Goal: Task Accomplishment & Management: Use online tool/utility

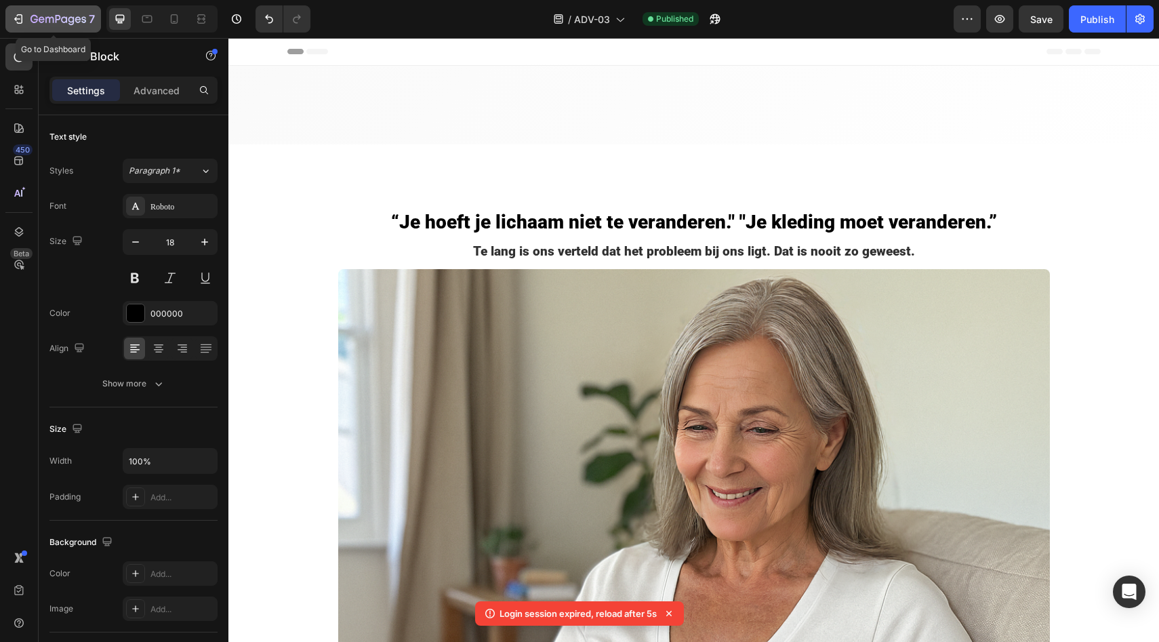
scroll to position [6707, 0]
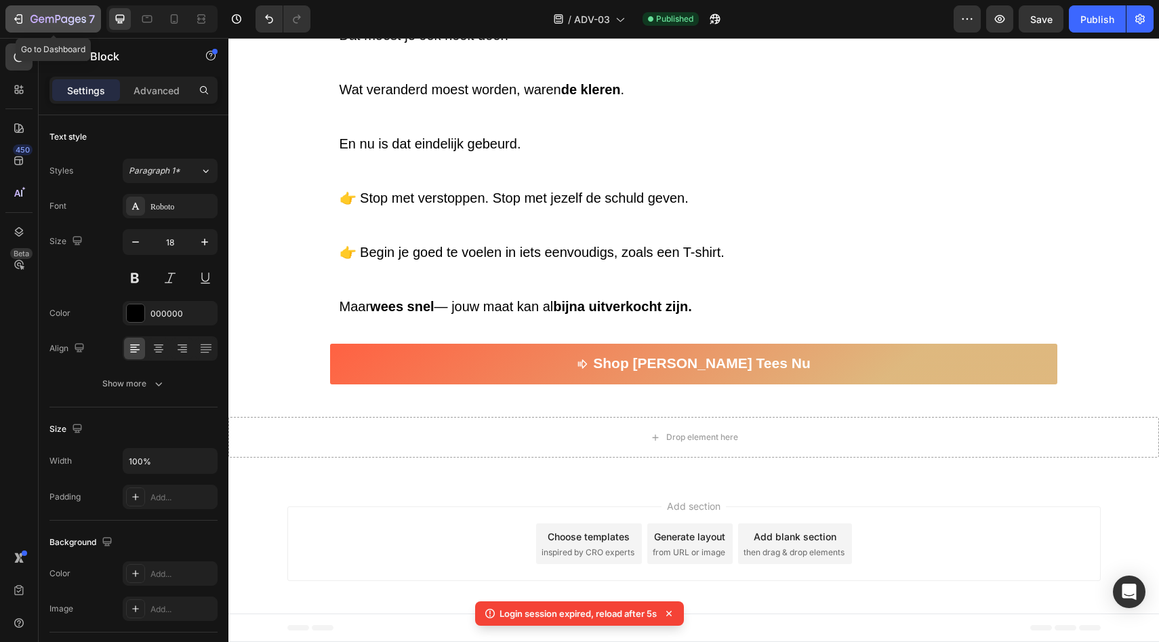
click at [24, 18] on icon "button" at bounding box center [19, 19] width 14 height 14
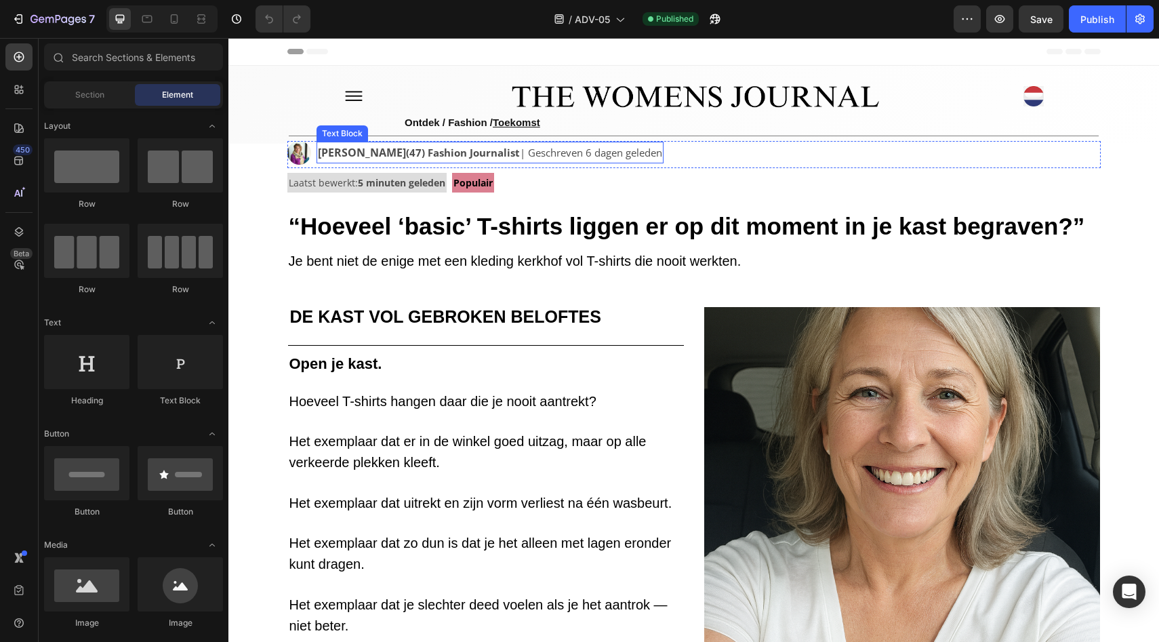
click at [387, 154] on strong "Ingrid De Vries" at bounding box center [362, 152] width 88 height 15
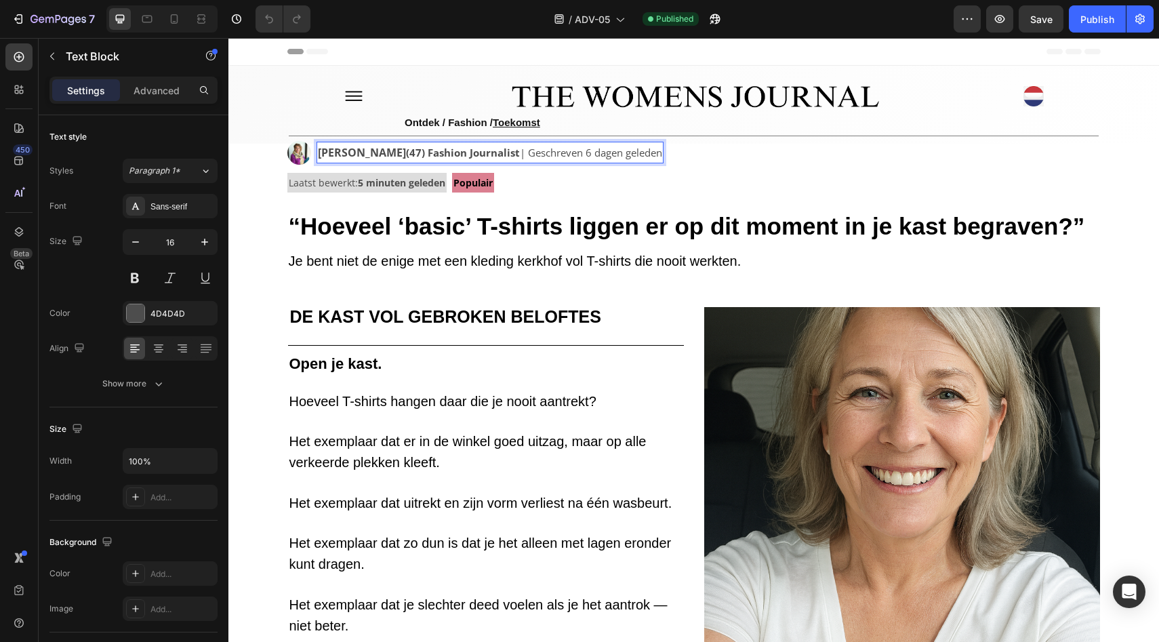
click at [406, 157] on strong "(47) Fashion Journalist" at bounding box center [463, 153] width 114 height 14
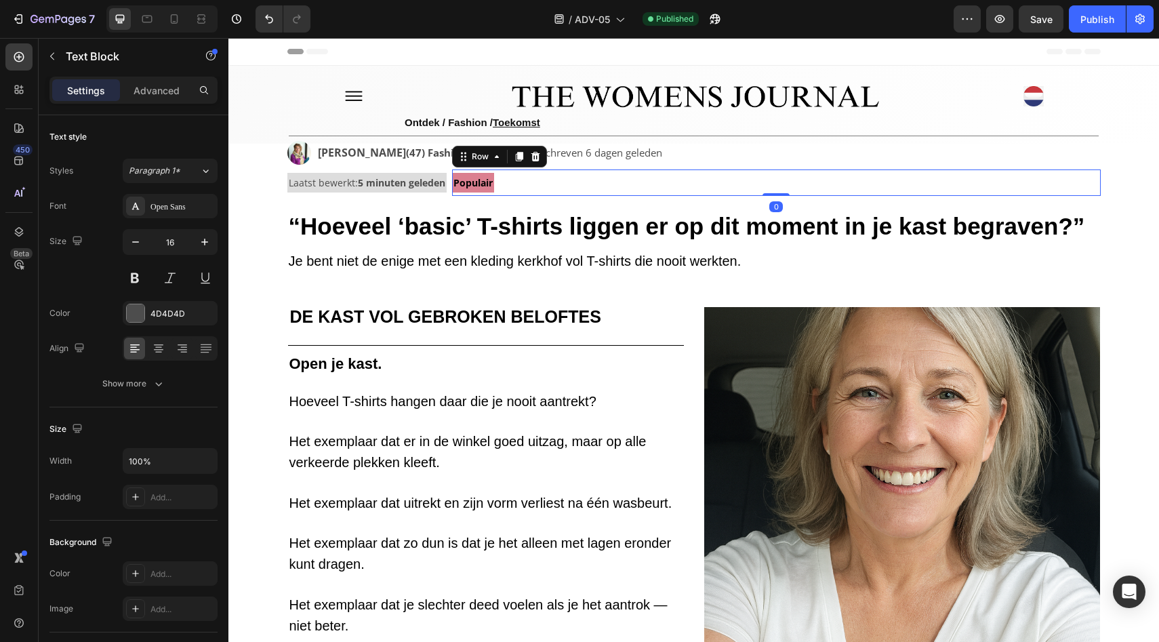
click at [591, 185] on div "Populair Text Block Row 0" at bounding box center [776, 182] width 649 height 26
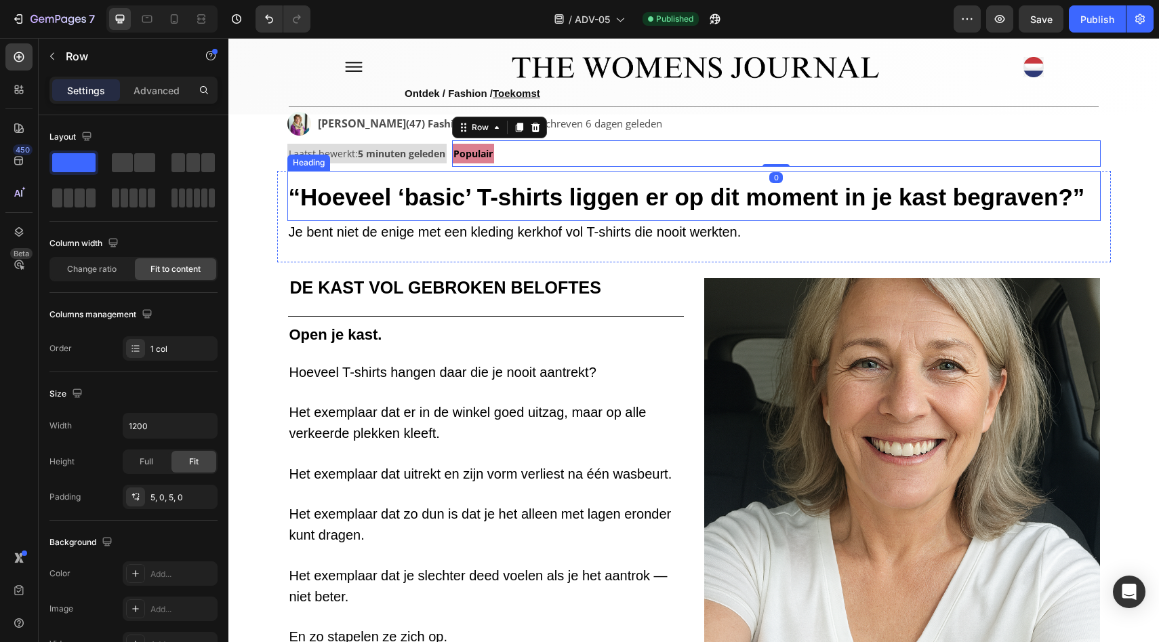
scroll to position [29, 0]
click at [176, 17] on icon at bounding box center [174, 19] width 14 height 14
type input "100%"
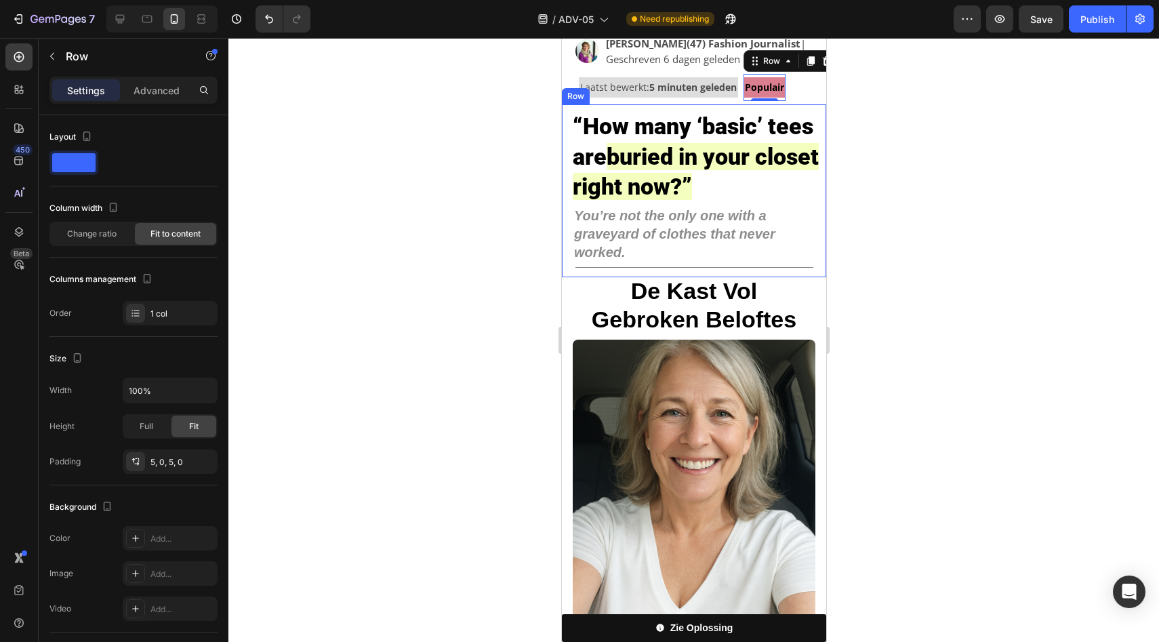
scroll to position [81, 0]
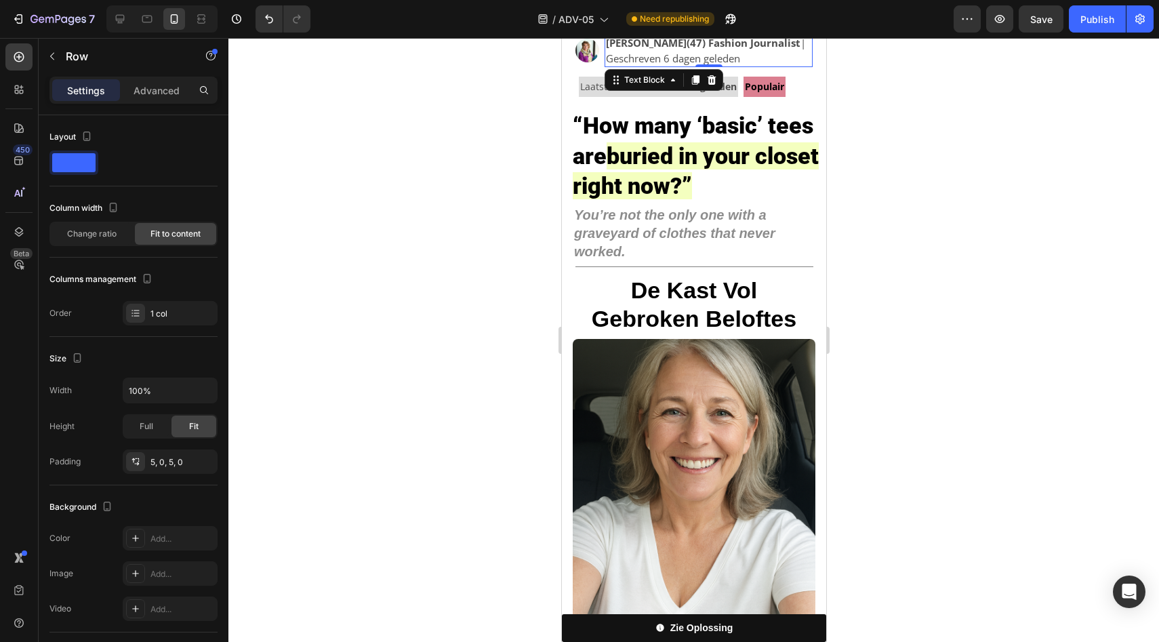
click at [681, 49] on strong "Ingrid De Vries" at bounding box center [645, 43] width 81 height 14
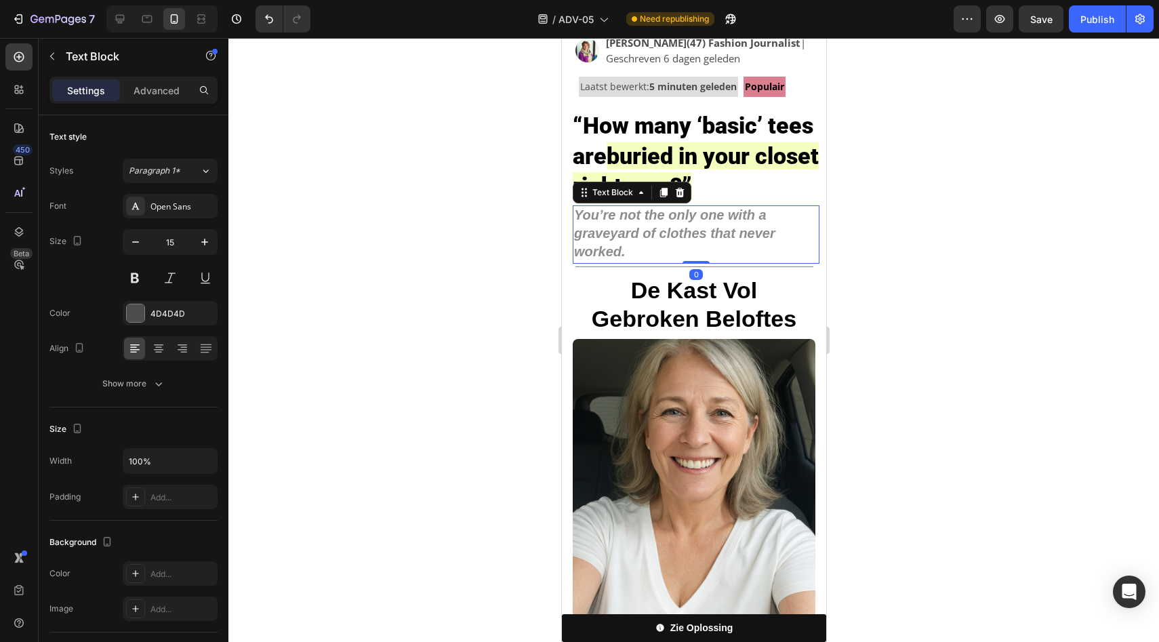
click at [607, 240] on strong "You’re not the only one with a graveyard of clothes that never worked." at bounding box center [674, 233] width 201 height 52
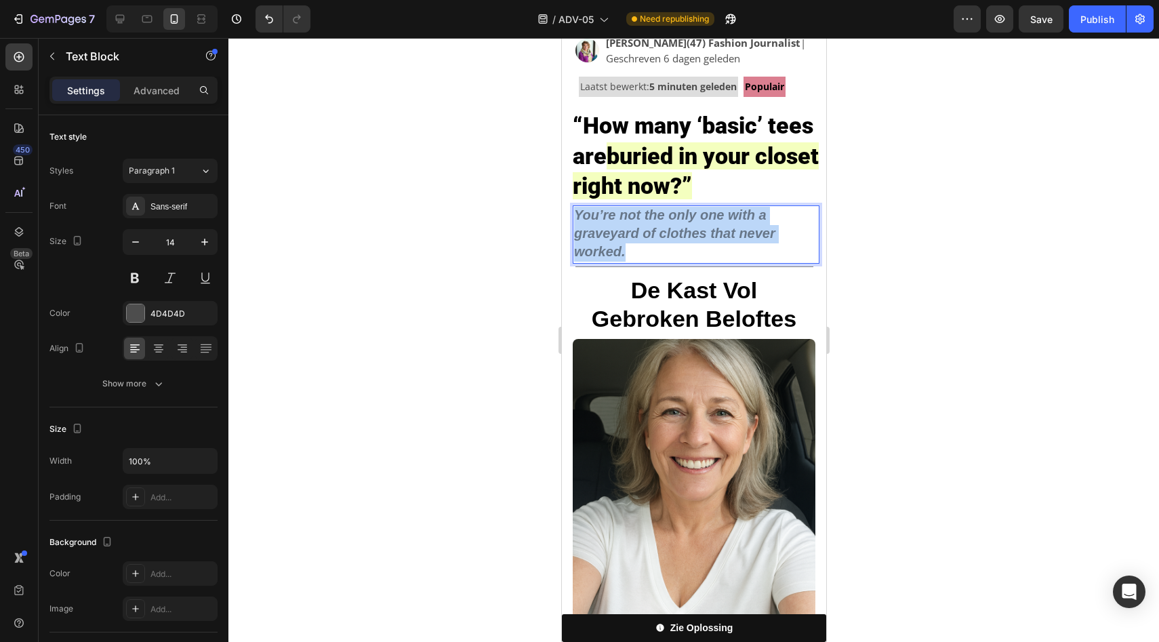
click at [607, 240] on strong "You’re not the only one with a graveyard of clothes that never worked." at bounding box center [674, 233] width 201 height 52
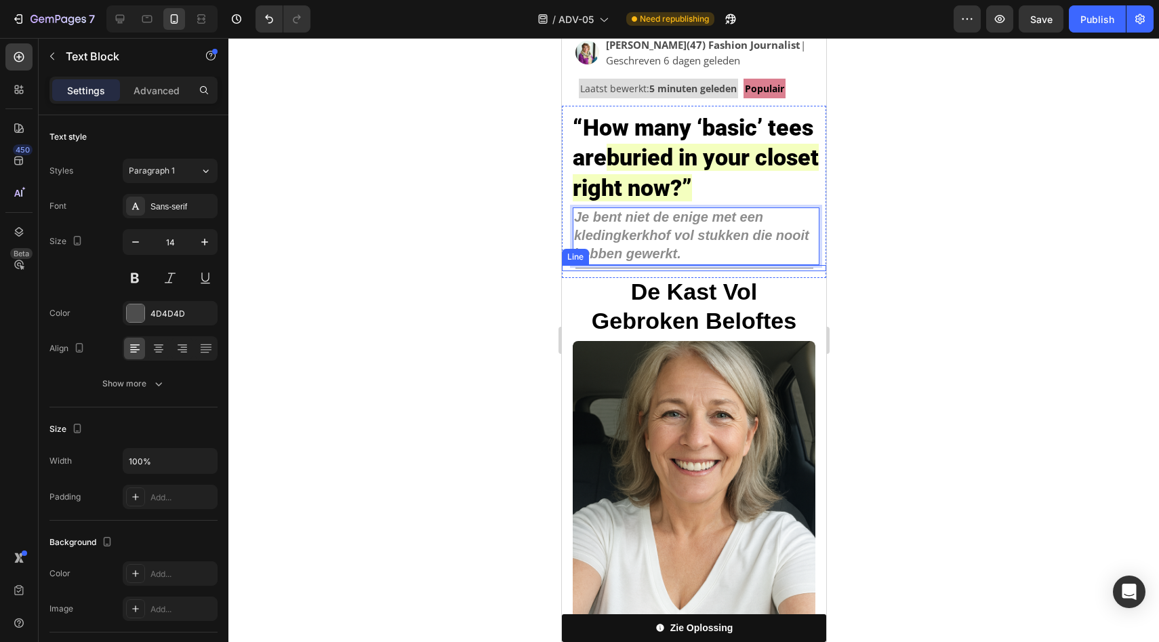
scroll to position [104, 0]
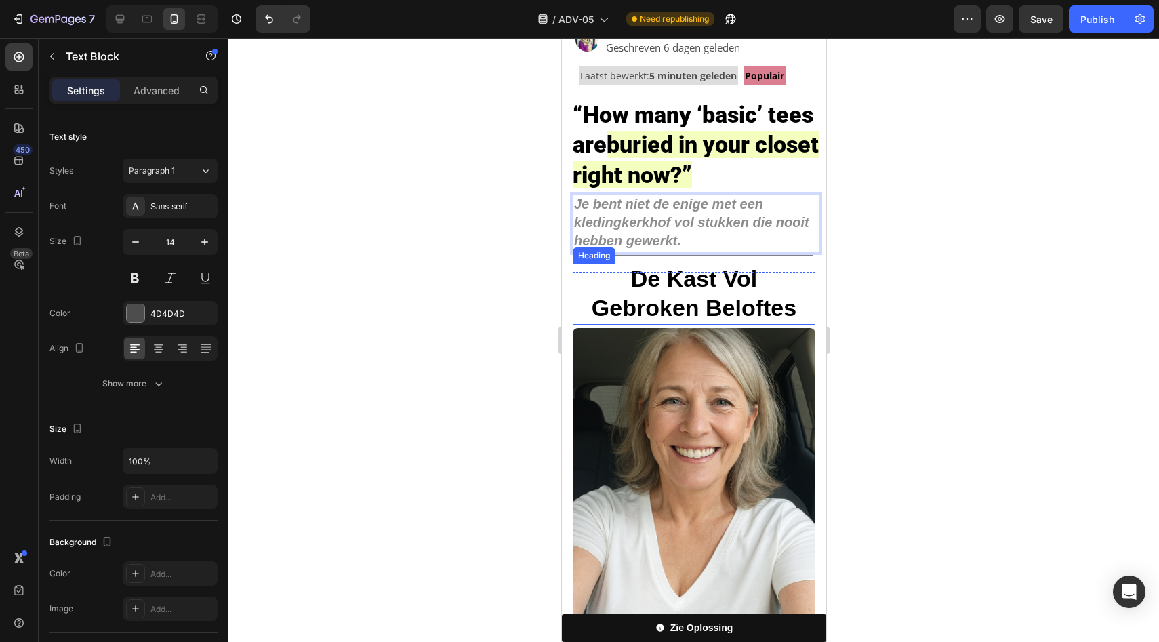
click at [750, 296] on strong "De Kast Vol Gebroken Beloftes" at bounding box center [693, 293] width 205 height 55
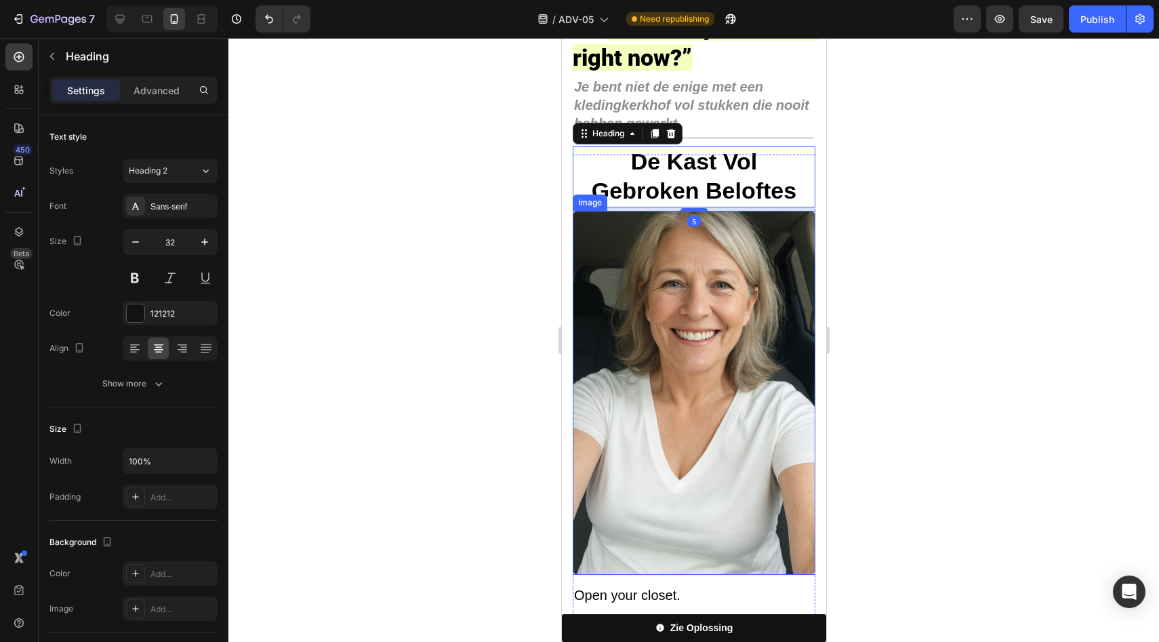
scroll to position [83, 0]
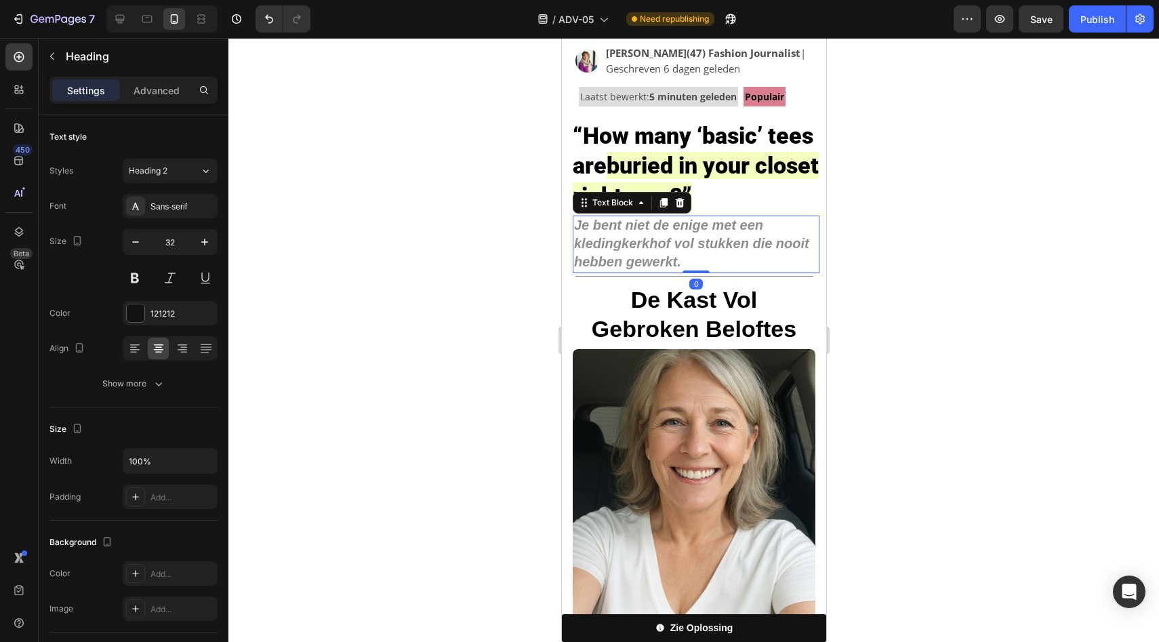
click at [683, 223] on strong "Je bent niet de enige met een kledingkerkhof vol stukken die nooit hebben gewer…" at bounding box center [691, 244] width 235 height 52
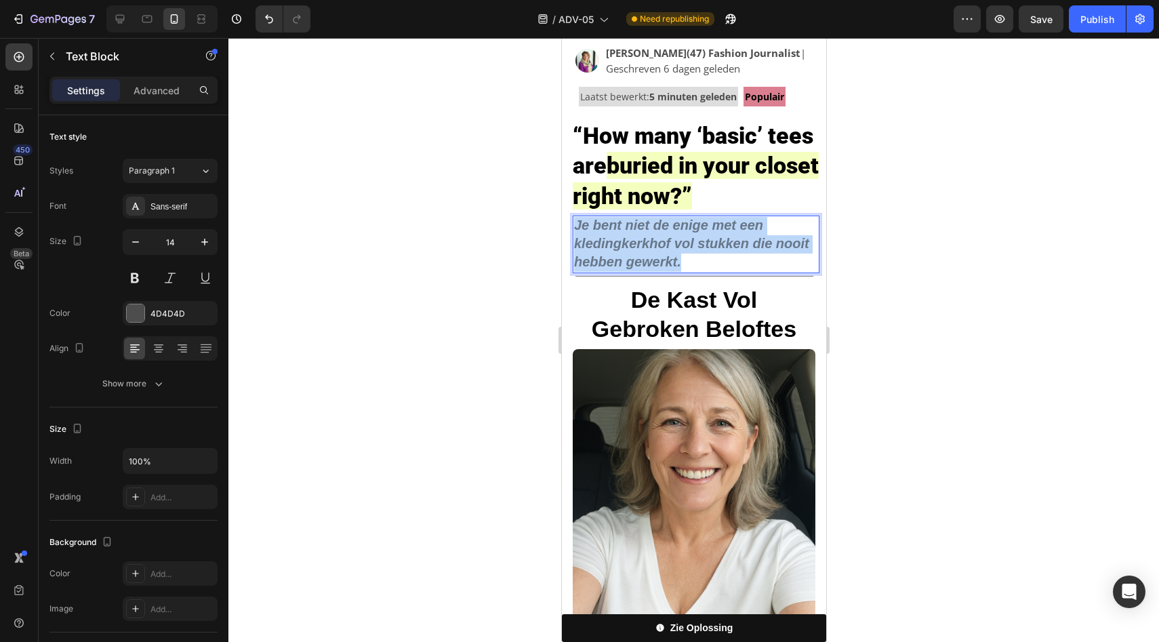
click at [683, 223] on strong "Je bent niet de enige met een kledingkerkhof vol stukken die nooit hebben gewer…" at bounding box center [691, 244] width 235 height 52
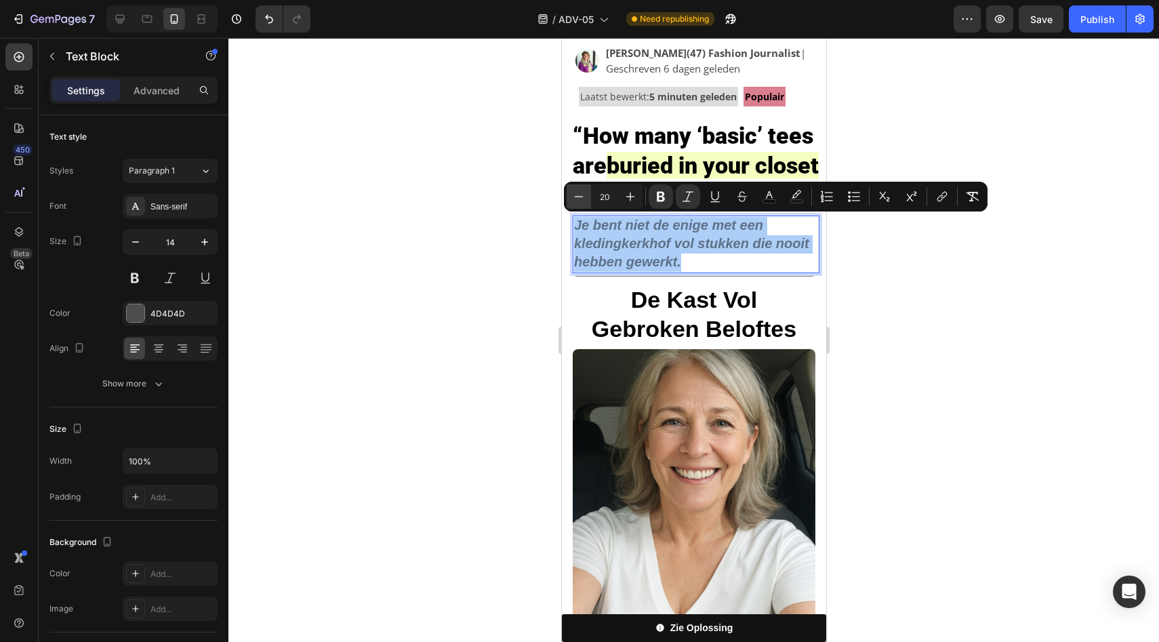
click at [576, 203] on icon "Editor contextual toolbar" at bounding box center [579, 197] width 14 height 14
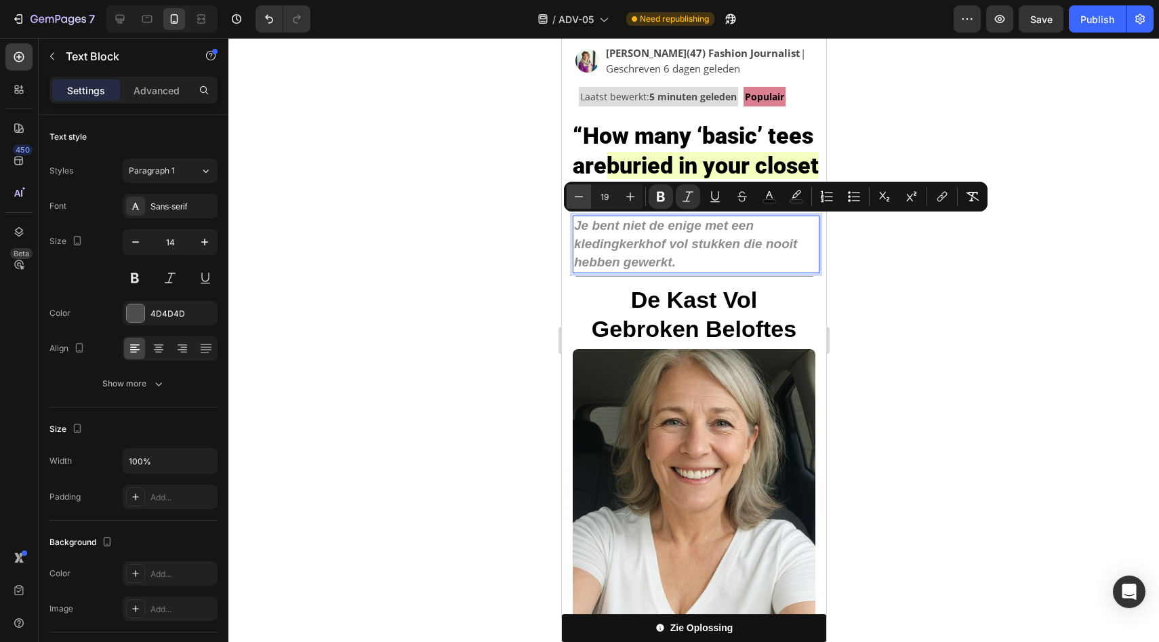
click at [576, 203] on icon "Editor contextual toolbar" at bounding box center [579, 197] width 14 height 14
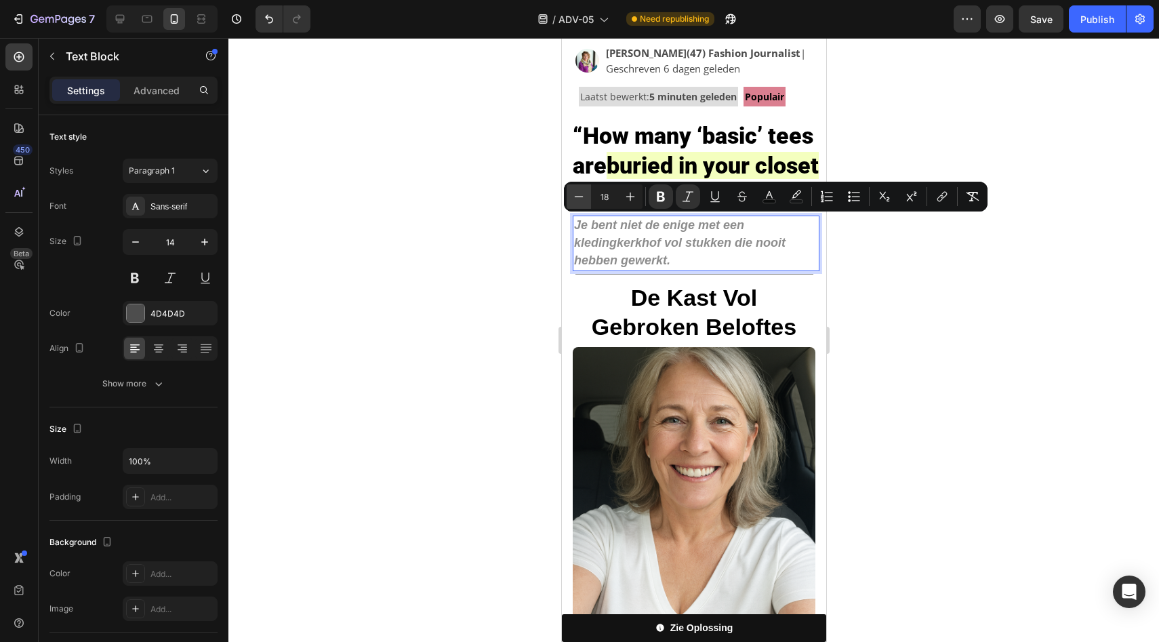
click at [585, 199] on icon "Editor contextual toolbar" at bounding box center [579, 197] width 14 height 14
click at [584, 199] on icon "Editor contextual toolbar" at bounding box center [579, 197] width 14 height 14
type input "16"
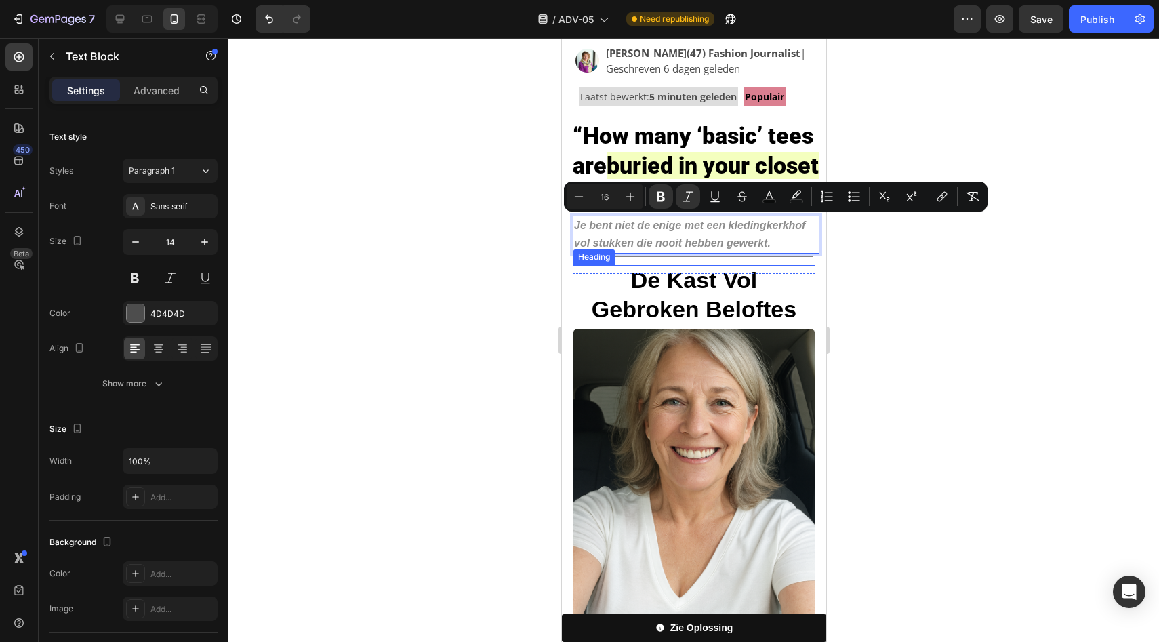
click at [708, 336] on img at bounding box center [693, 511] width 243 height 364
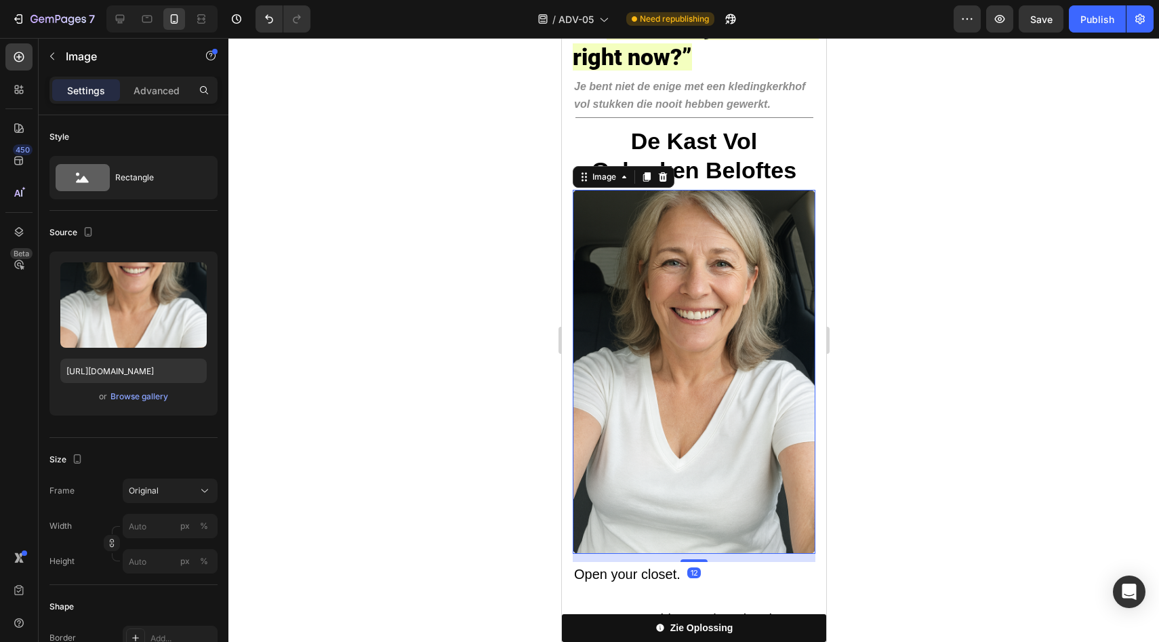
click at [707, 334] on img at bounding box center [693, 372] width 243 height 364
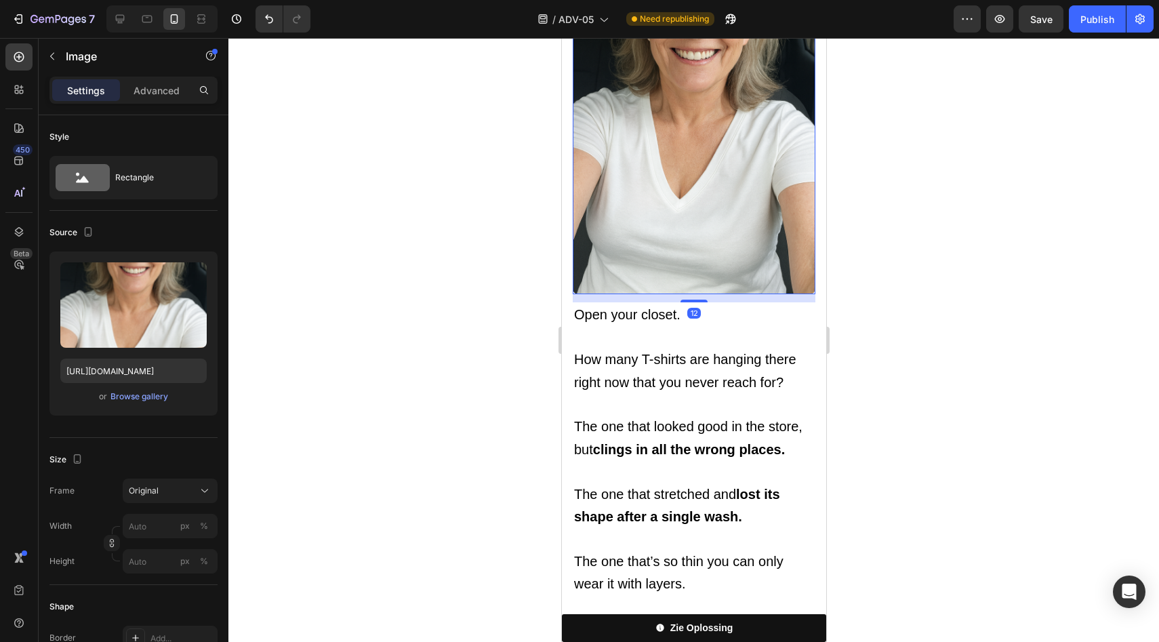
click at [707, 348] on p "How many T-shirts are hanging there right now that you never reach for?" at bounding box center [694, 370] width 240 height 45
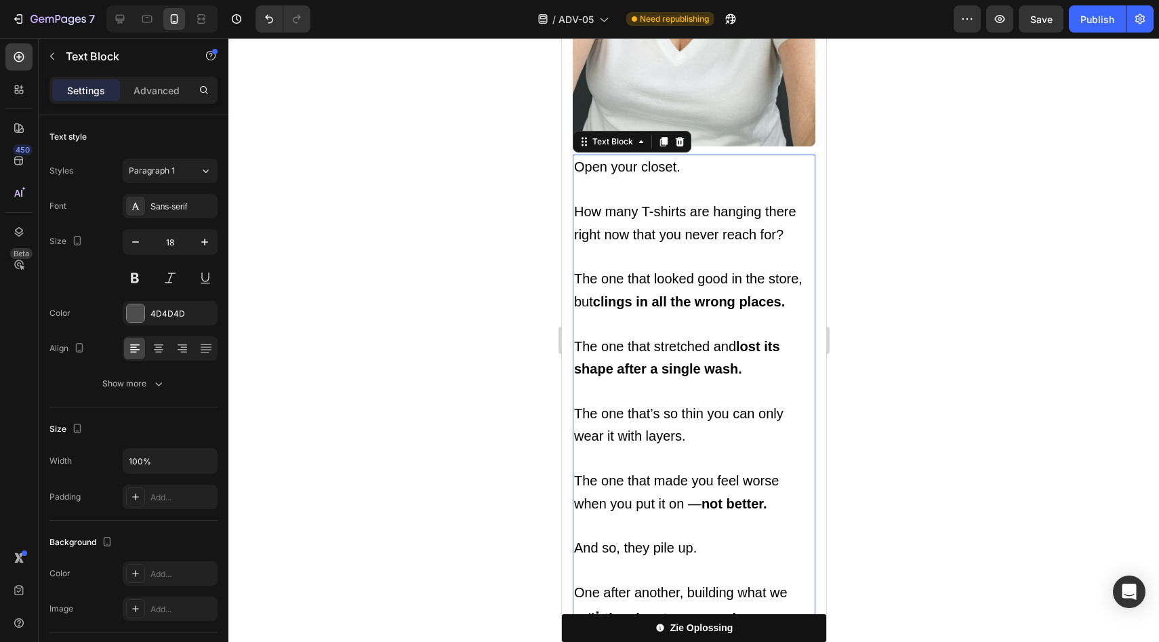
scroll to position [524, 0]
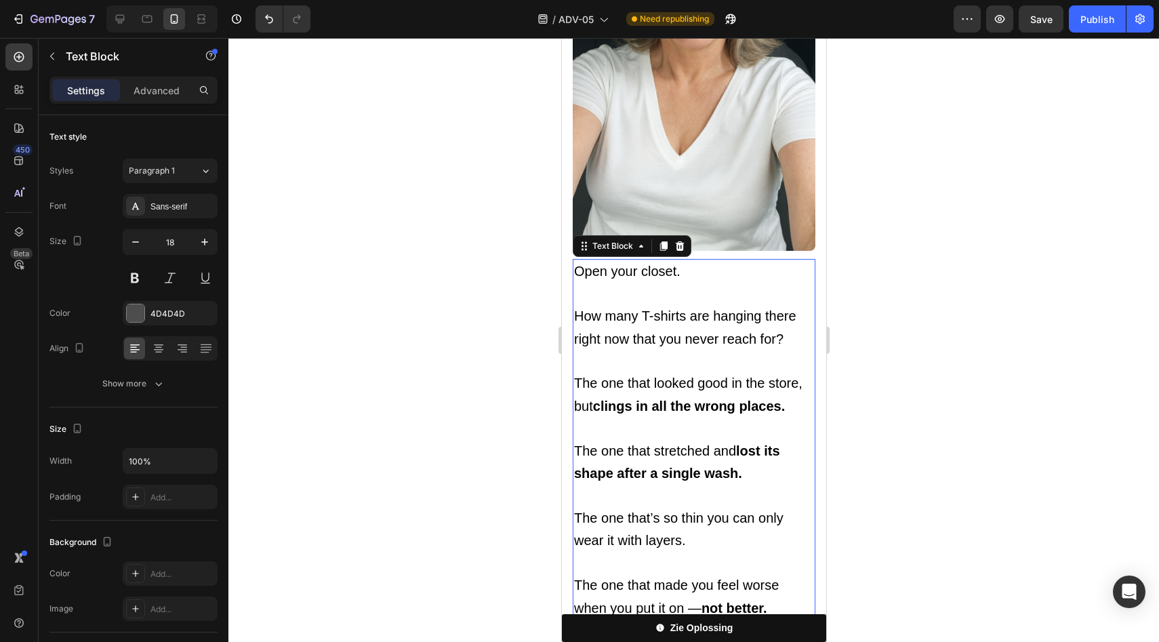
click at [589, 264] on span "Open your closet." at bounding box center [627, 271] width 106 height 15
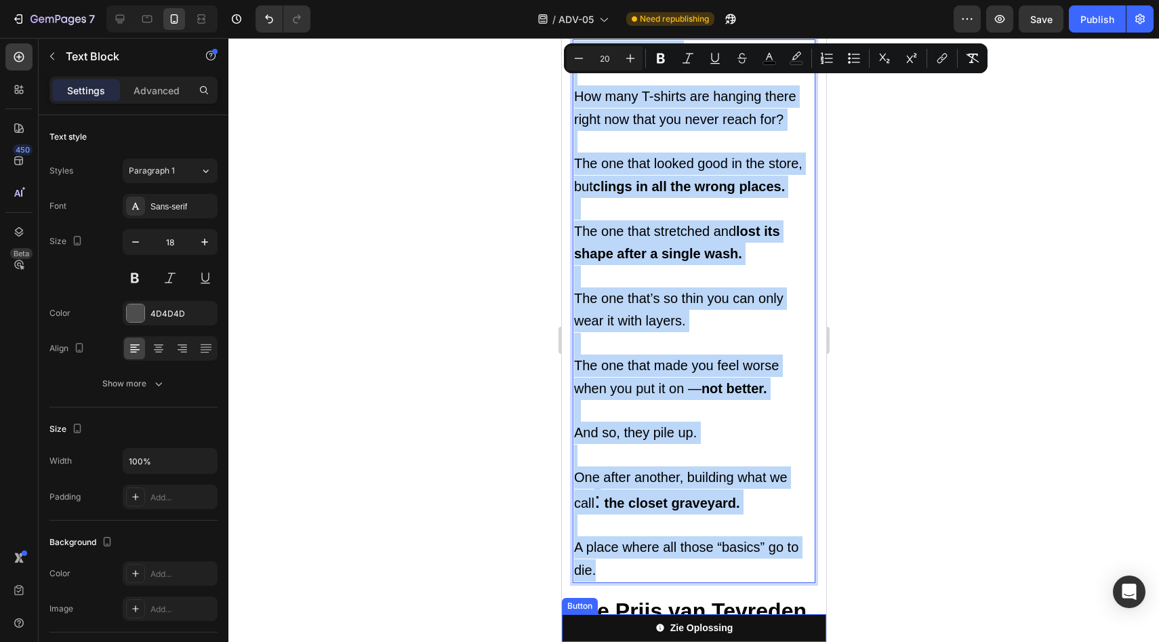
scroll to position [831, 0]
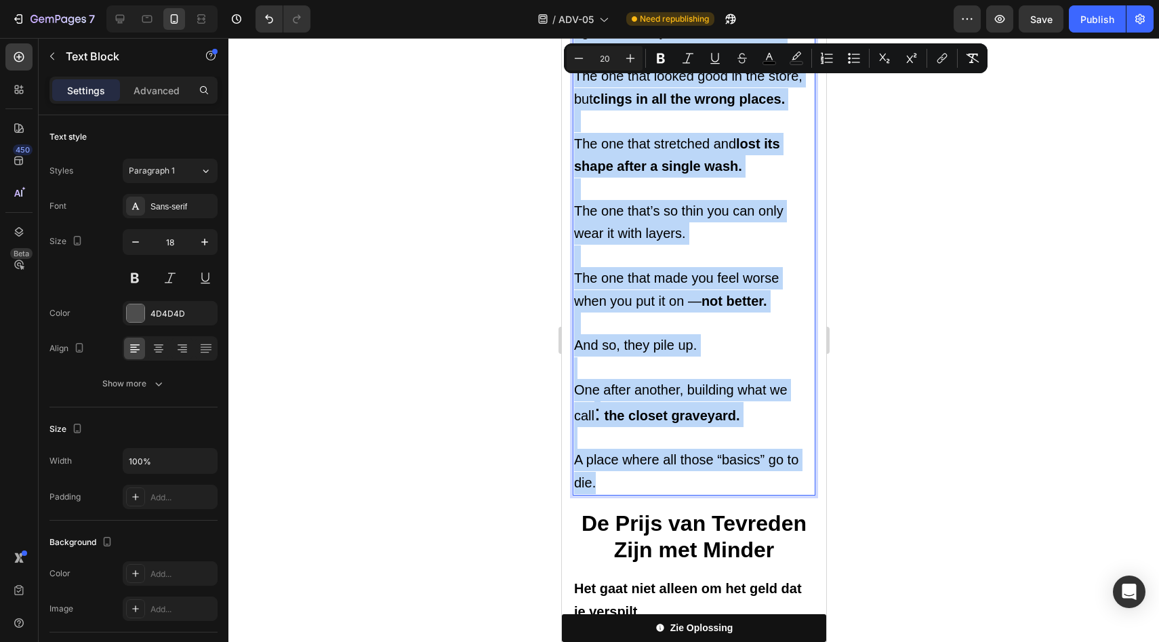
drag, startPoint x: 589, startPoint y: 258, endPoint x: 668, endPoint y: 466, distance: 222.5
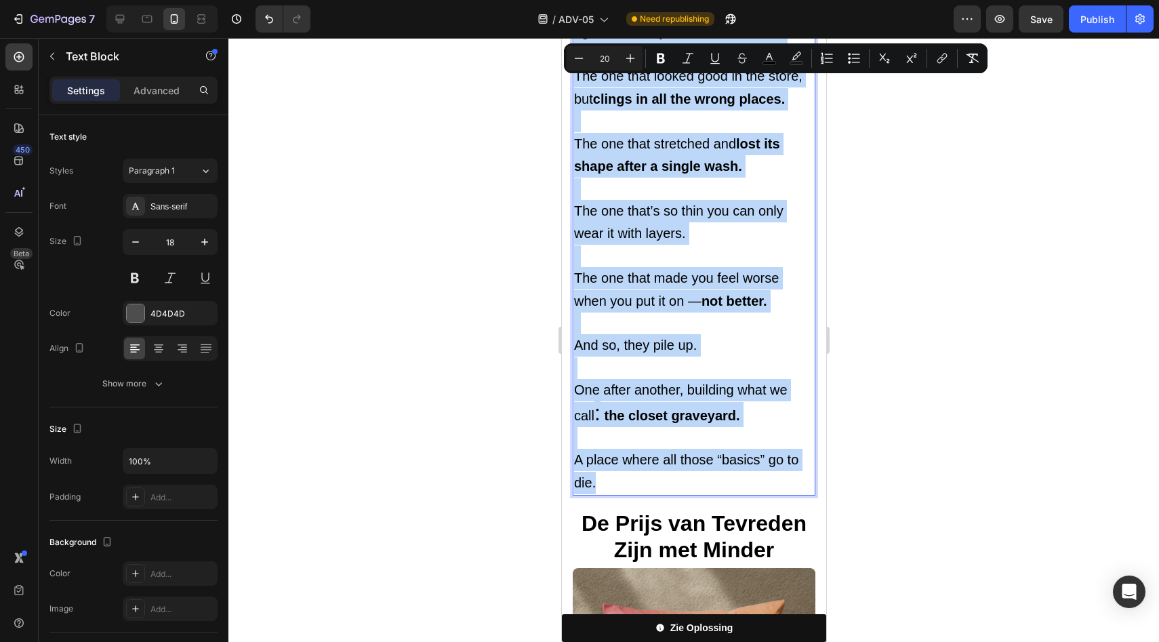
click at [668, 466] on div "Open your closet. How many T-shirts are hanging there right now that you never …" at bounding box center [693, 224] width 243 height 544
copy div "Open your closet. How many T-shirts are hanging there right now that you never …"
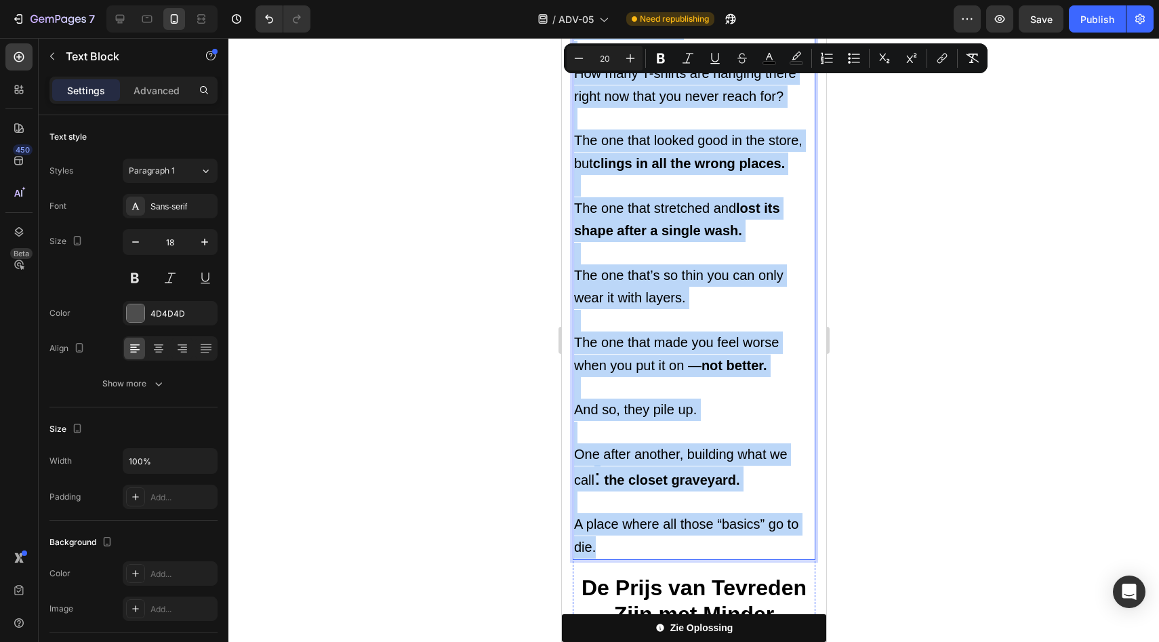
scroll to position [547, 0]
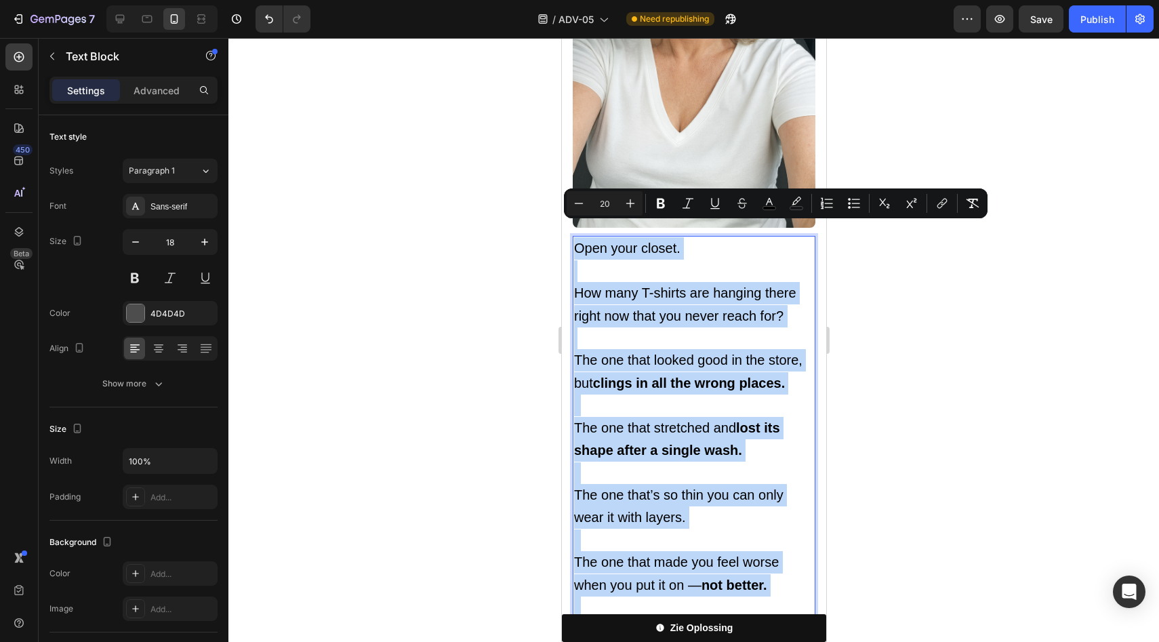
click at [638, 241] on span "Open your closet." at bounding box center [627, 248] width 106 height 15
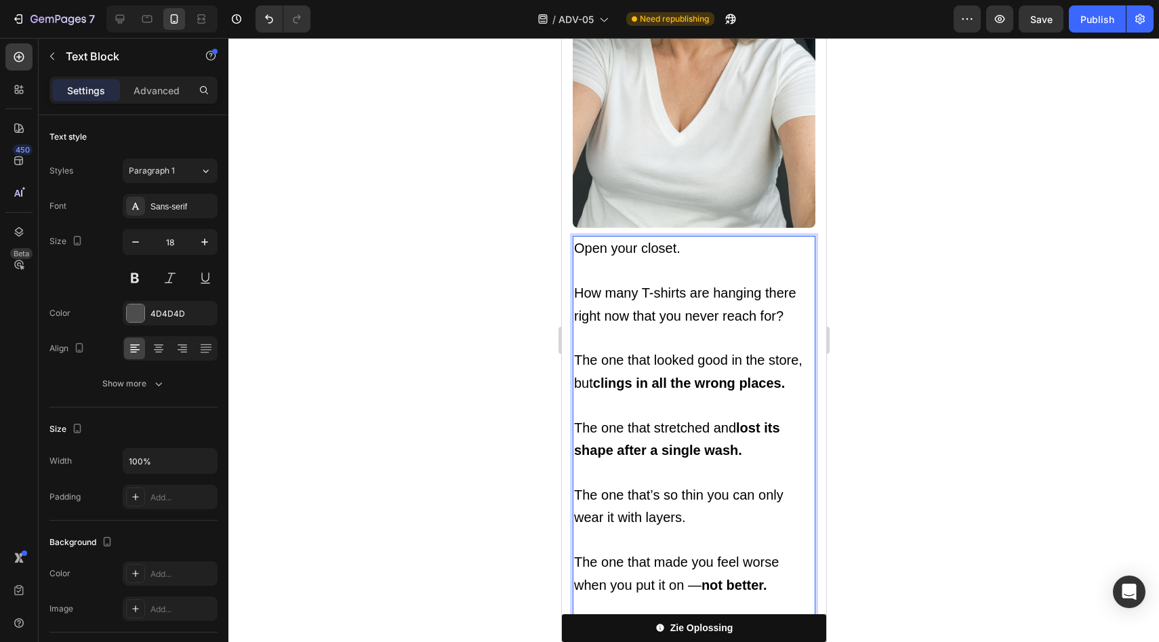
click at [638, 241] on span "Open your closet." at bounding box center [627, 248] width 106 height 15
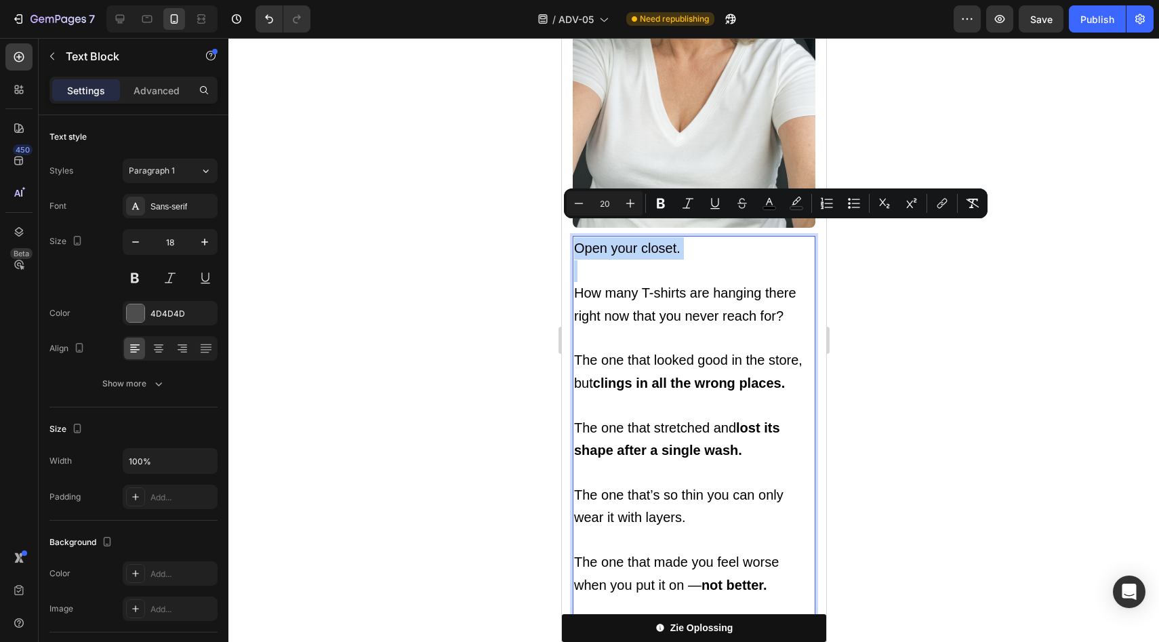
click at [638, 241] on span "Open your closet." at bounding box center [627, 248] width 106 height 15
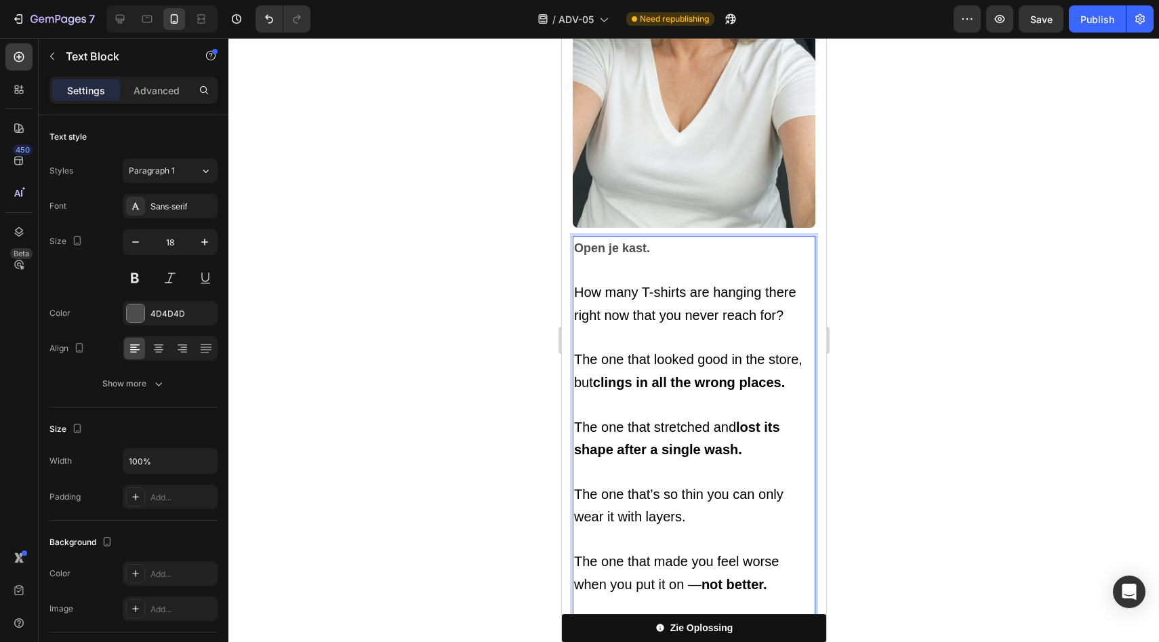
click at [599, 241] on strong "Open je kast." at bounding box center [612, 248] width 76 height 14
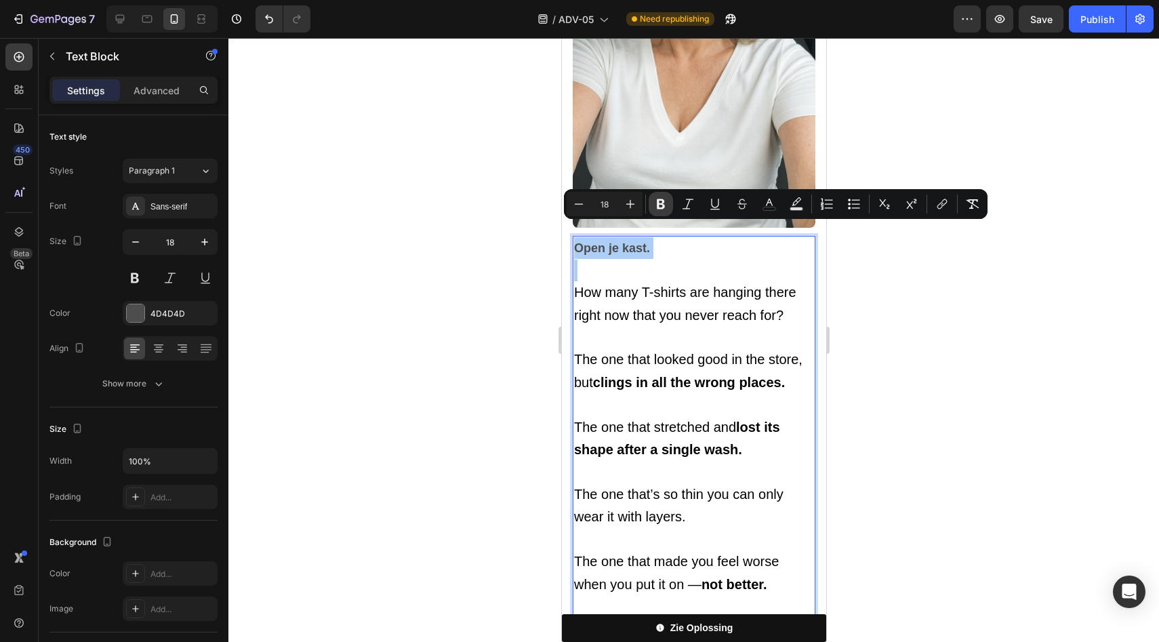
click at [661, 197] on icon "Editor contextual toolbar" at bounding box center [661, 204] width 14 height 14
click at [635, 205] on img at bounding box center [693, 46] width 243 height 364
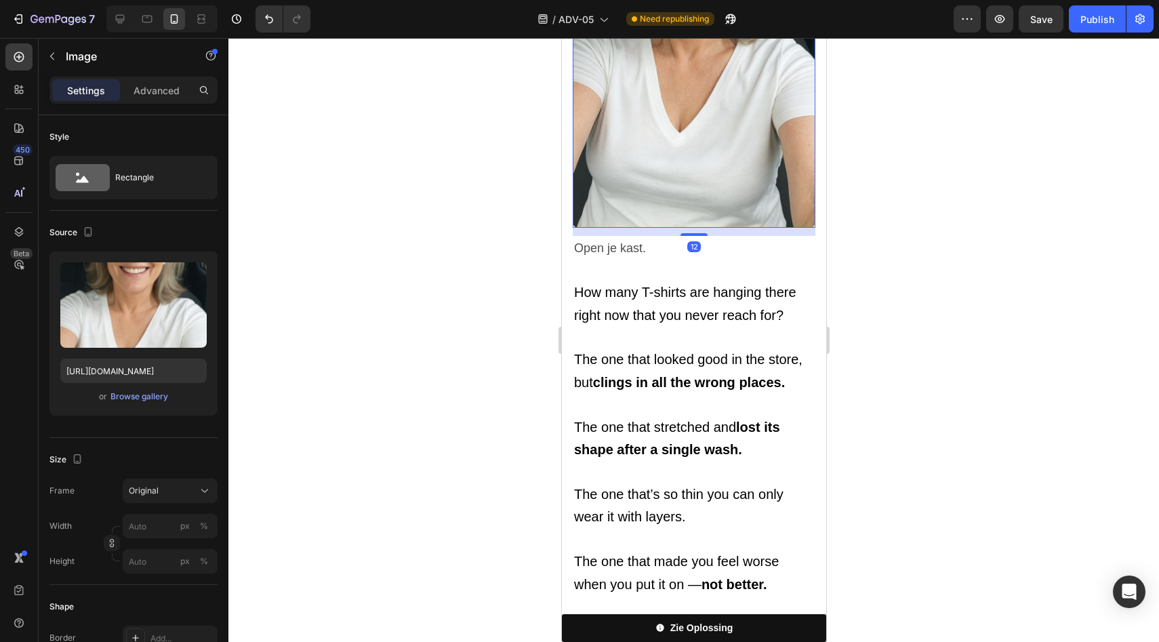
click at [635, 205] on img at bounding box center [693, 46] width 243 height 364
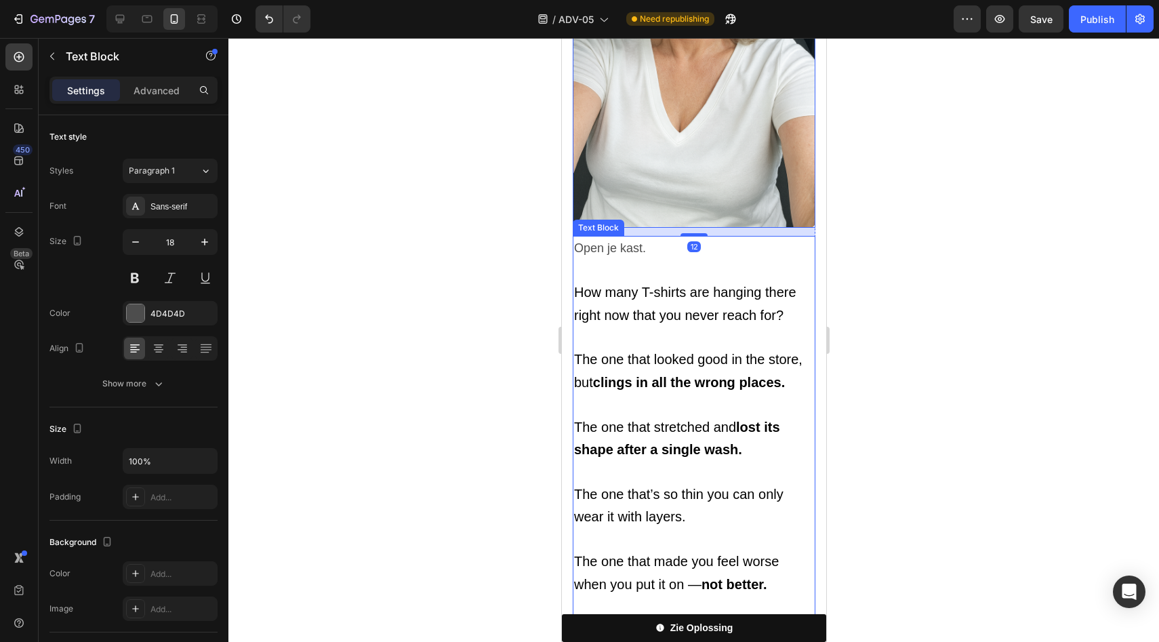
click at [624, 239] on p "Open je kast." at bounding box center [694, 248] width 240 height 22
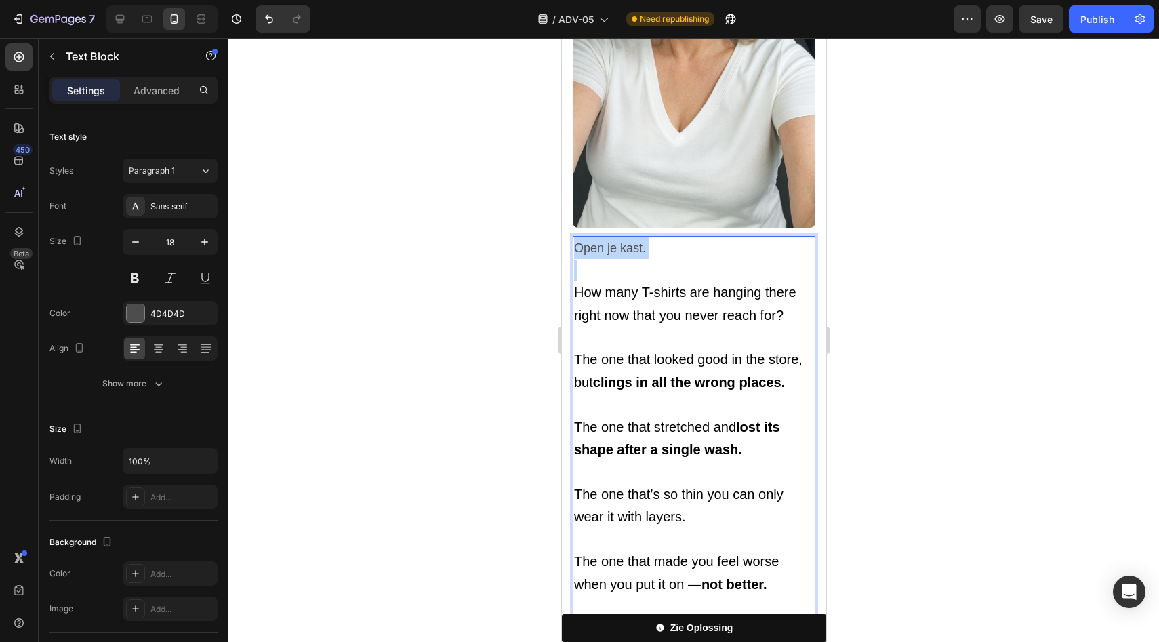
click at [624, 239] on p "Open je kast." at bounding box center [694, 248] width 240 height 22
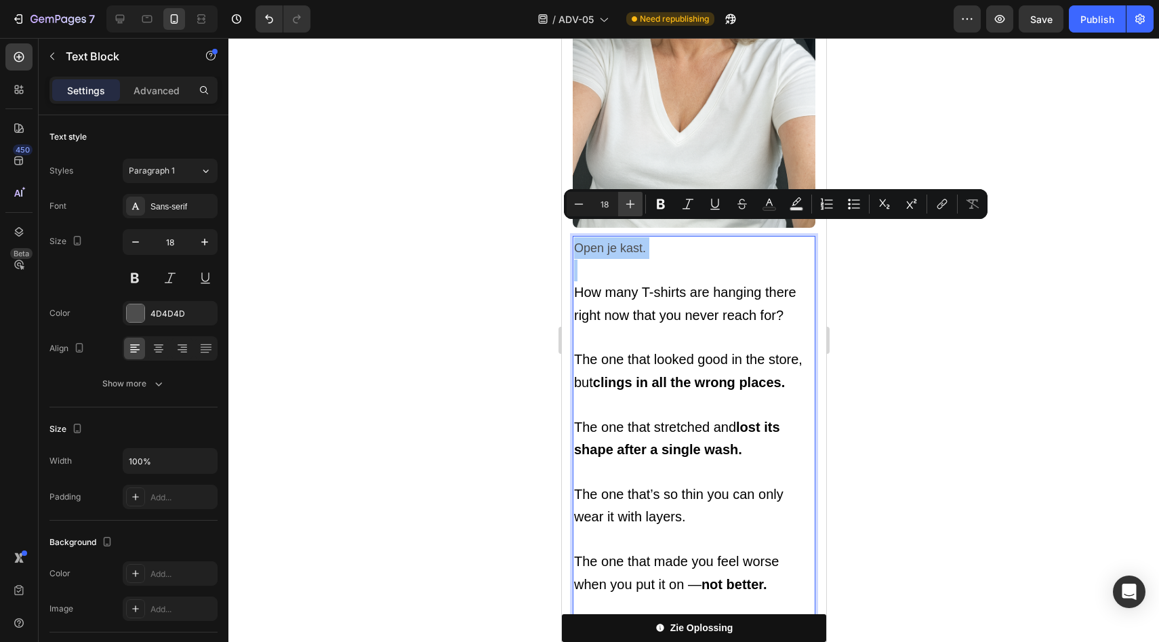
click at [628, 201] on icon "Editor contextual toolbar" at bounding box center [631, 204] width 14 height 14
type input "20"
click at [773, 205] on icon "Editor contextual toolbar" at bounding box center [770, 204] width 14 height 14
type input "4D4D4D"
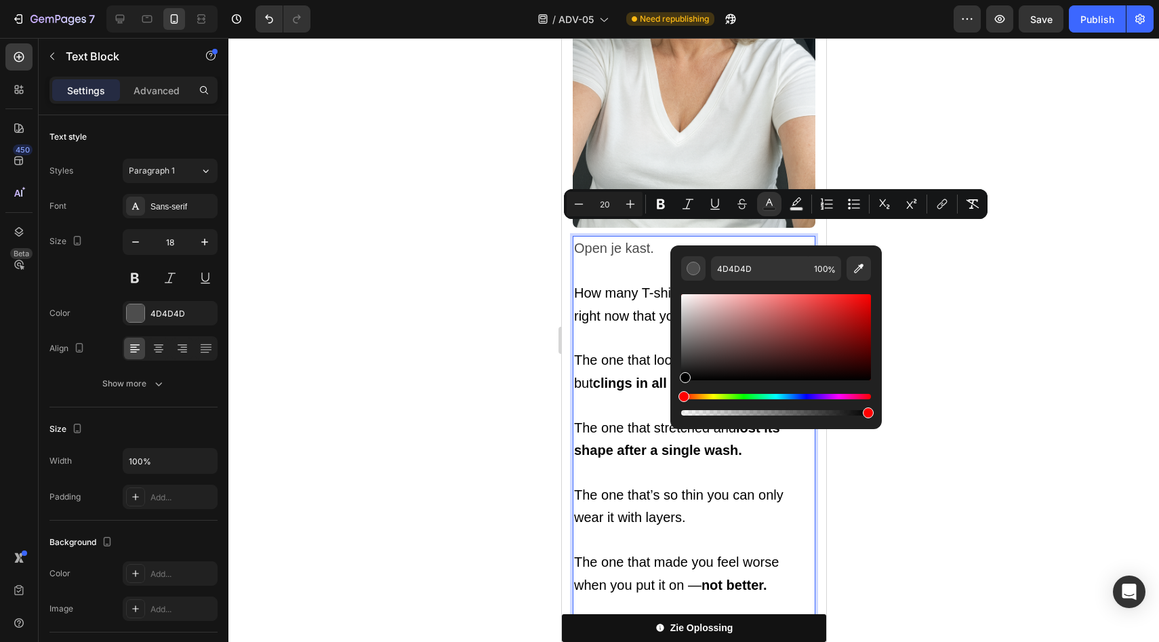
drag, startPoint x: 693, startPoint y: 362, endPoint x: 679, endPoint y: 411, distance: 50.8
click at [679, 410] on div "4D4D4D 100 %" at bounding box center [776, 331] width 212 height 173
type input "000000"
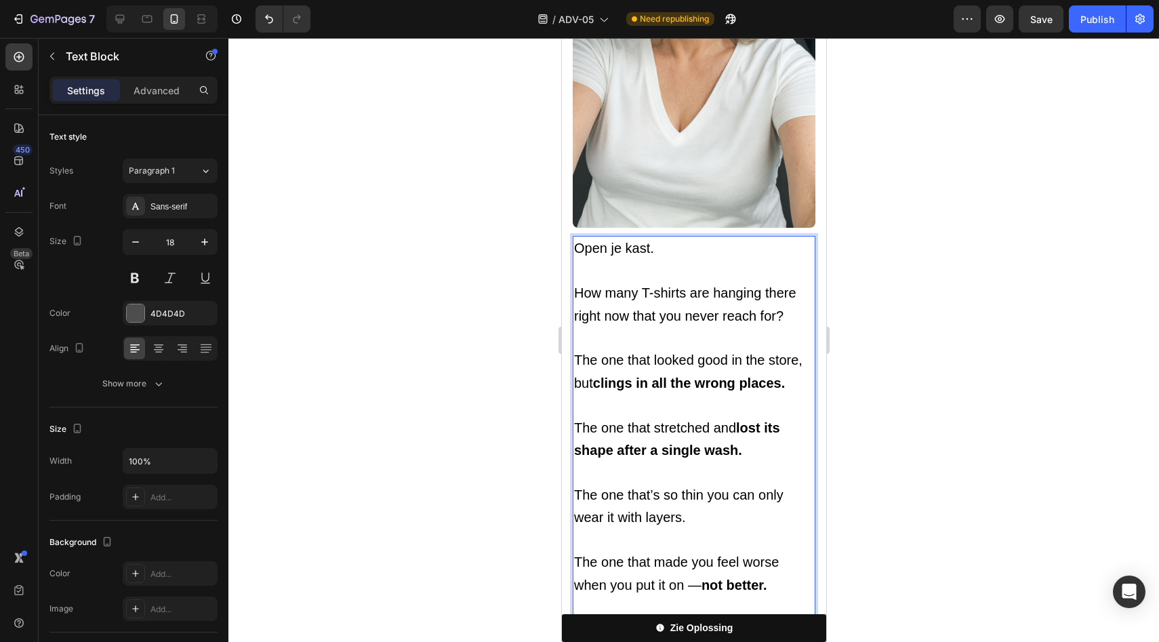
click at [641, 302] on span "How many T-shirts are hanging there right now that you never reach for?" at bounding box center [685, 303] width 222 height 37
click at [660, 285] on span "How many T-shirts are hanging there right now that you never reach for?" at bounding box center [685, 303] width 222 height 37
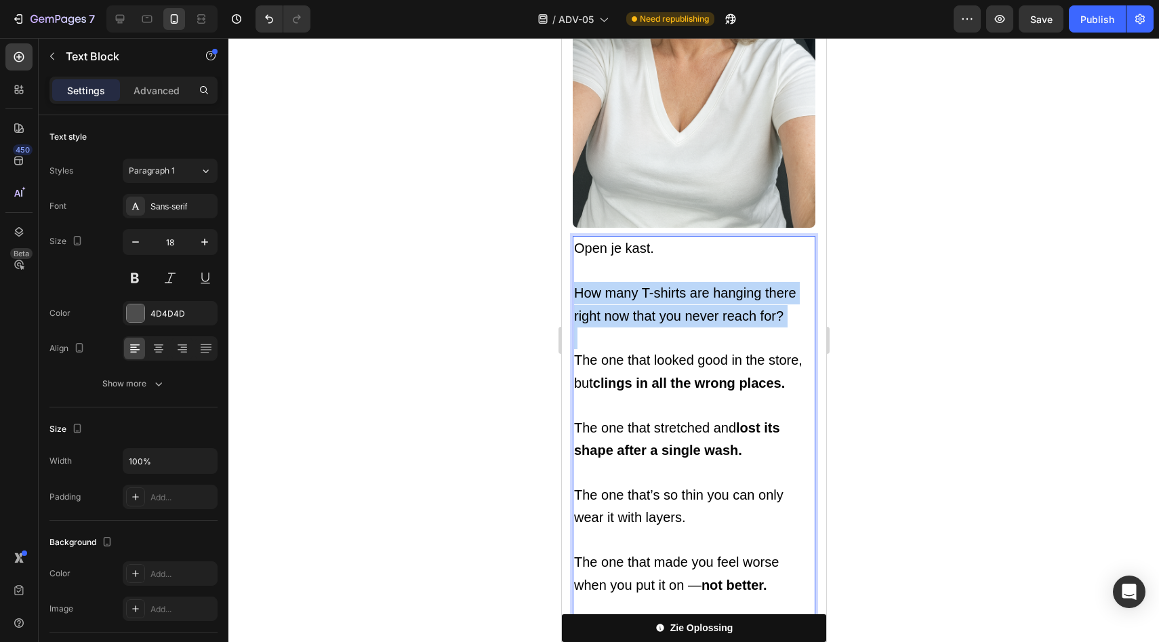
click at [660, 285] on span "How many T-shirts are hanging there right now that you never reach for?" at bounding box center [685, 303] width 222 height 37
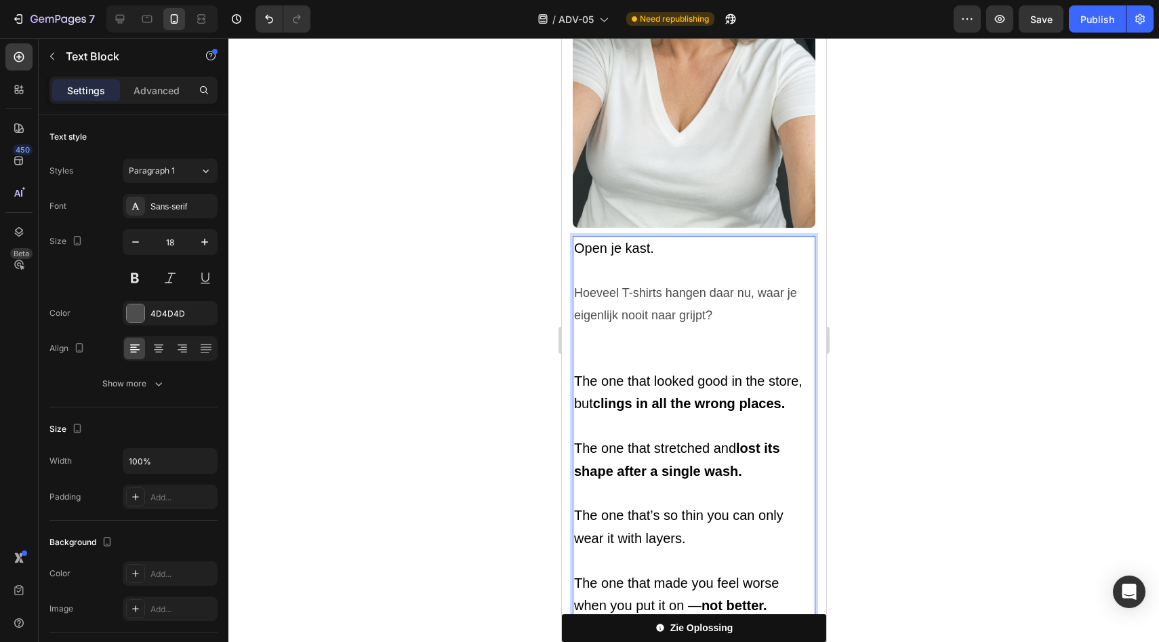
click at [662, 294] on p "Hoeveel T-shirts hangen daar nu, waar je eigenlijk nooit naar grijpt?" at bounding box center [694, 304] width 240 height 44
click at [656, 348] on p "Rich Text Editor. Editing area: main" at bounding box center [694, 359] width 240 height 22
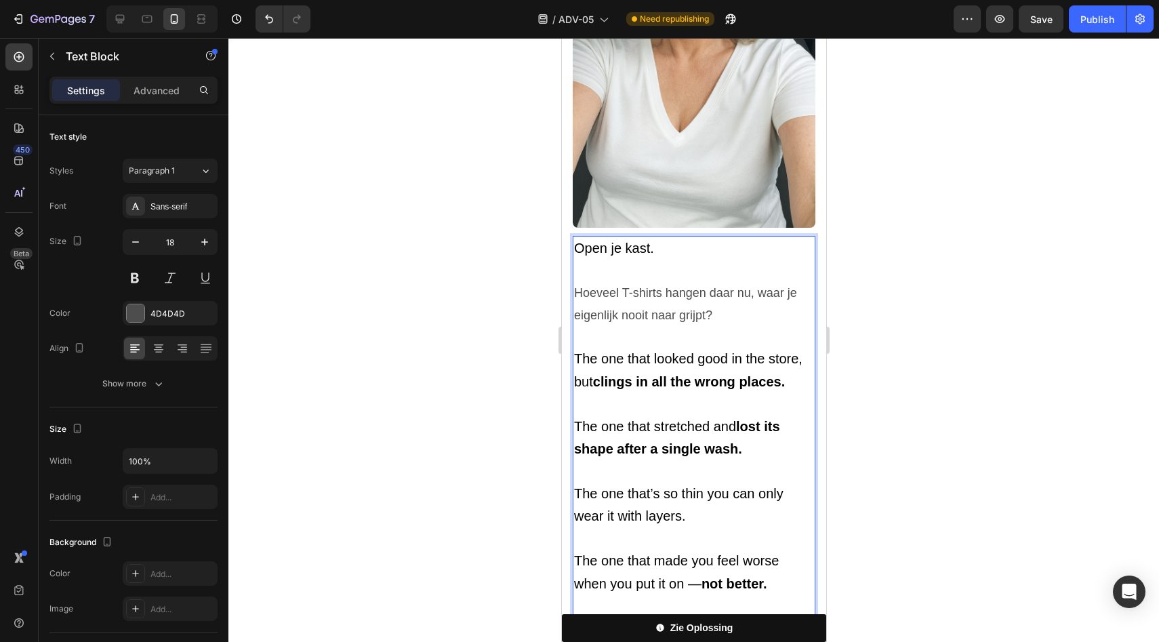
click at [677, 351] on span "The one that looked good in the store, but clings in all the wrong places." at bounding box center [688, 369] width 228 height 37
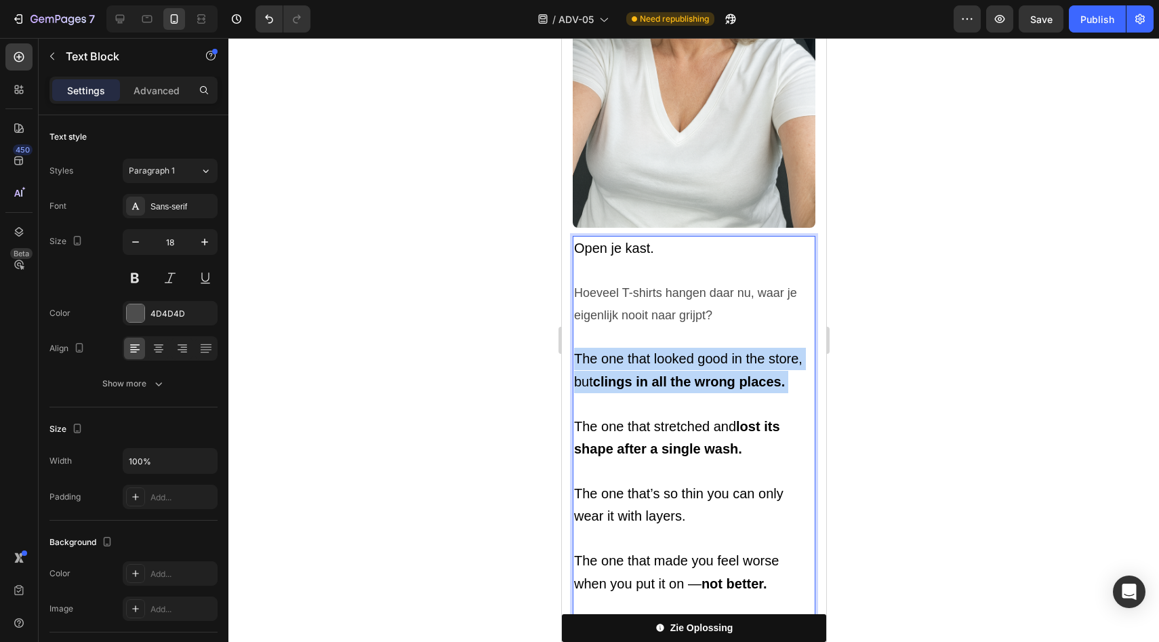
click at [677, 351] on span "The one that looked good in the store, but clings in all the wrong places." at bounding box center [688, 369] width 228 height 37
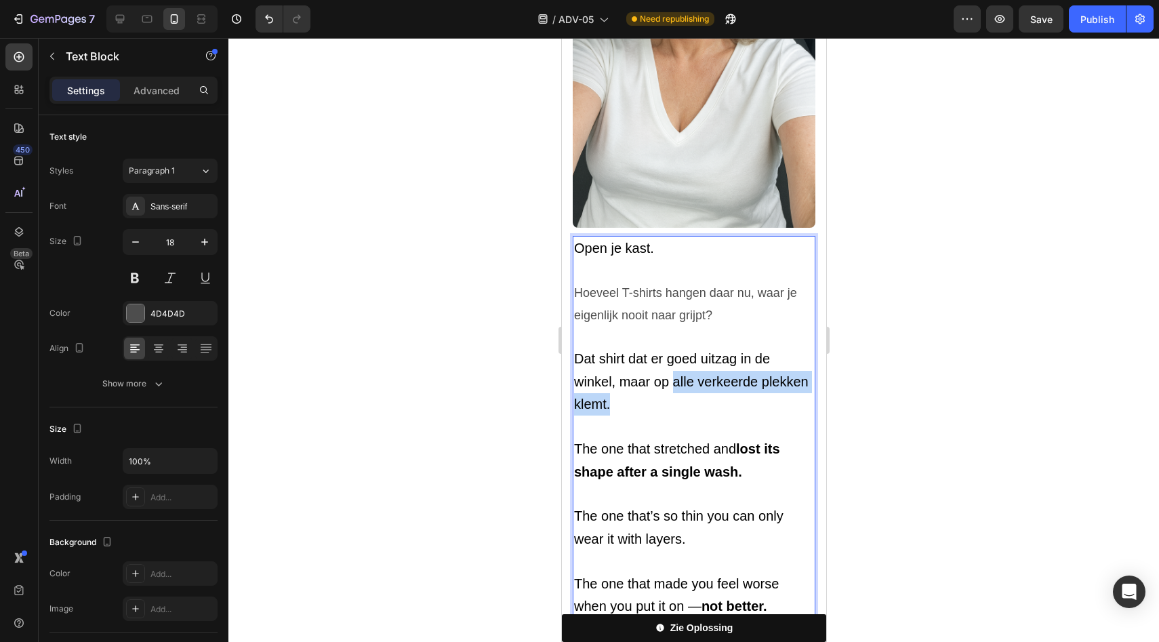
drag, startPoint x: 675, startPoint y: 365, endPoint x: 668, endPoint y: 382, distance: 18.0
click at [668, 382] on p "Dat shirt dat er goed uitzag in de winkel, maar op alle verkeerde plekken klemt." at bounding box center [694, 382] width 240 height 68
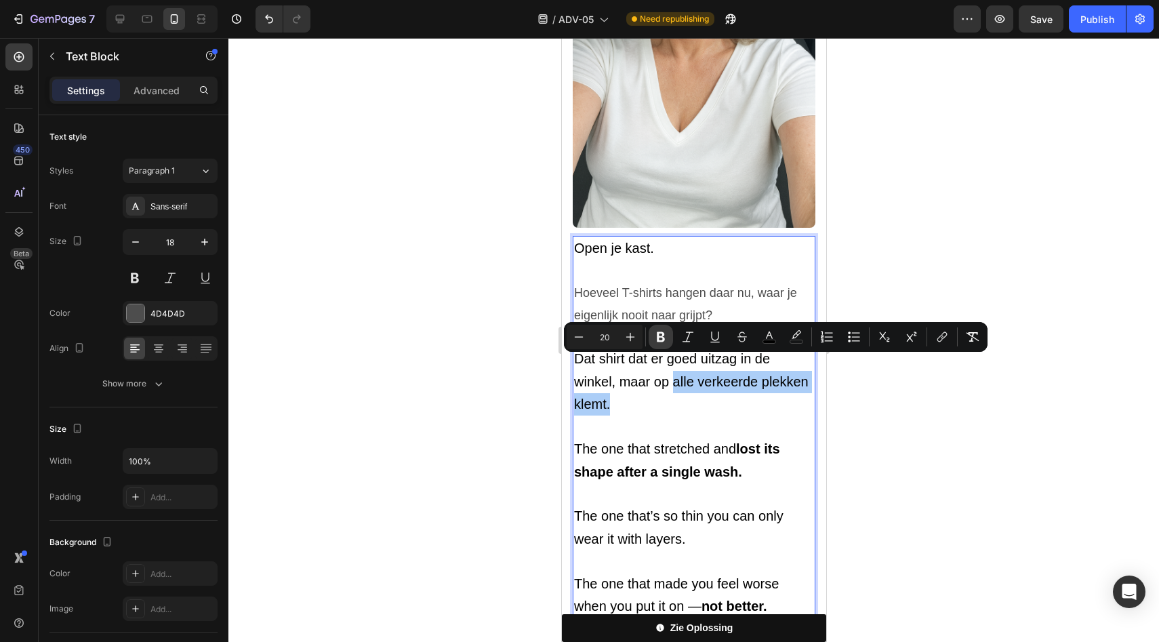
click at [655, 338] on icon "Editor contextual toolbar" at bounding box center [661, 337] width 14 height 14
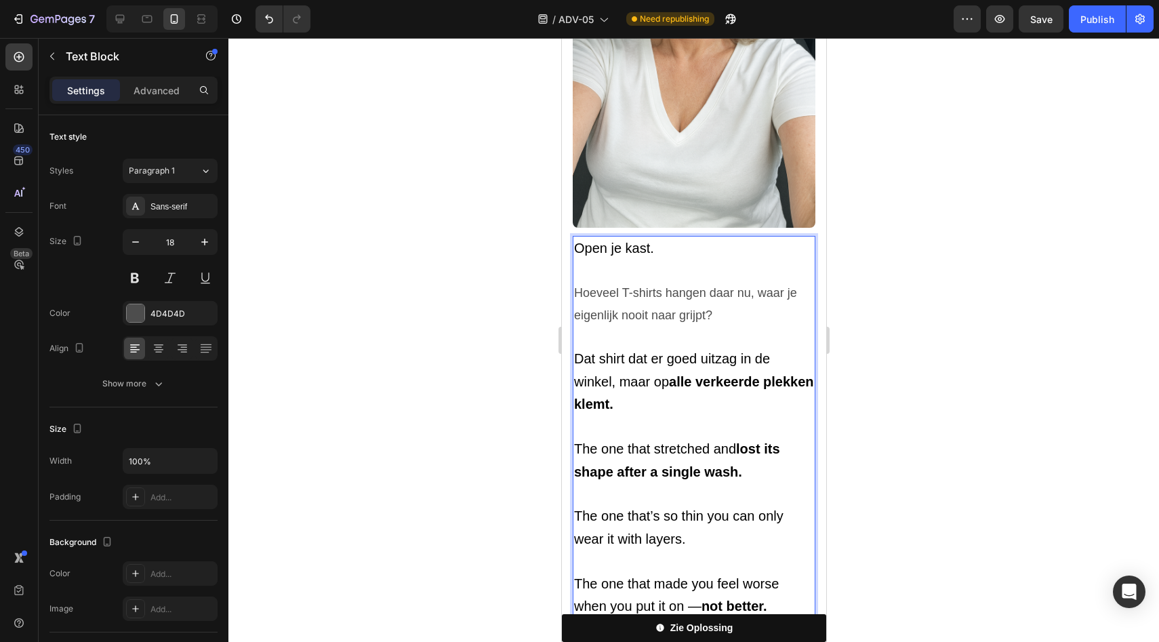
click at [635, 416] on p "Rich Text Editor. Editing area: main" at bounding box center [694, 427] width 240 height 22
click at [622, 441] on span "The one that stretched and lost its shape after a single wash." at bounding box center [677, 459] width 206 height 37
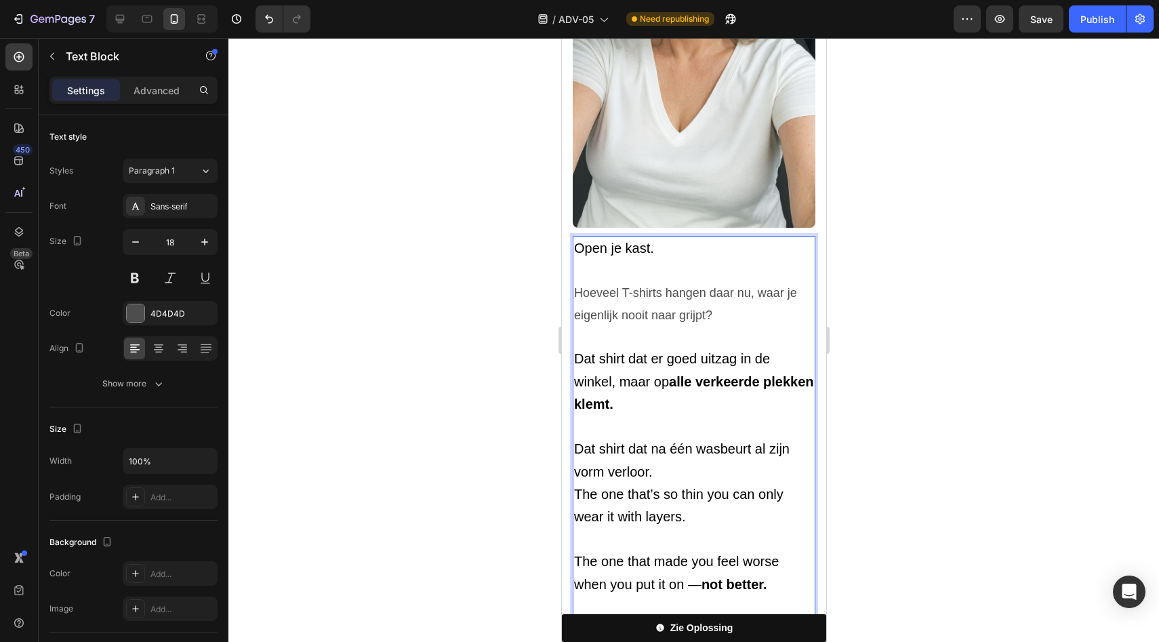
scroll to position [666, 0]
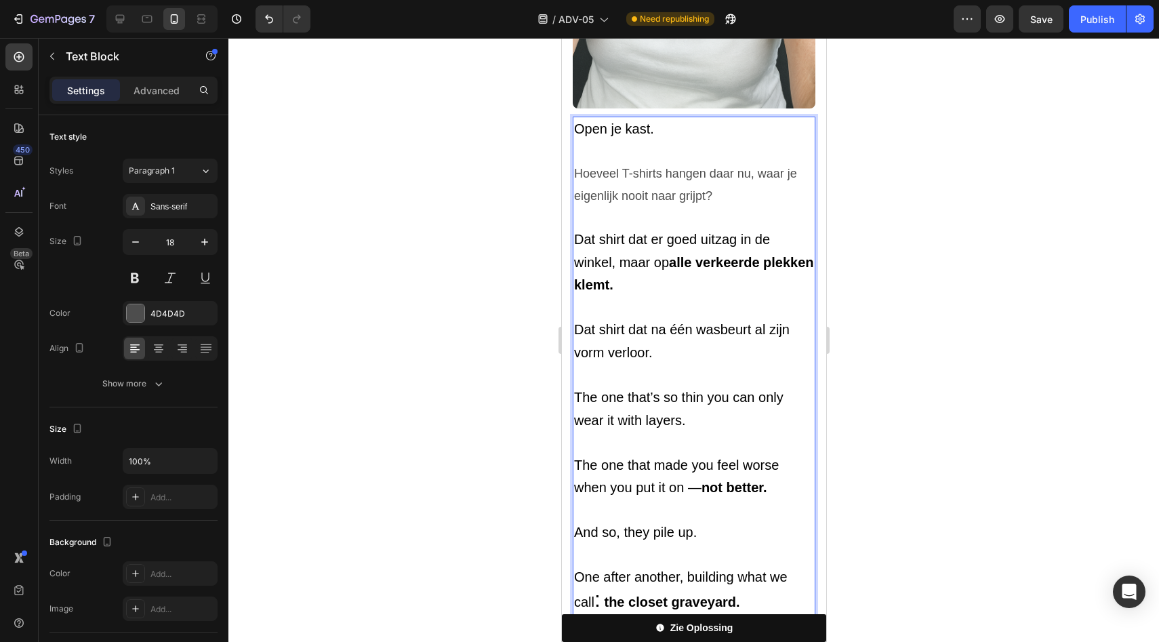
click at [508, 325] on div at bounding box center [693, 340] width 931 height 604
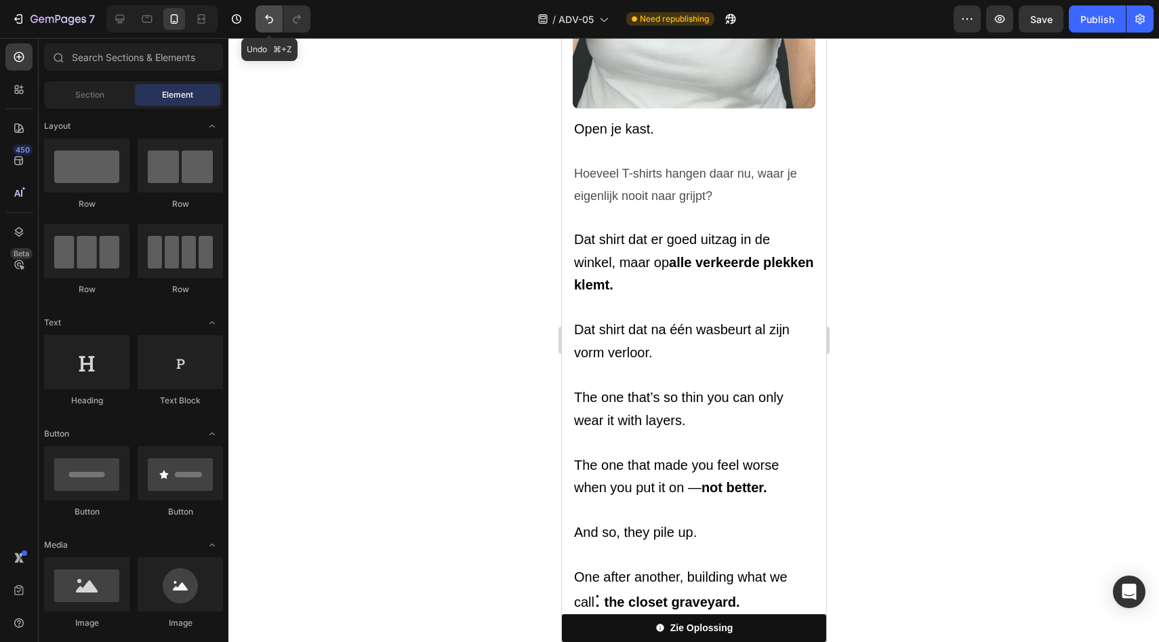
click at [262, 10] on button "Undo/Redo" at bounding box center [269, 18] width 27 height 27
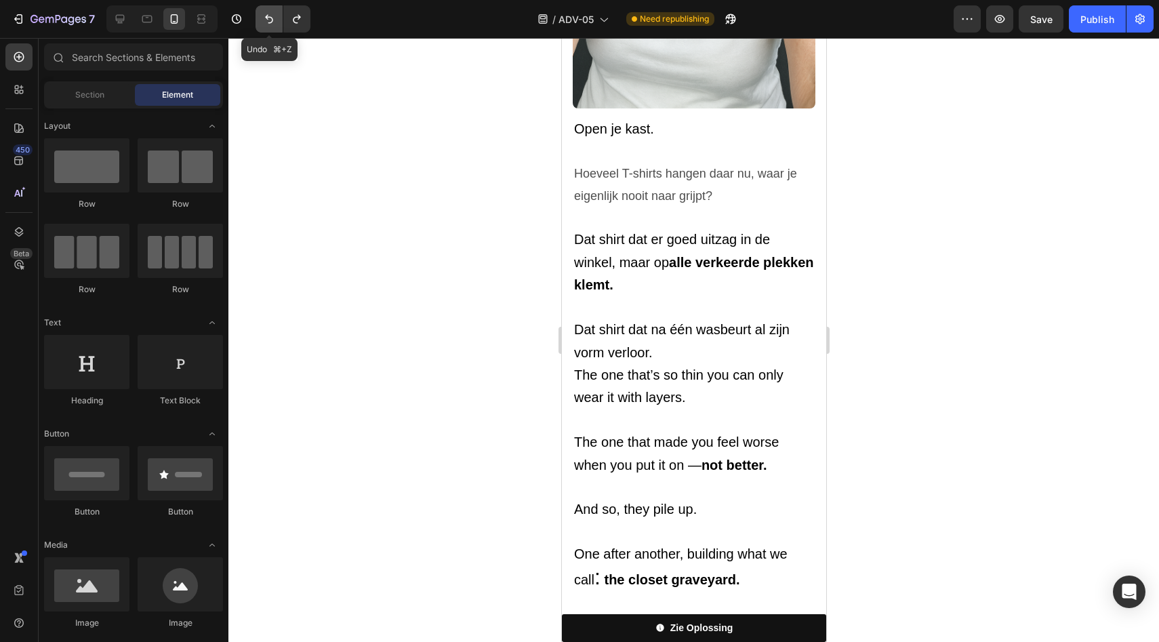
click at [267, 14] on icon "Undo/Redo" at bounding box center [269, 19] width 14 height 14
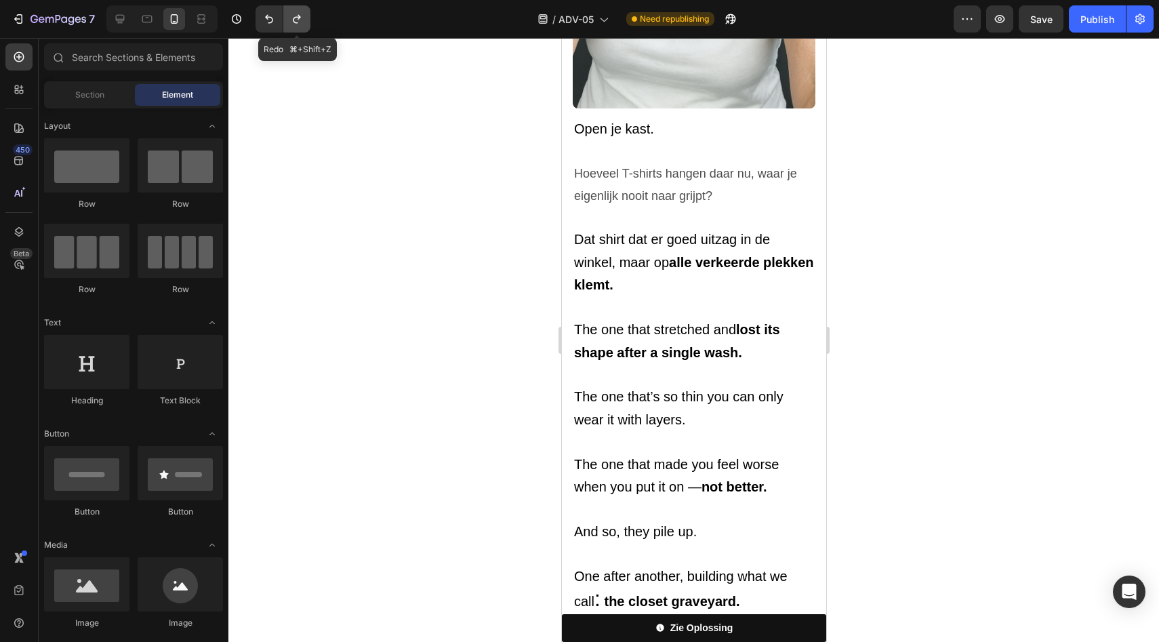
click at [296, 20] on icon "Undo/Redo" at bounding box center [297, 19] width 14 height 14
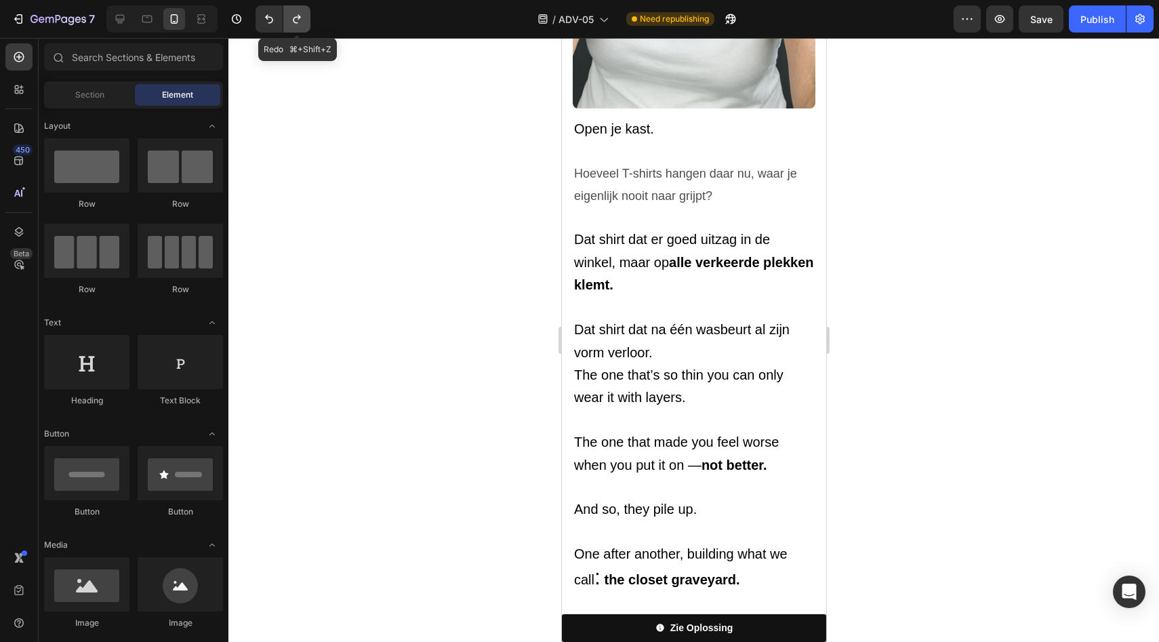
click at [296, 20] on icon "Undo/Redo" at bounding box center [297, 19] width 14 height 14
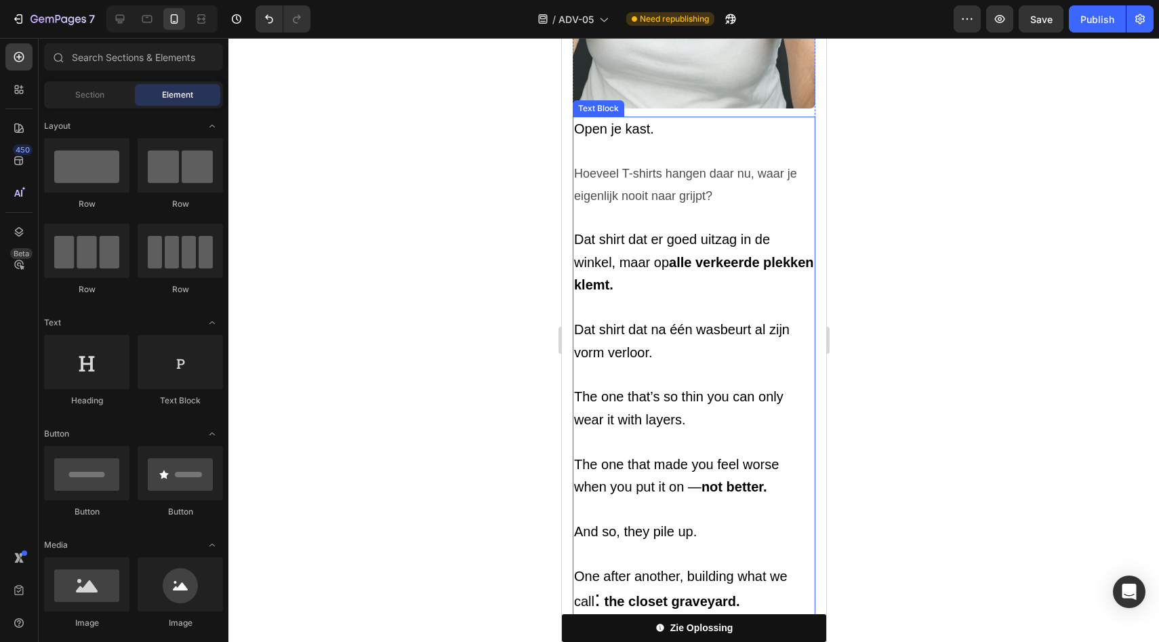
click at [765, 321] on p "Dat shirt dat na één wasbeurt al zijn vorm verloor." at bounding box center [694, 341] width 240 height 45
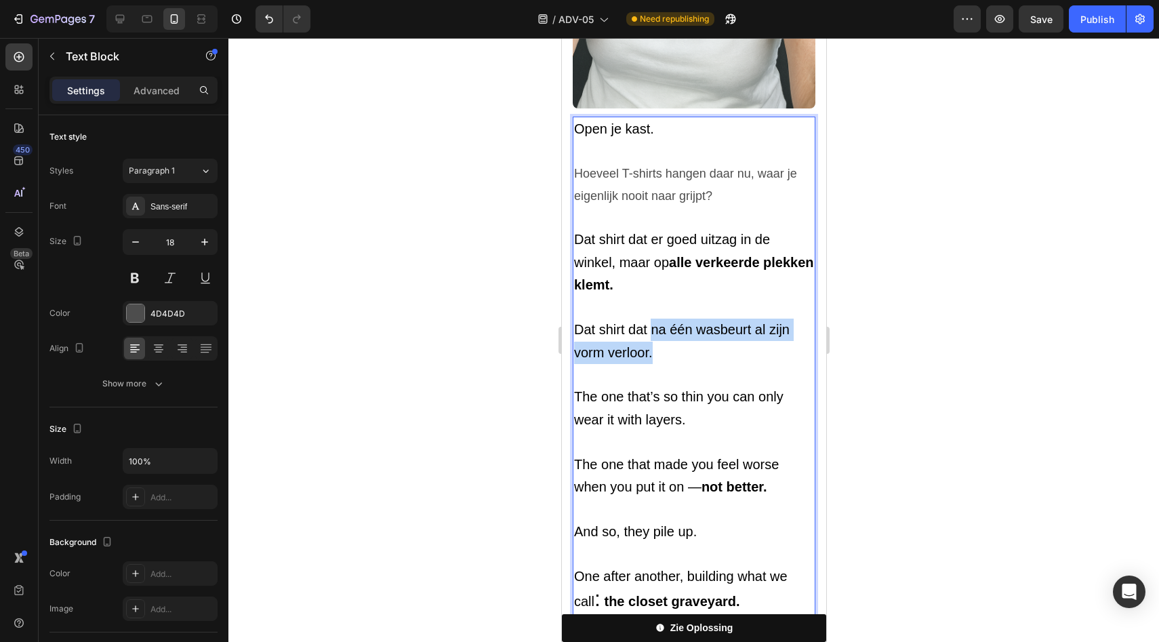
drag, startPoint x: 651, startPoint y: 315, endPoint x: 656, endPoint y: 336, distance: 21.5
click at [656, 336] on p "Dat shirt dat na één wasbeurt al zijn vorm verloor." at bounding box center [694, 341] width 240 height 45
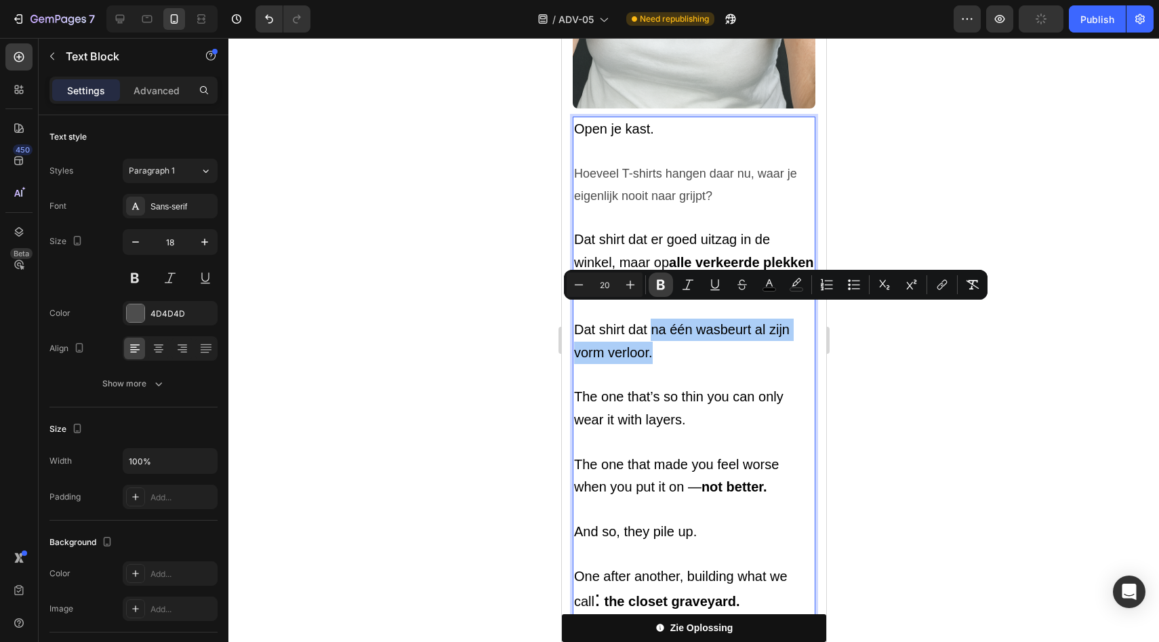
click at [654, 286] on icon "Editor contextual toolbar" at bounding box center [661, 285] width 14 height 14
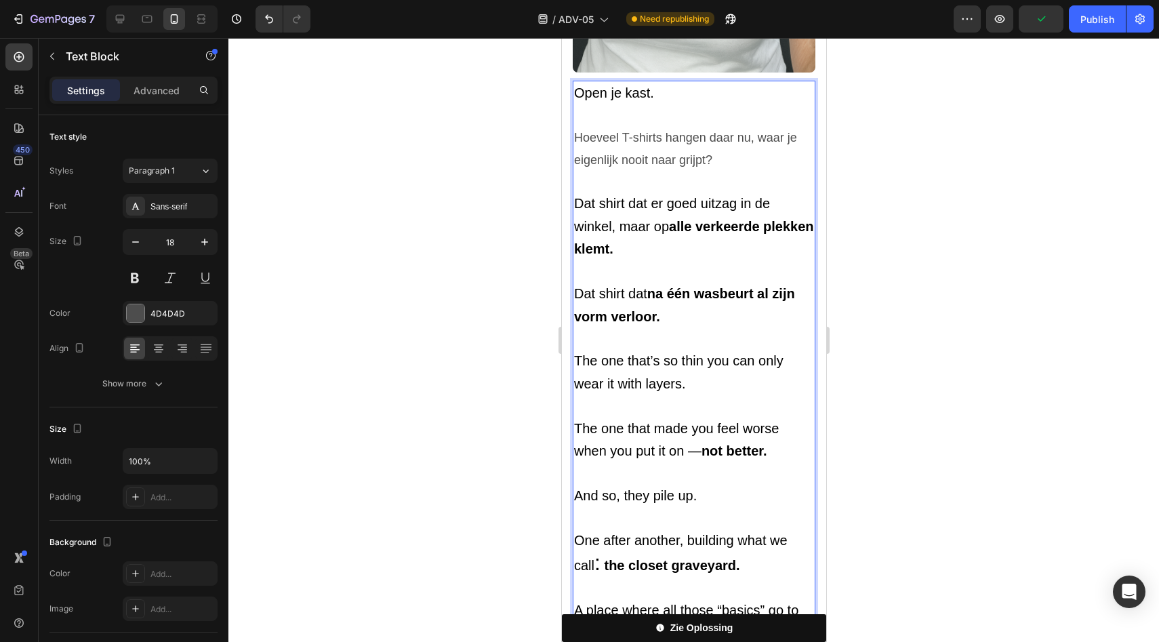
scroll to position [725, 0]
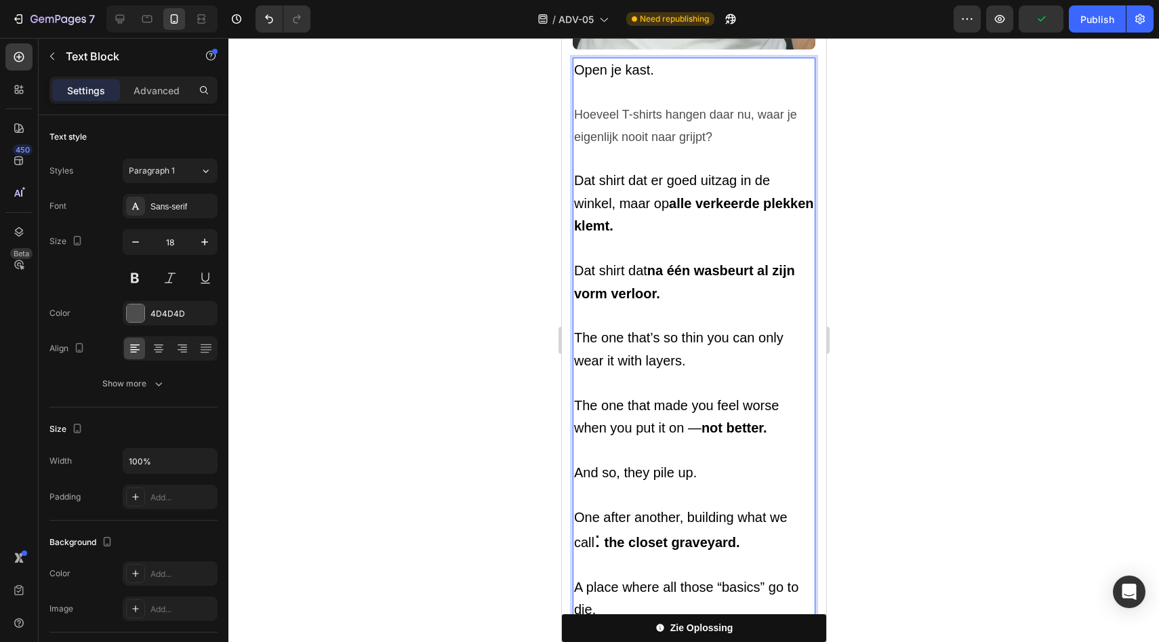
click at [660, 342] on span "The one that’s so thin you can only wear it with layers." at bounding box center [678, 348] width 209 height 37
click at [689, 348] on p "The one that’s so thin you can only wear it with layers." at bounding box center [694, 360] width 240 height 67
click at [636, 330] on span "The one that’s so thin you can only wear it with layers." at bounding box center [678, 348] width 209 height 37
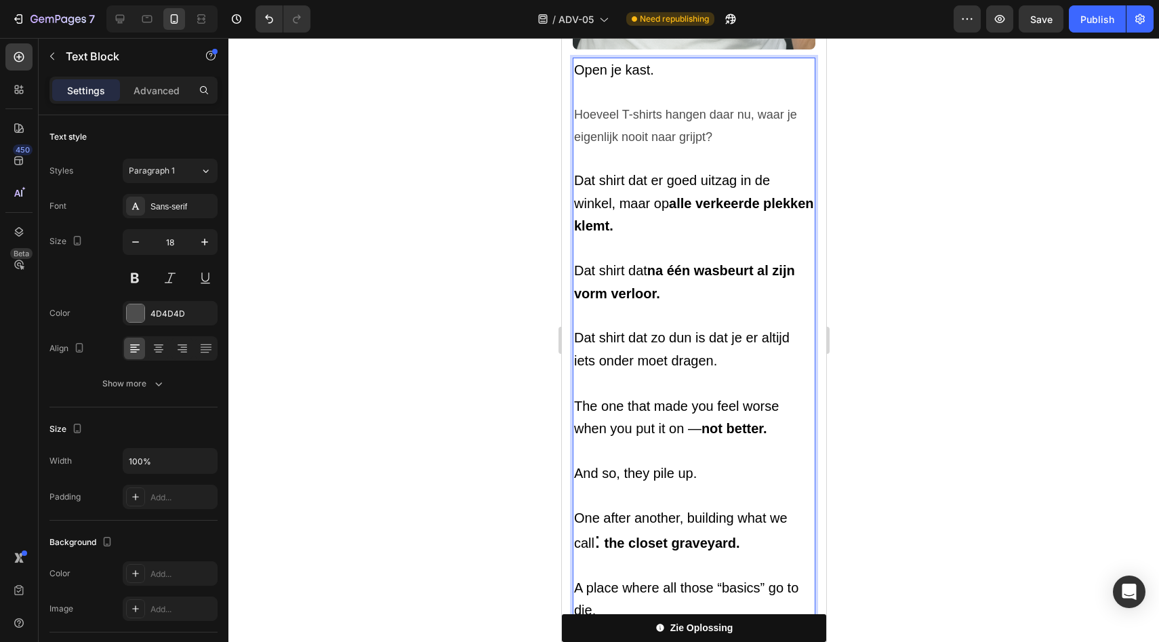
scroll to position [824, 0]
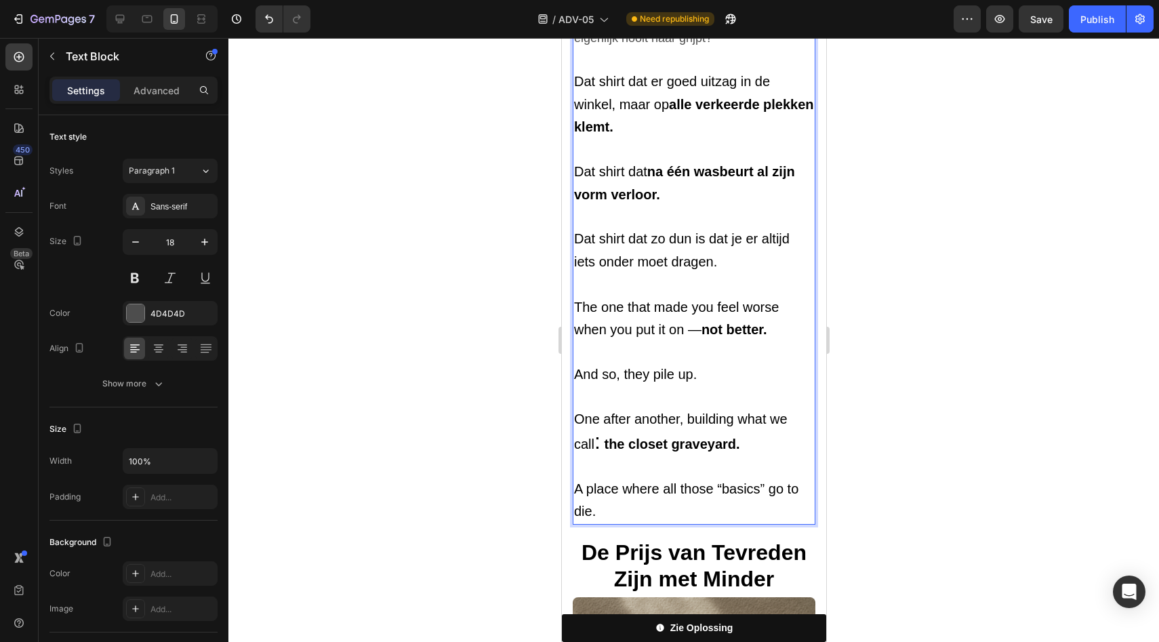
click at [648, 300] on span "The one that made you feel worse when you put it on — not better." at bounding box center [676, 318] width 205 height 37
click at [648, 299] on span "The one that made you feel worse when you put it on — not better." at bounding box center [676, 317] width 205 height 37
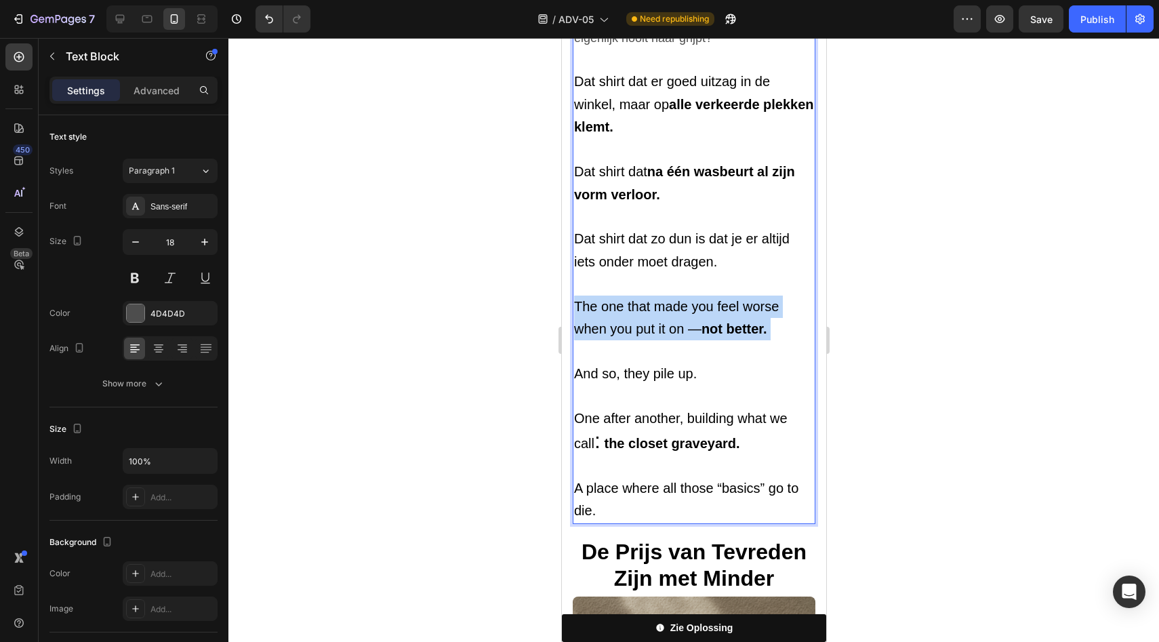
click at [648, 299] on span "The one that made you feel worse when you put it on — not better." at bounding box center [676, 317] width 205 height 37
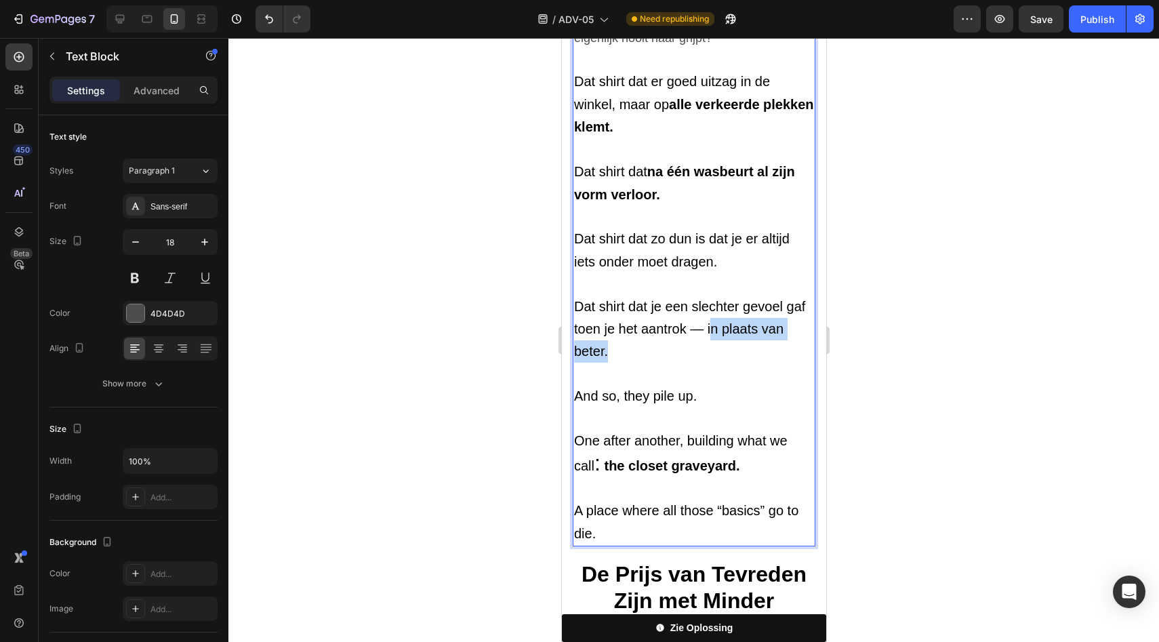
drag, startPoint x: 700, startPoint y: 334, endPoint x: 732, endPoint y: 317, distance: 36.7
click at [732, 317] on p "Dat shirt dat je een slechter gevoel gaf toen je het aantrok — in plaats van be…" at bounding box center [694, 330] width 240 height 68
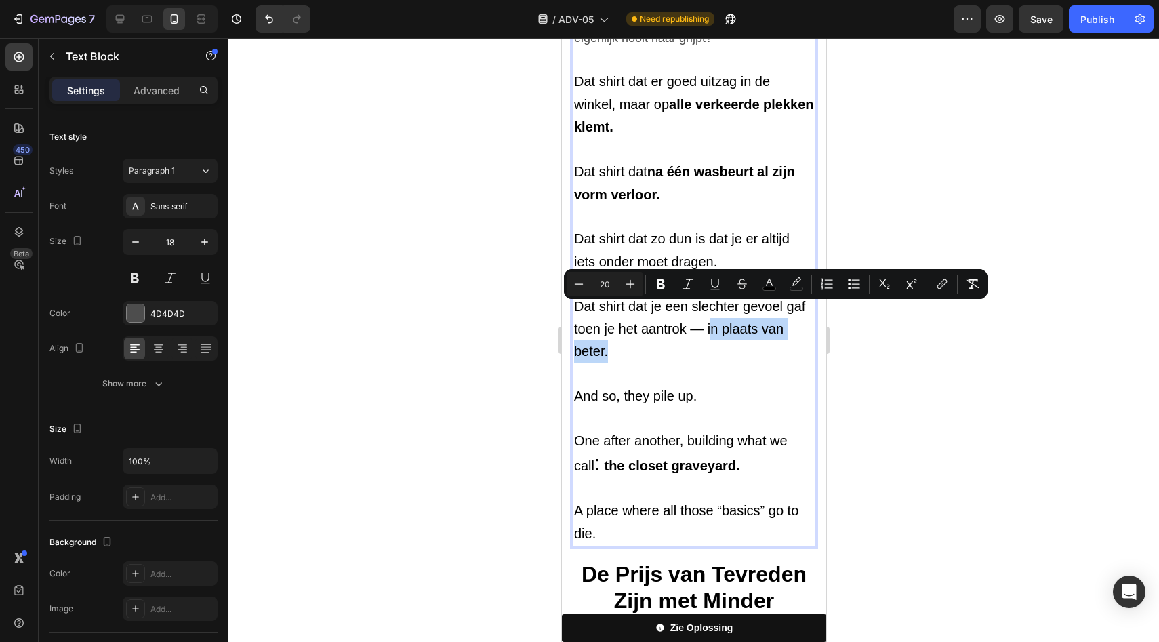
click at [732, 318] on span "Dat shirt dat je een slechter gevoel gaf toen je het aantrok — in plaats van be…" at bounding box center [689, 329] width 231 height 60
drag, startPoint x: 729, startPoint y: 317, endPoint x: 732, endPoint y: 327, distance: 10.7
click at [732, 327] on p "Dat shirt dat je een slechter gevoel gaf toen je het aantrok — in plaats van be…" at bounding box center [694, 330] width 240 height 68
click at [654, 281] on button "Bold" at bounding box center [661, 284] width 24 height 24
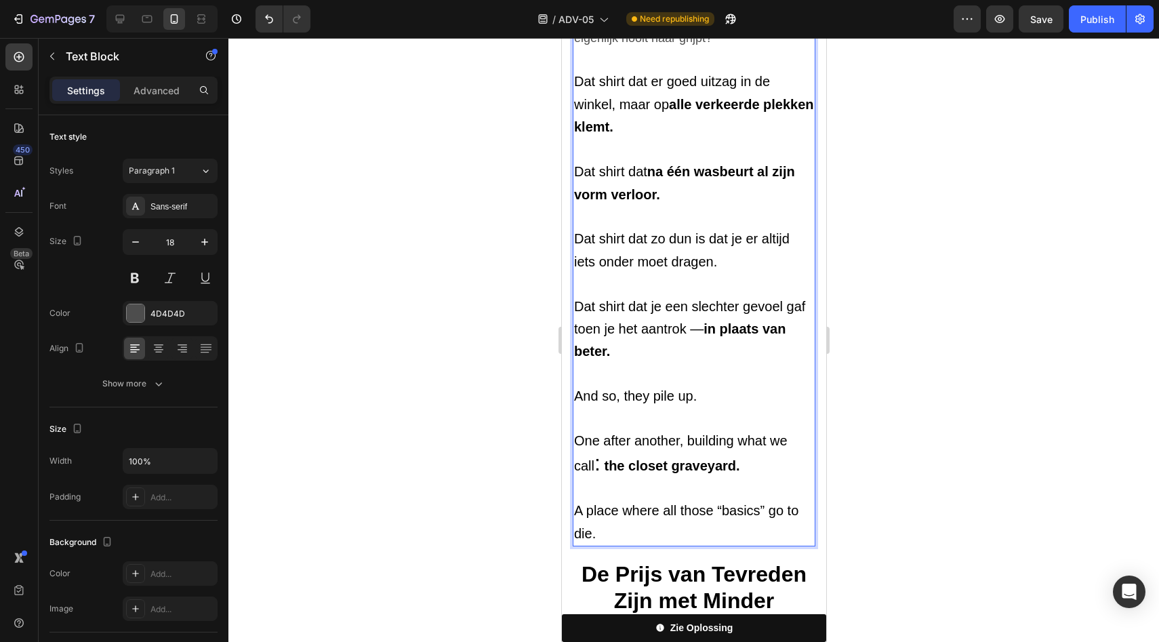
click at [670, 385] on p "And so, they pile up." at bounding box center [694, 396] width 240 height 22
click at [648, 388] on span "And so, they pile up." at bounding box center [635, 395] width 123 height 15
click at [633, 433] on span "One after another, building what we call" at bounding box center [681, 453] width 214 height 40
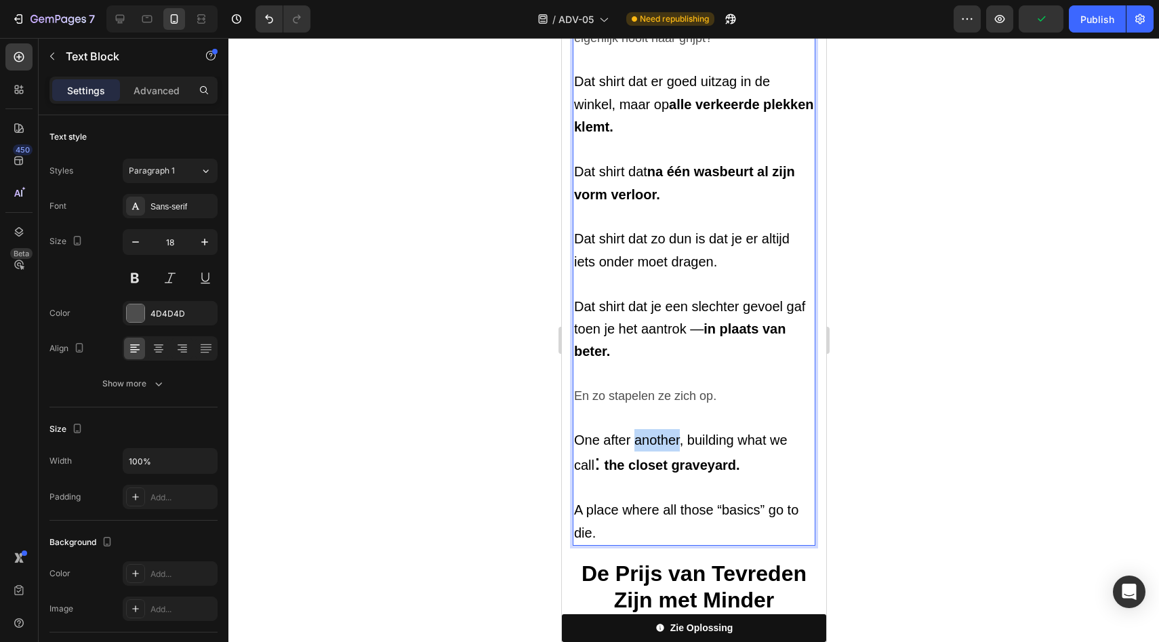
click at [633, 433] on span "One after another, building what we call" at bounding box center [681, 453] width 214 height 40
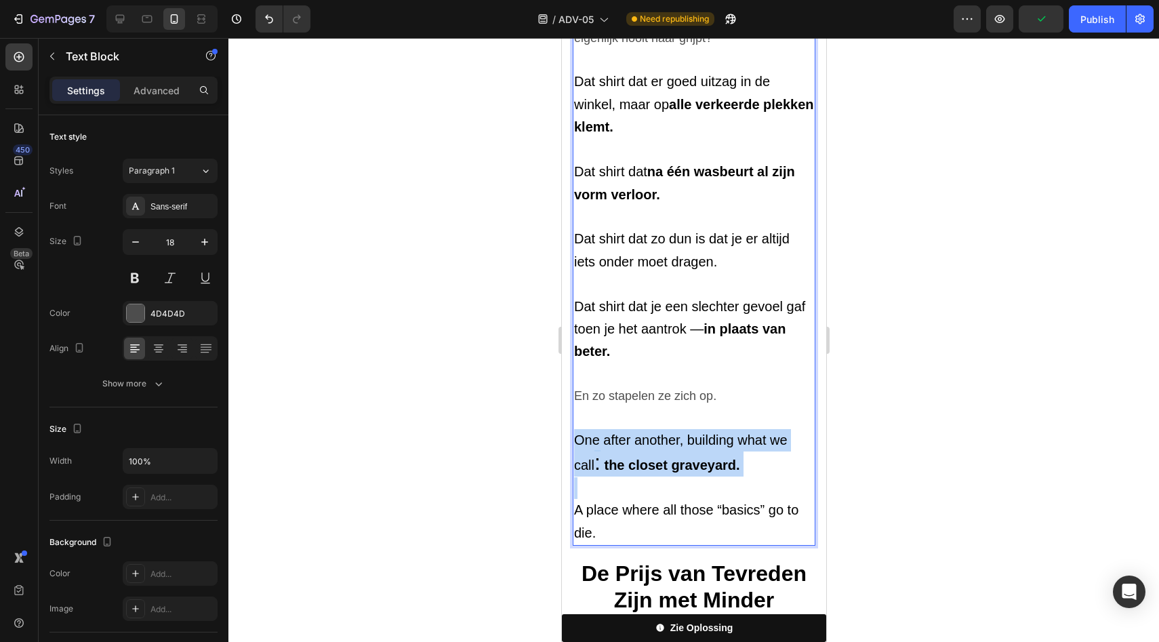
click at [633, 433] on span "One after another, building what we call" at bounding box center [681, 453] width 214 height 40
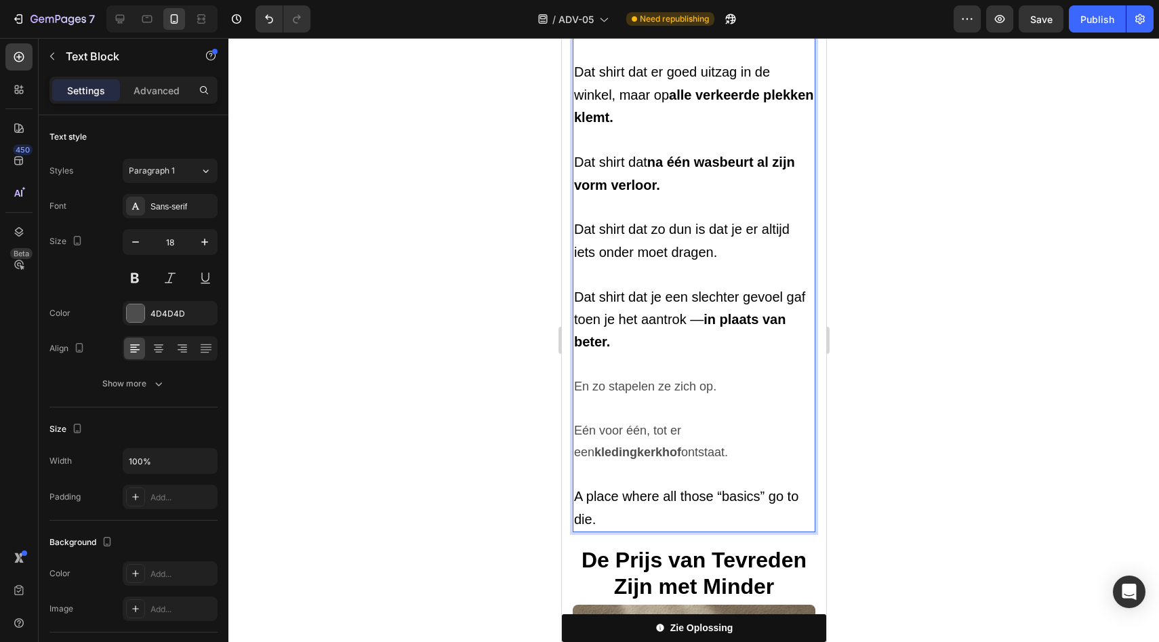
scroll to position [847, 0]
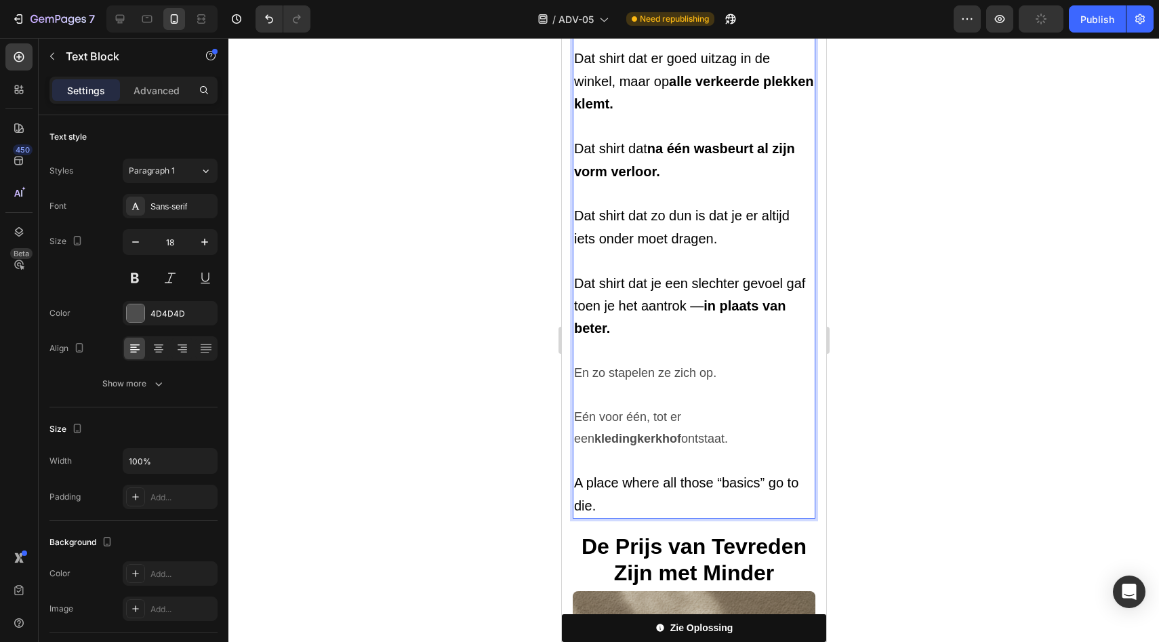
click at [644, 475] on span "A place where all those “basics” go to die." at bounding box center [686, 493] width 224 height 37
click at [643, 475] on span "A place where all those “basics” go to die." at bounding box center [686, 493] width 224 height 37
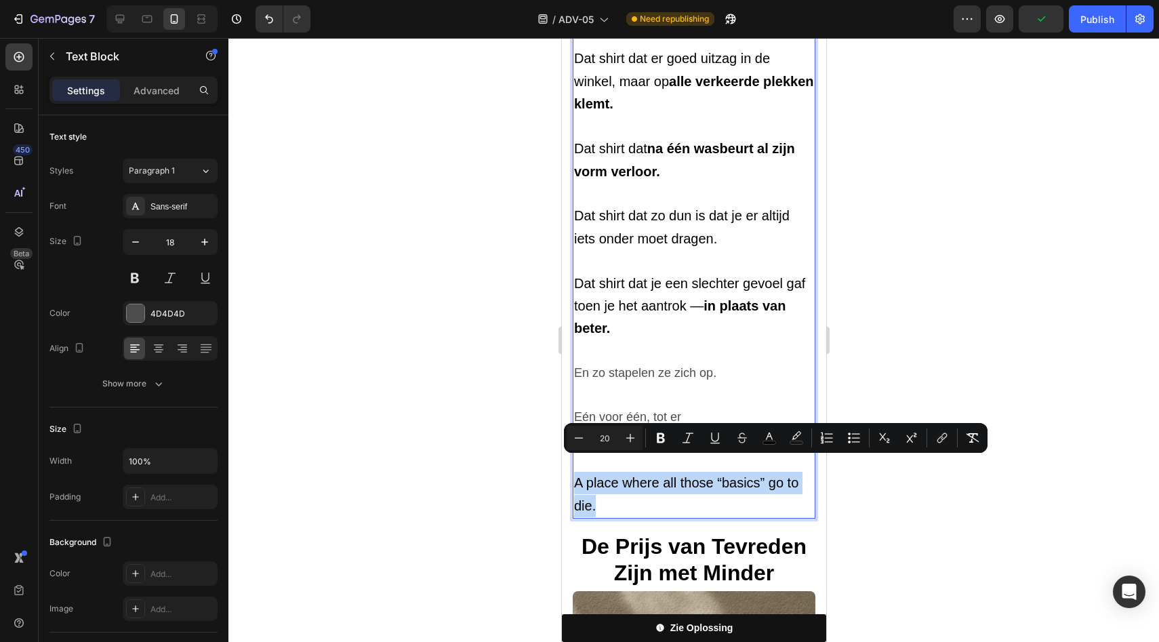
click at [643, 475] on span "A place where all those “basics” go to die." at bounding box center [686, 493] width 224 height 37
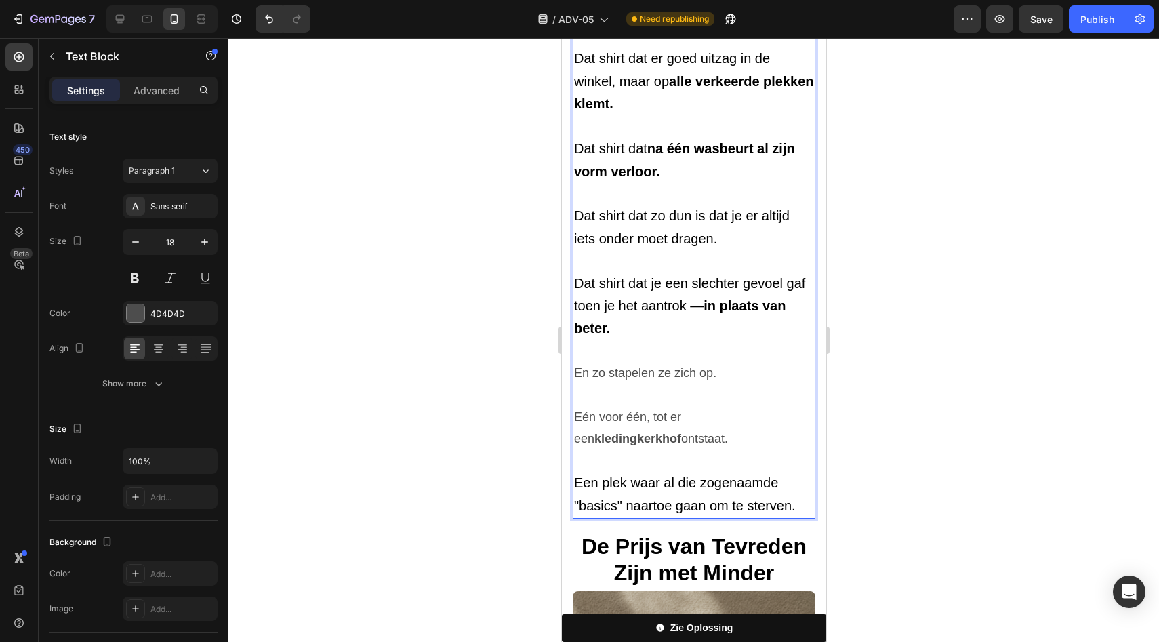
click at [626, 407] on p "Eén voor één, tot er een kledingkerkhof ontstaat." at bounding box center [694, 428] width 240 height 44
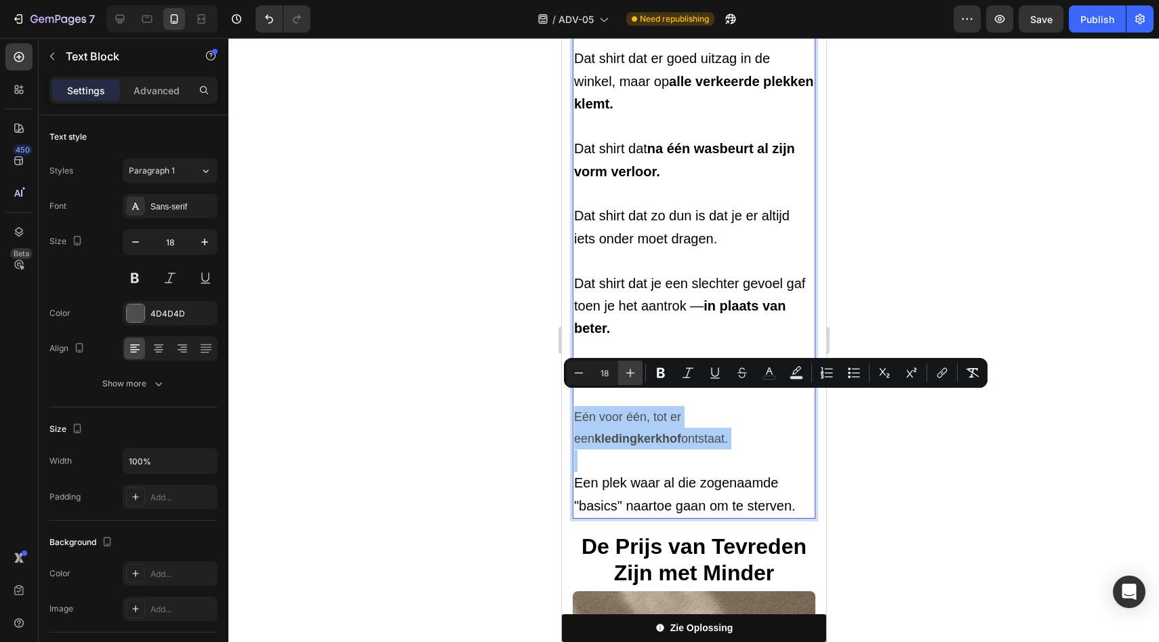
click at [630, 374] on icon "Editor contextual toolbar" at bounding box center [630, 373] width 9 height 9
type input "20"
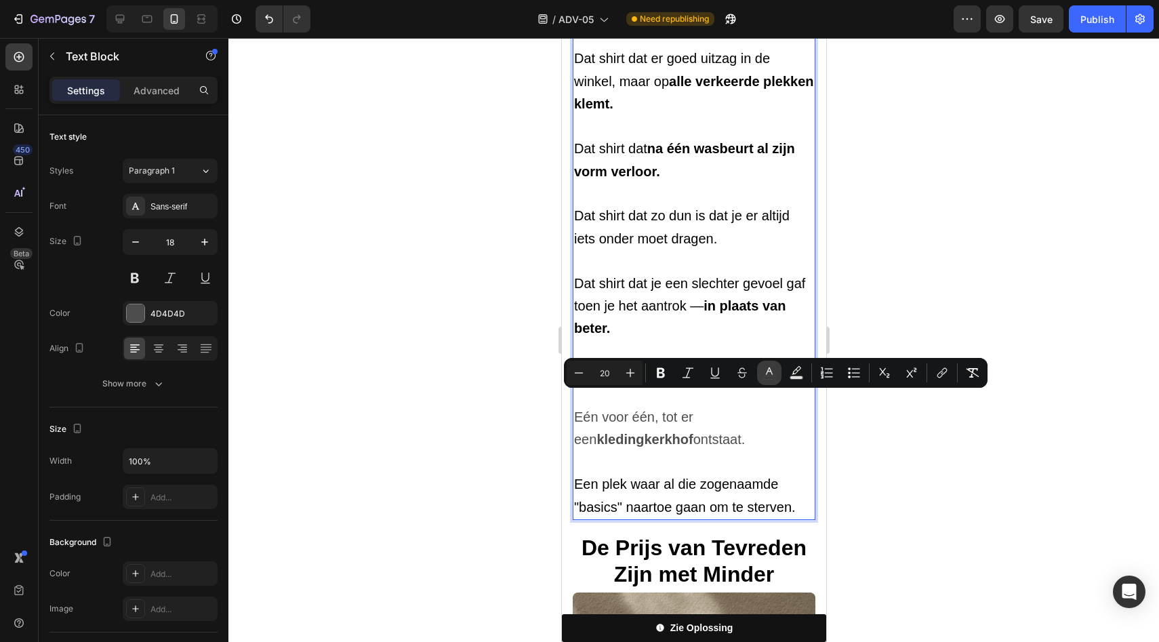
click at [769, 372] on icon "Editor contextual toolbar" at bounding box center [770, 373] width 14 height 14
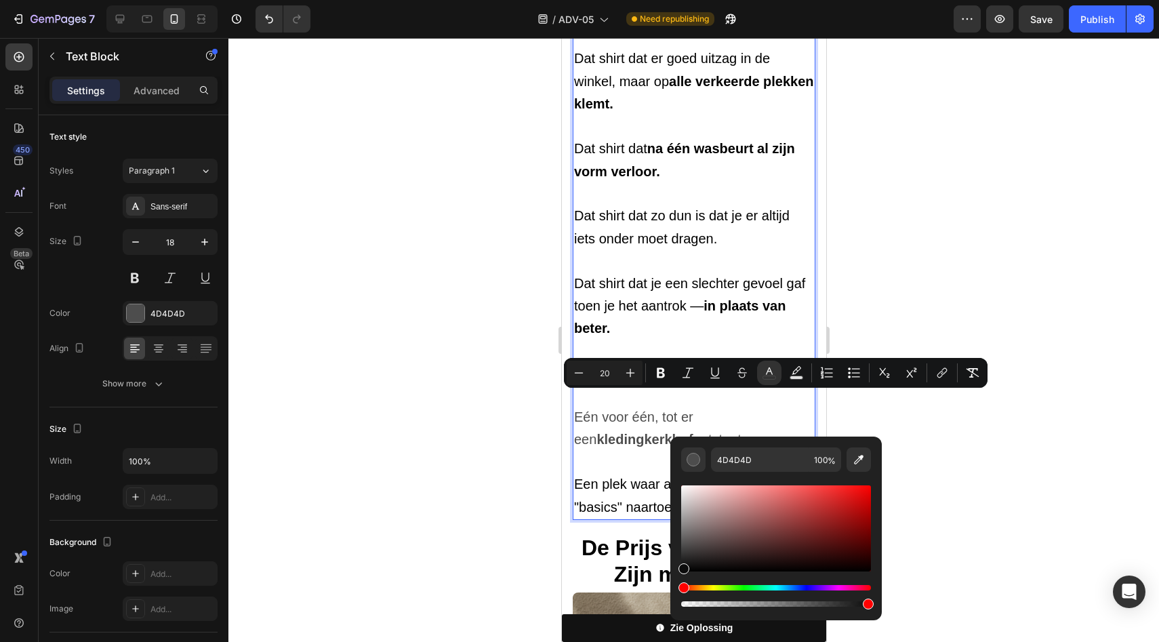
drag, startPoint x: 687, startPoint y: 555, endPoint x: 679, endPoint y: 579, distance: 25.7
click at [679, 579] on div "4D4D4D 100 %" at bounding box center [776, 523] width 212 height 173
type input "000000"
click at [617, 479] on p "Een plek waar al die zogenaamde "basics" naartoe gaan om te sterven." at bounding box center [694, 495] width 240 height 45
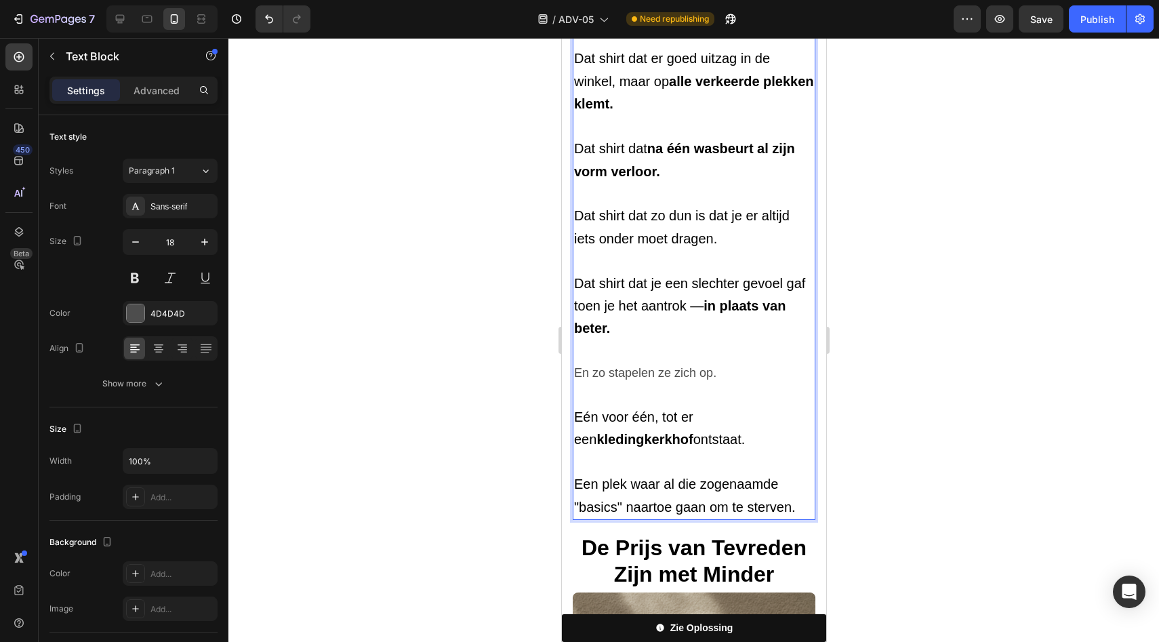
click at [692, 418] on span "Eén voor één, tot er een kledingkerkhof ontstaat." at bounding box center [659, 427] width 171 height 37
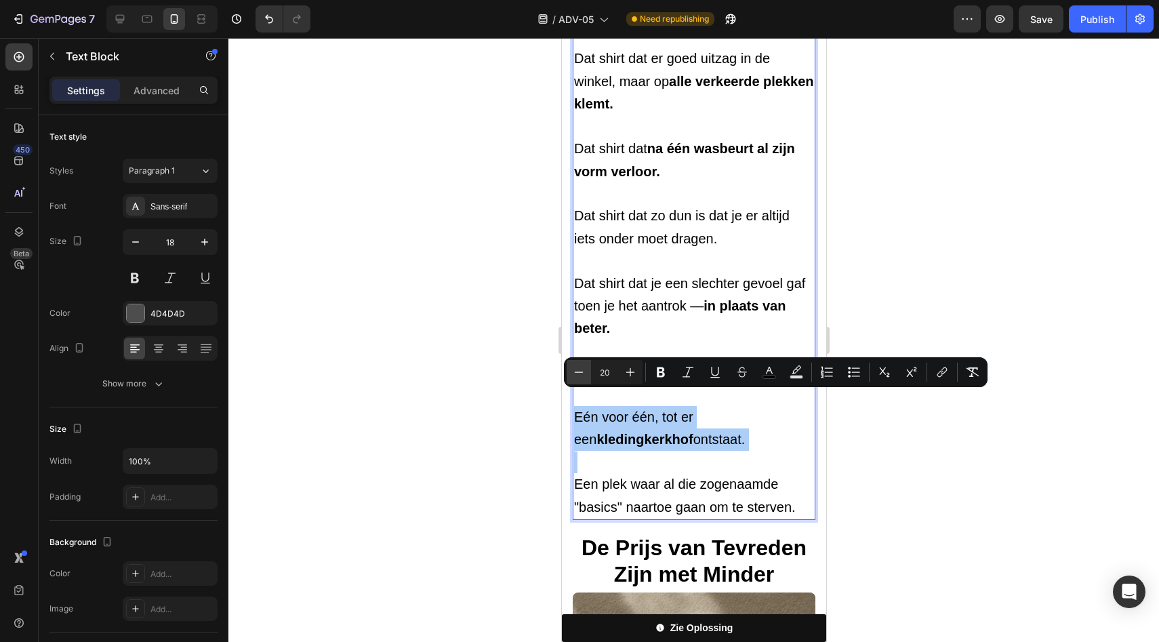
click at [584, 375] on icon "Editor contextual toolbar" at bounding box center [579, 372] width 14 height 14
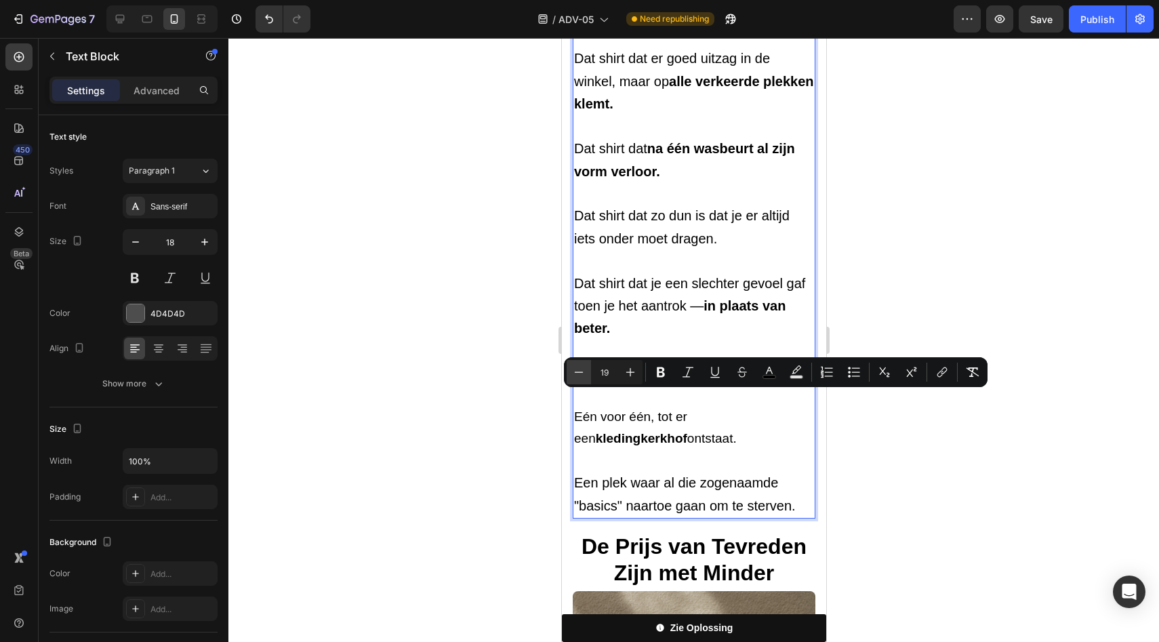
click at [584, 375] on icon "Editor contextual toolbar" at bounding box center [579, 372] width 14 height 14
click at [622, 372] on button "Plus" at bounding box center [630, 372] width 24 height 24
click at [581, 374] on icon "Editor contextual toolbar" at bounding box center [579, 372] width 14 height 14
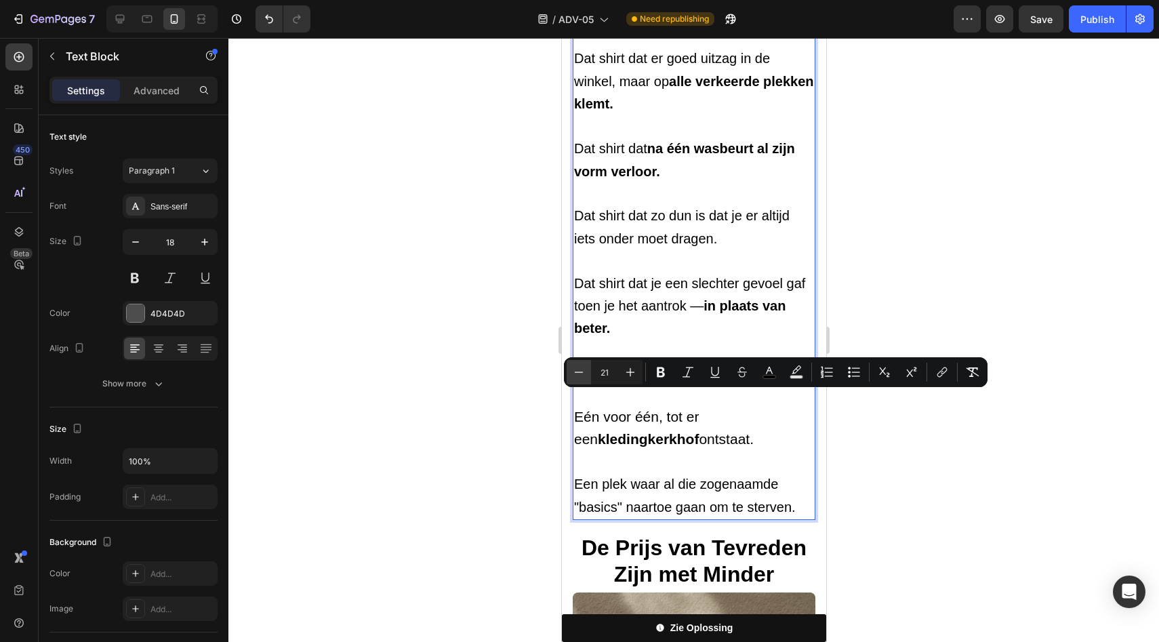
type input "20"
click at [728, 452] on p "Rich Text Editor. Editing area: main" at bounding box center [694, 463] width 240 height 22
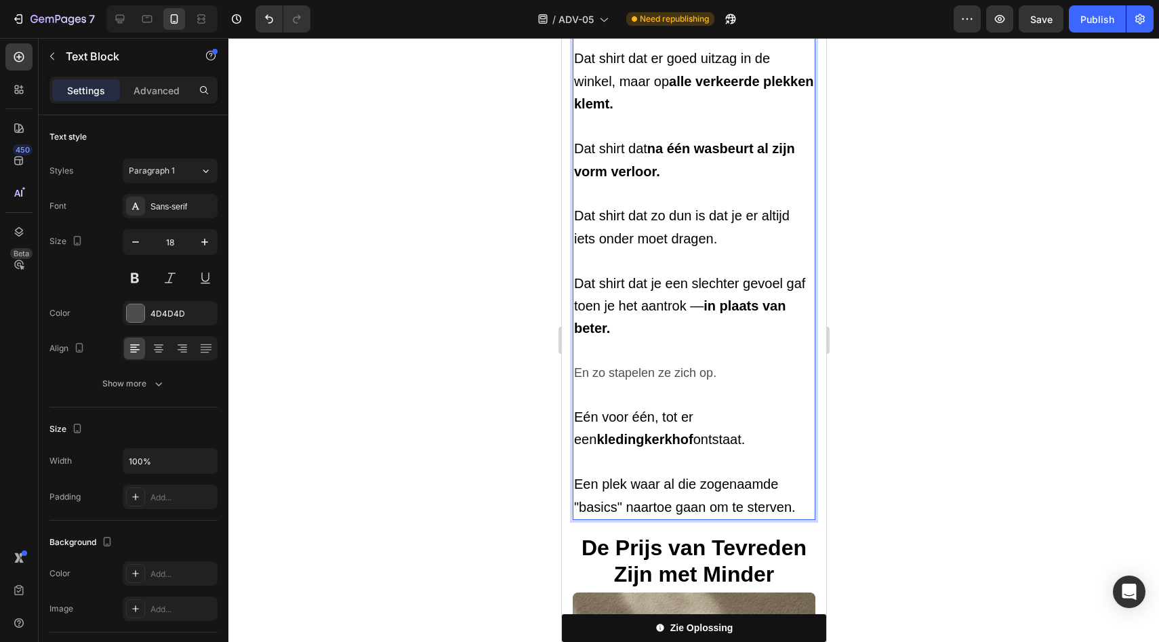
click at [596, 432] on strong "kledingkerkhof" at bounding box center [644, 439] width 96 height 15
click at [654, 362] on p "En zo stapelen ze zich op." at bounding box center [694, 373] width 240 height 22
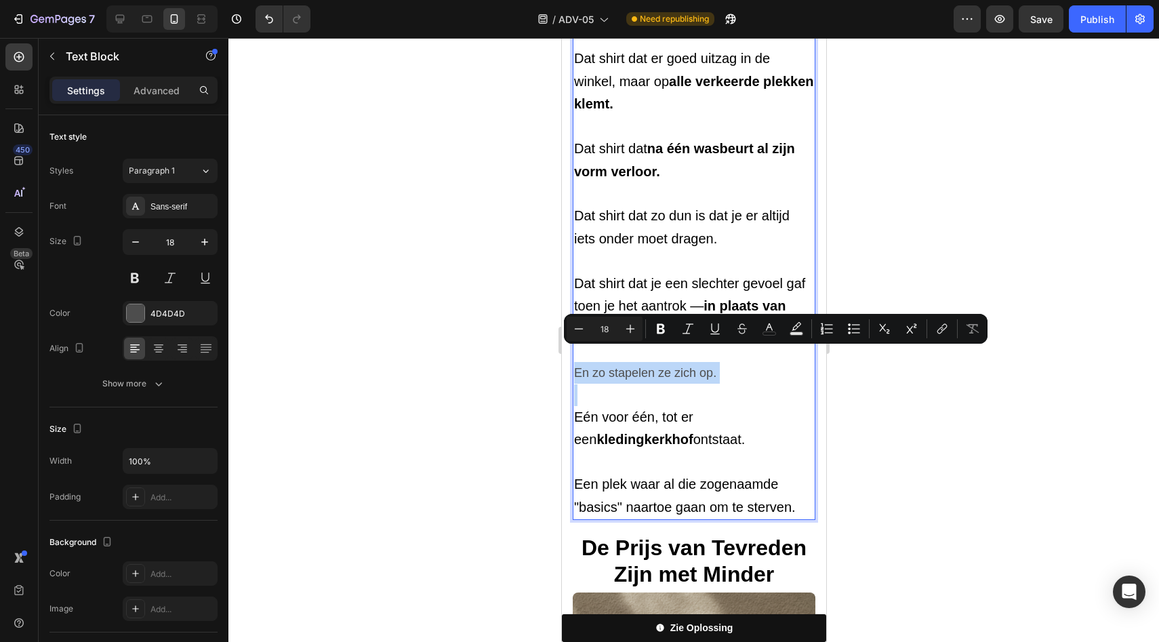
click at [654, 362] on p "En zo stapelen ze zich op." at bounding box center [694, 373] width 240 height 22
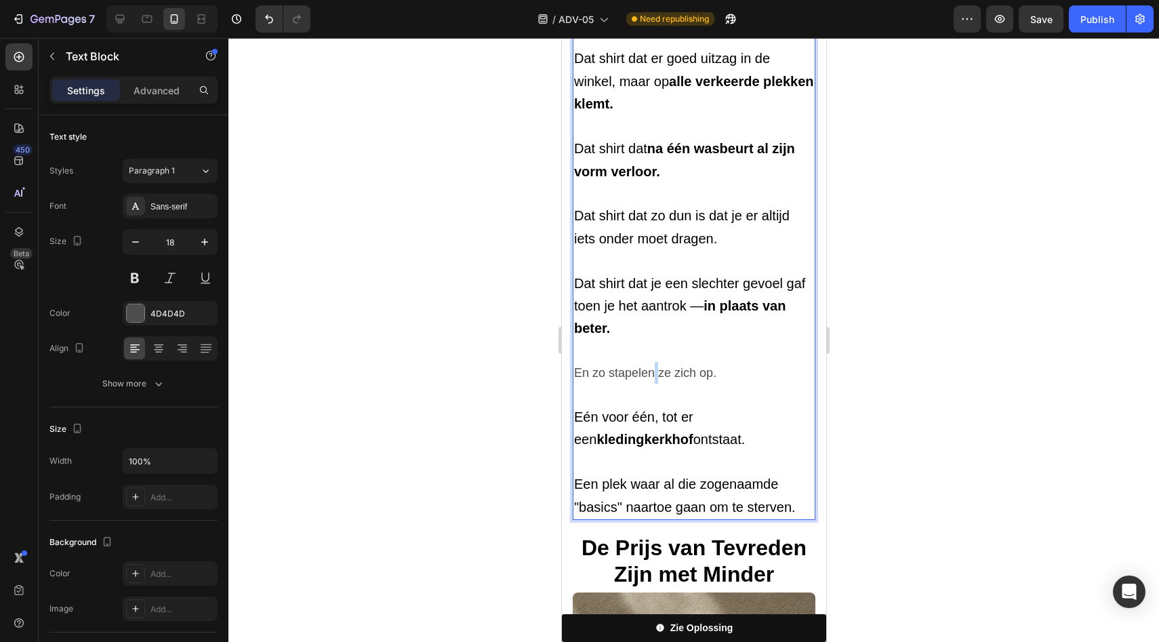
click at [654, 362] on p "En zo stapelen ze zich op." at bounding box center [694, 373] width 240 height 22
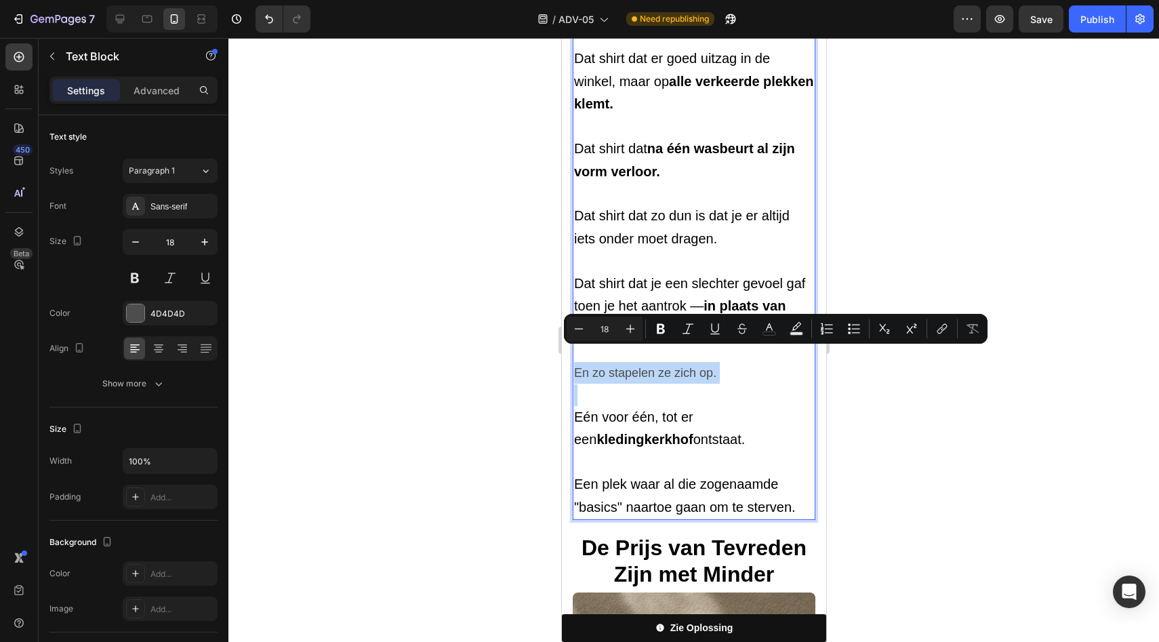
type input "20"
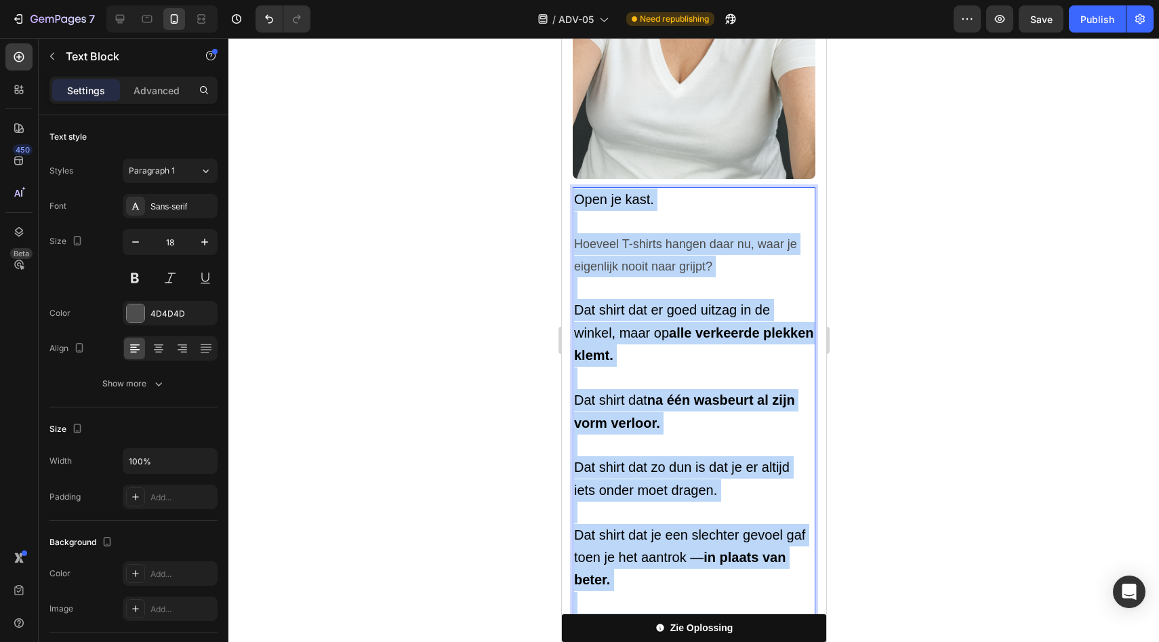
scroll to position [591, 0]
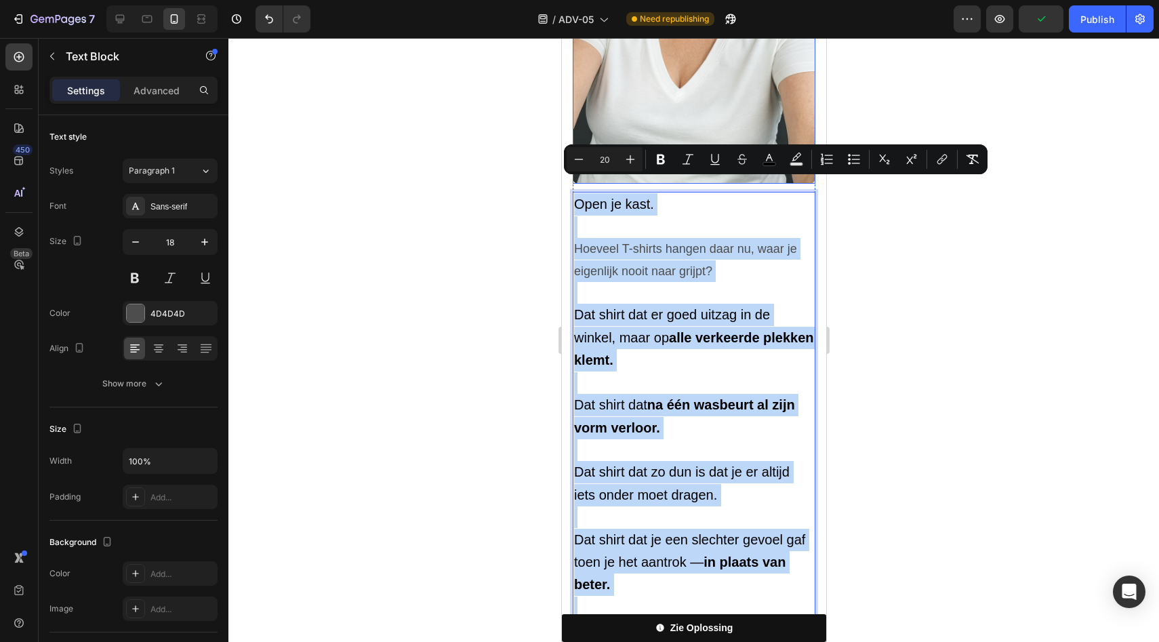
type input "18"
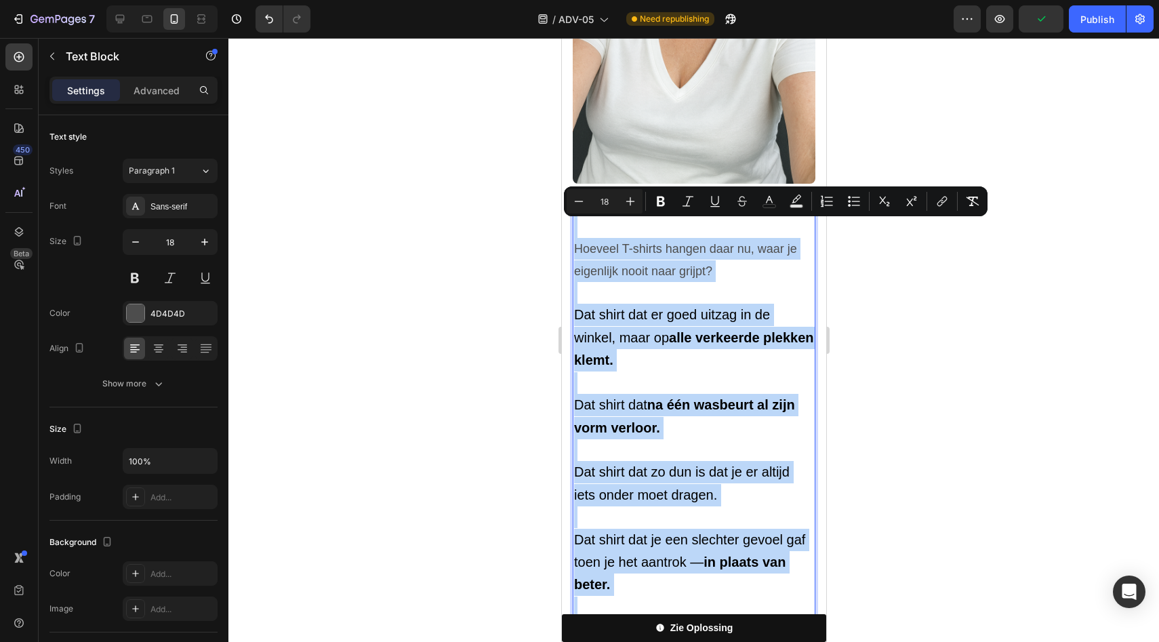
type input "20"
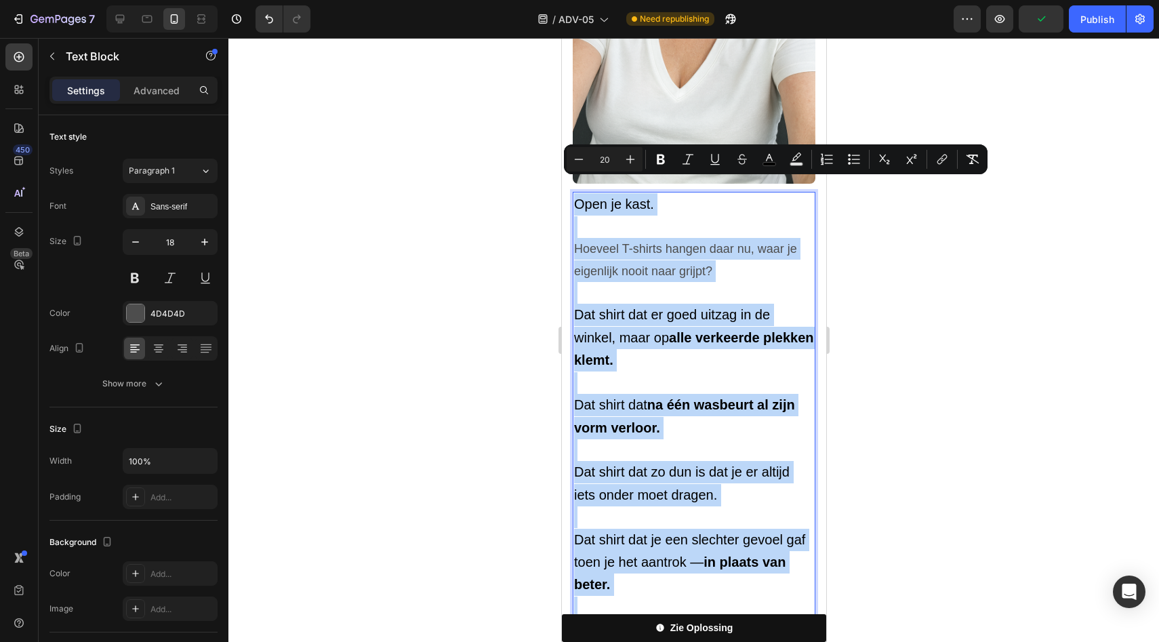
drag, startPoint x: 654, startPoint y: 355, endPoint x: 588, endPoint y: 196, distance: 171.7
click at [588, 196] on div "Open je kast. Hoeveel T-shirts hangen daar nu, waar je eigenlijk nooit naar gri…" at bounding box center [693, 484] width 243 height 584
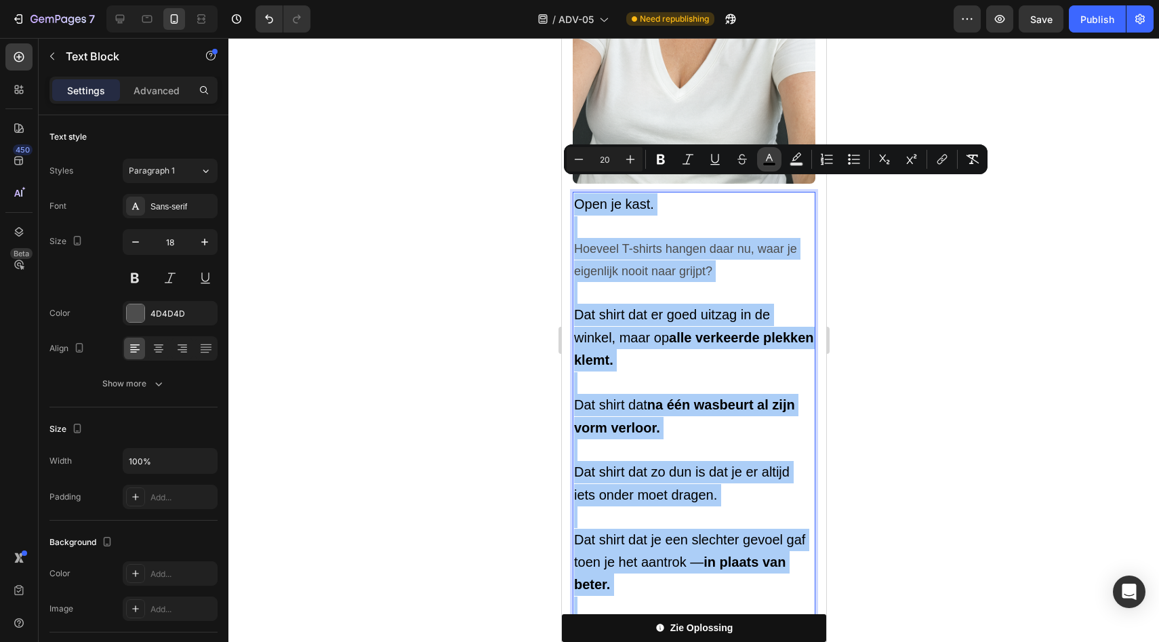
click at [763, 161] on icon "Editor contextual toolbar" at bounding box center [770, 160] width 14 height 14
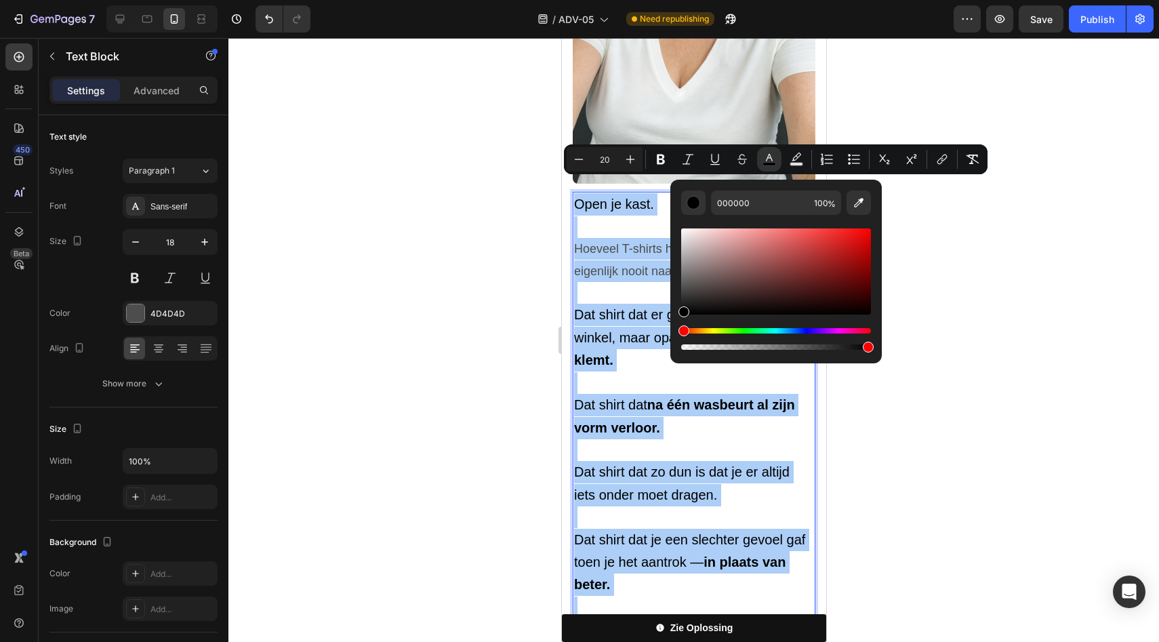
drag, startPoint x: 1241, startPoint y: 342, endPoint x: 679, endPoint y: 297, distance: 563.2
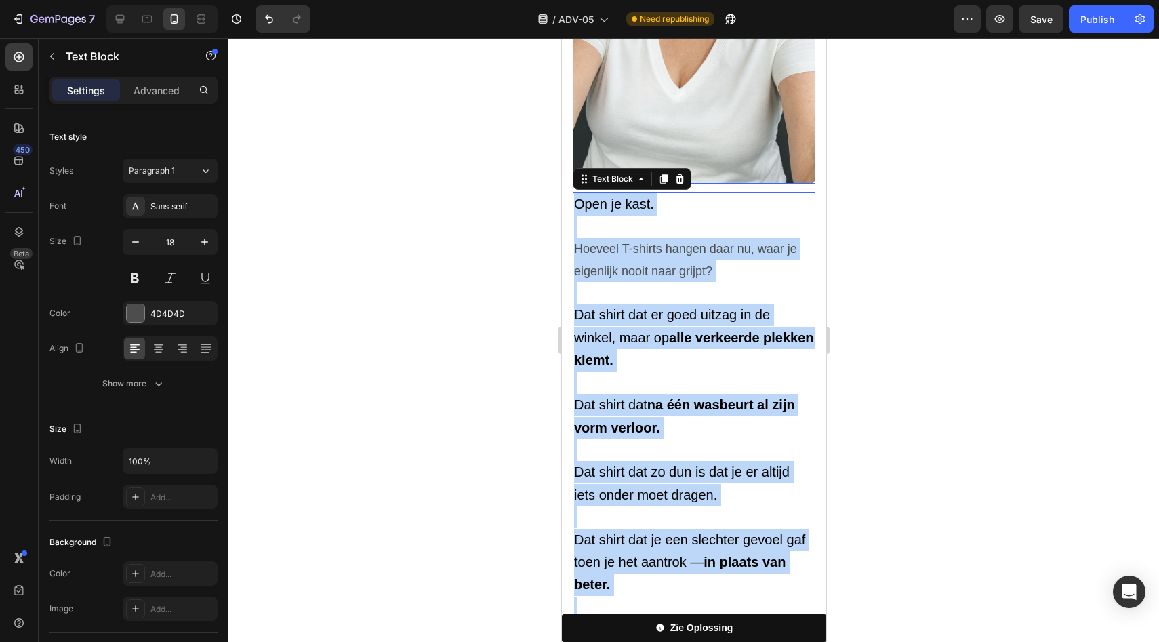
click at [718, 111] on img at bounding box center [693, 2] width 243 height 364
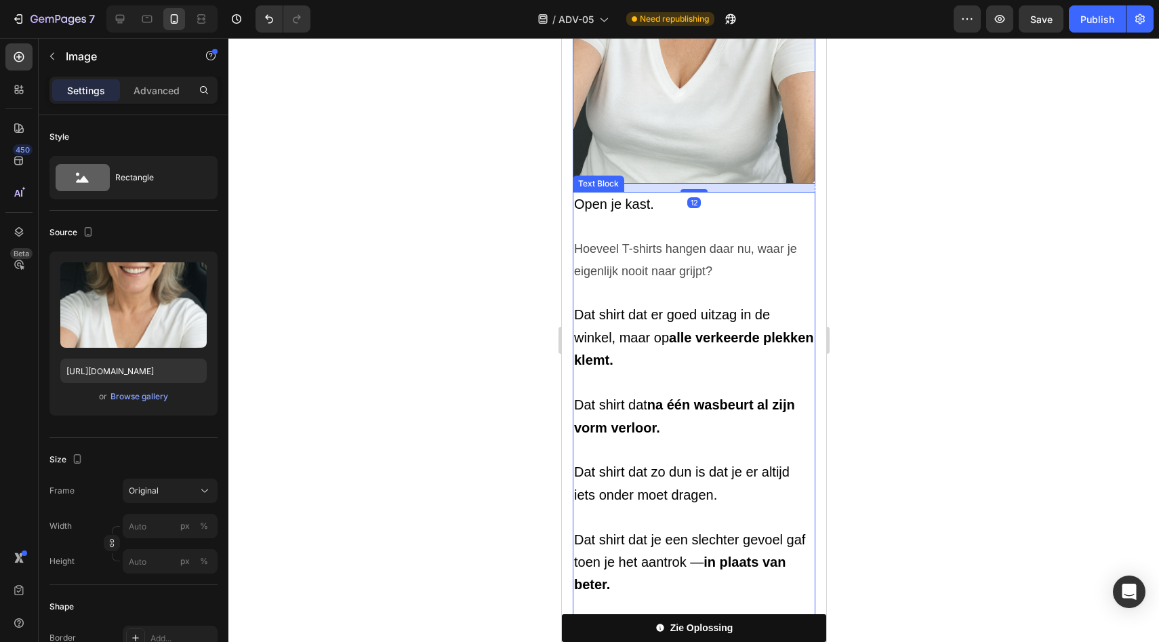
click at [608, 197] on span "Open je kast." at bounding box center [614, 204] width 80 height 15
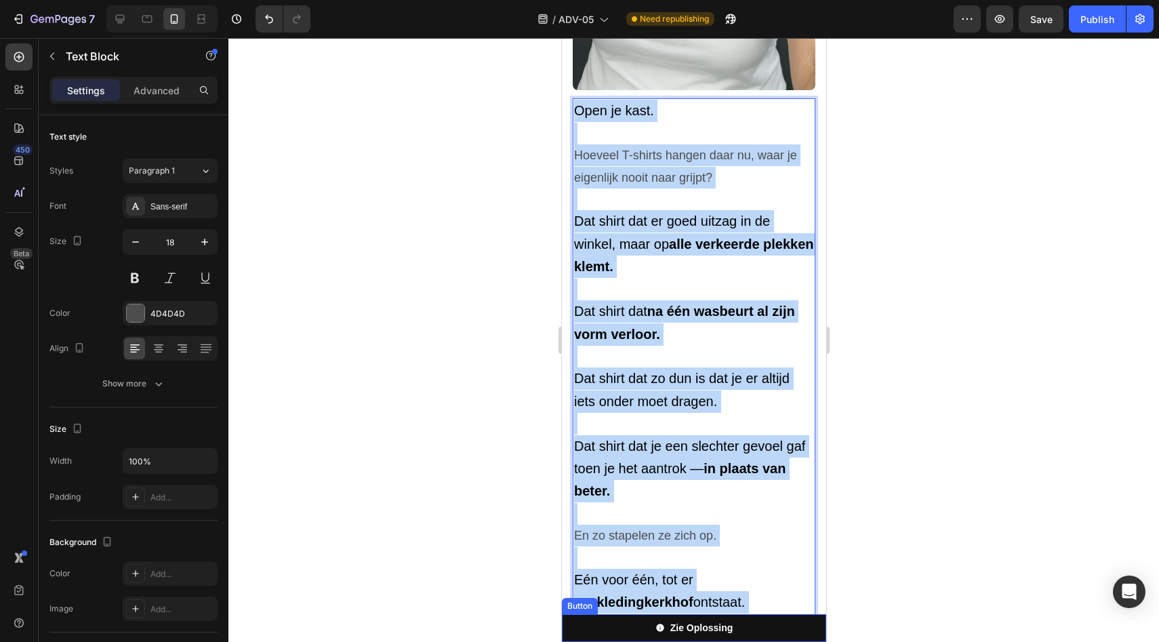
scroll to position [707, 0]
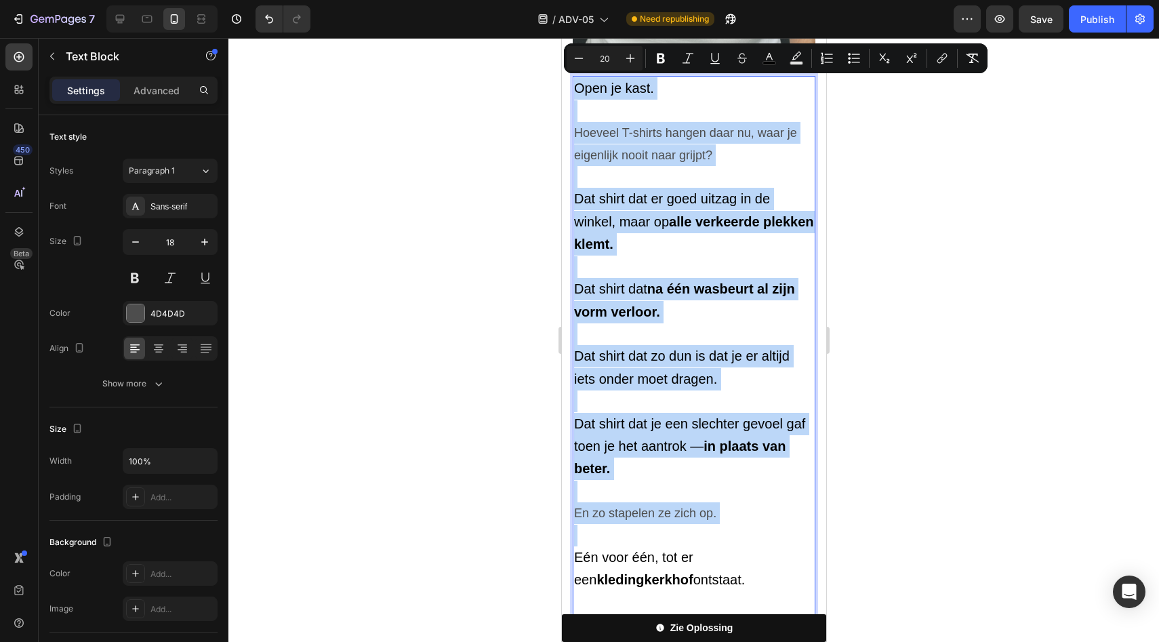
drag, startPoint x: 608, startPoint y: 191, endPoint x: 689, endPoint y: 500, distance: 319.7
click at [689, 500] on div "Open je kast. Hoeveel T-shirts hangen daar nu, waar je eigenlijk nooit naar gri…" at bounding box center [693, 368] width 243 height 584
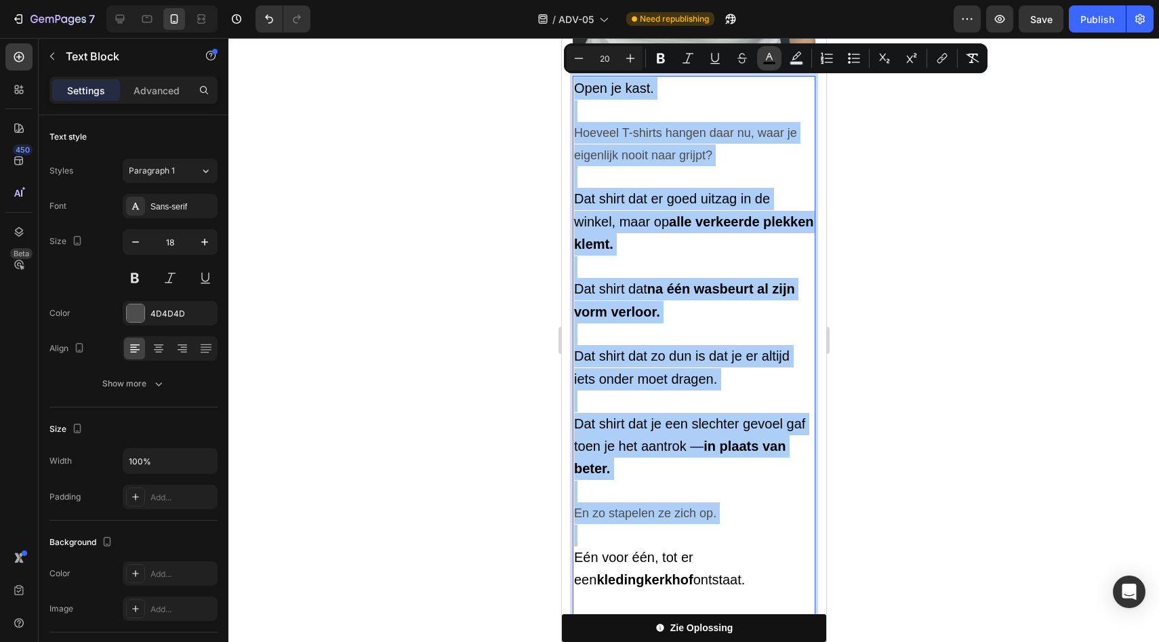
click at [772, 62] on rect "Editor contextual toolbar" at bounding box center [769, 63] width 13 height 3
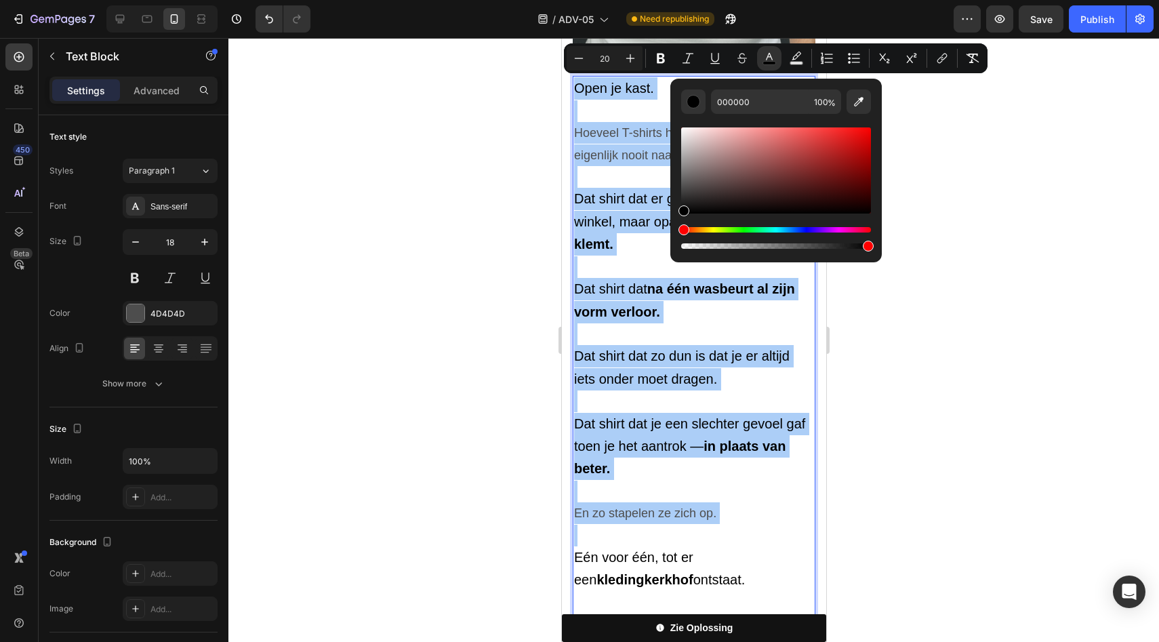
drag, startPoint x: 698, startPoint y: 179, endPoint x: 678, endPoint y: 226, distance: 51.0
click at [678, 225] on div "000000 100 %" at bounding box center [776, 165] width 212 height 173
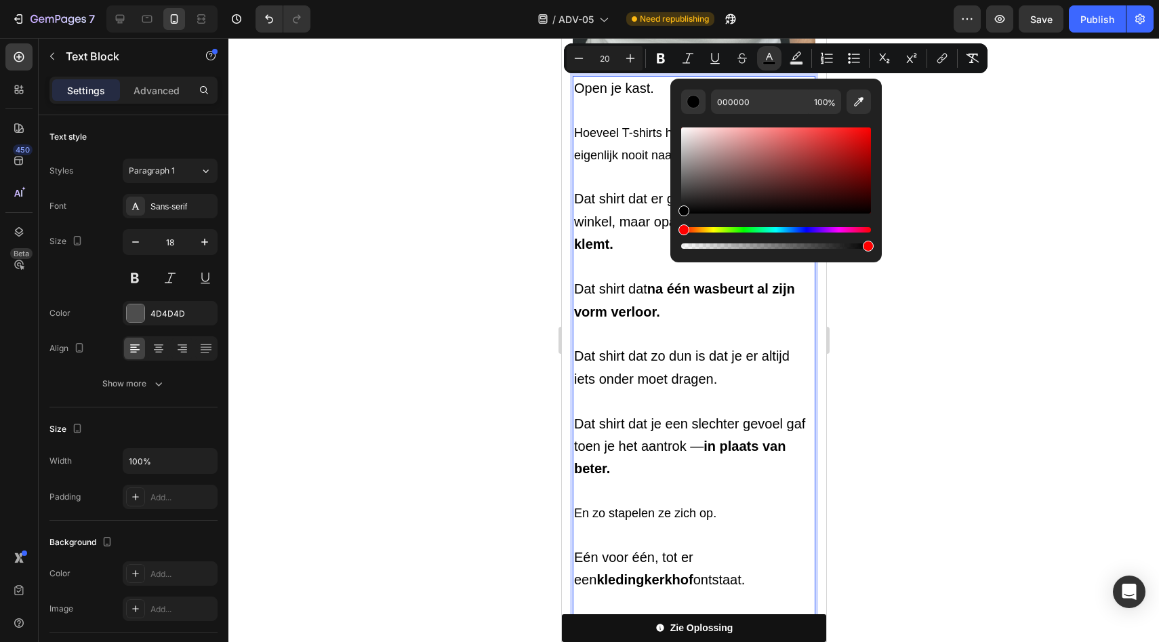
click at [646, 392] on p "Rich Text Editor. Editing area: main" at bounding box center [694, 401] width 240 height 22
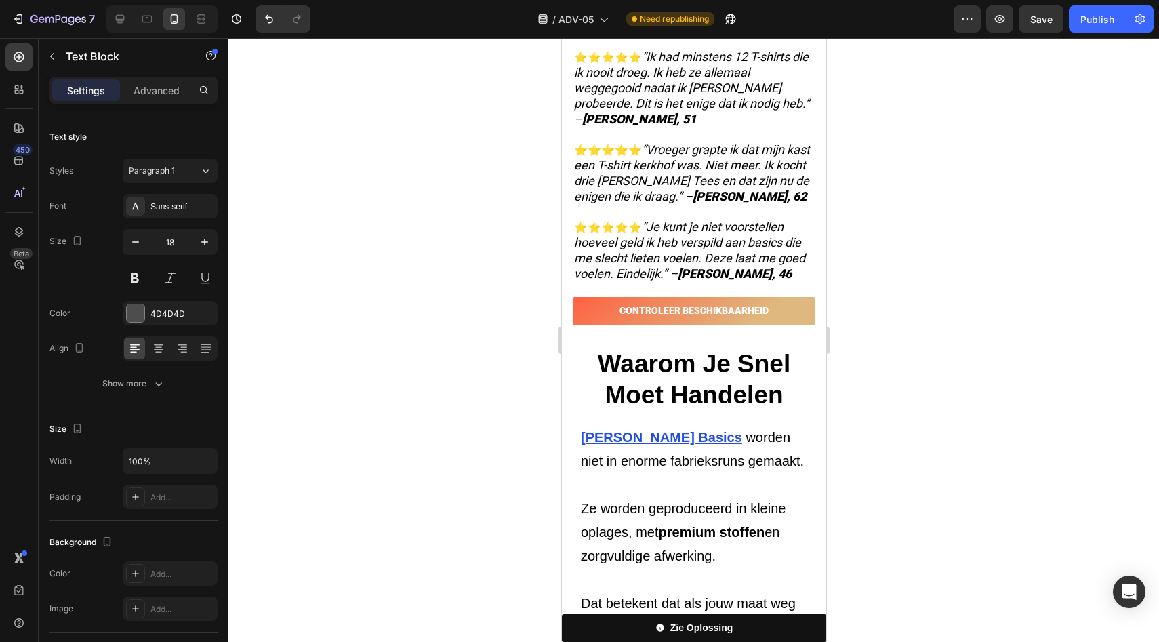
scroll to position [3758, 0]
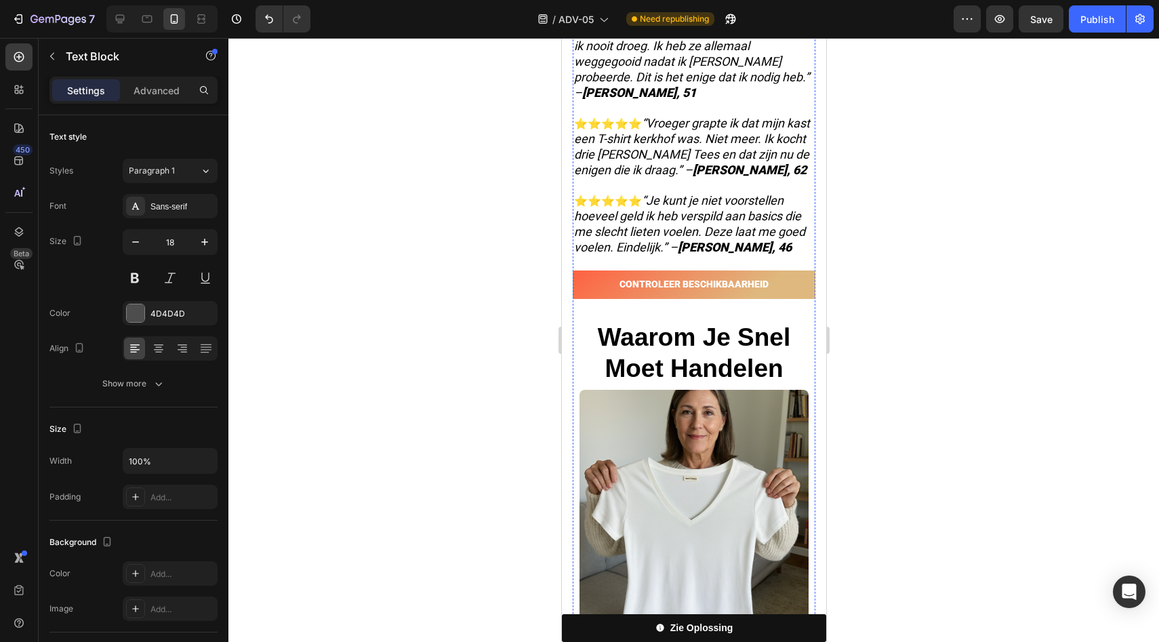
click at [146, 236] on button "button" at bounding box center [135, 242] width 24 height 24
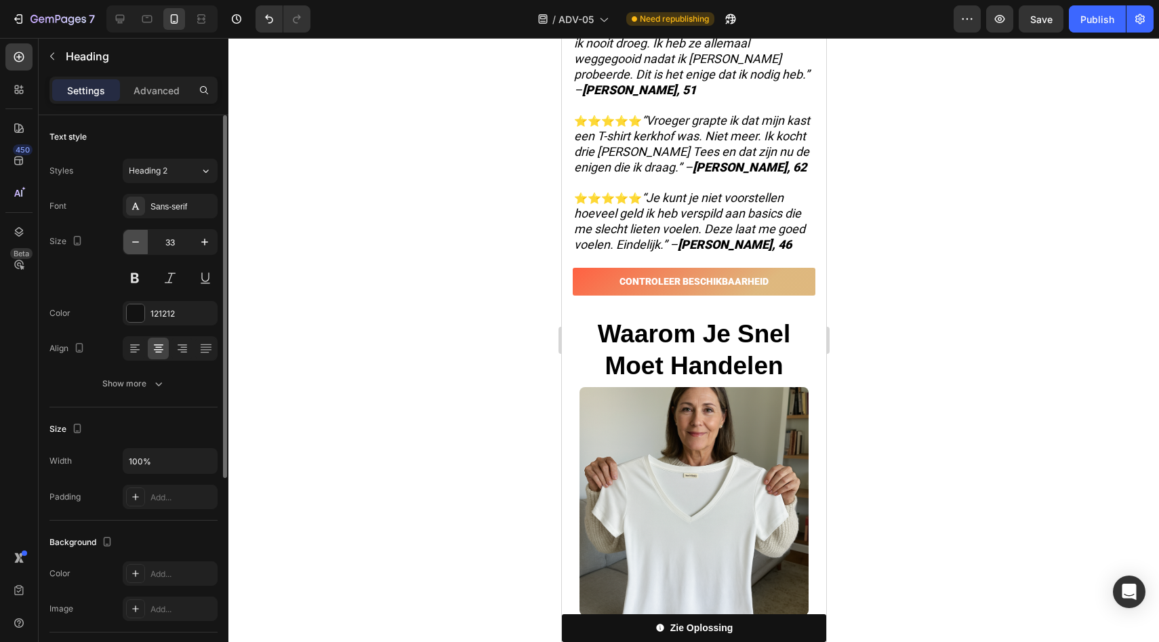
click at [146, 236] on button "button" at bounding box center [135, 242] width 24 height 24
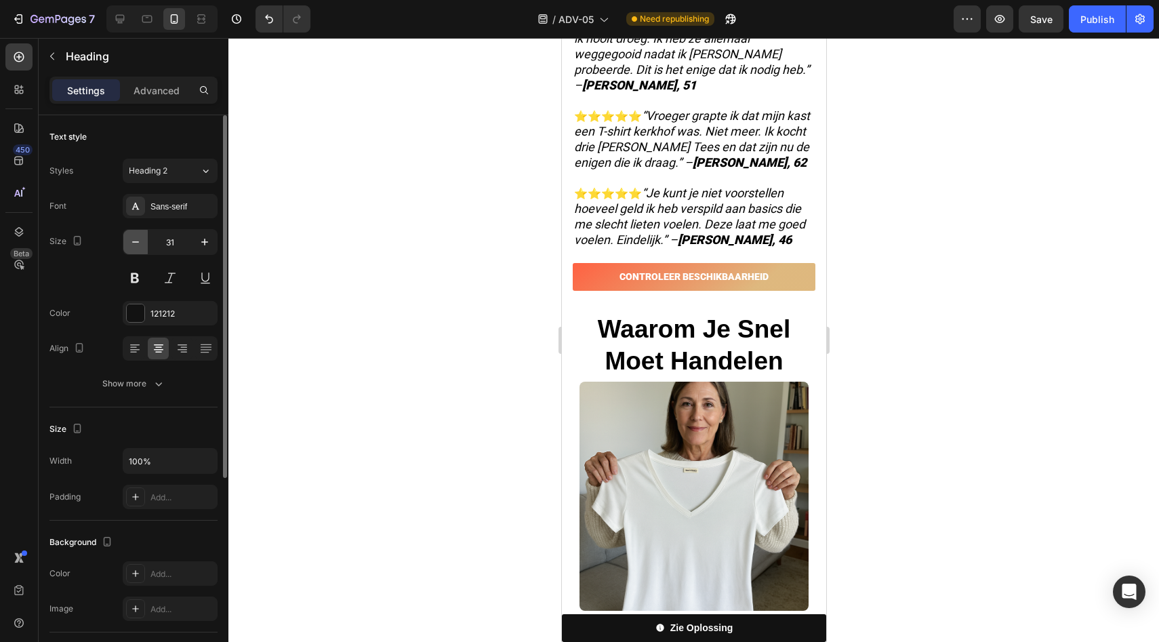
click at [146, 236] on button "button" at bounding box center [135, 242] width 24 height 24
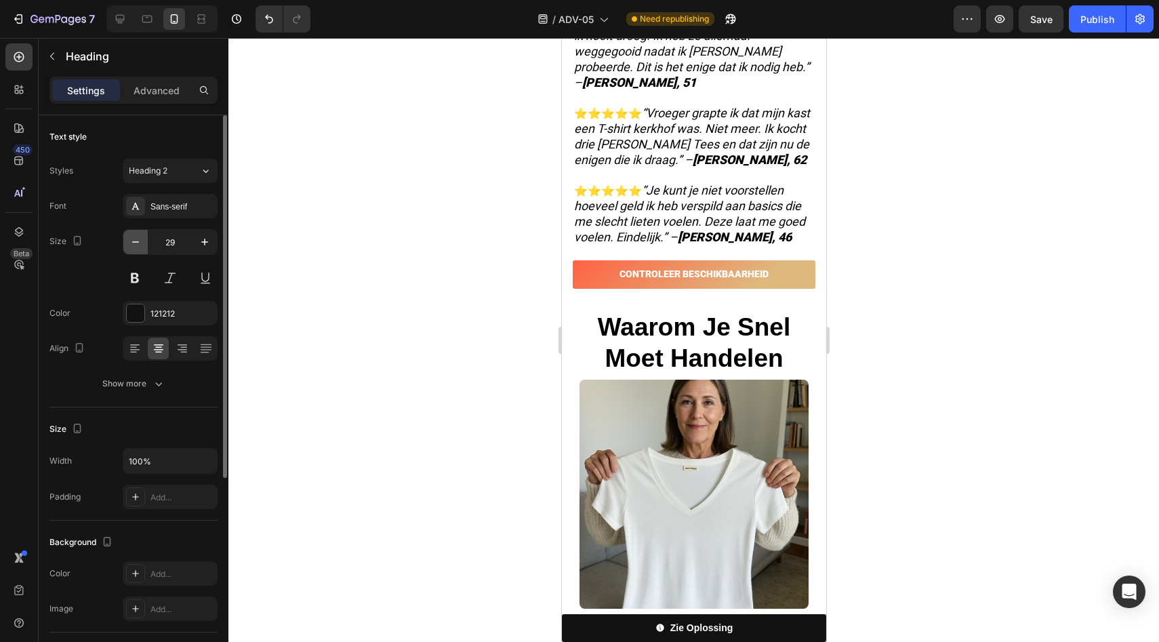
click at [146, 236] on button "button" at bounding box center [135, 242] width 24 height 24
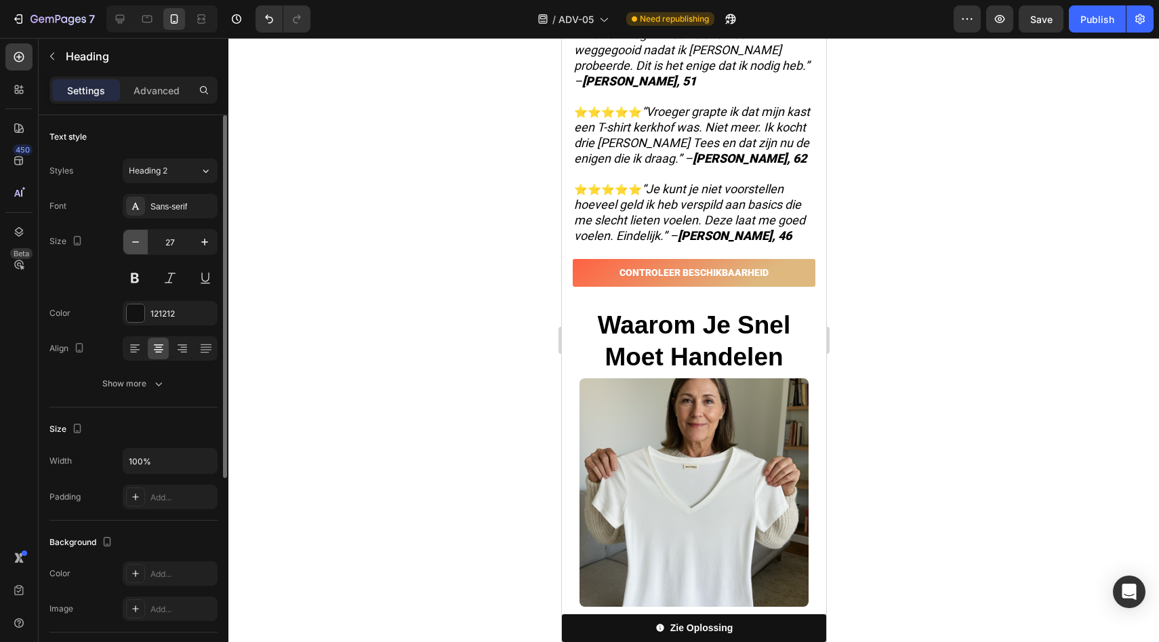
click at [146, 236] on button "button" at bounding box center [135, 242] width 24 height 24
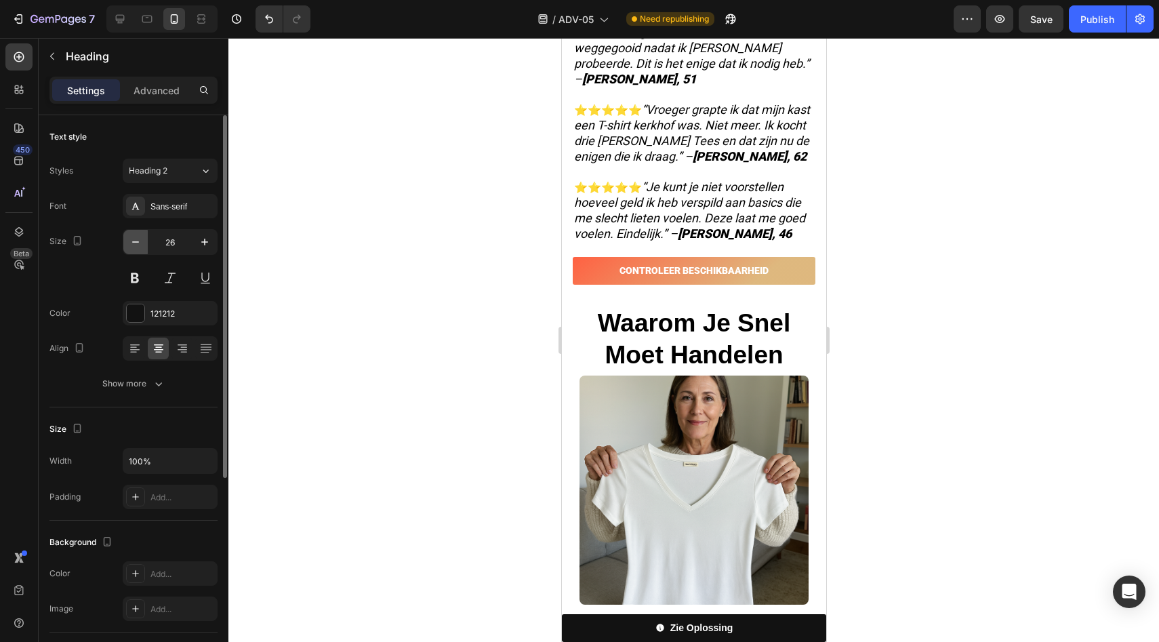
click at [146, 236] on button "button" at bounding box center [135, 242] width 24 height 24
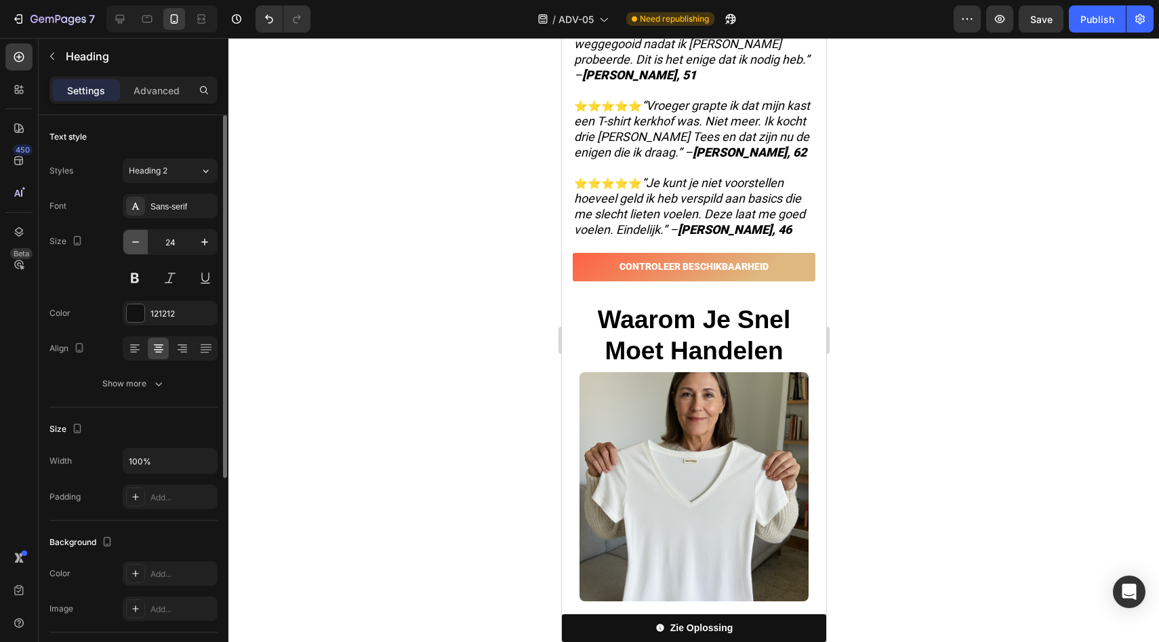
click at [146, 236] on button "button" at bounding box center [135, 242] width 24 height 24
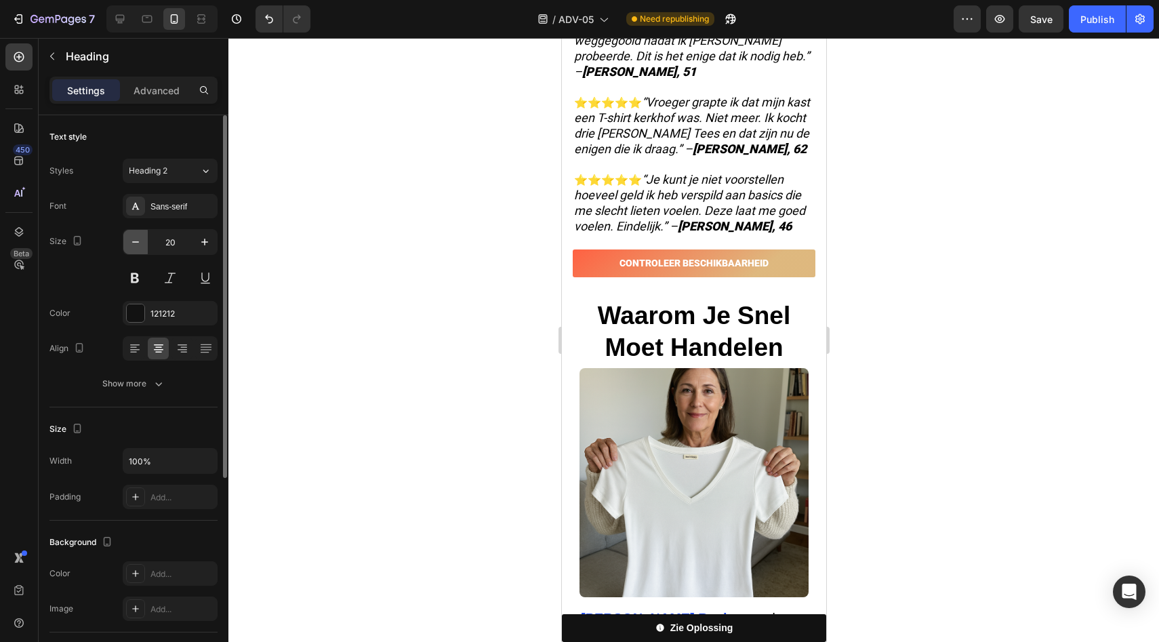
click at [146, 236] on button "button" at bounding box center [135, 242] width 24 height 24
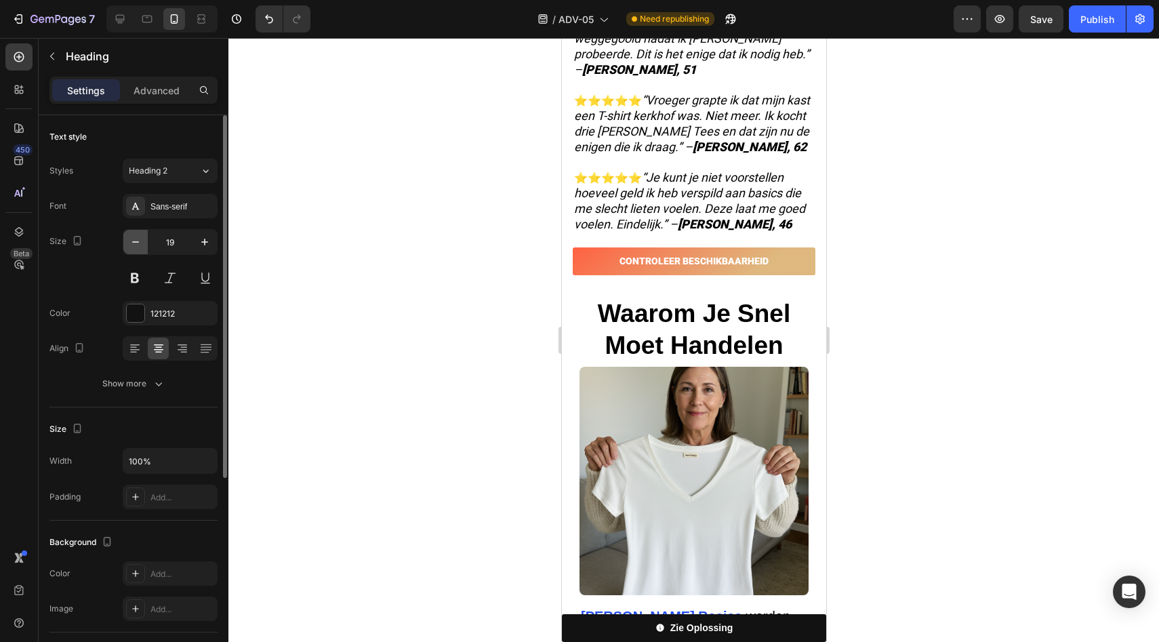
click at [146, 236] on button "button" at bounding box center [135, 242] width 24 height 24
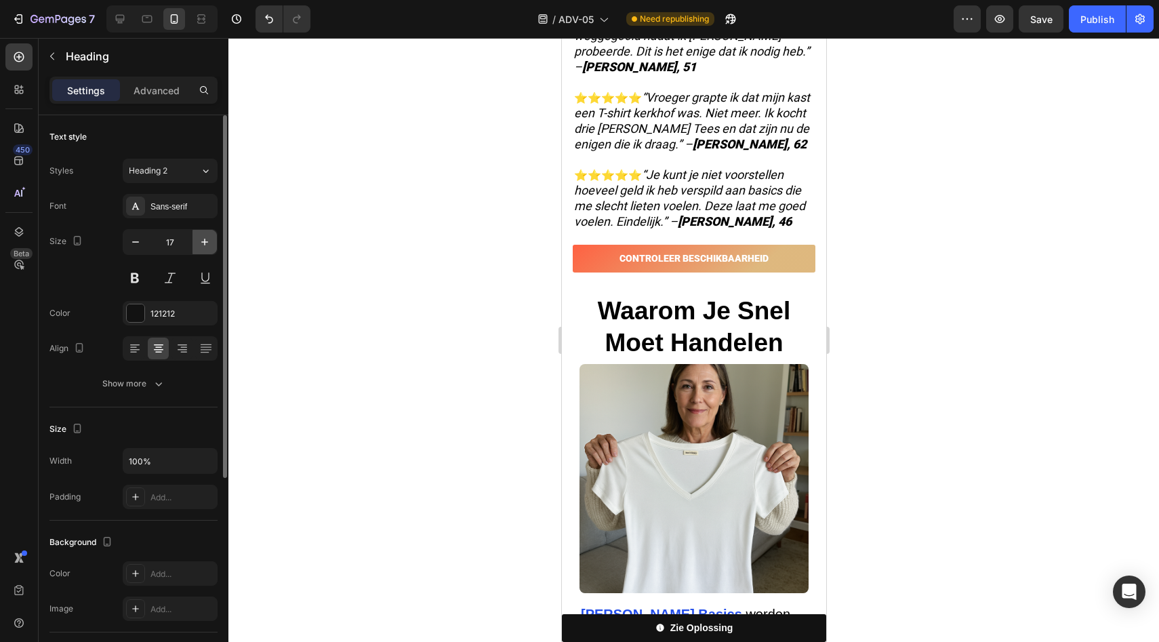
click at [196, 239] on button "button" at bounding box center [205, 242] width 24 height 24
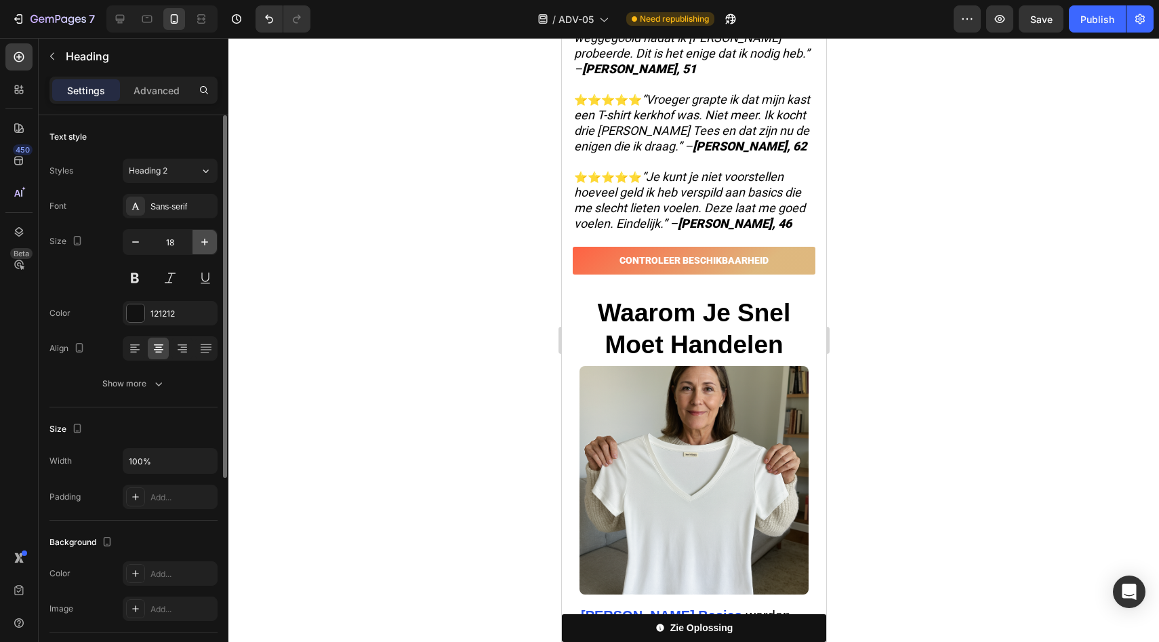
click at [196, 239] on button "button" at bounding box center [205, 242] width 24 height 24
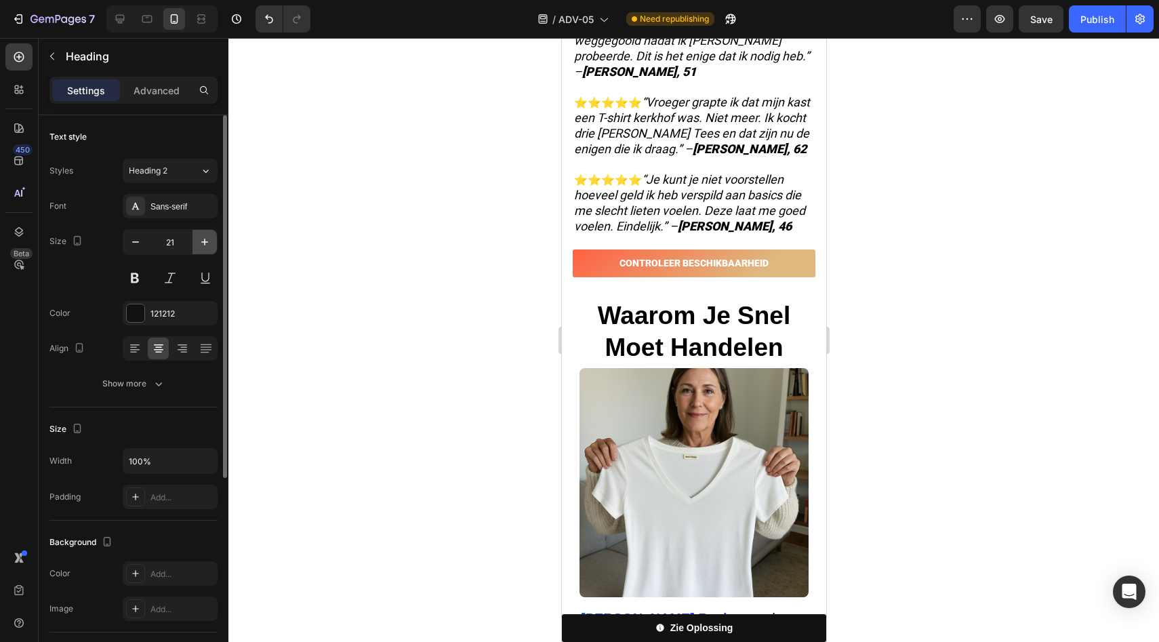
click at [196, 239] on button "button" at bounding box center [205, 242] width 24 height 24
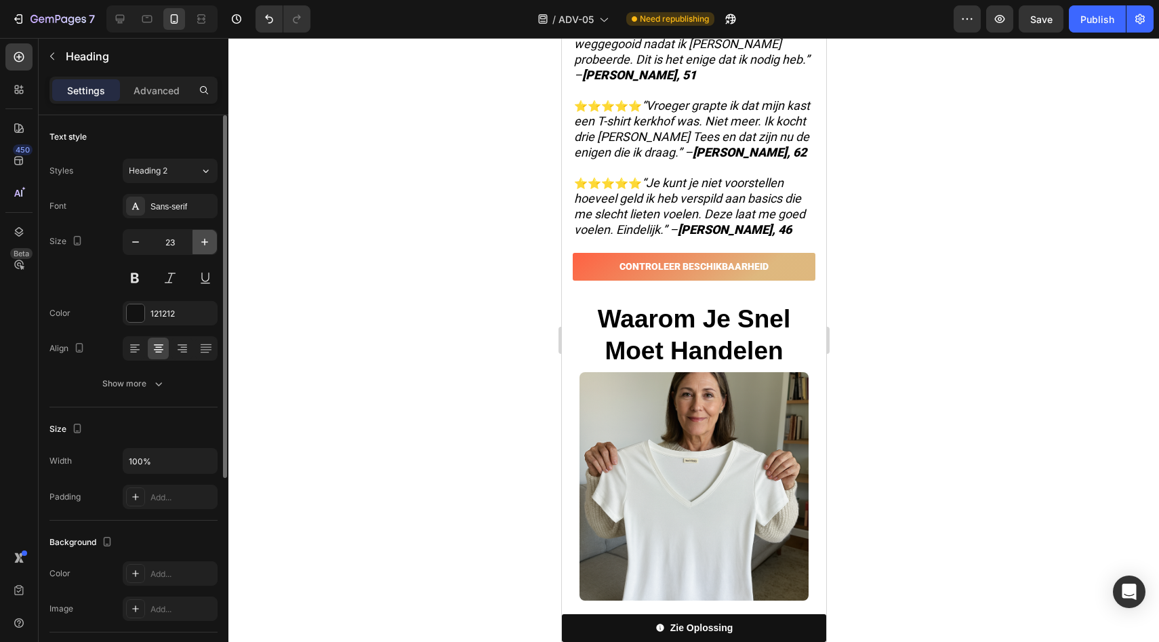
click at [196, 239] on button "button" at bounding box center [205, 242] width 24 height 24
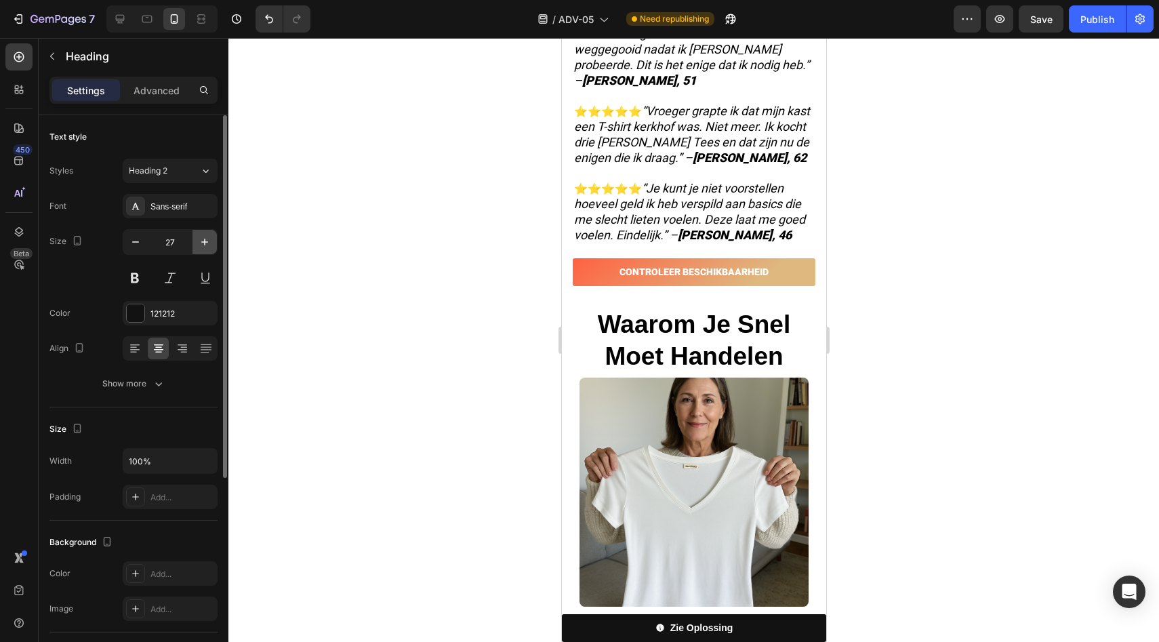
click at [196, 239] on button "button" at bounding box center [205, 242] width 24 height 24
type input "28"
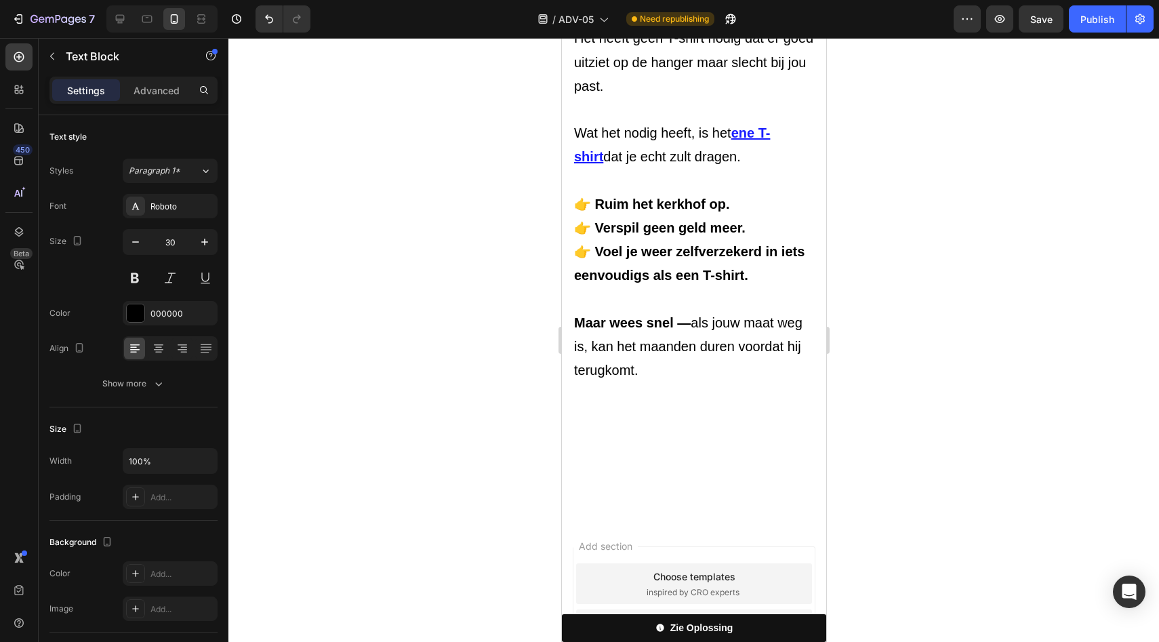
scroll to position [5358, 0]
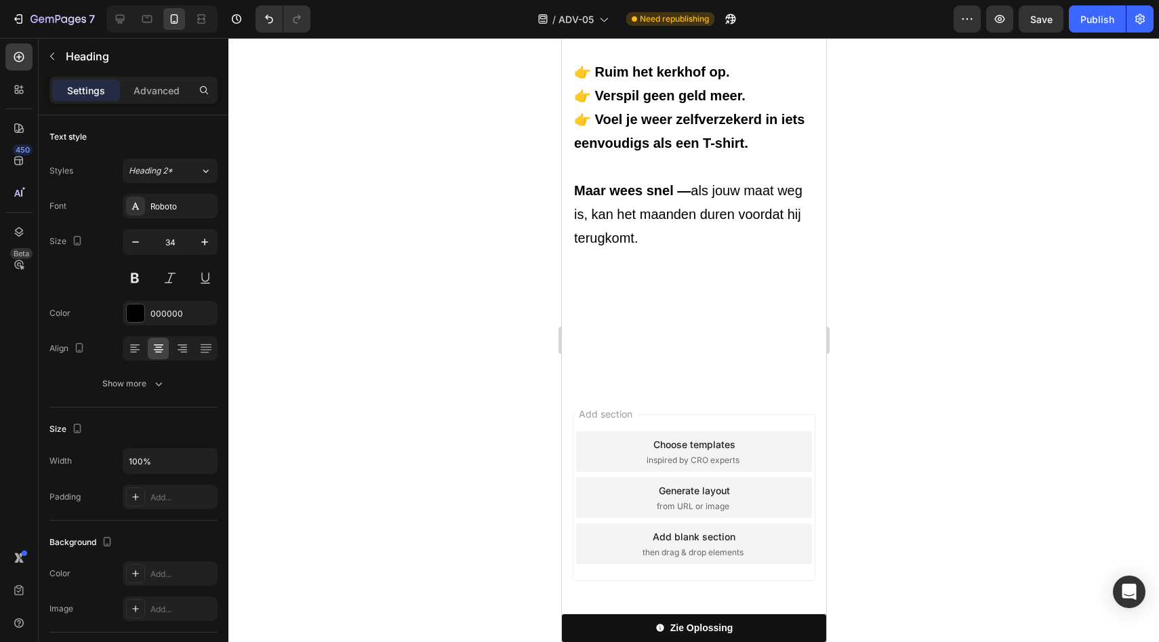
scroll to position [5846, 0]
click at [127, 252] on button "button" at bounding box center [135, 242] width 24 height 24
click at [142, 245] on icon "button" at bounding box center [136, 242] width 14 height 14
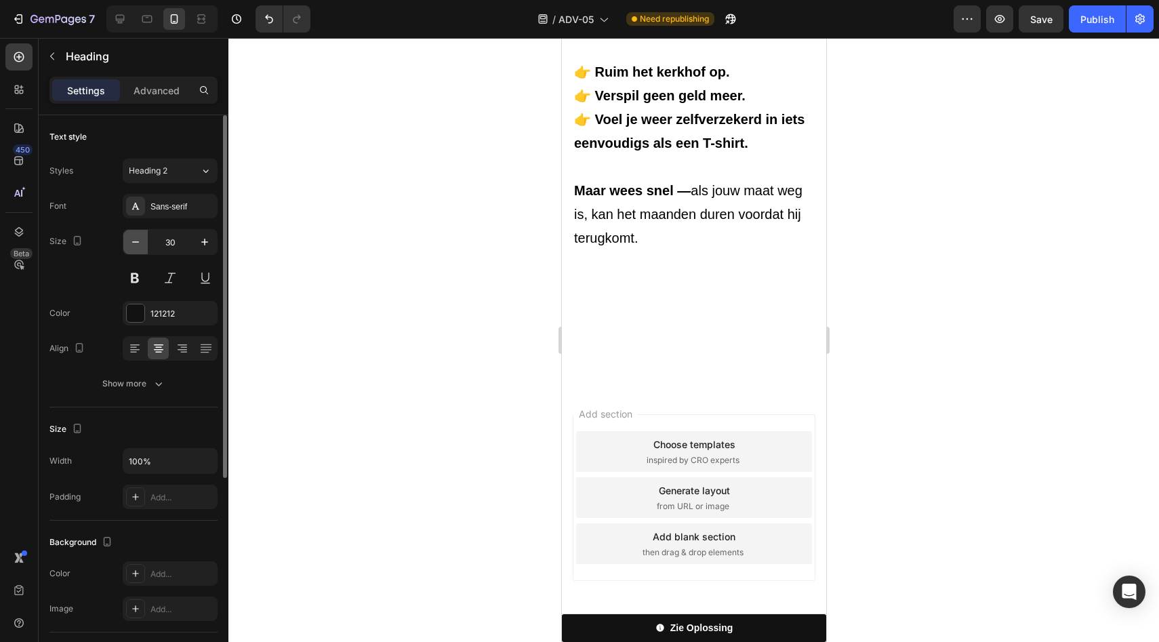
click at [142, 245] on icon "button" at bounding box center [136, 242] width 14 height 14
click at [202, 243] on icon "button" at bounding box center [205, 242] width 14 height 14
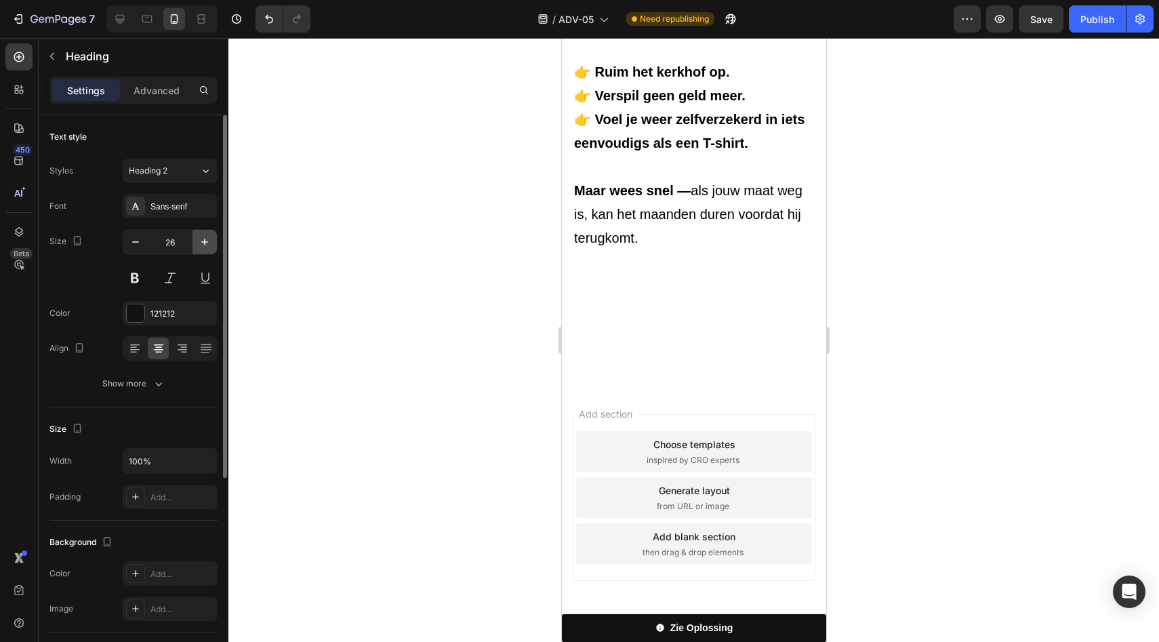
click at [202, 243] on icon "button" at bounding box center [205, 242] width 14 height 14
type input "28"
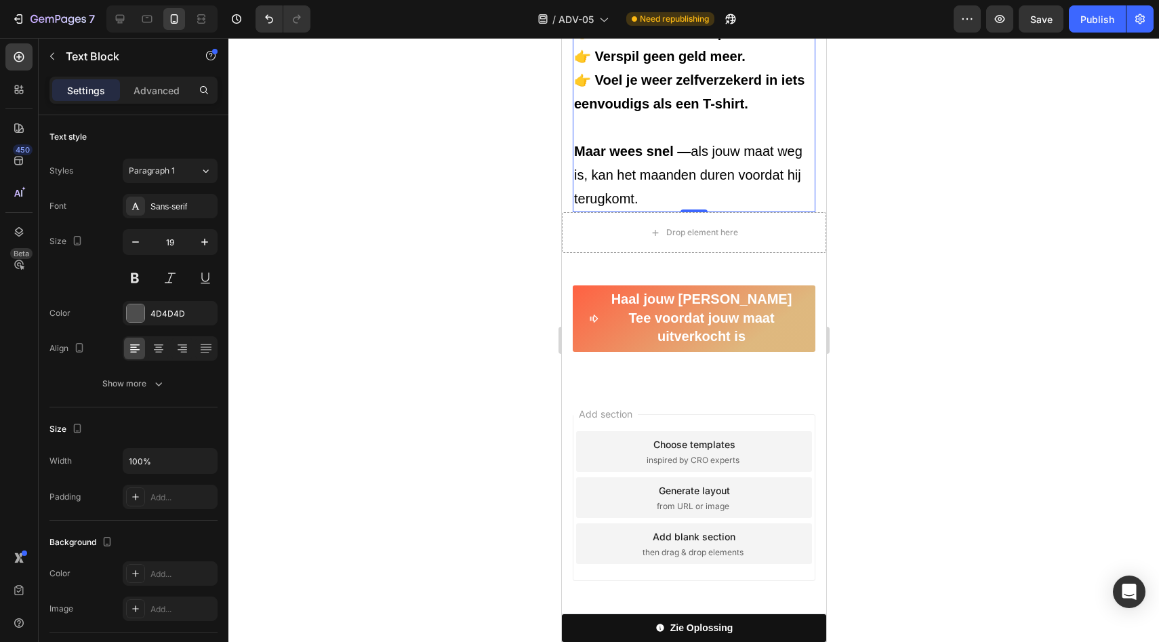
scroll to position [6486, 0]
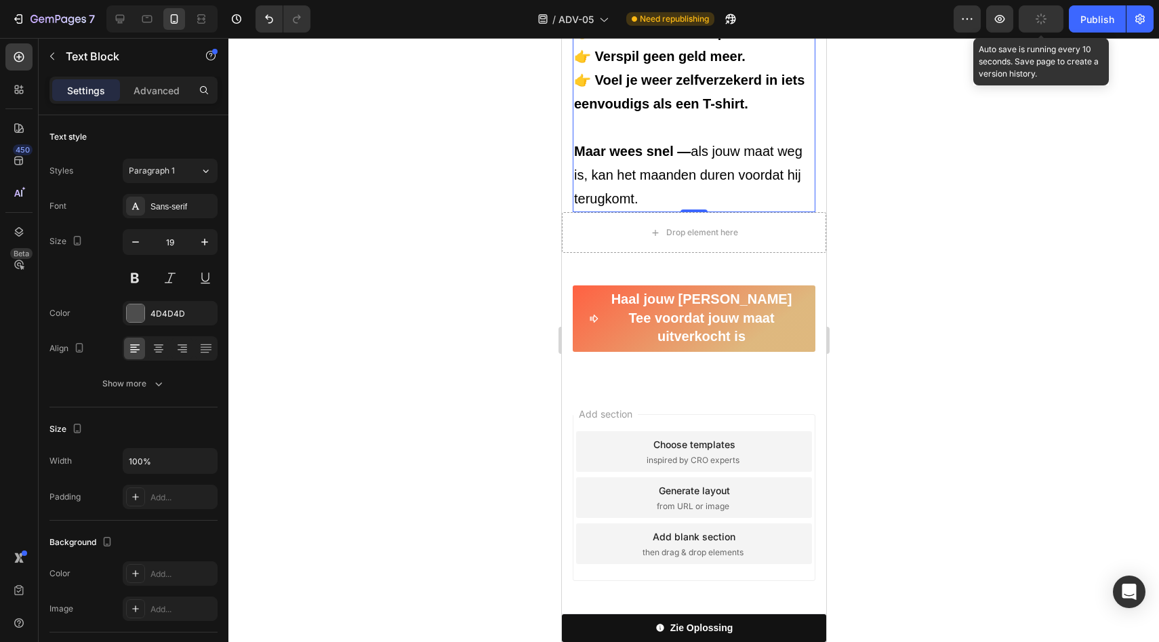
click at [1053, 19] on button "button" at bounding box center [1041, 18] width 45 height 27
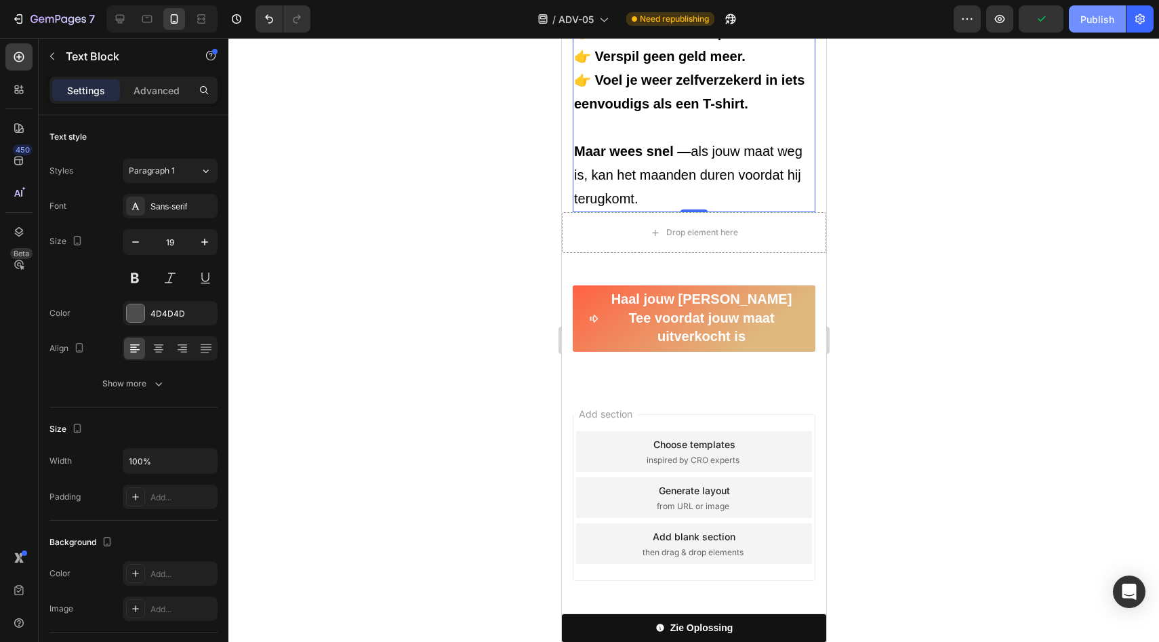
click at [1090, 20] on div "Publish" at bounding box center [1098, 19] width 34 height 14
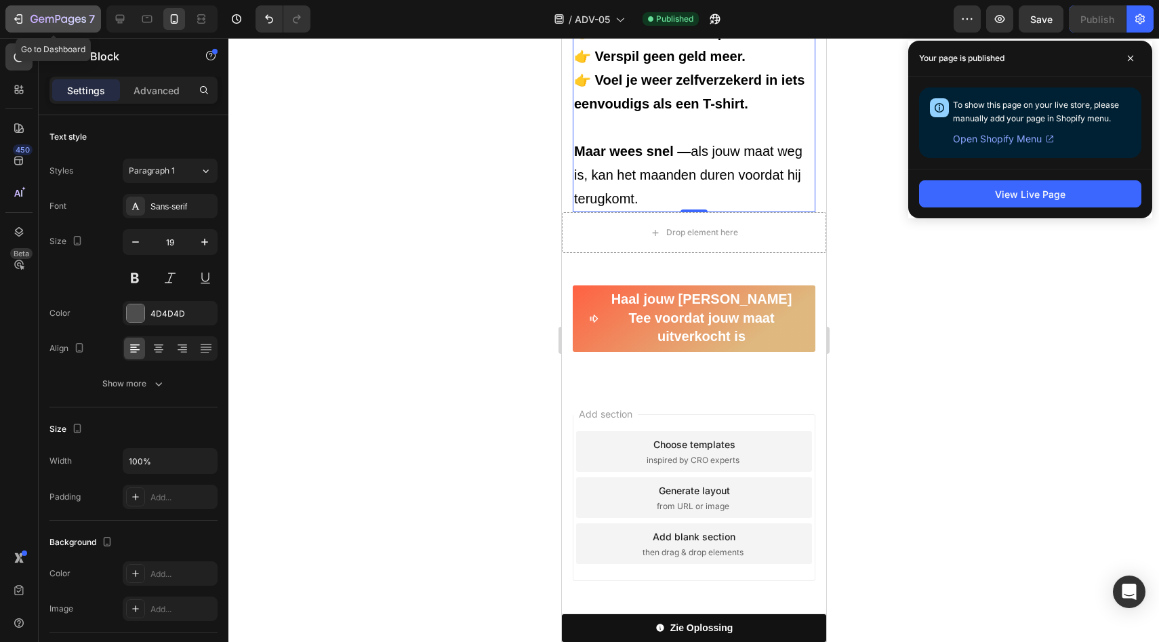
click at [69, 18] on icon "button" at bounding box center [71, 20] width 6 height 9
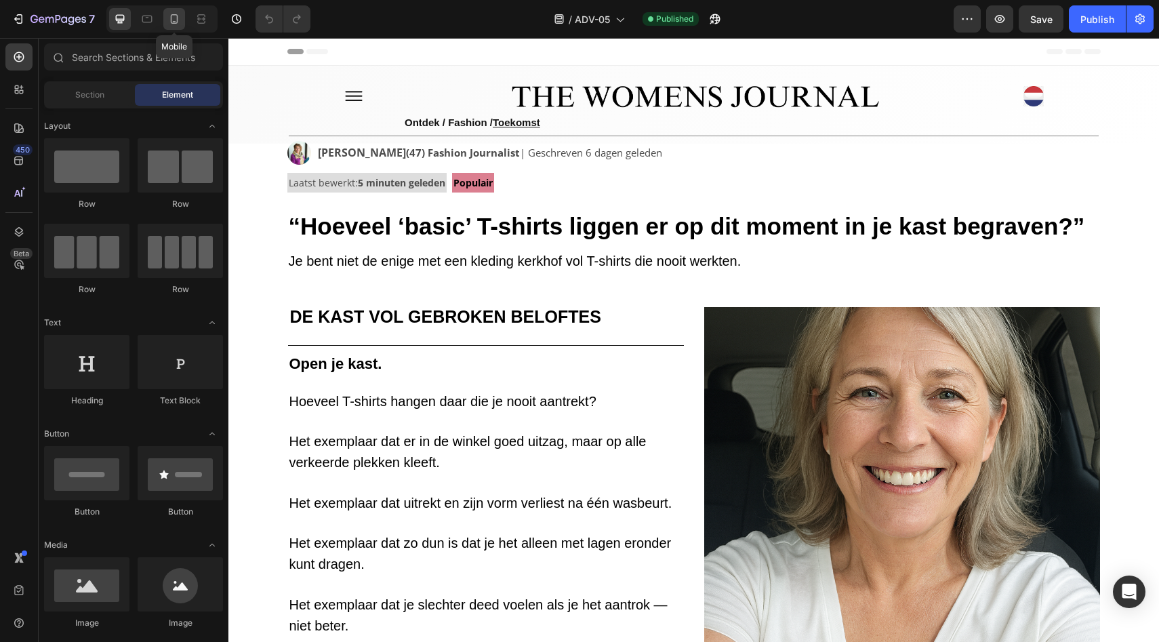
click at [169, 24] on icon at bounding box center [174, 19] width 14 height 14
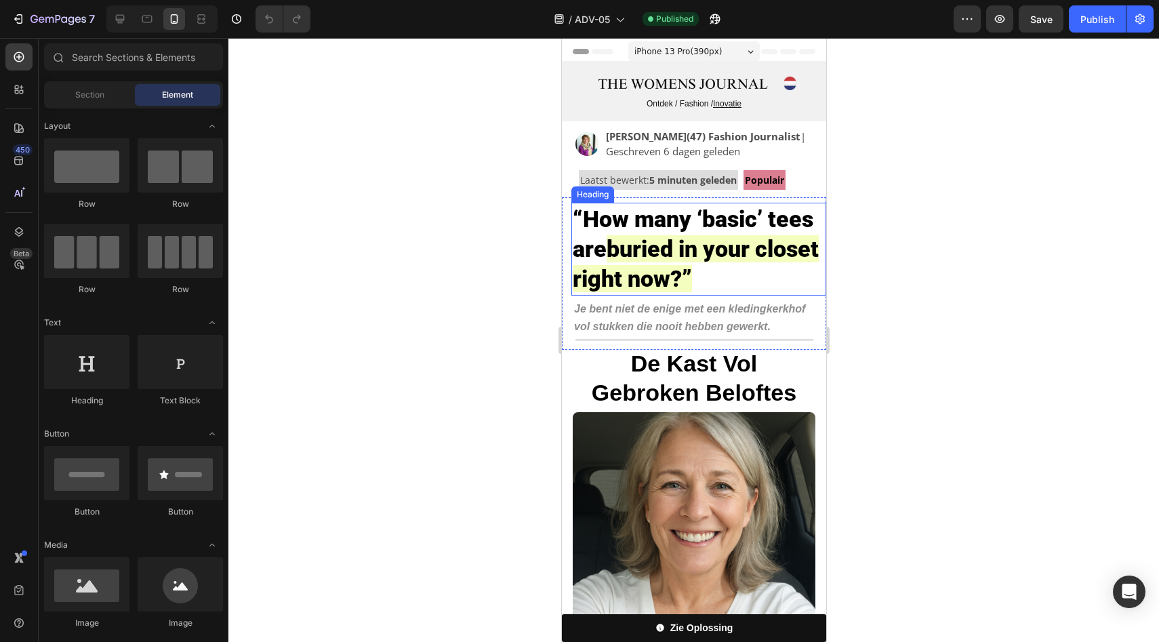
click at [679, 218] on strong "“How many ‘basic’ tees are" at bounding box center [692, 233] width 241 height 57
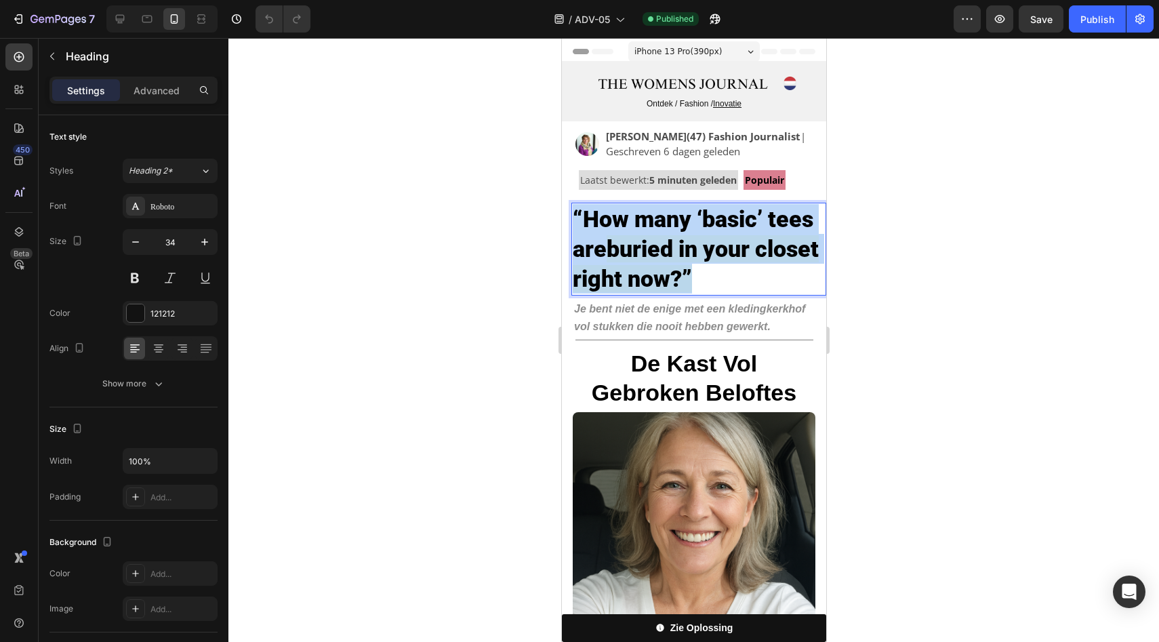
click at [679, 218] on strong "“How many ‘basic’ tees are" at bounding box center [692, 233] width 241 height 57
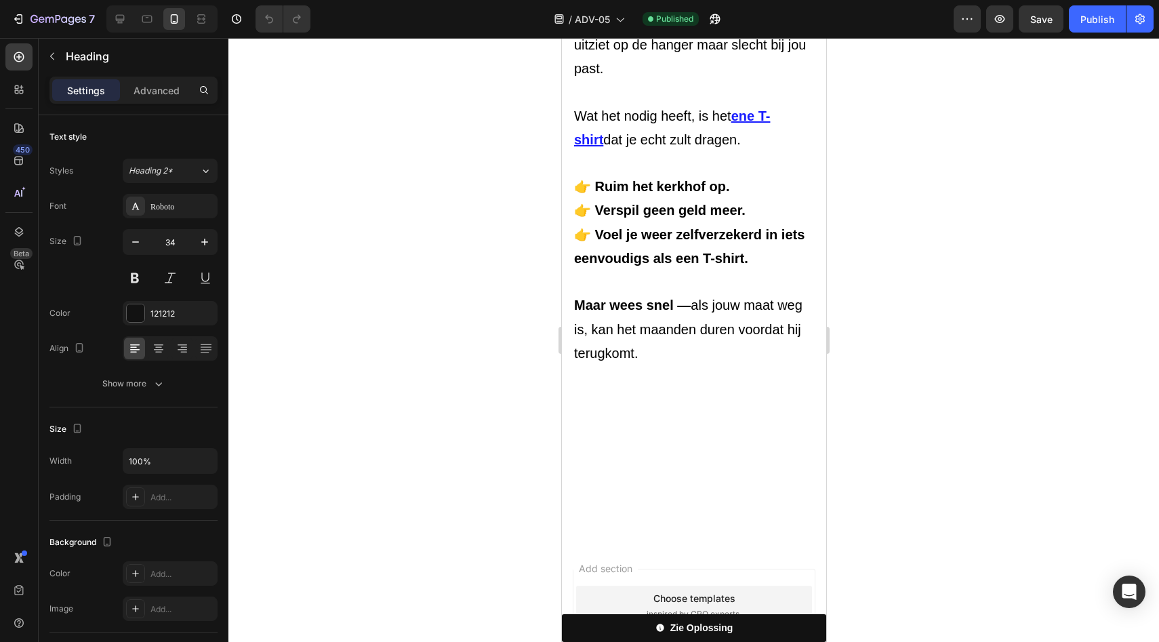
scroll to position [5345, 0]
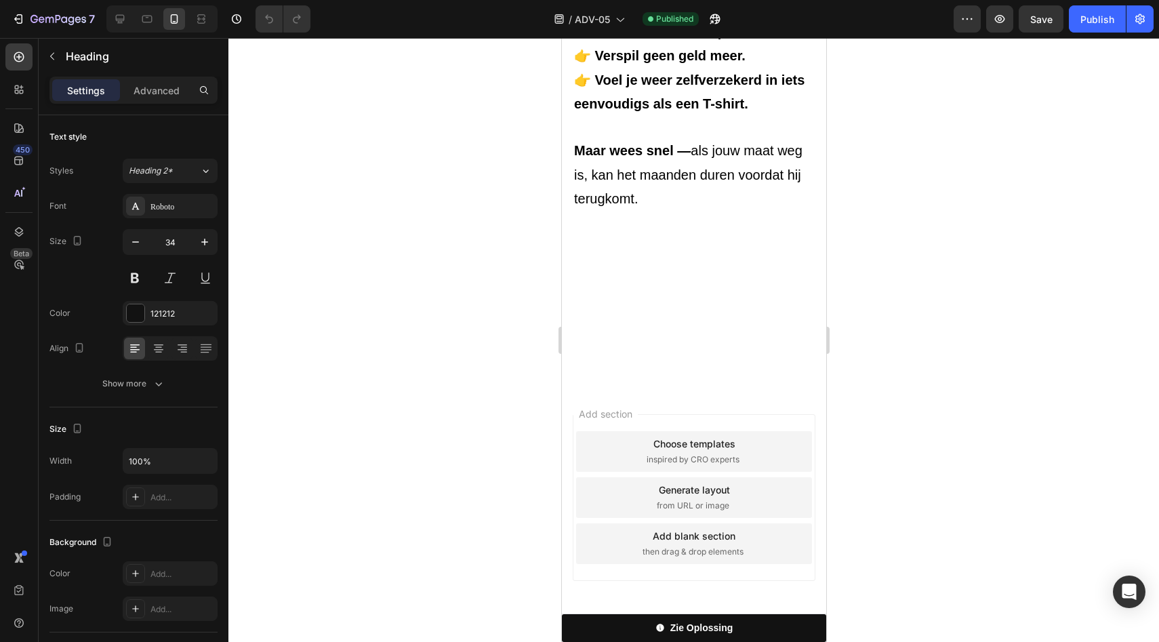
click at [197, 241] on button "button" at bounding box center [205, 242] width 24 height 24
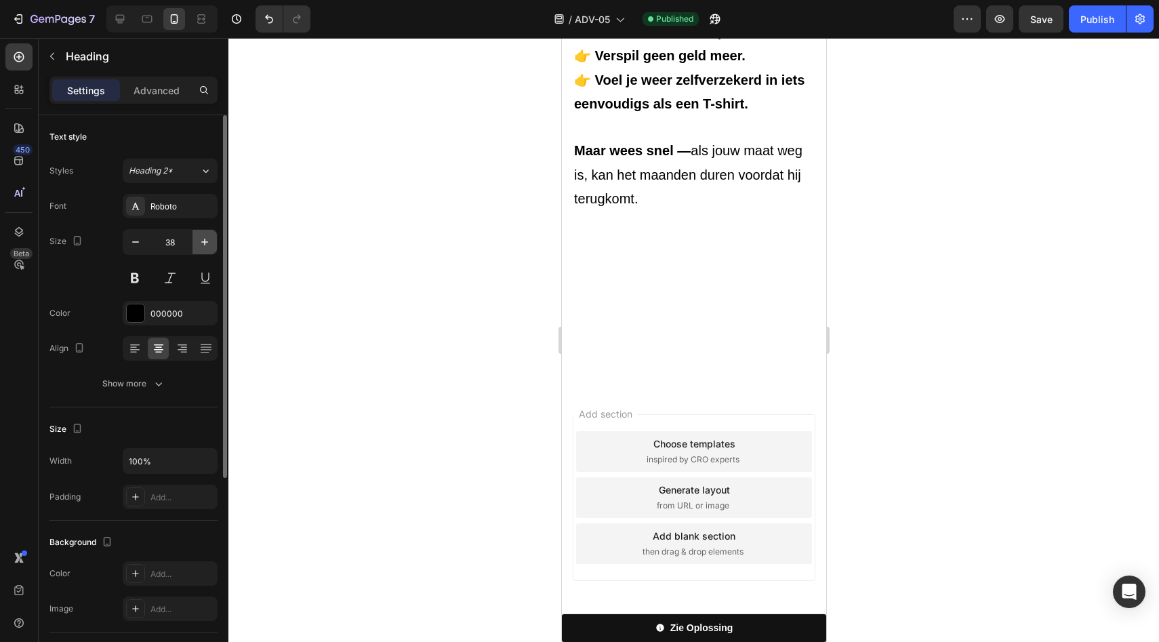
click at [197, 241] on button "button" at bounding box center [205, 242] width 24 height 24
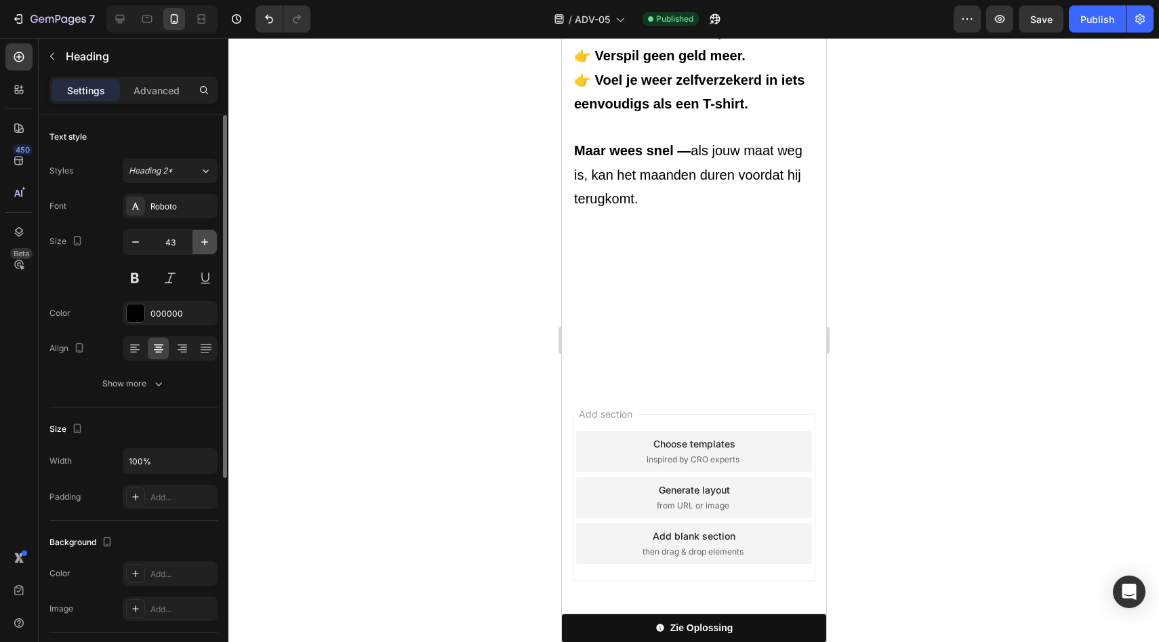
click at [197, 241] on button "button" at bounding box center [205, 242] width 24 height 24
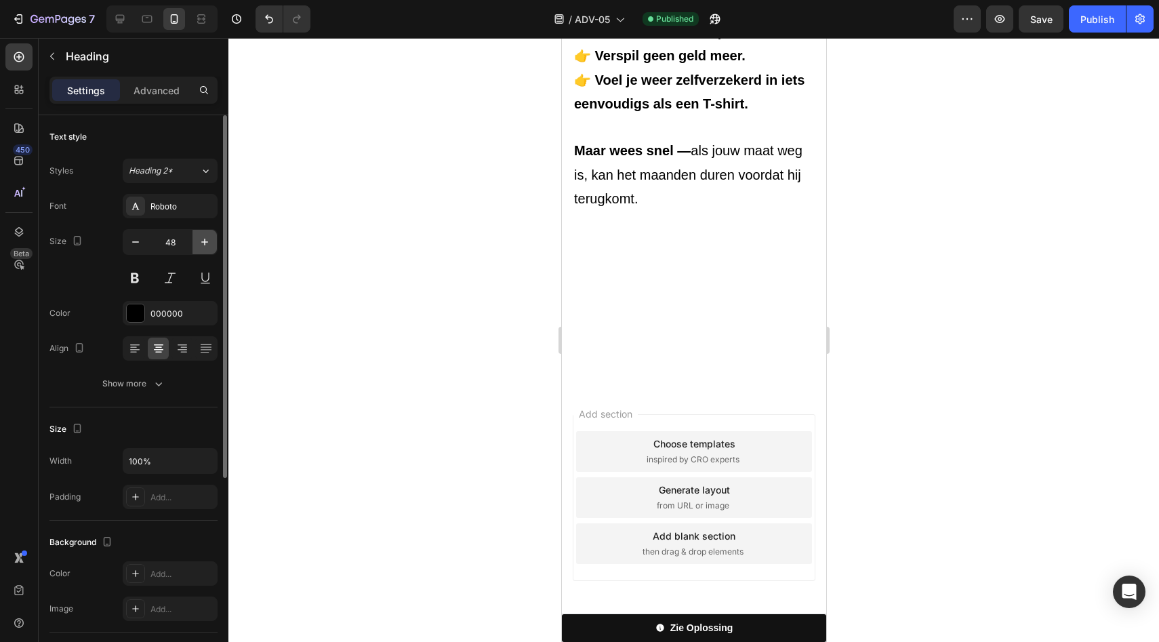
click at [197, 241] on button "button" at bounding box center [205, 242] width 24 height 24
type input "50"
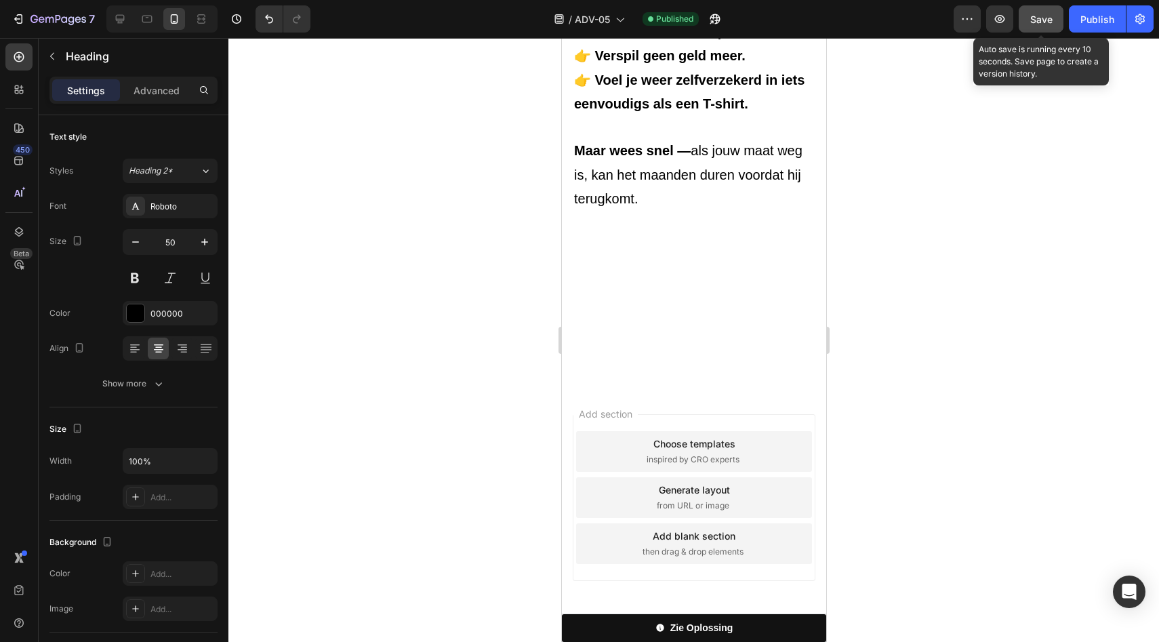
click at [1043, 20] on span "Save" at bounding box center [1041, 20] width 22 height 12
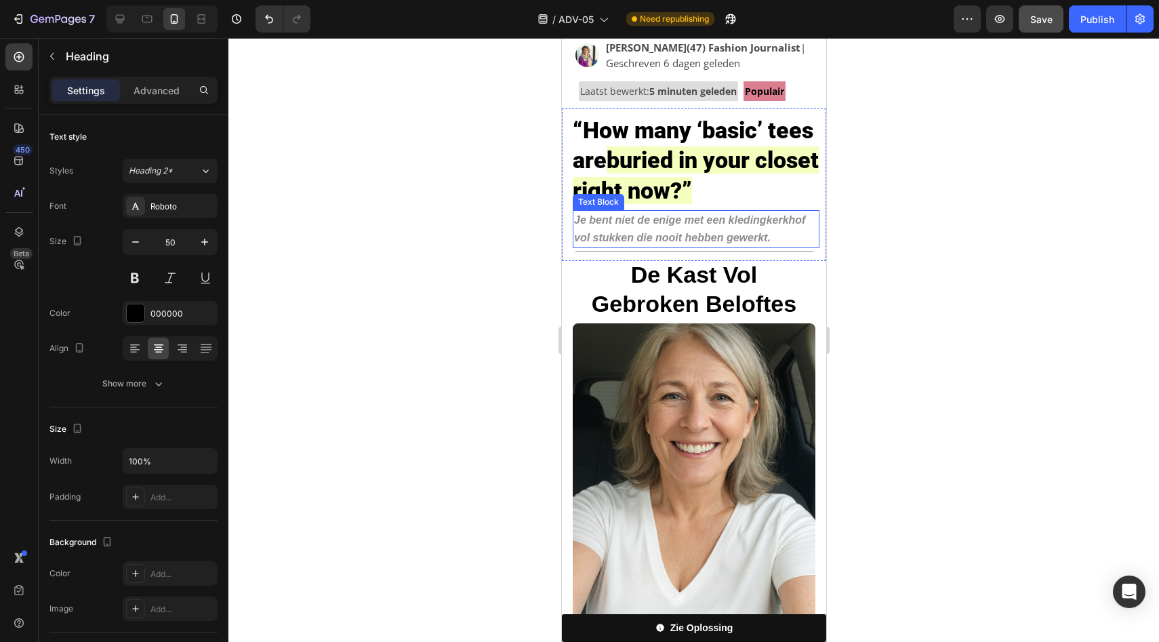
scroll to position [0, 0]
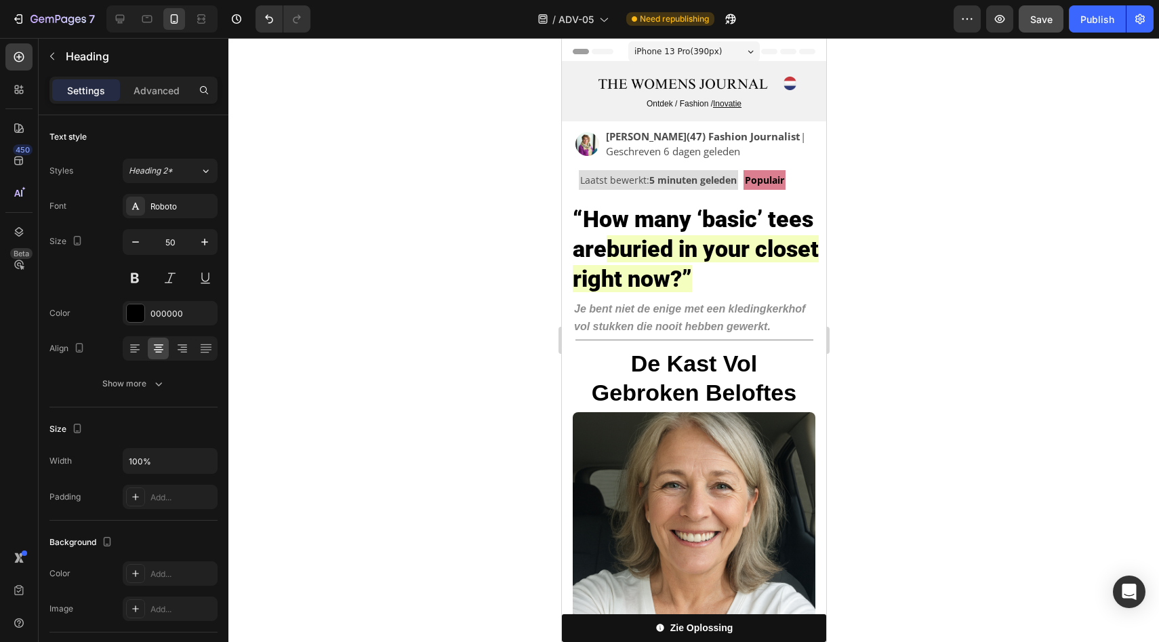
click at [605, 208] on strong "“How many ‘basic’ tees are" at bounding box center [692, 233] width 241 height 57
drag, startPoint x: 577, startPoint y: 213, endPoint x: 586, endPoint y: 224, distance: 14.0
click at [586, 224] on strong "“How many ‘basic’ tees are" at bounding box center [692, 233] width 241 height 57
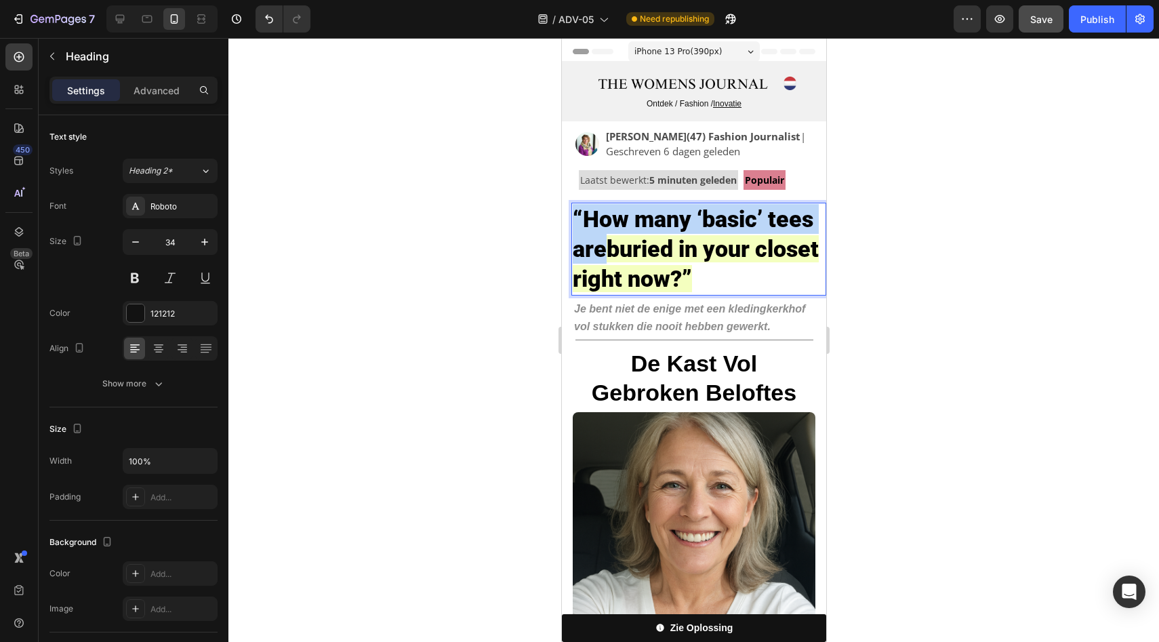
drag, startPoint x: 574, startPoint y: 212, endPoint x: 603, endPoint y: 246, distance: 44.7
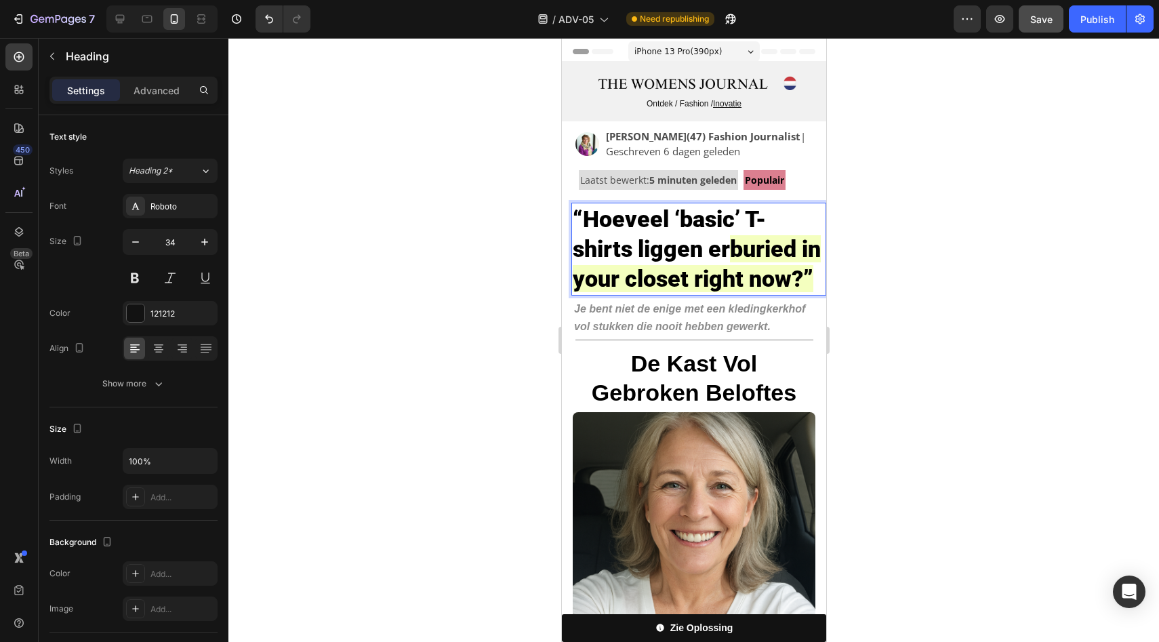
click at [748, 247] on strong "buried in your closet right now?”" at bounding box center [696, 263] width 248 height 57
drag, startPoint x: 765, startPoint y: 248, endPoint x: 783, endPoint y: 252, distance: 18.8
click at [783, 252] on strong "op in your closet right now?”" at bounding box center [692, 263] width 241 height 57
click at [601, 278] on strong "op dit your closet right now?”" at bounding box center [692, 263] width 241 height 57
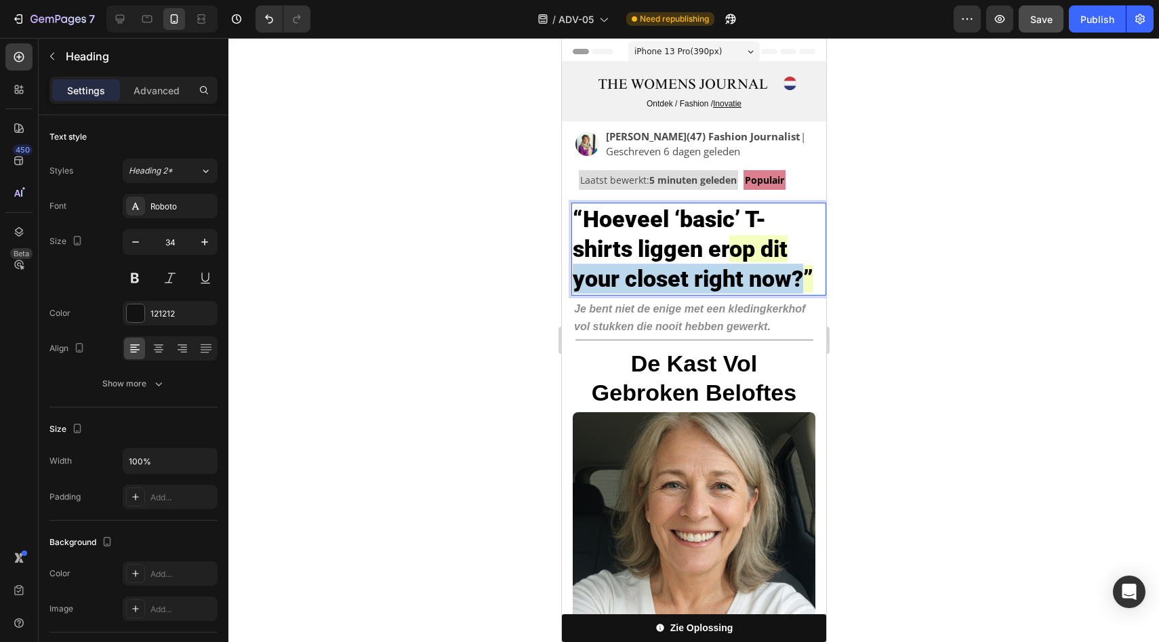
drag, startPoint x: 601, startPoint y: 278, endPoint x: 793, endPoint y: 281, distance: 192.6
click at [793, 281] on strong "op dit your closet right now?”" at bounding box center [692, 263] width 241 height 57
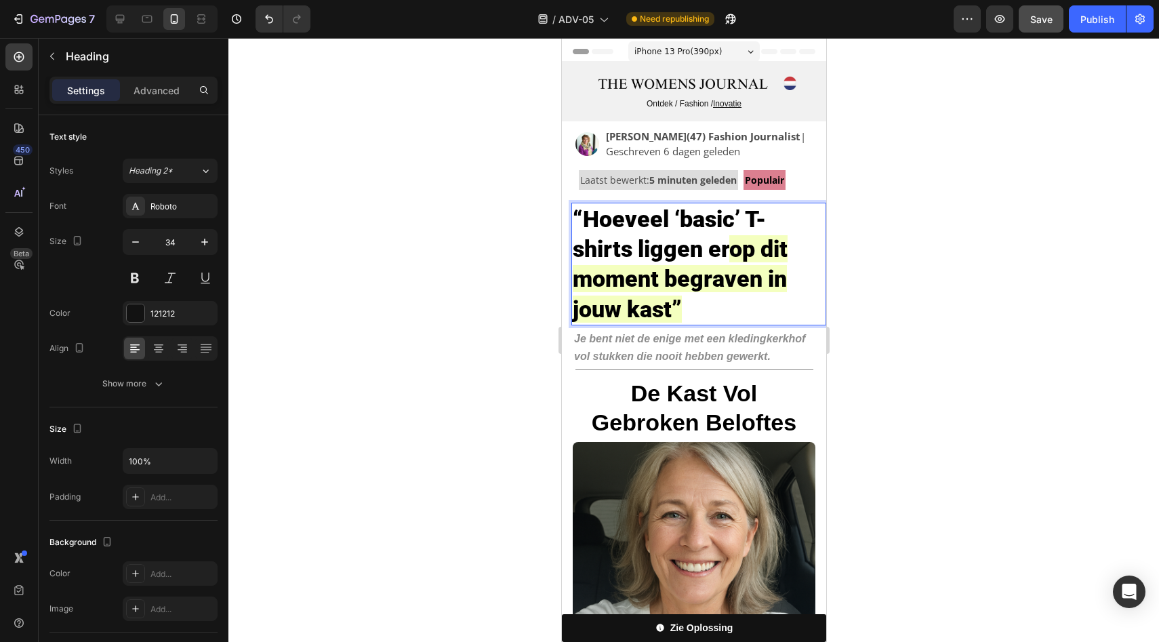
click at [623, 307] on strong "op dit moment begraven in jouw kast”" at bounding box center [679, 278] width 215 height 87
click at [665, 285] on strong "op dit moment begraven in je kast”" at bounding box center [691, 278] width 239 height 87
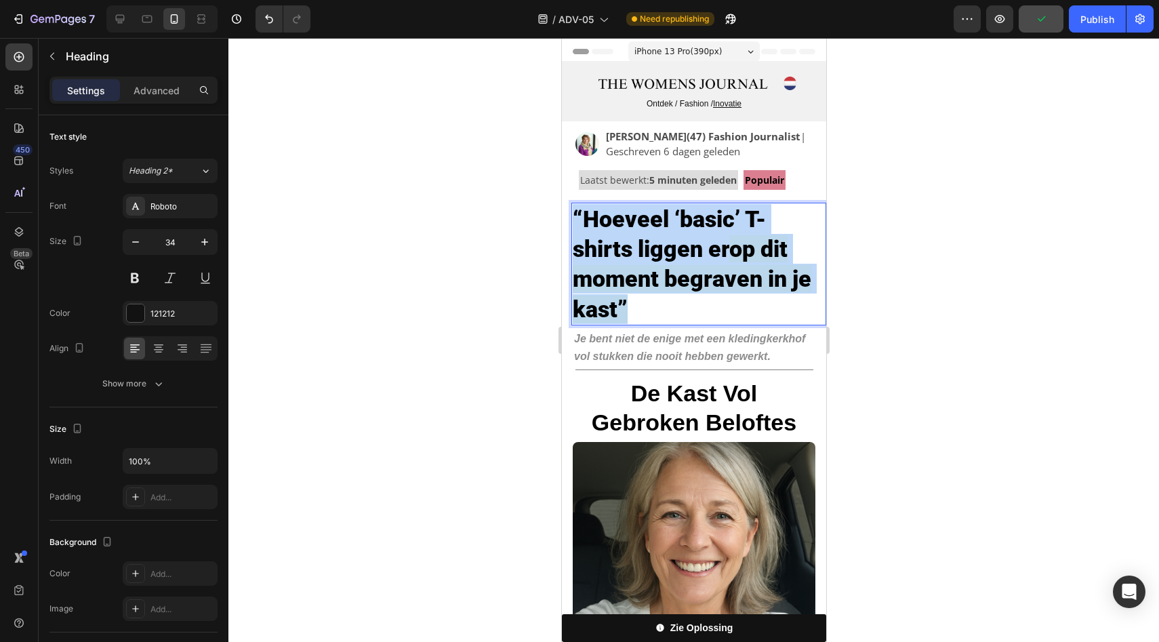
click at [665, 285] on strong "op dit moment begraven in je kast”" at bounding box center [691, 278] width 239 height 87
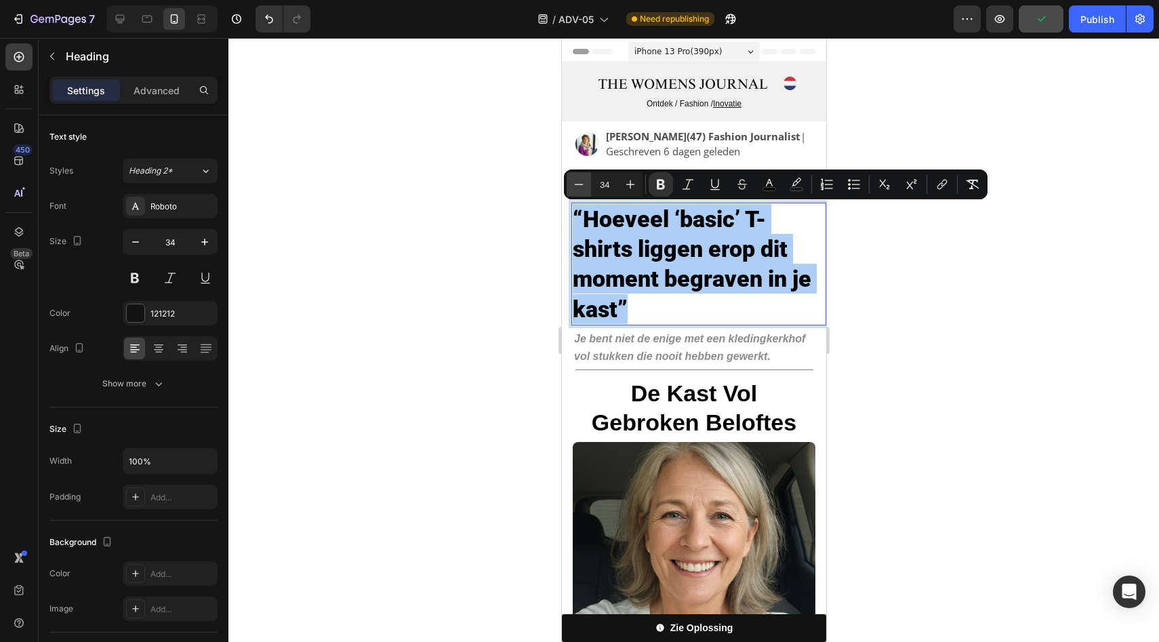
click at [580, 184] on icon "Editor contextual toolbar" at bounding box center [579, 184] width 9 height 1
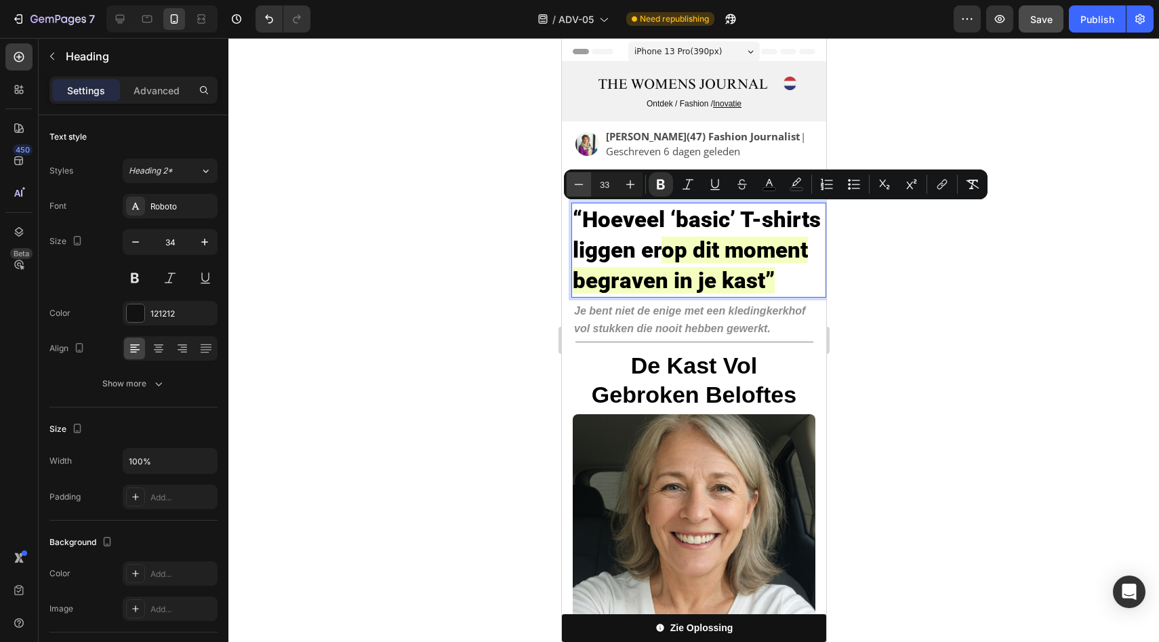
click at [580, 184] on icon "Editor contextual toolbar" at bounding box center [579, 185] width 14 height 14
type input "32"
click at [933, 268] on div at bounding box center [693, 340] width 931 height 604
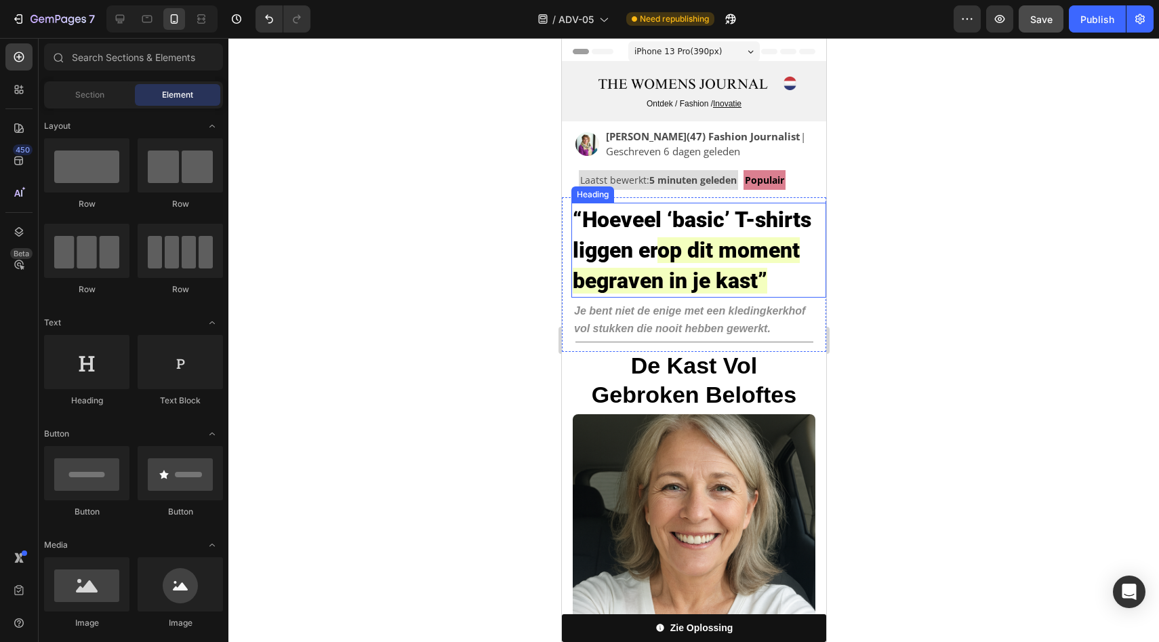
click at [756, 280] on strong "op dit moment begraven in je kast”" at bounding box center [685, 265] width 227 height 56
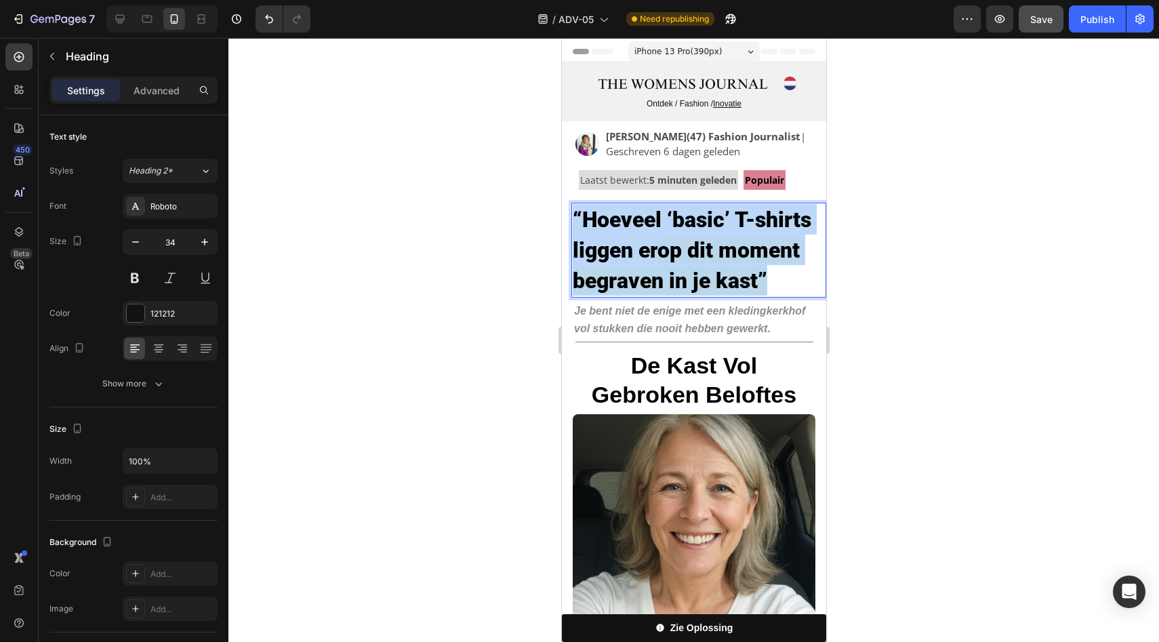
click at [756, 280] on strong "op dit moment begraven in je kast”" at bounding box center [685, 265] width 227 height 56
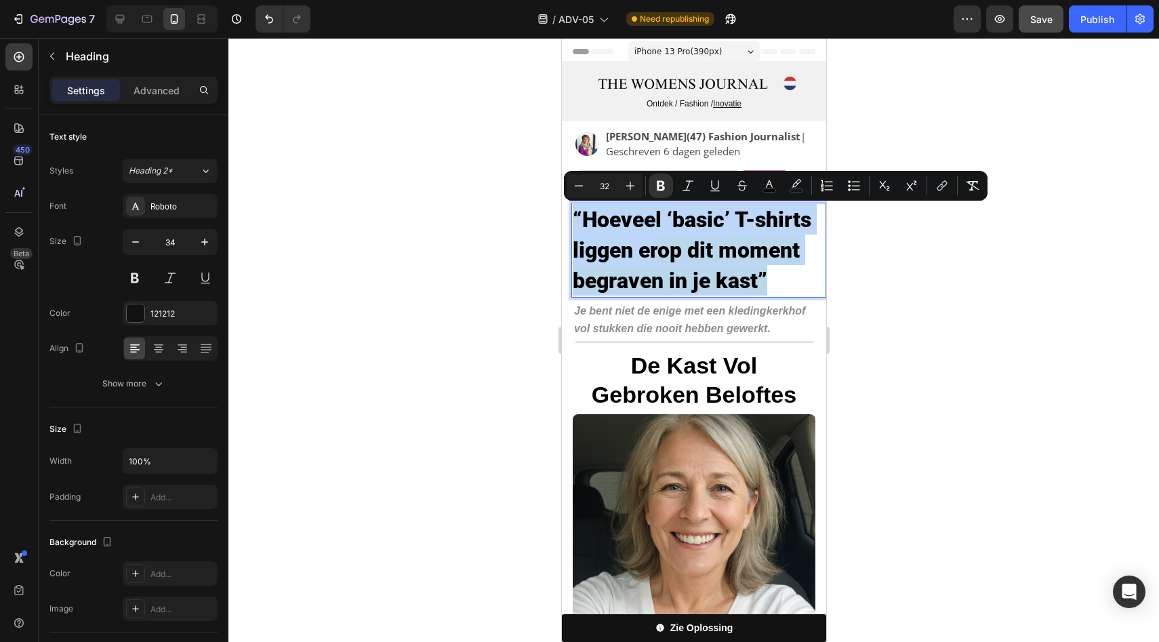
click at [756, 280] on strong "op dit moment begraven in je kast”" at bounding box center [685, 265] width 227 height 56
click at [756, 289] on strong "op dit moment begraven in je kast”" at bounding box center [685, 265] width 227 height 56
click at [759, 275] on strong "op dit moment begraven in je kast”" at bounding box center [685, 265] width 227 height 56
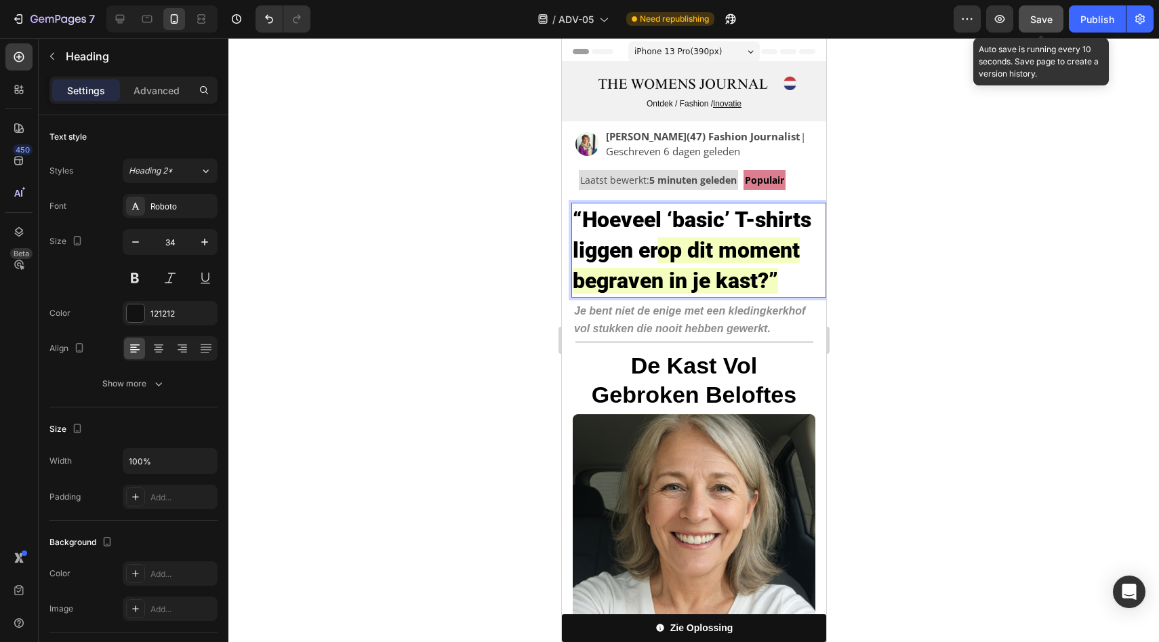
click at [1040, 22] on span "Save" at bounding box center [1041, 20] width 22 height 12
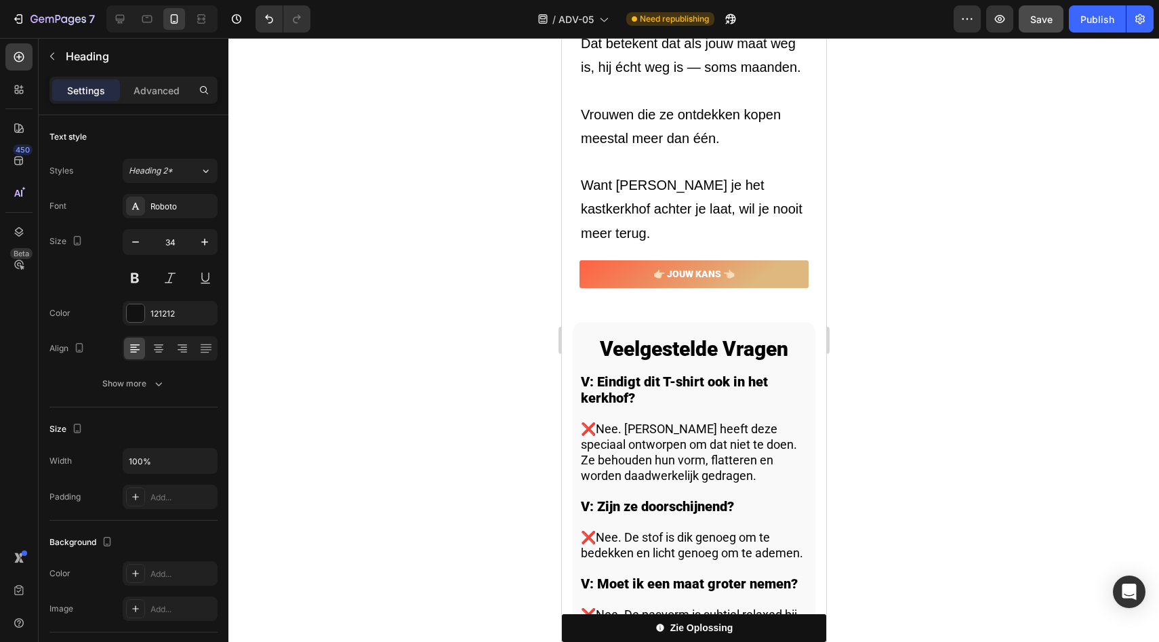
scroll to position [4711, 0]
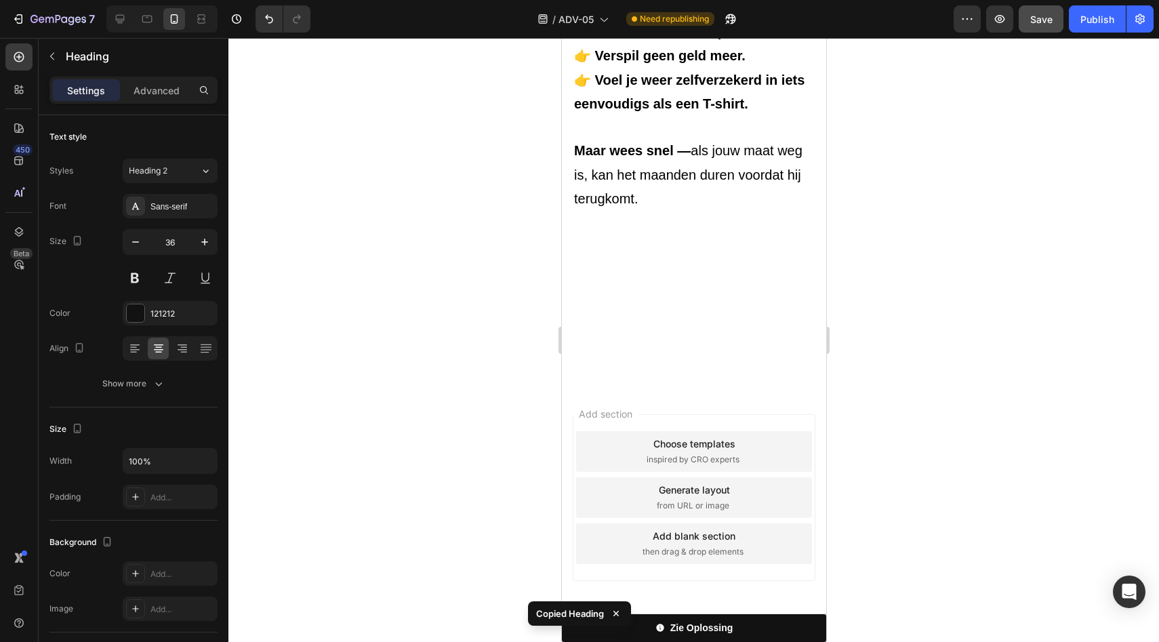
scroll to position [5422, 0]
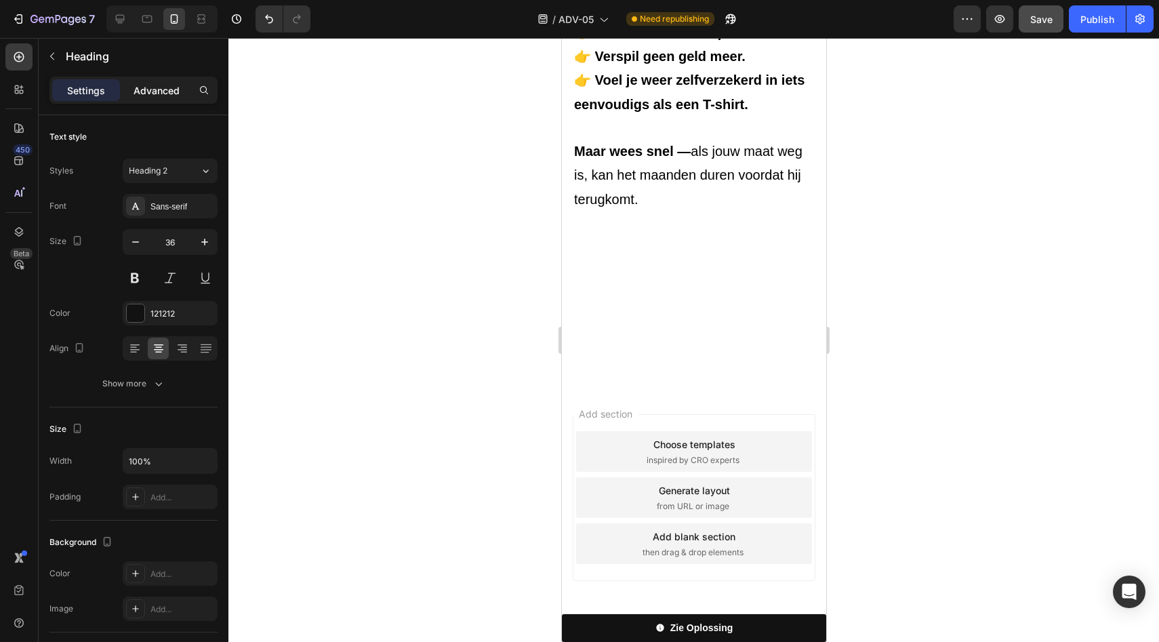
click at [176, 95] on p "Advanced" at bounding box center [157, 90] width 46 height 14
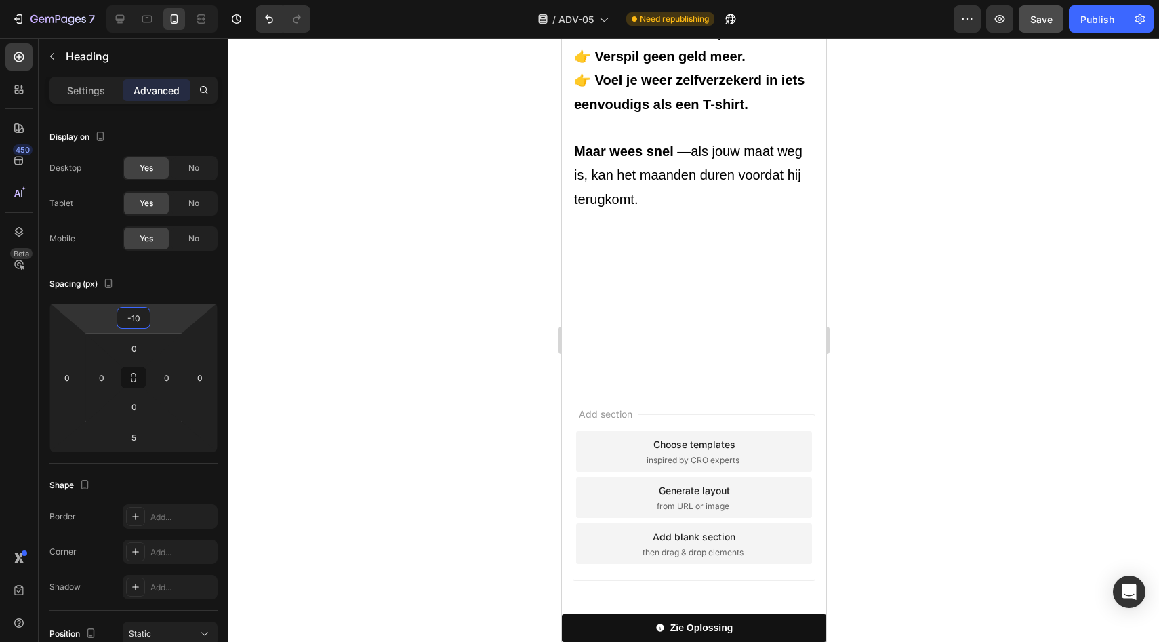
type input "-8"
click at [161, 0] on html "7 Version history / ADV-05 Need republishing Preview Publish 450 Beta Sections(…" at bounding box center [579, 0] width 1159 height 0
click at [904, 10] on div "/ ADV-05 Need republishing" at bounding box center [637, 18] width 633 height 27
click at [902, 174] on div at bounding box center [693, 340] width 931 height 604
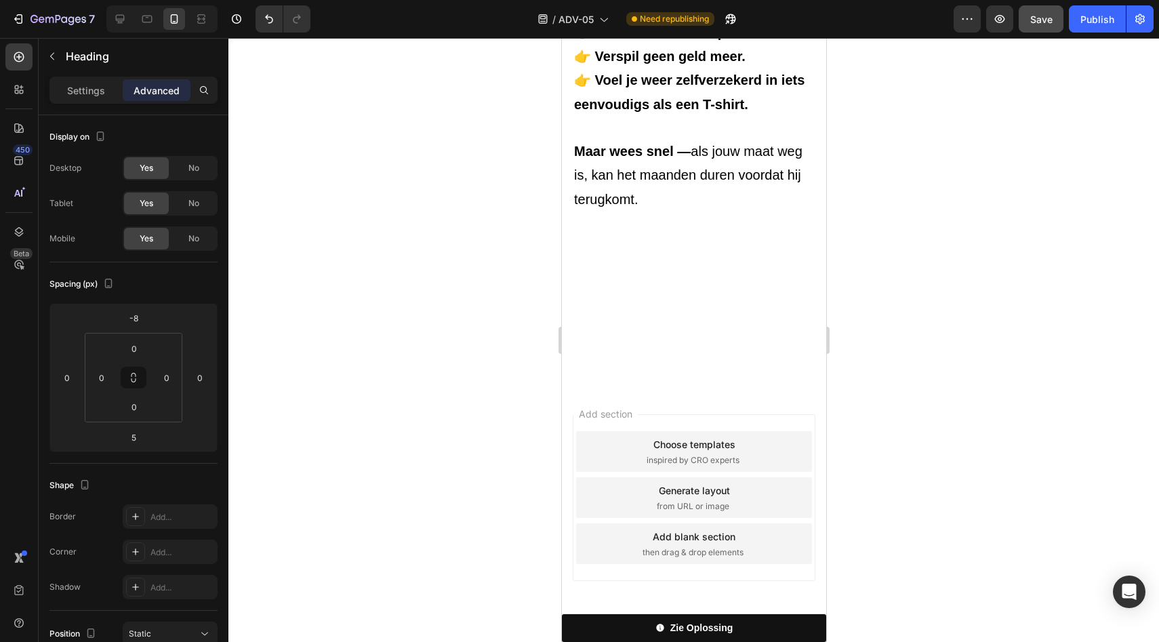
type input "10"
click at [1043, 31] on button "Save" at bounding box center [1041, 18] width 45 height 27
click at [1089, 16] on div "Publish" at bounding box center [1098, 19] width 34 height 14
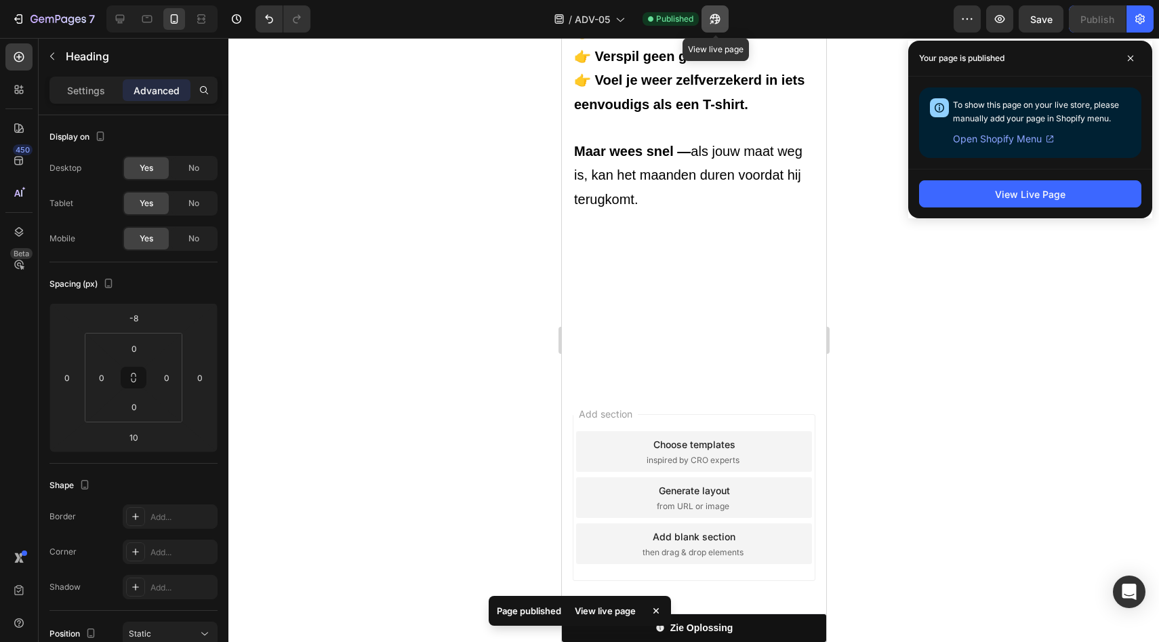
click at [710, 21] on icon "button" at bounding box center [715, 19] width 14 height 14
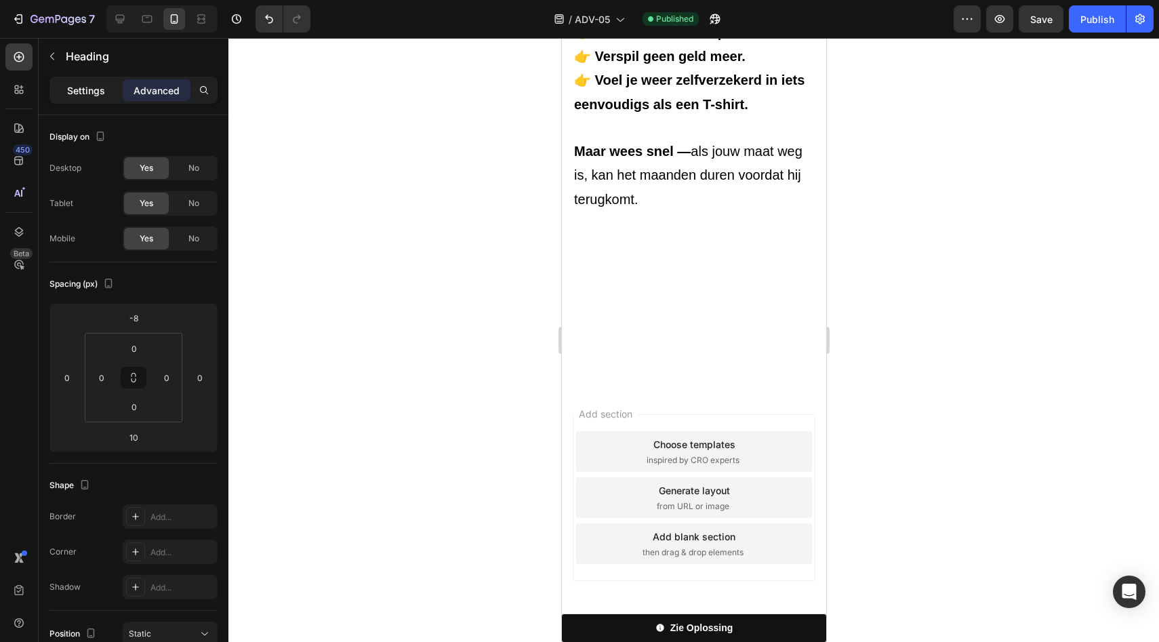
click at [105, 92] on div "Settings" at bounding box center [86, 90] width 68 height 22
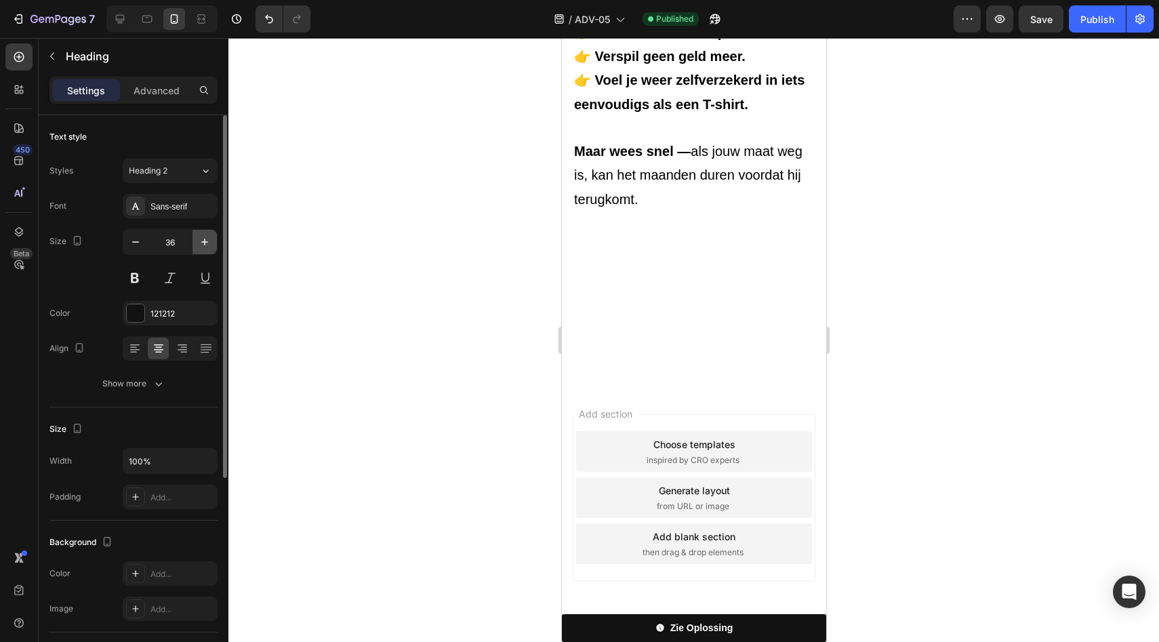
click at [201, 239] on icon "button" at bounding box center [205, 242] width 14 height 14
type input "40"
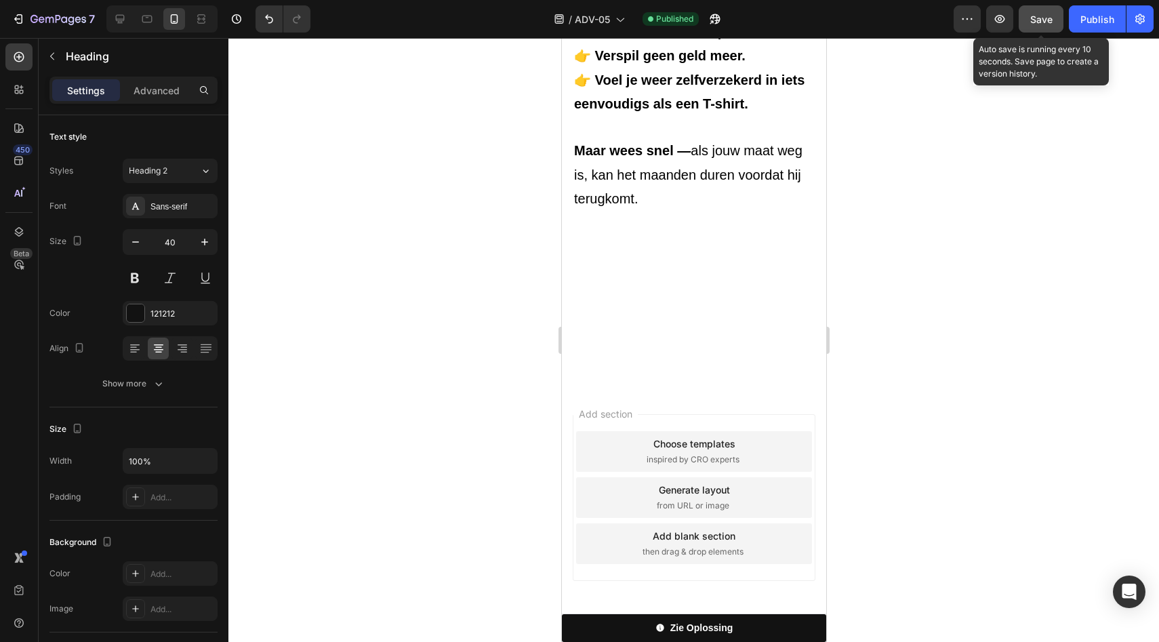
click at [1054, 19] on button "Save" at bounding box center [1041, 18] width 45 height 27
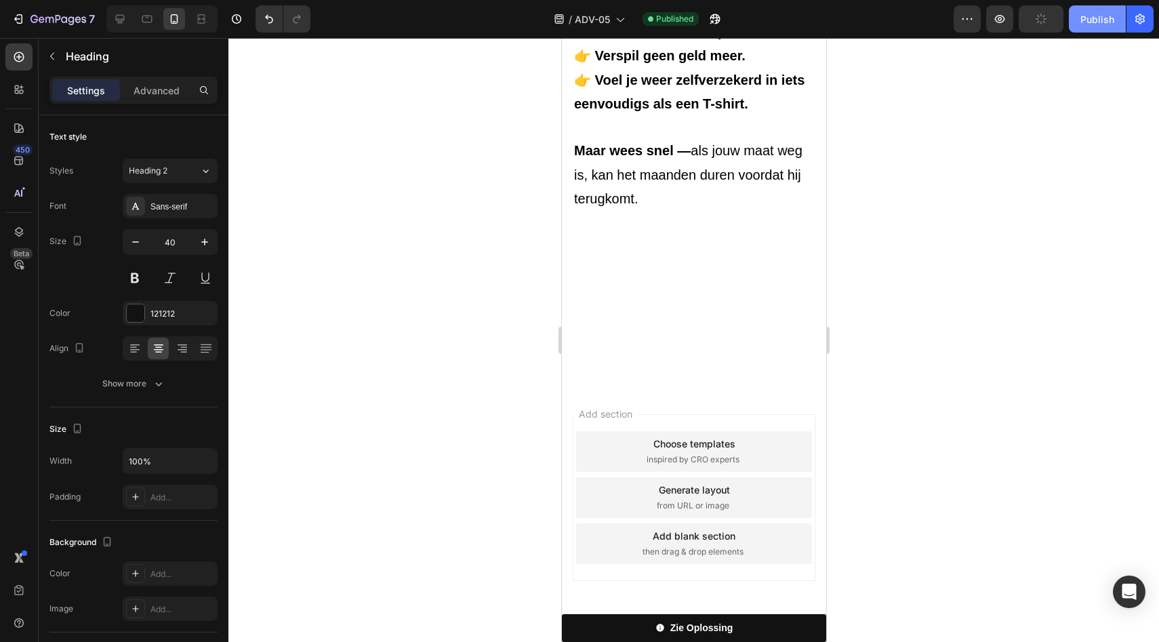
click at [1085, 20] on div "Publish" at bounding box center [1098, 19] width 34 height 14
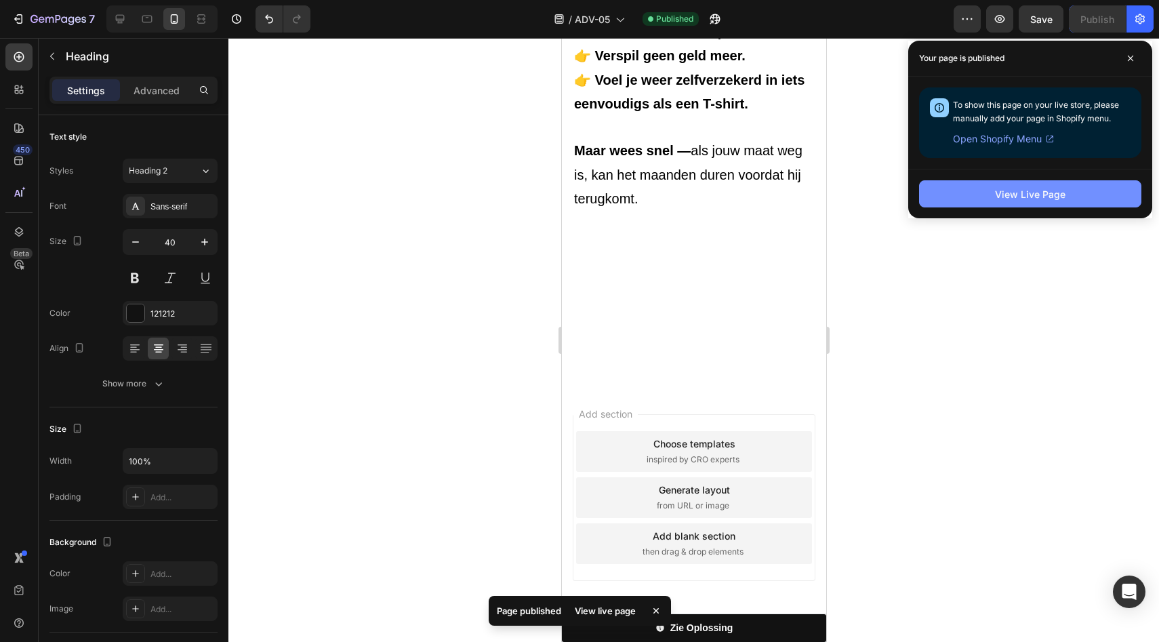
click at [976, 186] on button "View Live Page" at bounding box center [1030, 193] width 222 height 27
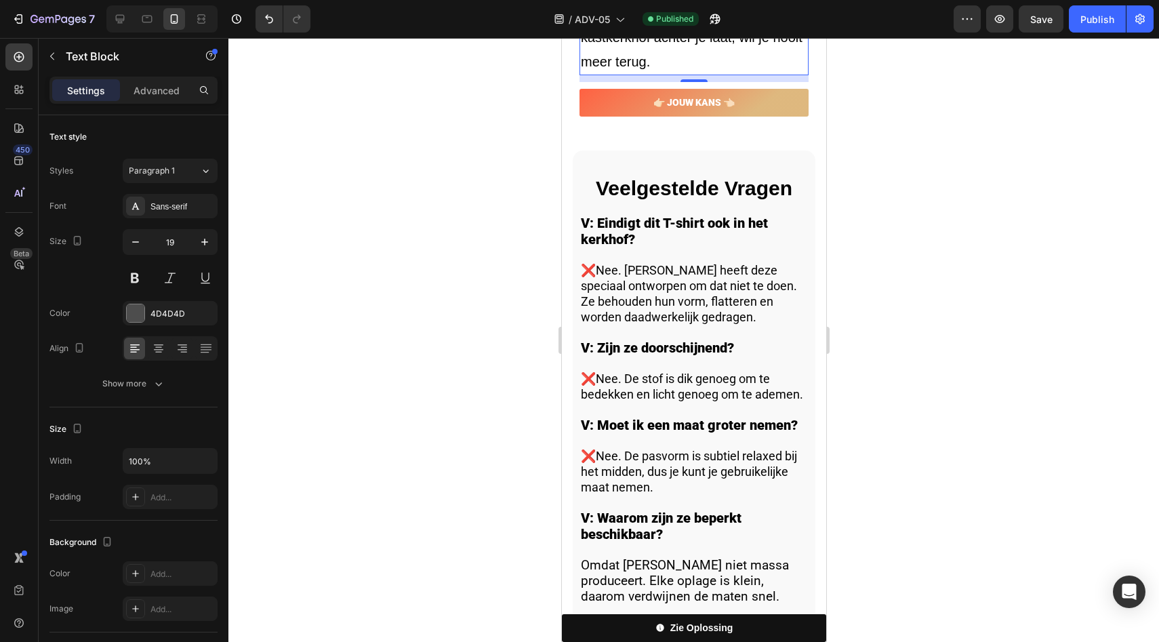
scroll to position [4186, 0]
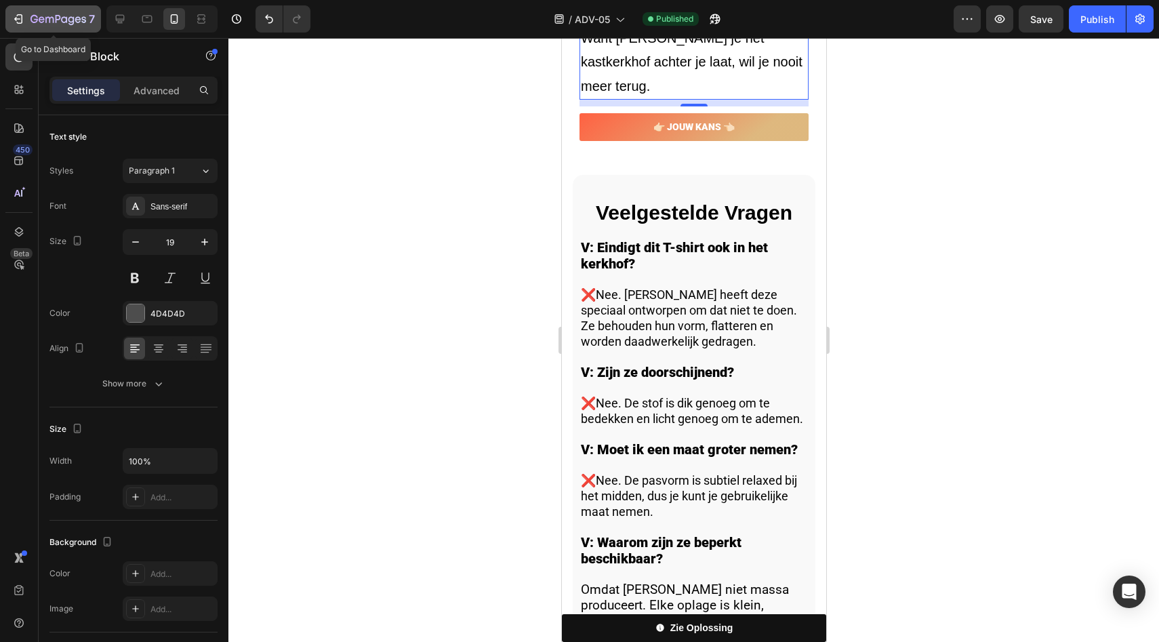
click at [77, 18] on icon "button" at bounding box center [59, 20] width 56 height 12
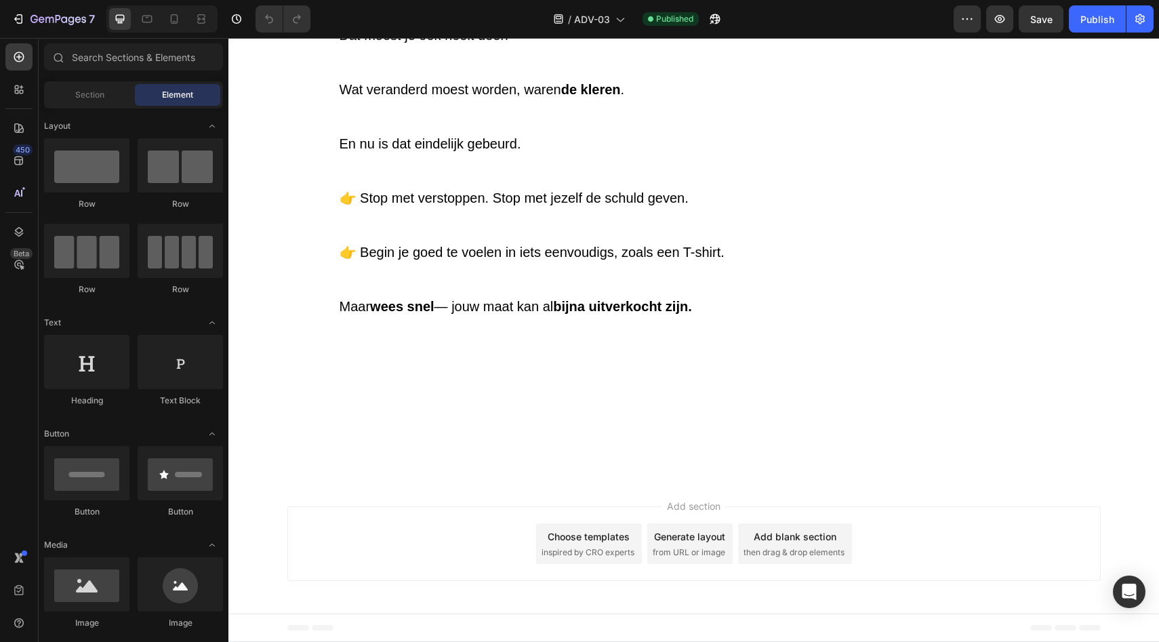
scroll to position [5537, 0]
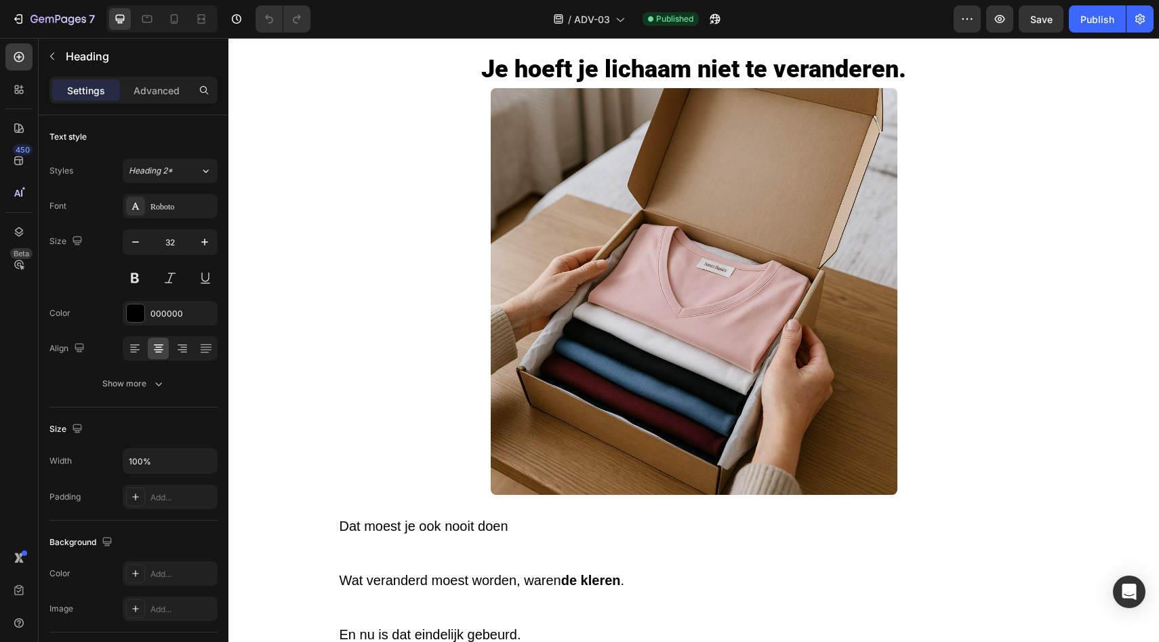
scroll to position [4218, 0]
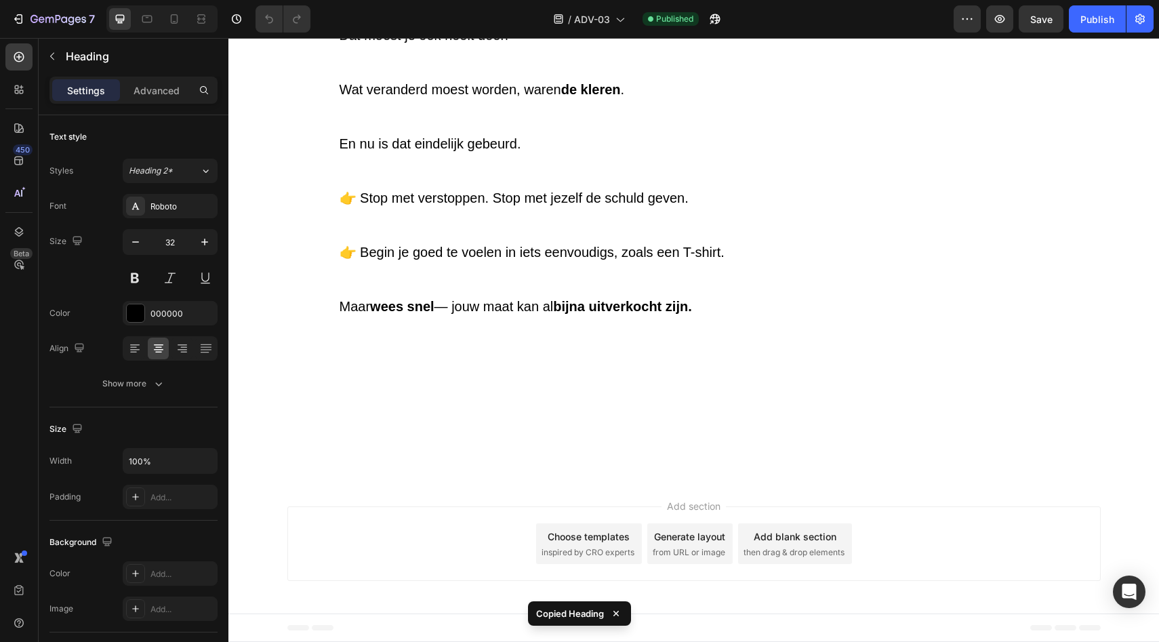
scroll to position [5603, 0]
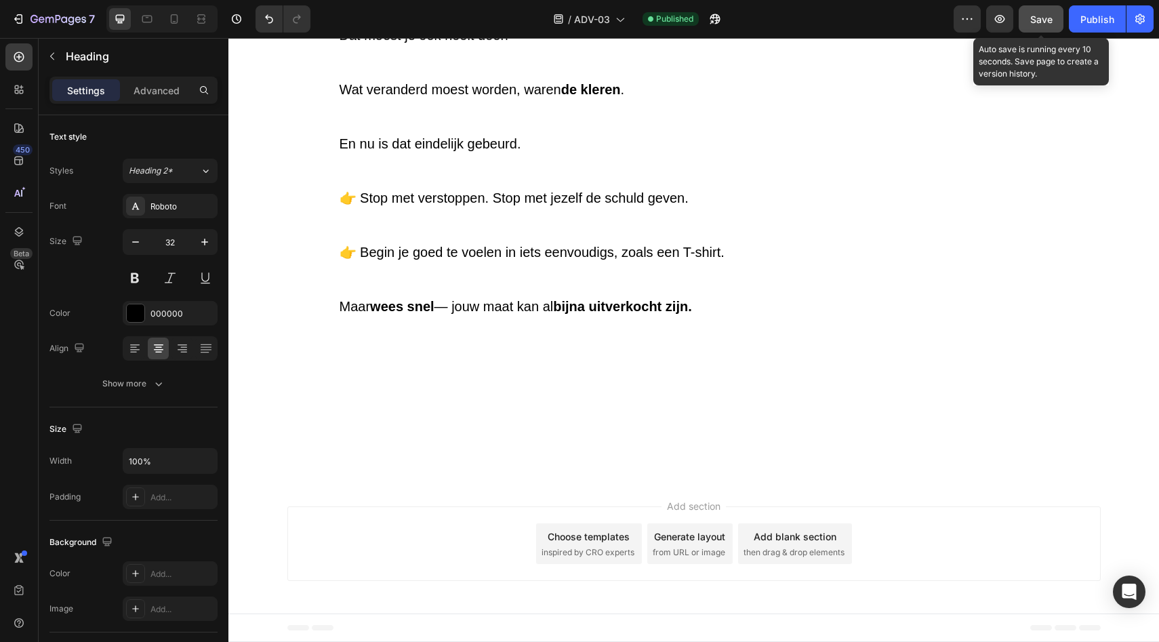
click at [1039, 7] on button "Save" at bounding box center [1041, 18] width 45 height 27
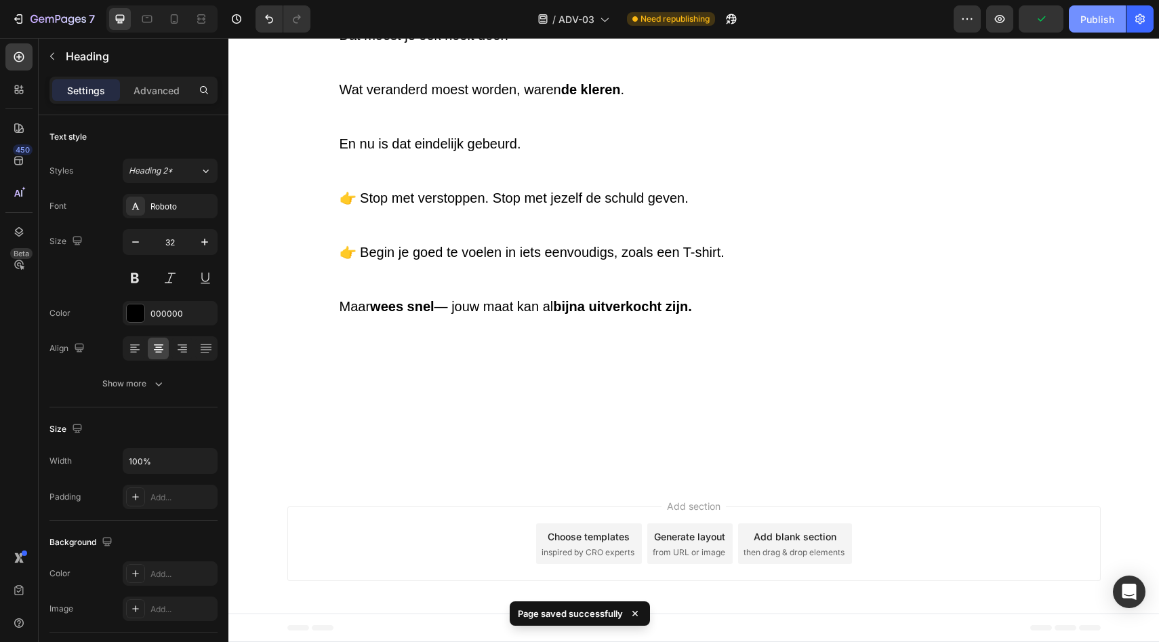
click at [1090, 20] on div "Publish" at bounding box center [1098, 19] width 34 height 14
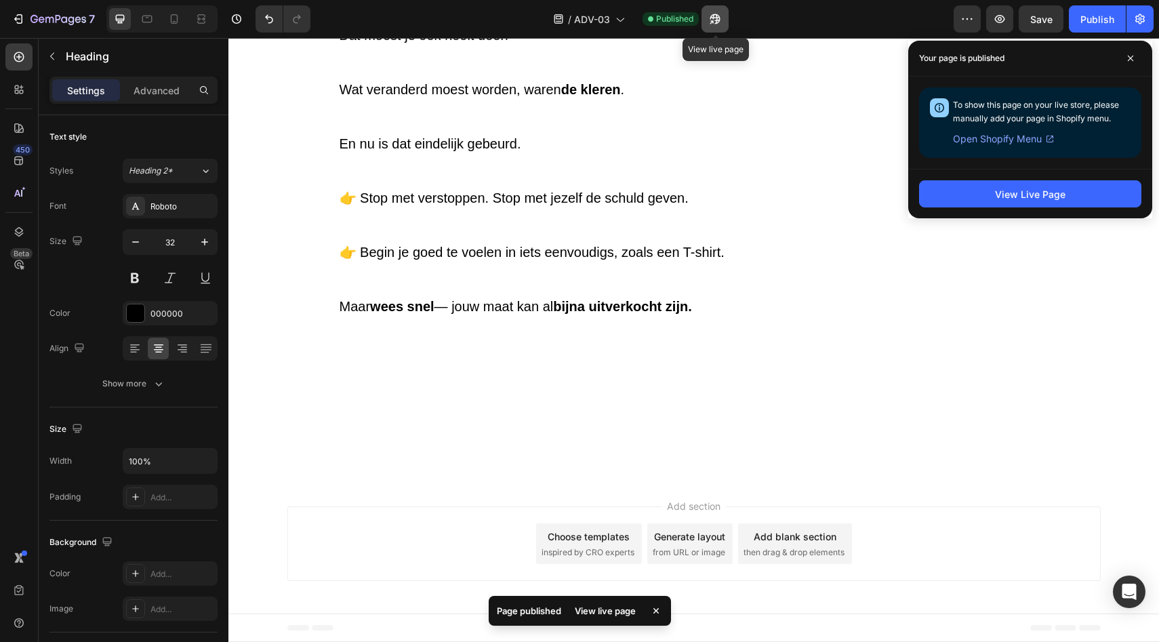
click at [714, 20] on icon "button" at bounding box center [711, 21] width 3 height 3
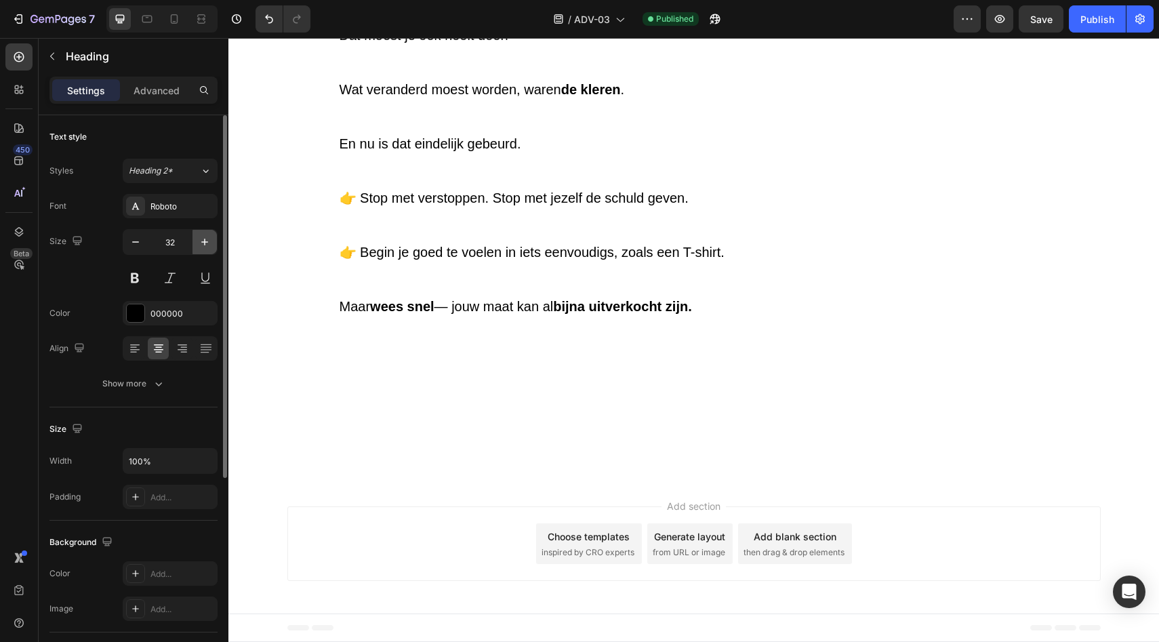
click at [205, 238] on icon "button" at bounding box center [205, 242] width 14 height 14
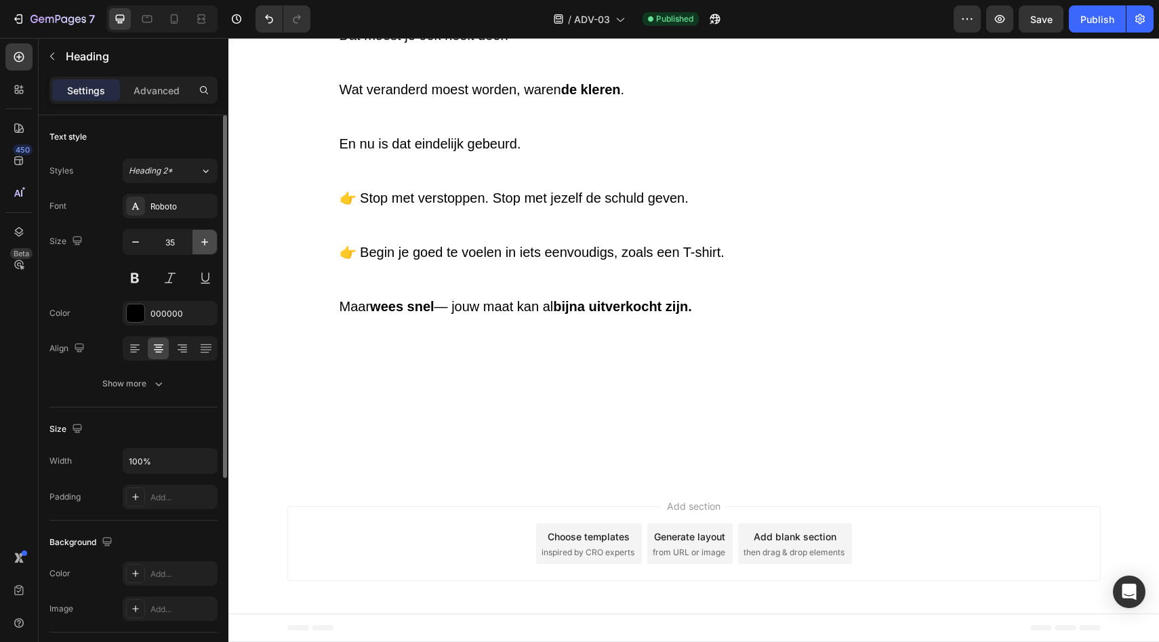
click at [205, 238] on icon "button" at bounding box center [205, 242] width 14 height 14
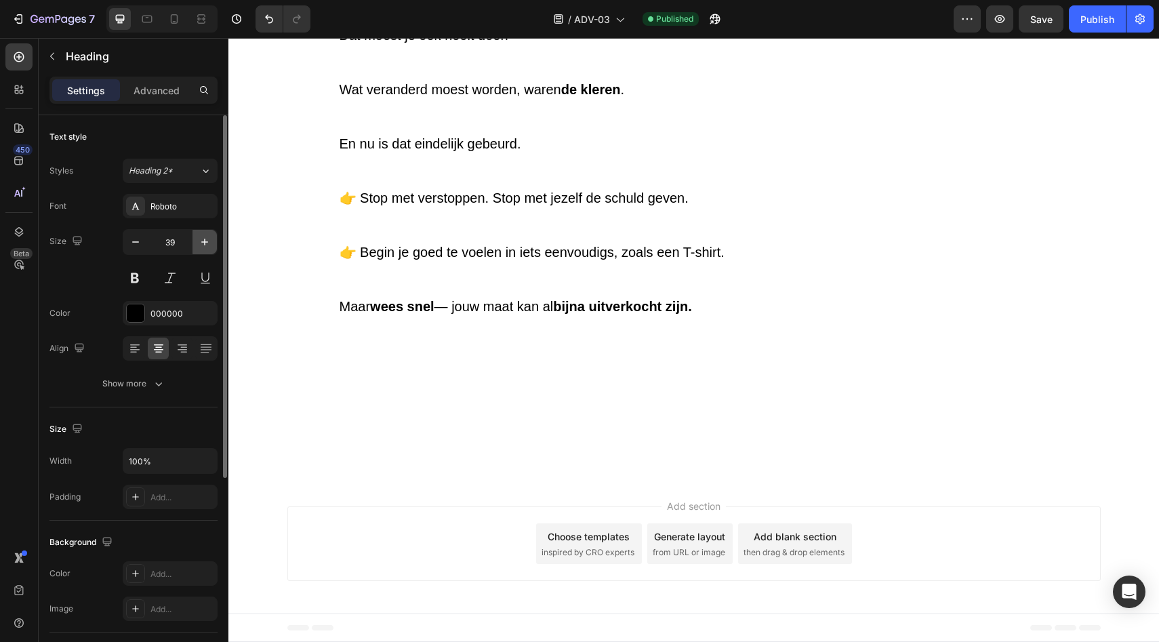
click at [205, 238] on icon "button" at bounding box center [205, 242] width 14 height 14
type input "42"
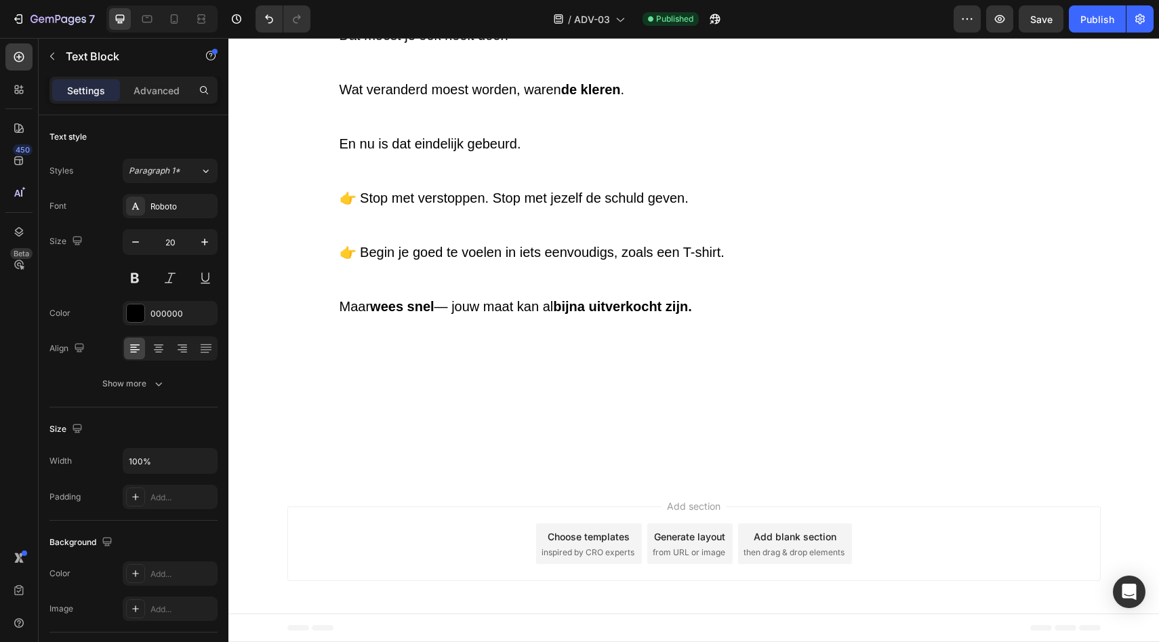
click at [1042, 26] on div "Save" at bounding box center [1041, 19] width 22 height 14
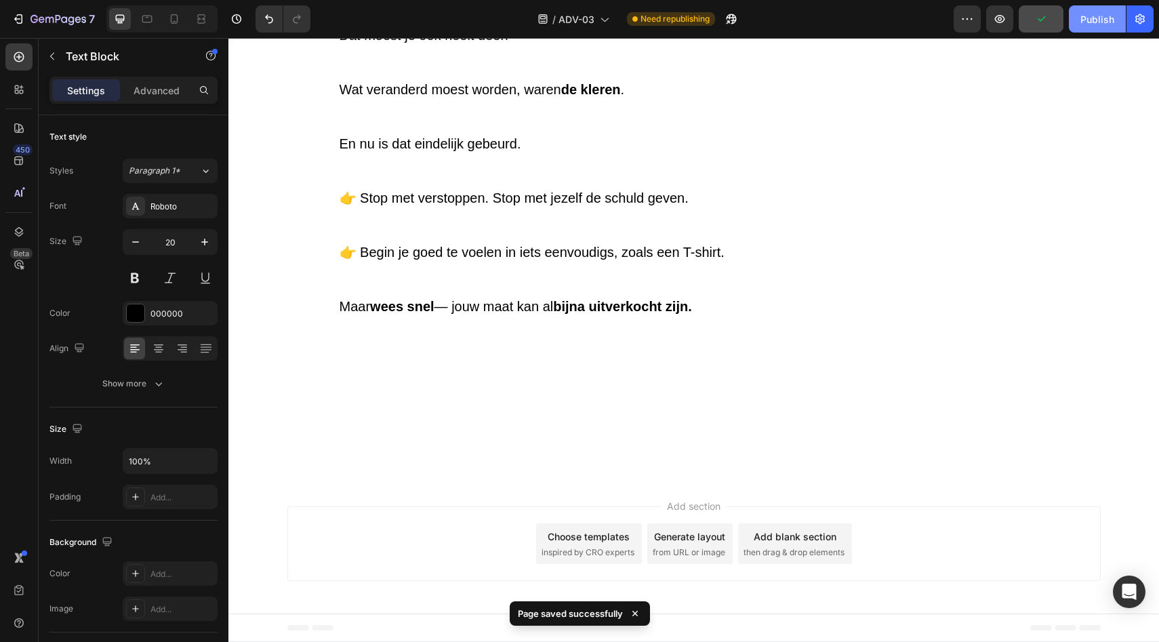
click at [1086, 28] on button "Publish" at bounding box center [1097, 18] width 57 height 27
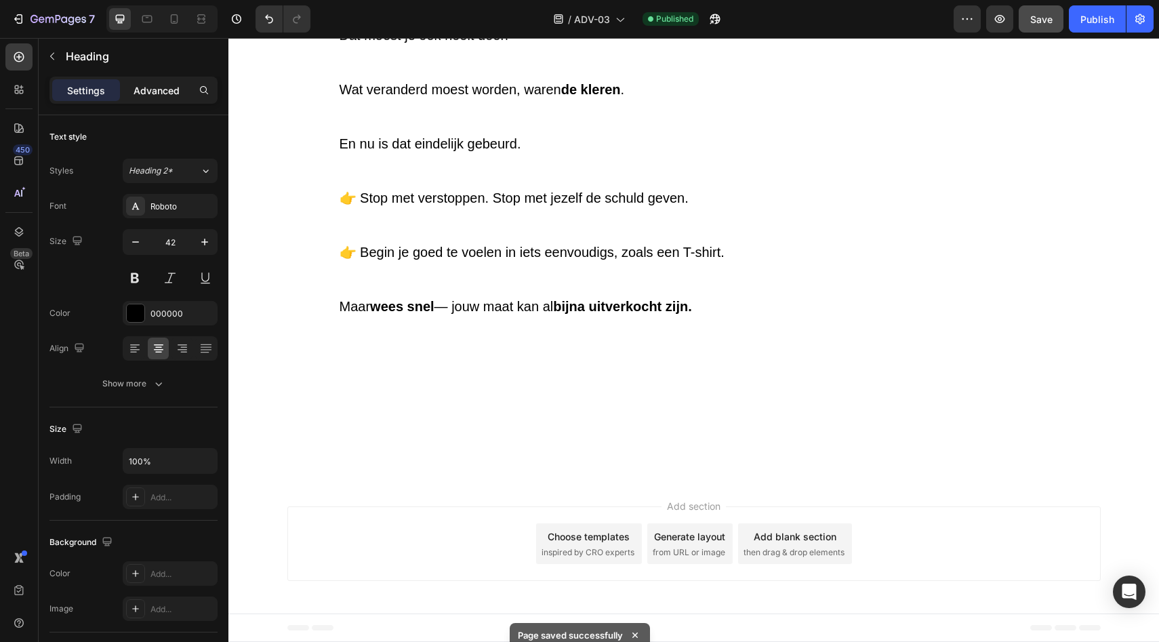
click at [153, 79] on div "Advanced" at bounding box center [157, 90] width 68 height 22
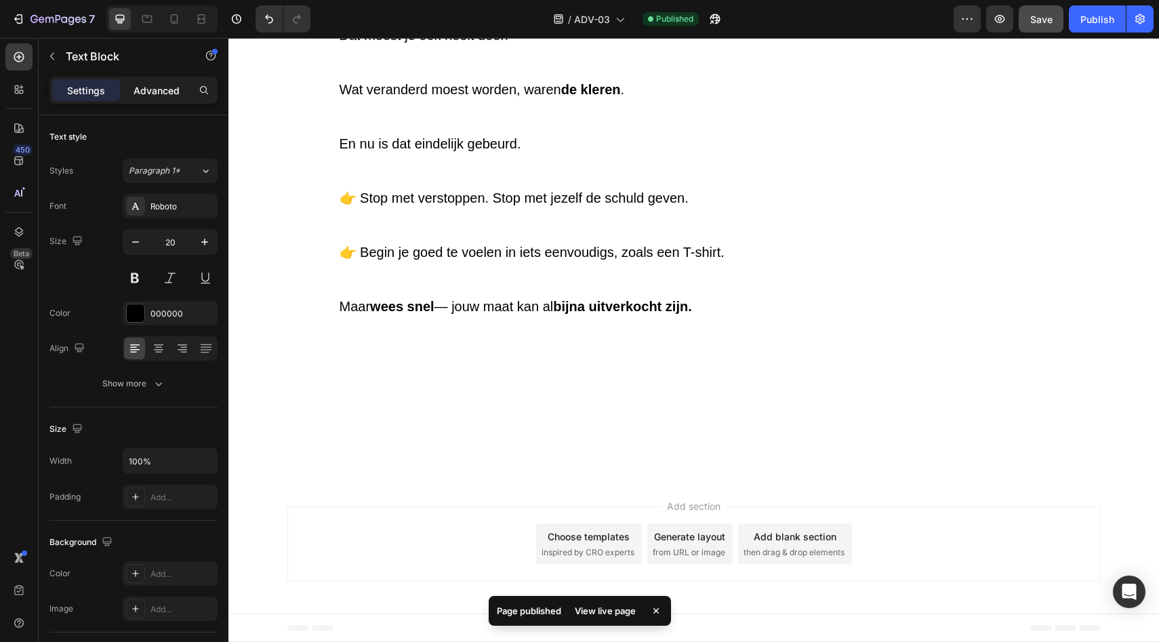
click at [174, 88] on p "Advanced" at bounding box center [157, 90] width 46 height 14
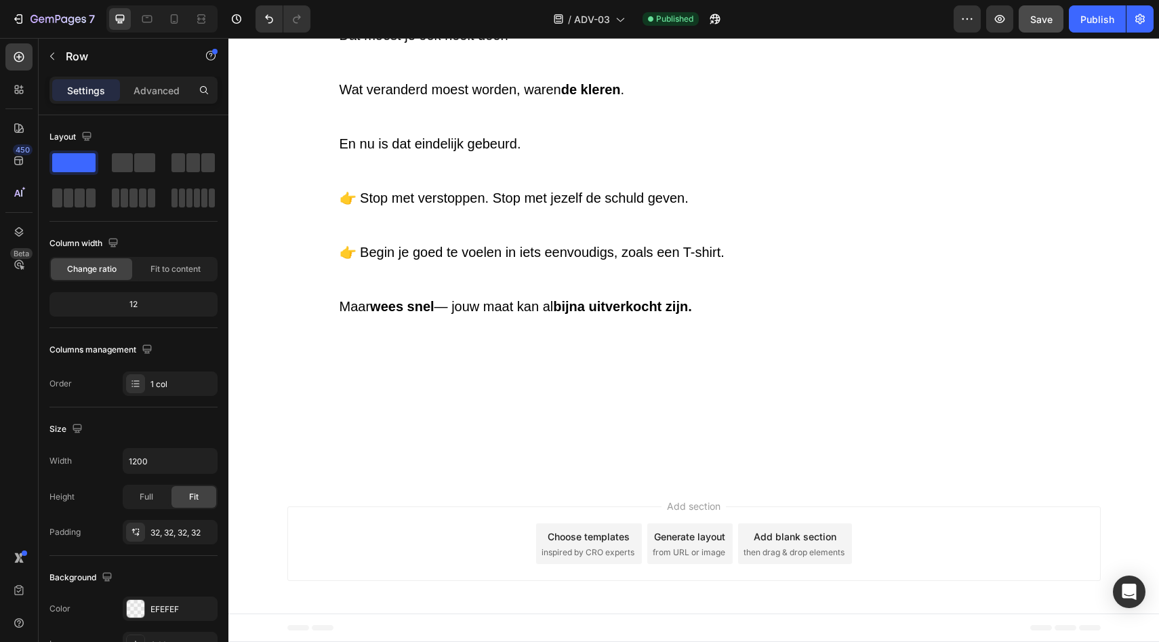
drag, startPoint x: 159, startPoint y: 89, endPoint x: 184, endPoint y: 112, distance: 34.1
click at [159, 89] on p "Advanced" at bounding box center [157, 90] width 46 height 14
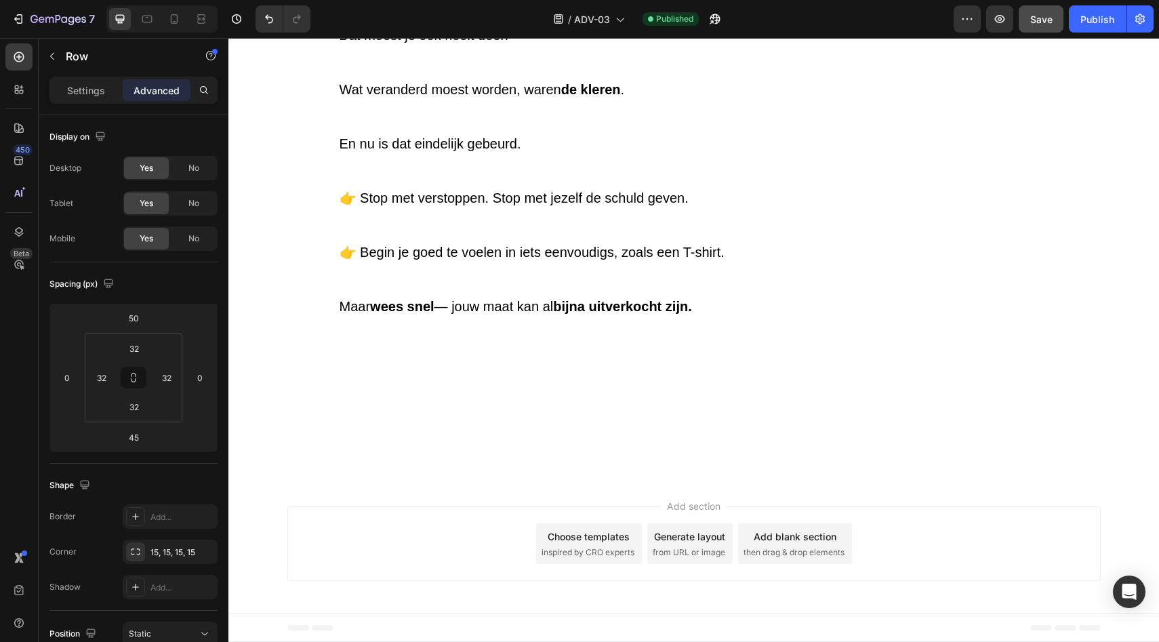
click at [710, 24] on icon "button" at bounding box center [715, 19] width 14 height 14
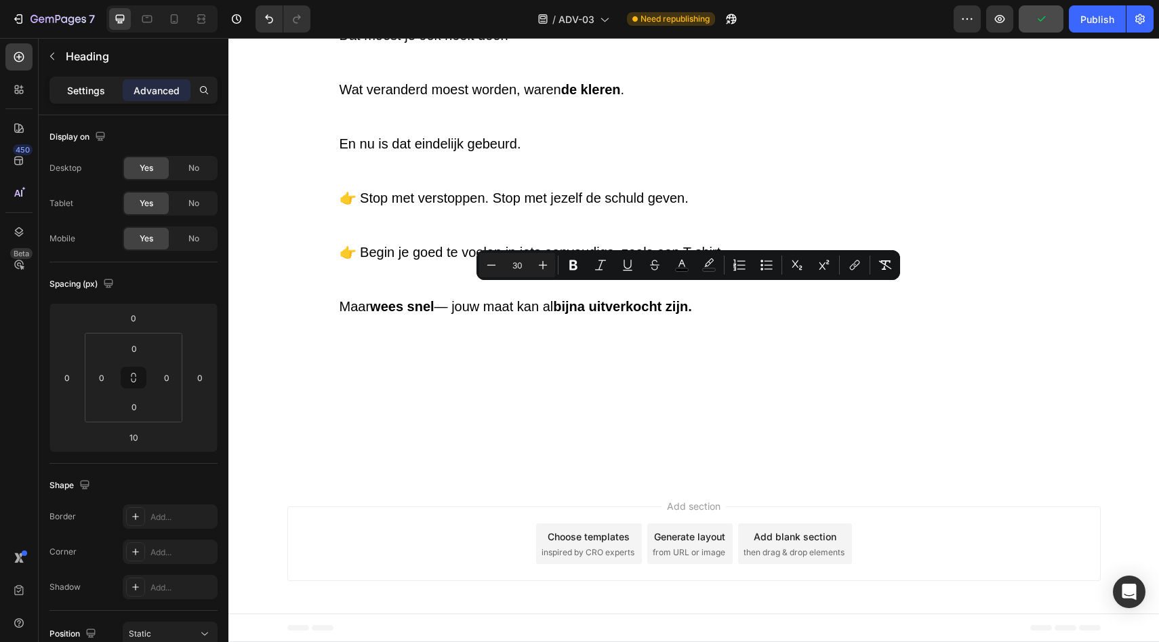
click at [87, 92] on p "Settings" at bounding box center [86, 90] width 38 height 14
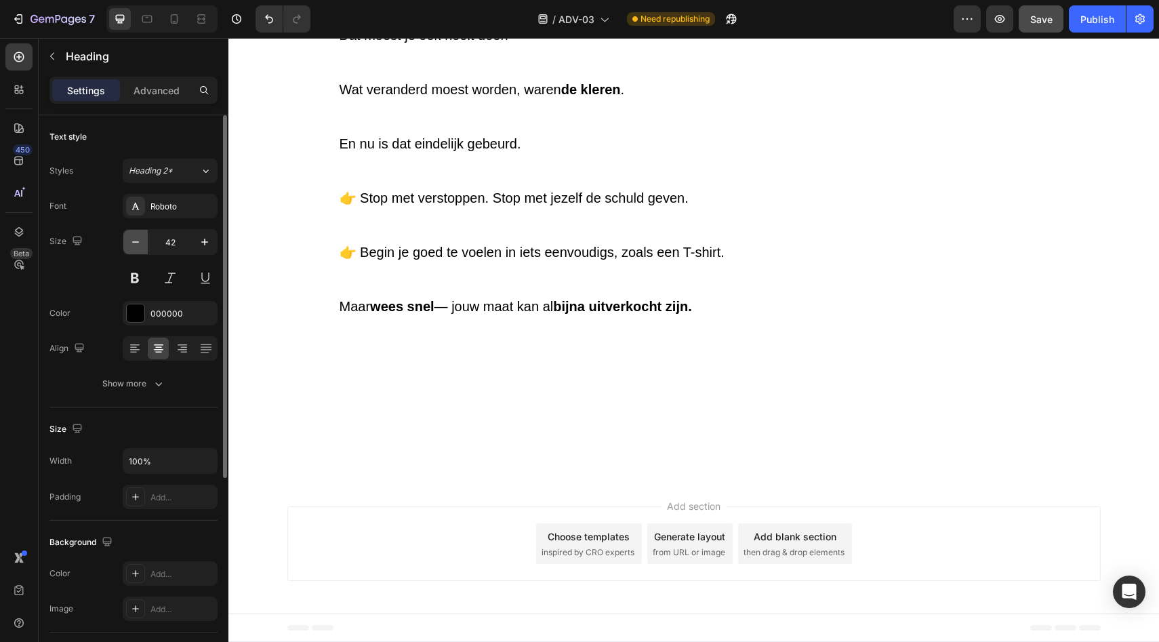
click at [137, 238] on icon "button" at bounding box center [136, 242] width 14 height 14
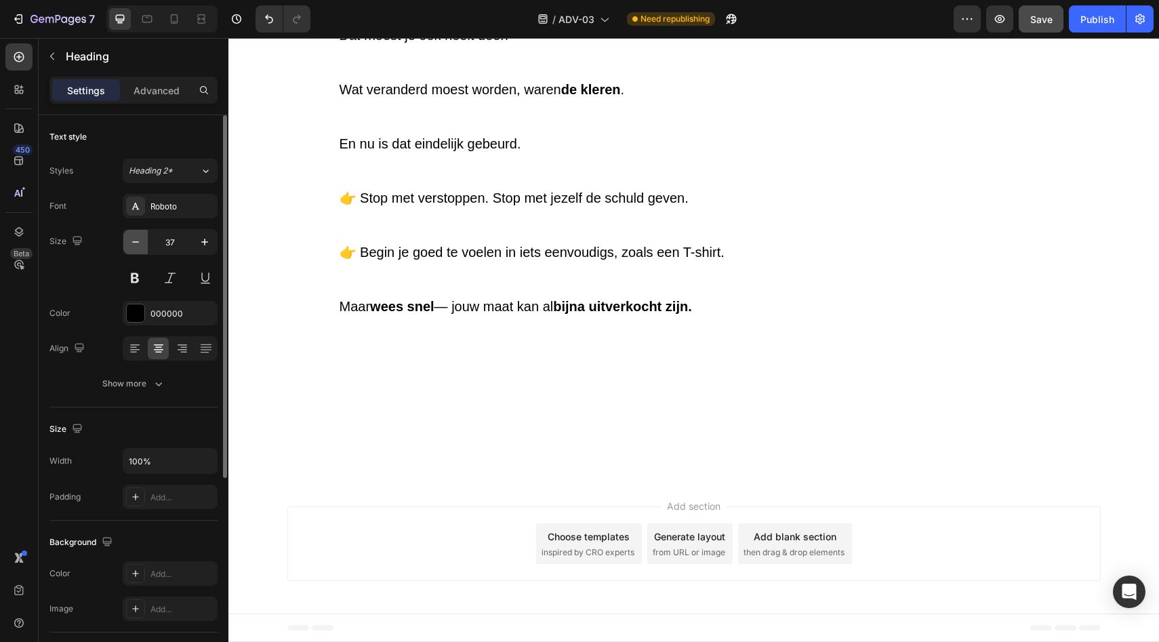
click at [137, 238] on icon "button" at bounding box center [136, 242] width 14 height 14
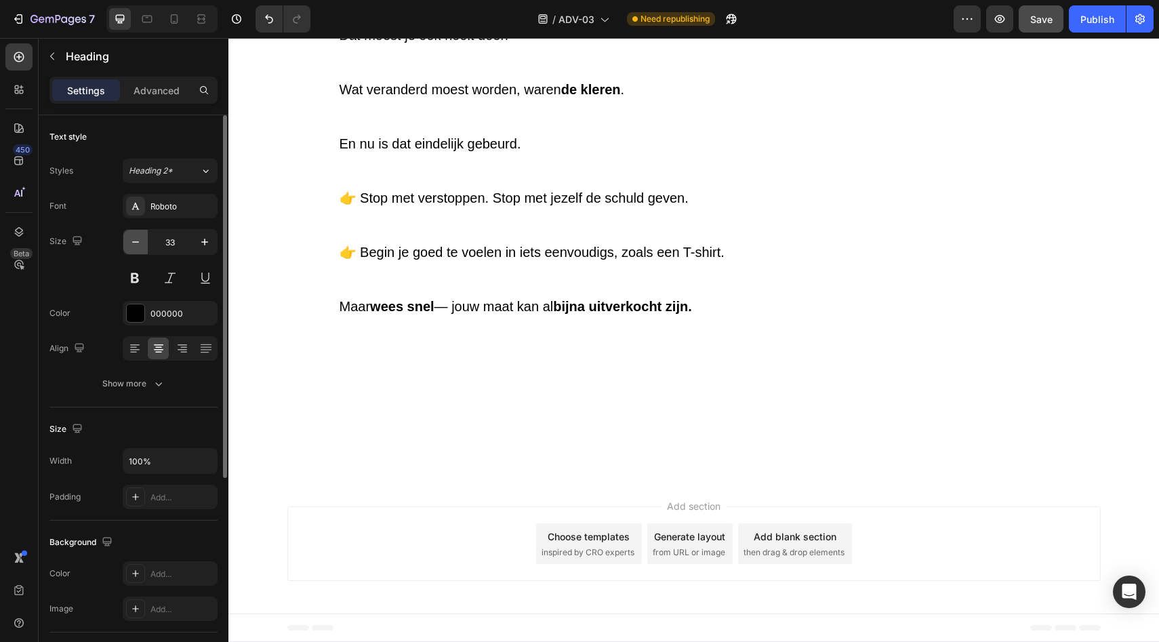
click at [137, 238] on icon "button" at bounding box center [136, 242] width 14 height 14
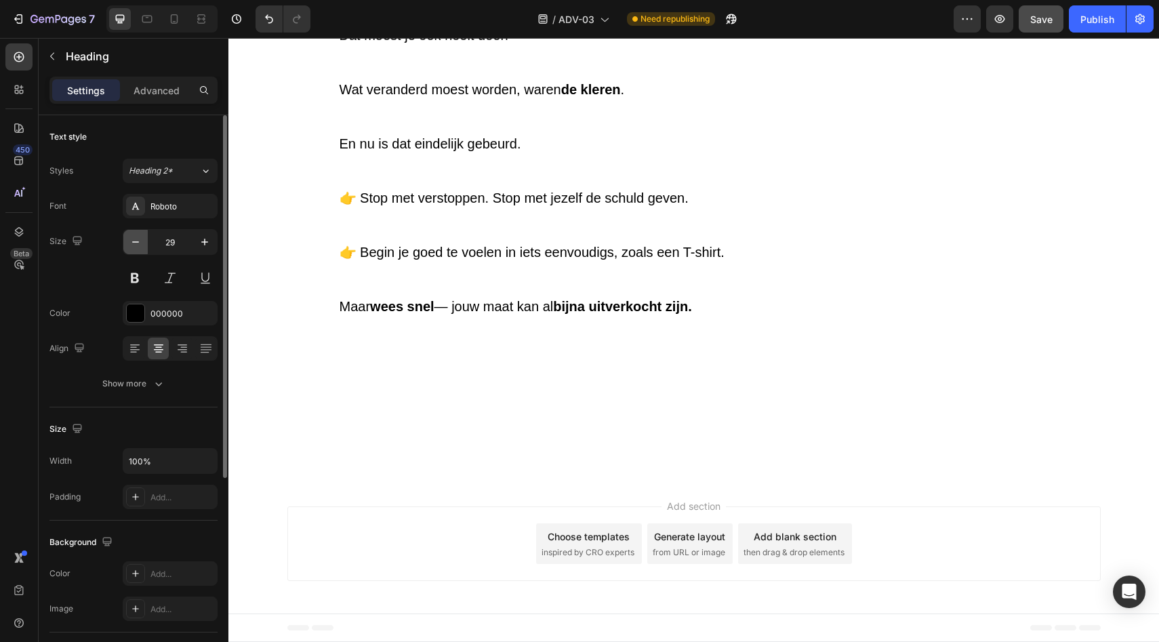
click at [137, 238] on icon "button" at bounding box center [136, 242] width 14 height 14
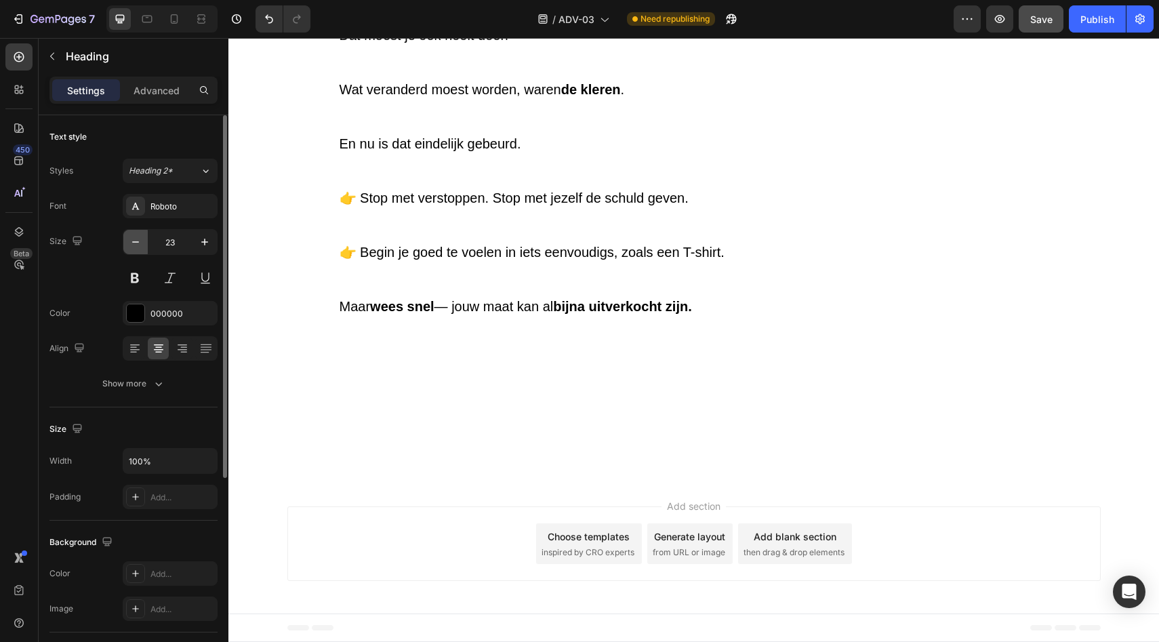
click at [137, 238] on icon "button" at bounding box center [136, 242] width 14 height 14
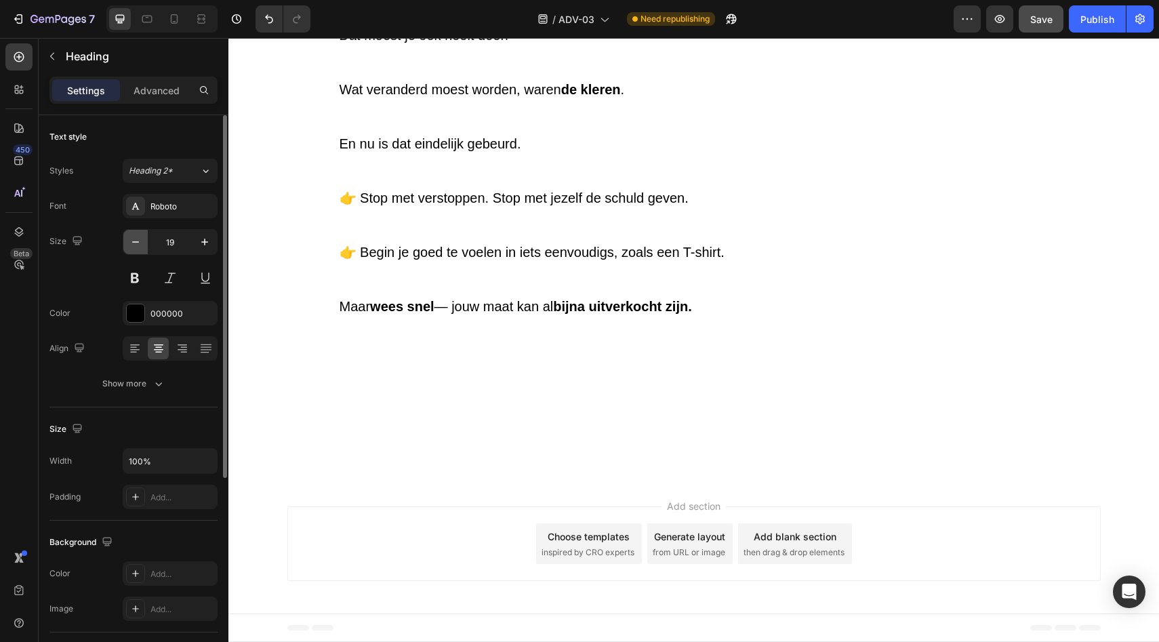
click at [137, 238] on icon "button" at bounding box center [136, 242] width 14 height 14
click at [209, 239] on icon "button" at bounding box center [205, 242] width 14 height 14
type input "16"
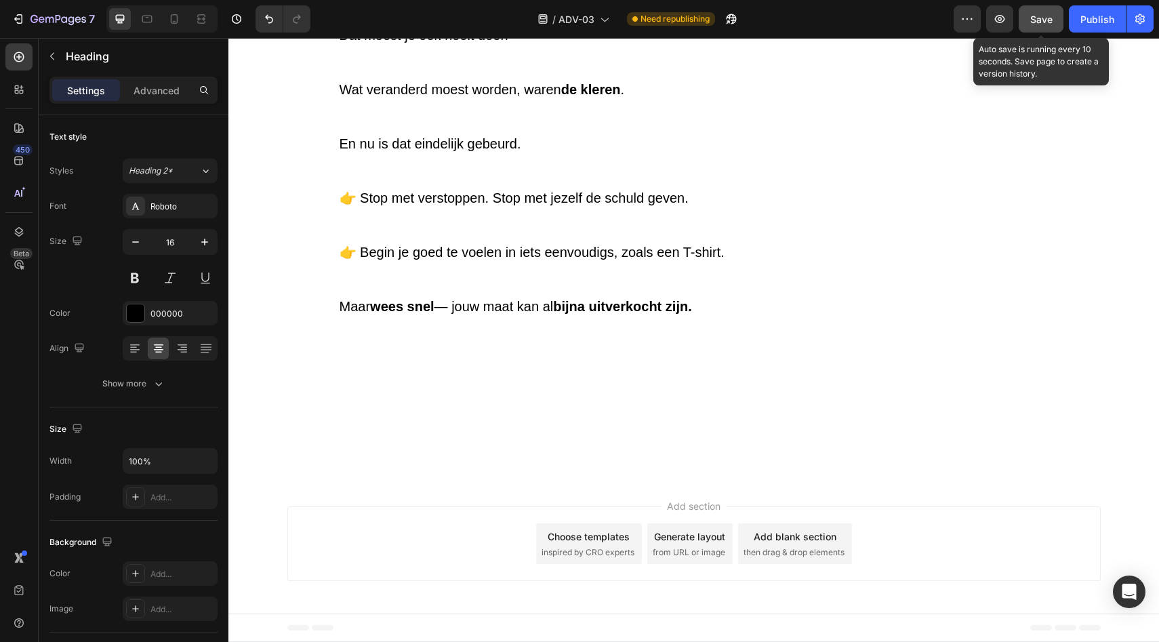
click at [1023, 15] on button "Save" at bounding box center [1041, 18] width 45 height 27
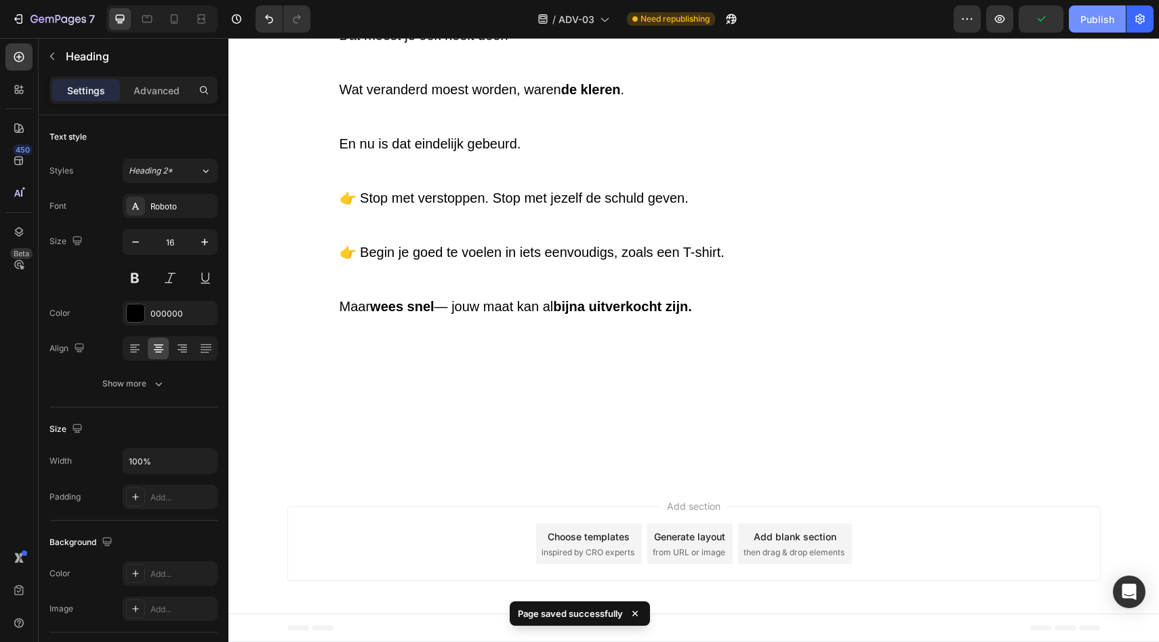
click at [1102, 22] on div "Publish" at bounding box center [1098, 19] width 34 height 14
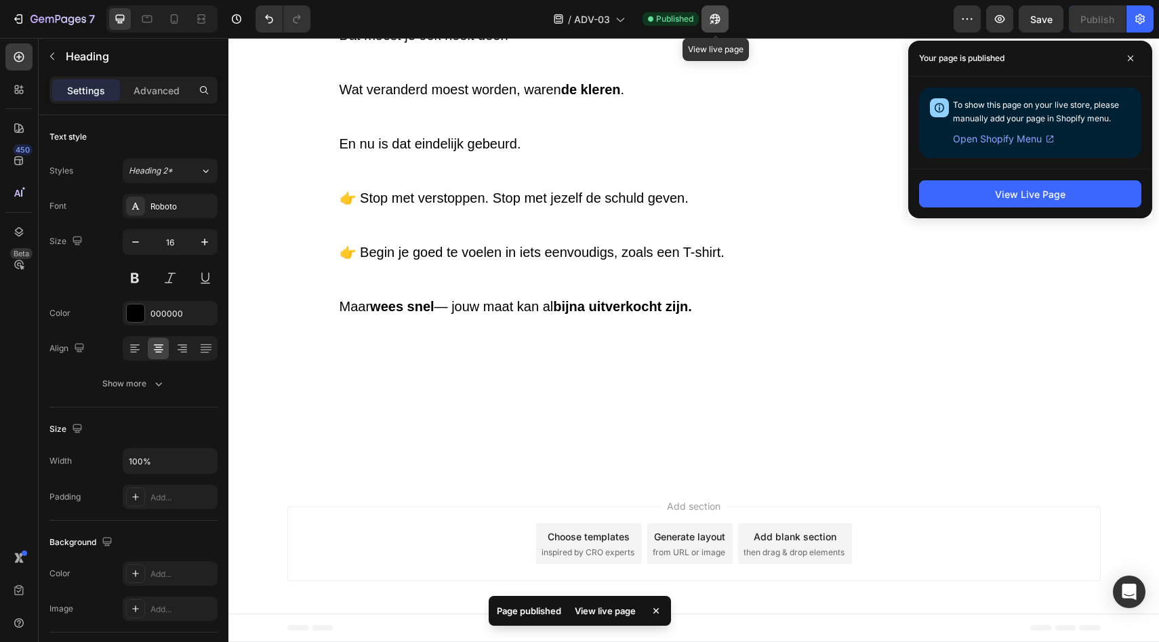
click at [710, 12] on icon "button" at bounding box center [715, 19] width 14 height 14
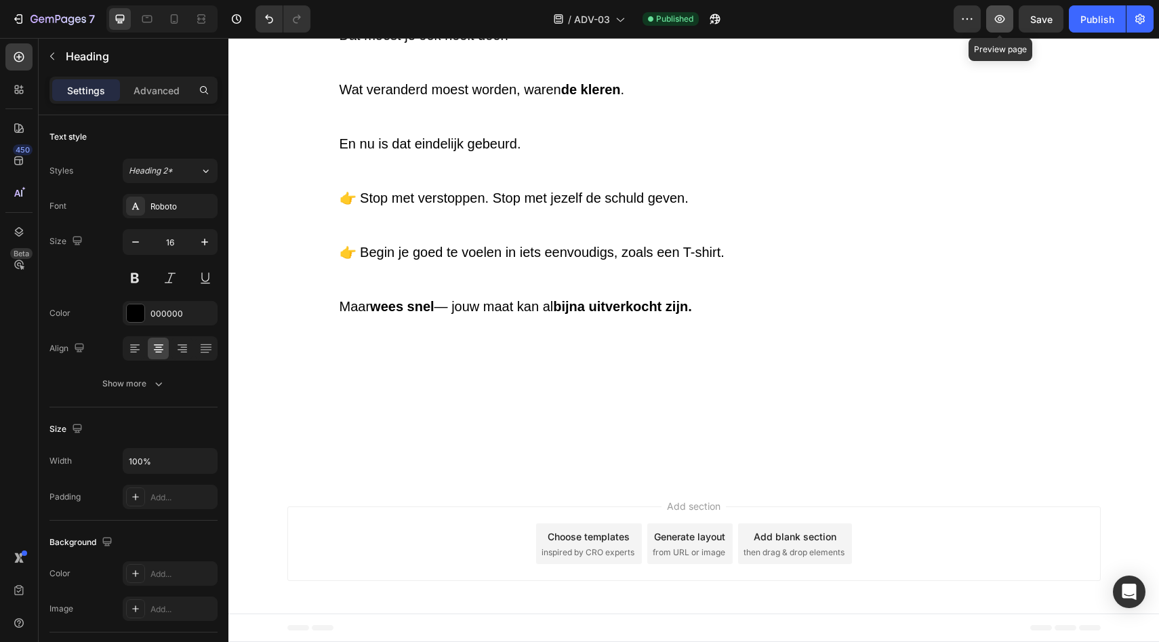
click at [994, 12] on button "button" at bounding box center [999, 18] width 27 height 27
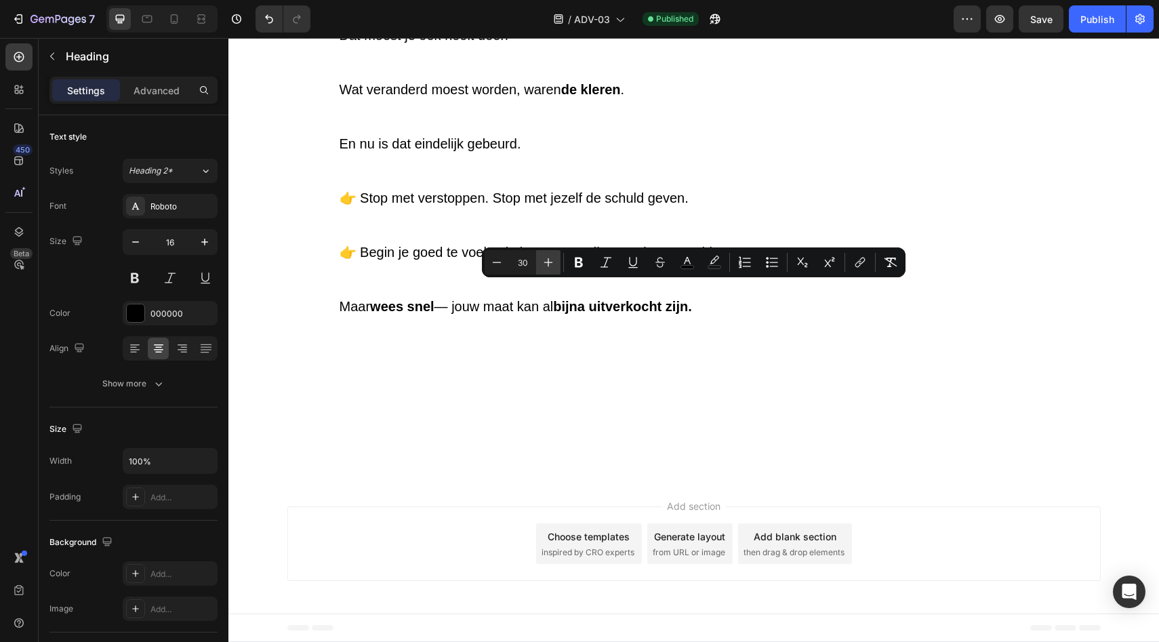
click at [550, 264] on icon "Editor contextual toolbar" at bounding box center [549, 263] width 14 height 14
type input "33"
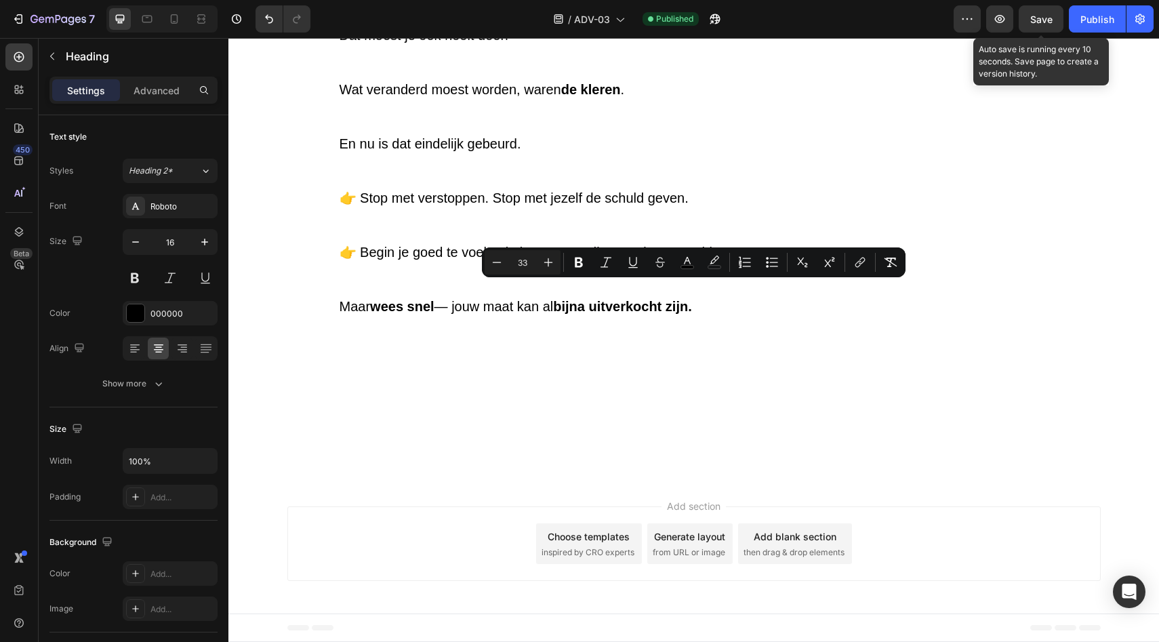
click at [1040, 22] on span "Save" at bounding box center [1041, 20] width 22 height 12
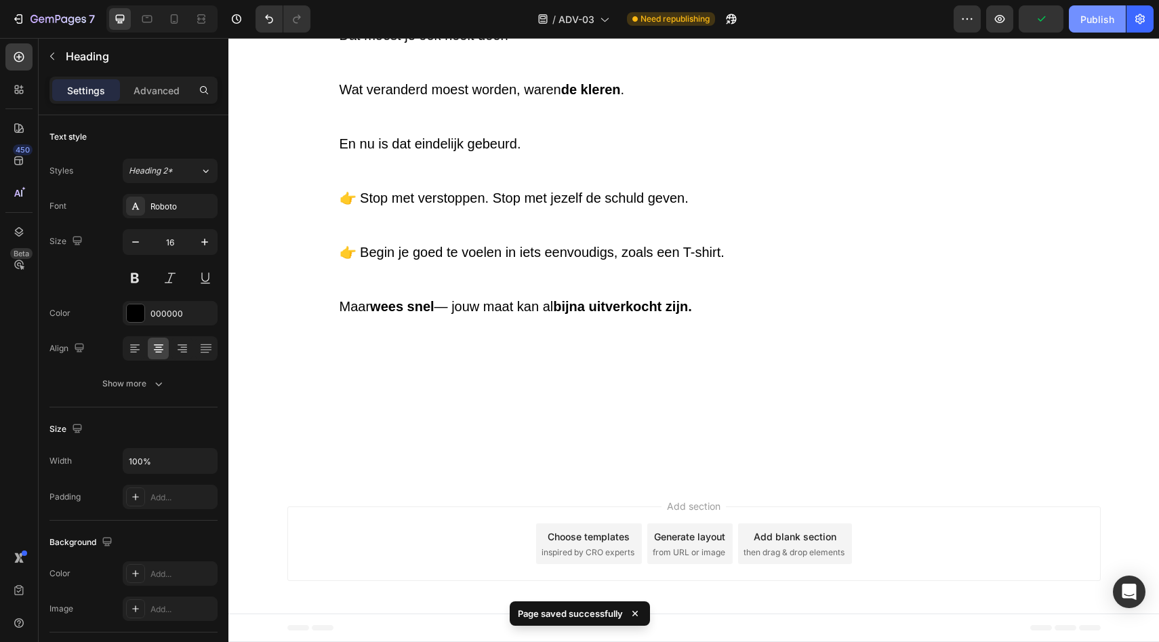
click at [1096, 19] on div "Publish" at bounding box center [1098, 19] width 34 height 14
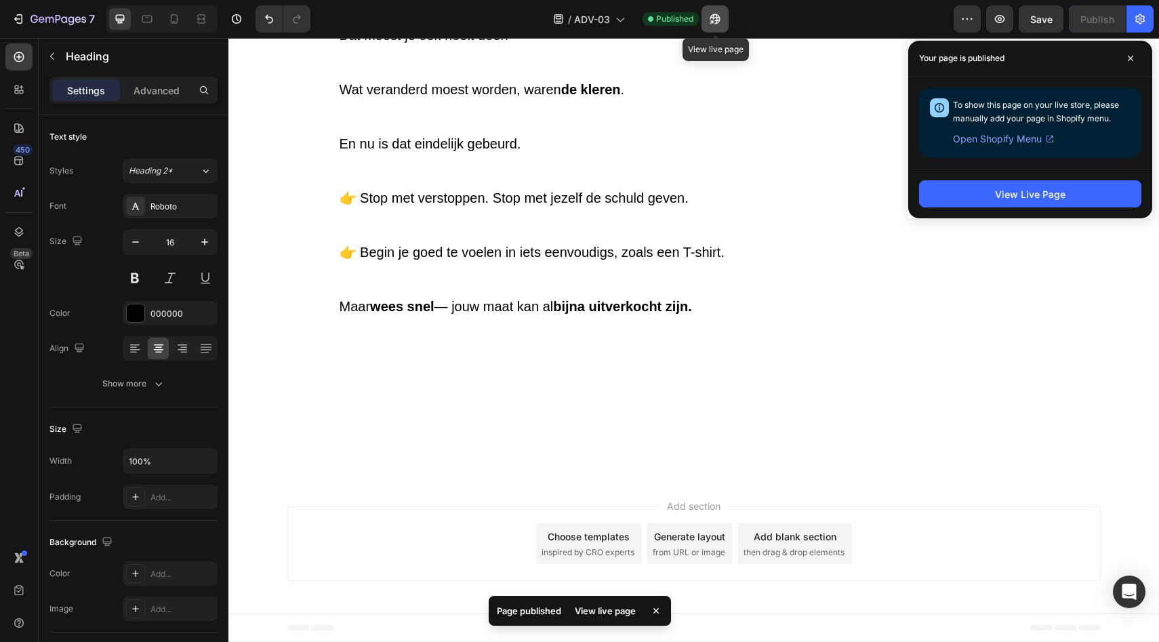
click at [721, 22] on icon "button" at bounding box center [715, 19] width 14 height 14
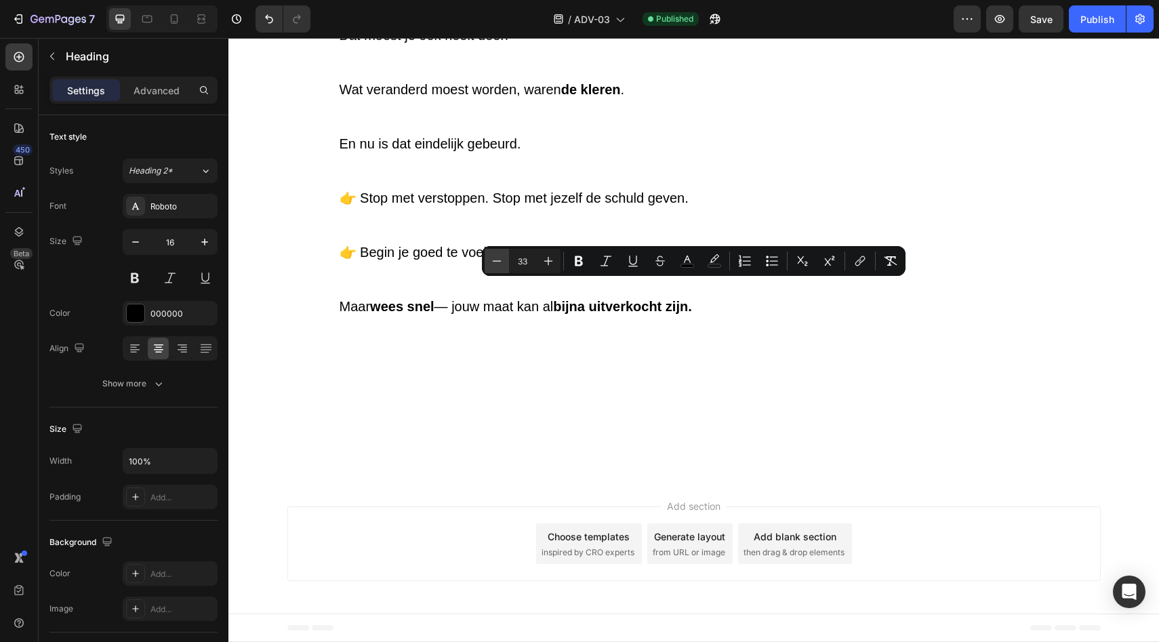
click at [503, 263] on icon "Editor contextual toolbar" at bounding box center [497, 261] width 14 height 14
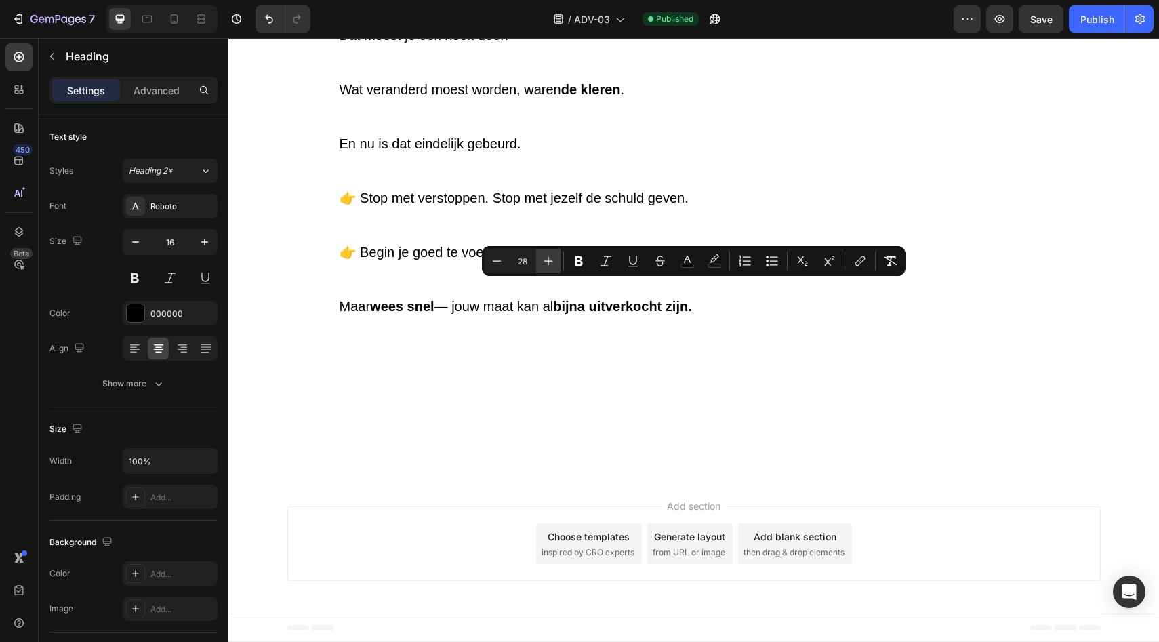
click at [550, 258] on icon "Editor contextual toolbar" at bounding box center [549, 261] width 14 height 14
click at [503, 258] on icon "Editor contextual toolbar" at bounding box center [497, 261] width 14 height 14
type input "28"
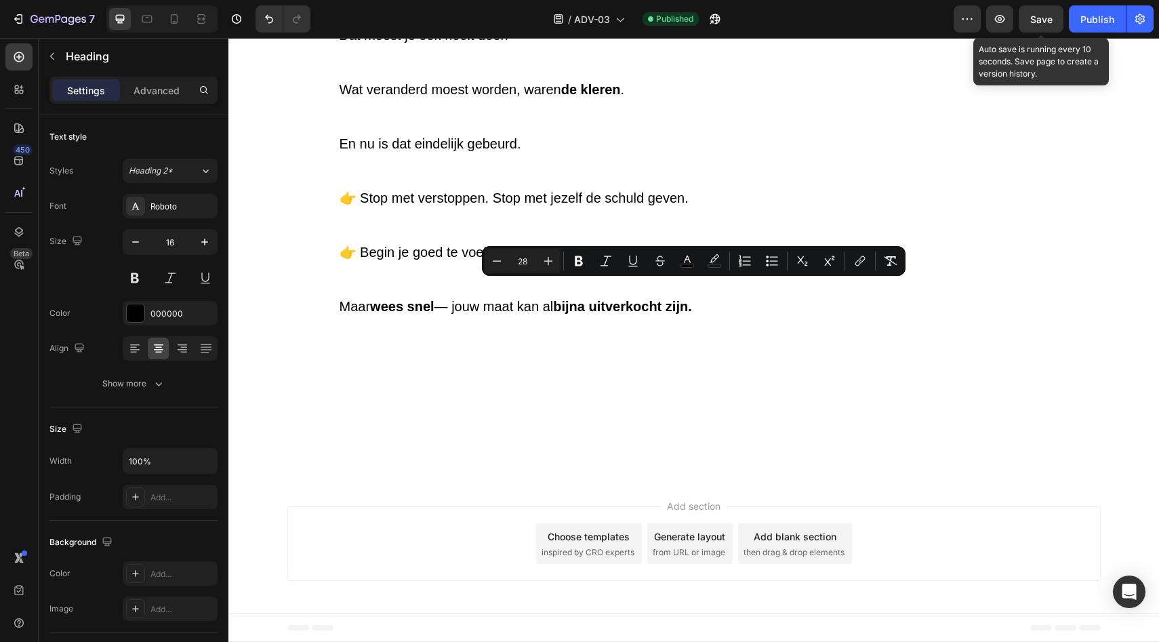
click at [1043, 20] on span "Save" at bounding box center [1041, 20] width 22 height 12
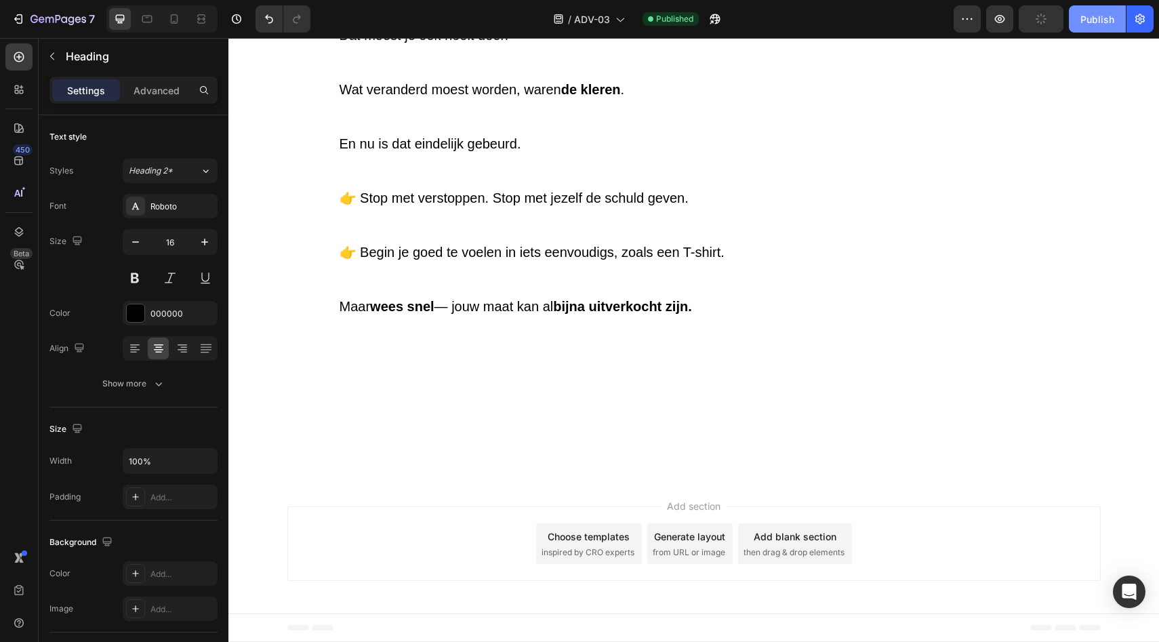
click at [1108, 22] on div "Publish" at bounding box center [1098, 19] width 34 height 14
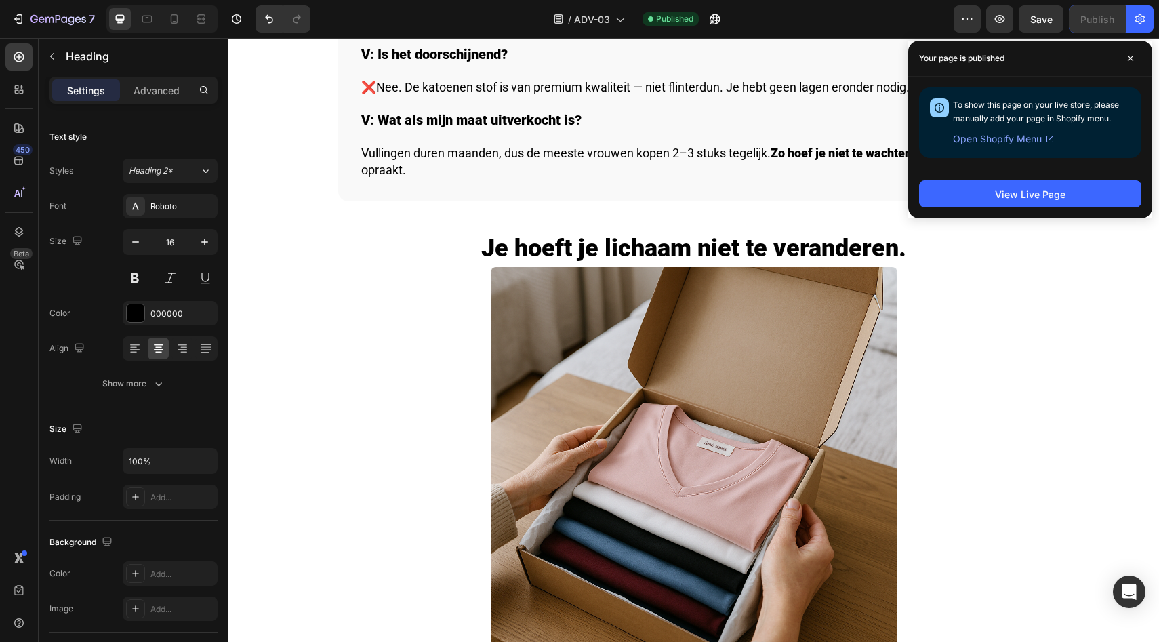
scroll to position [4087, 0]
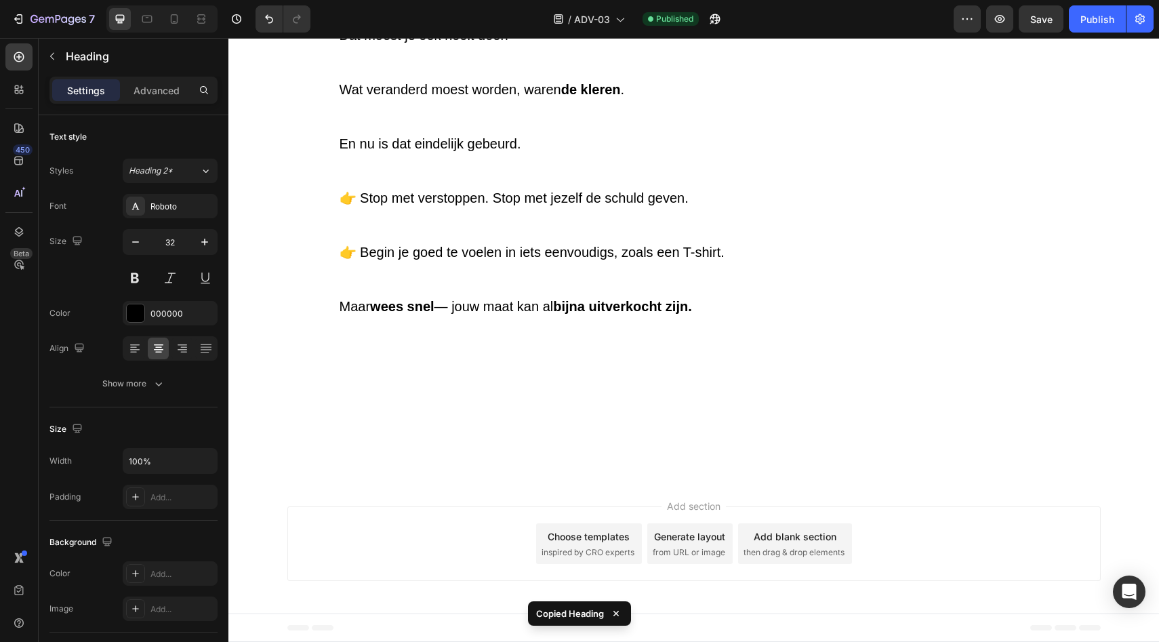
scroll to position [5800, 0]
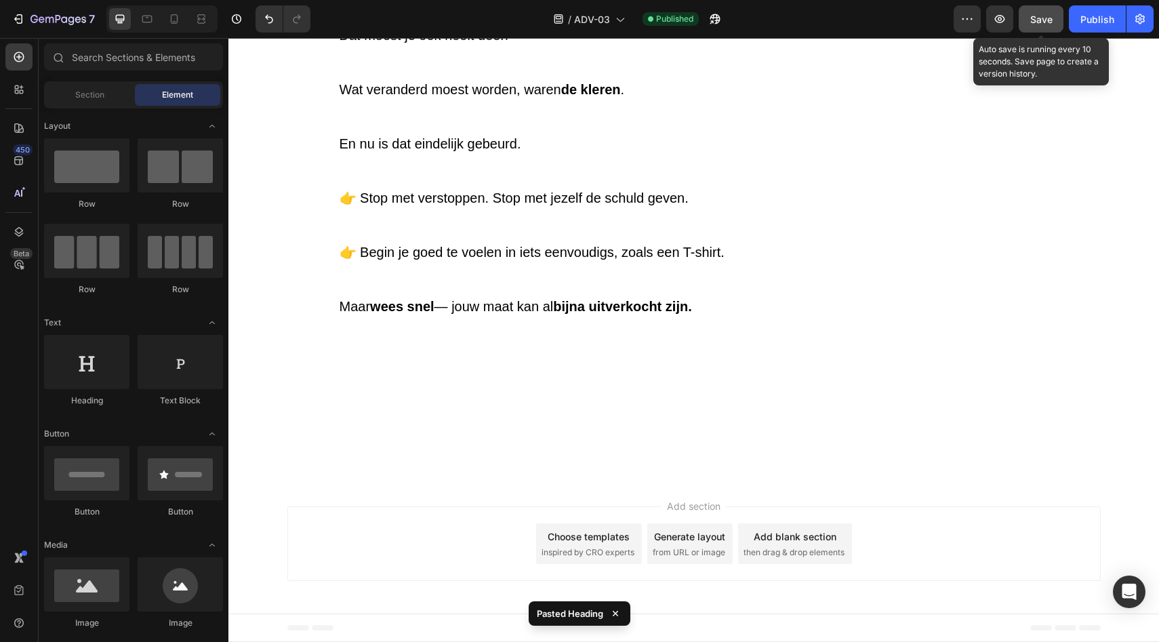
click at [1023, 16] on button "Save" at bounding box center [1041, 18] width 45 height 27
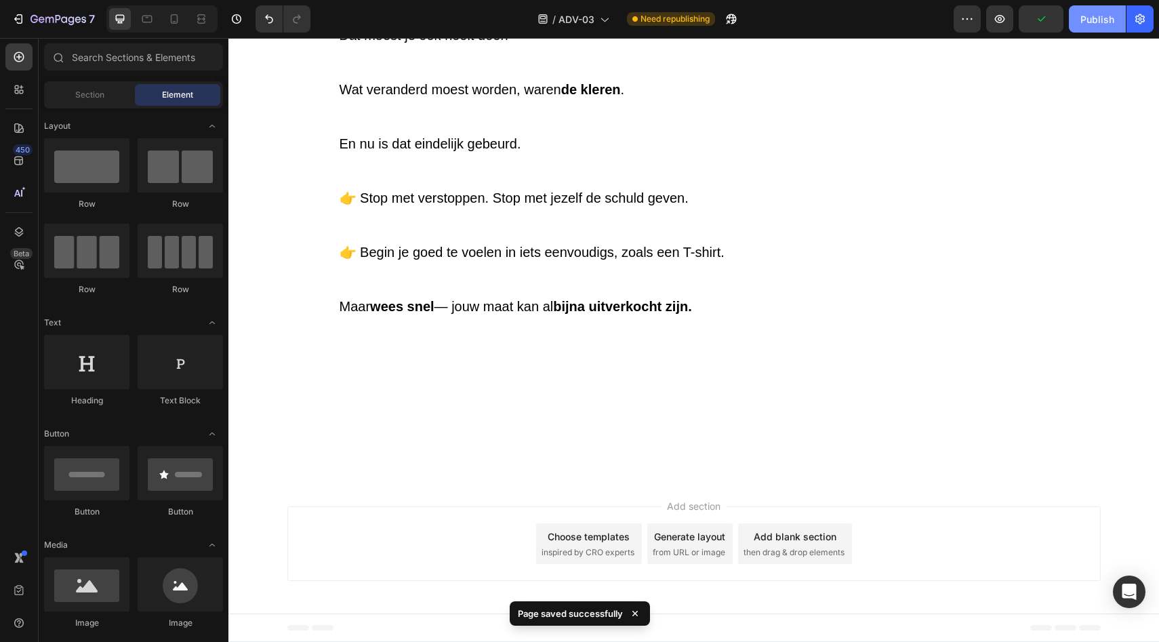
click at [1105, 20] on div "Publish" at bounding box center [1098, 19] width 34 height 14
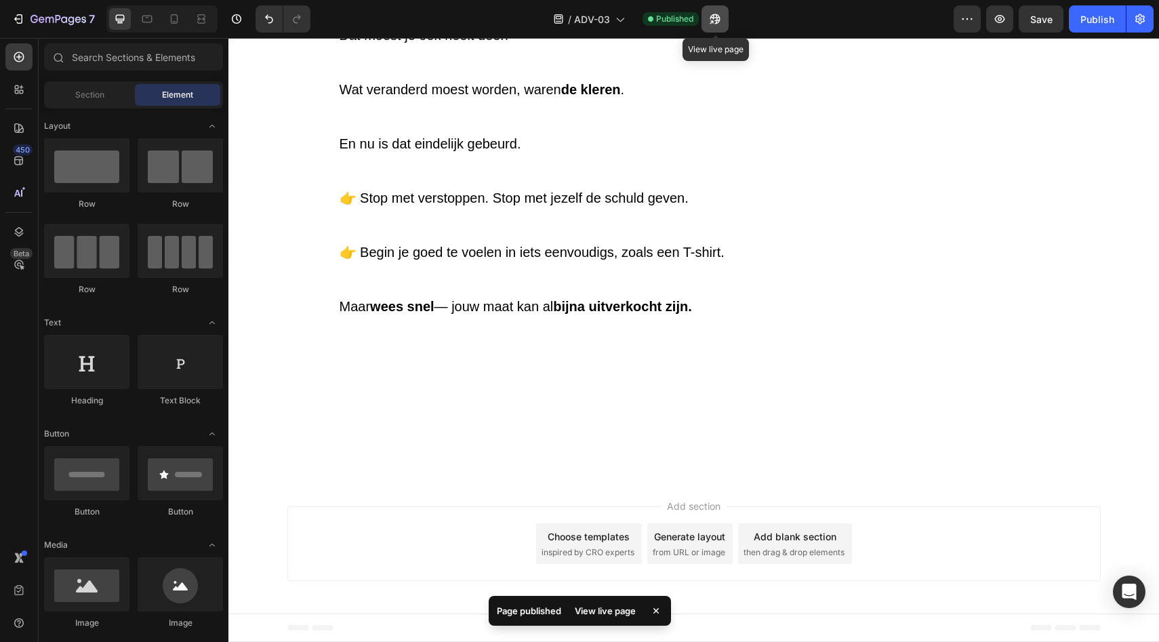
click at [711, 23] on icon "button" at bounding box center [715, 19] width 14 height 14
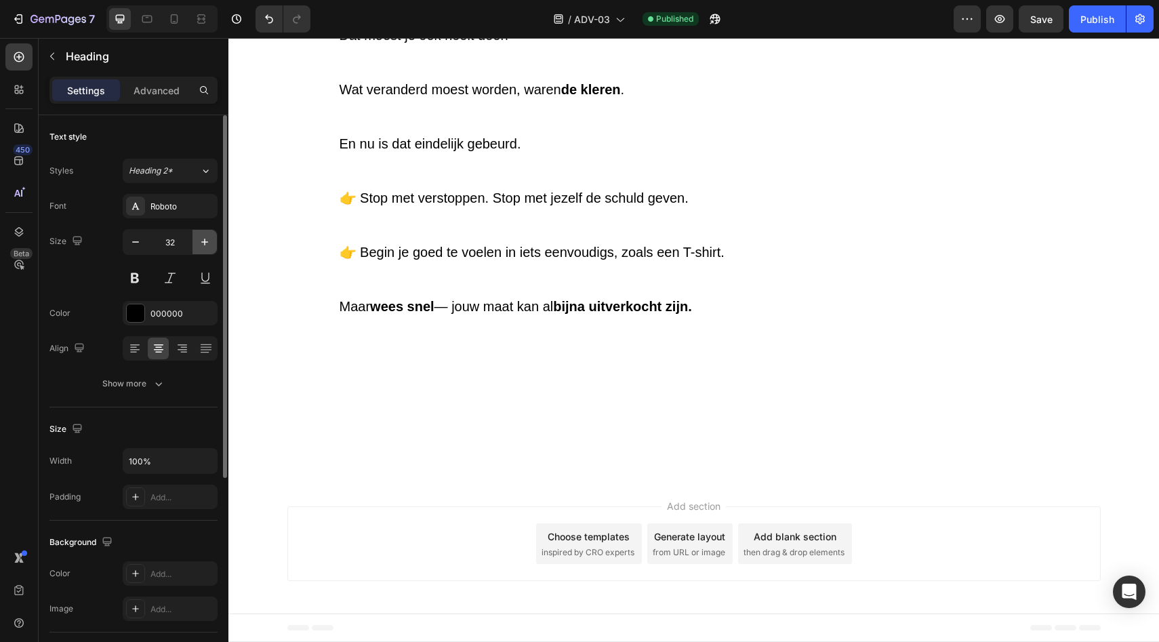
click at [199, 245] on icon "button" at bounding box center [205, 242] width 14 height 14
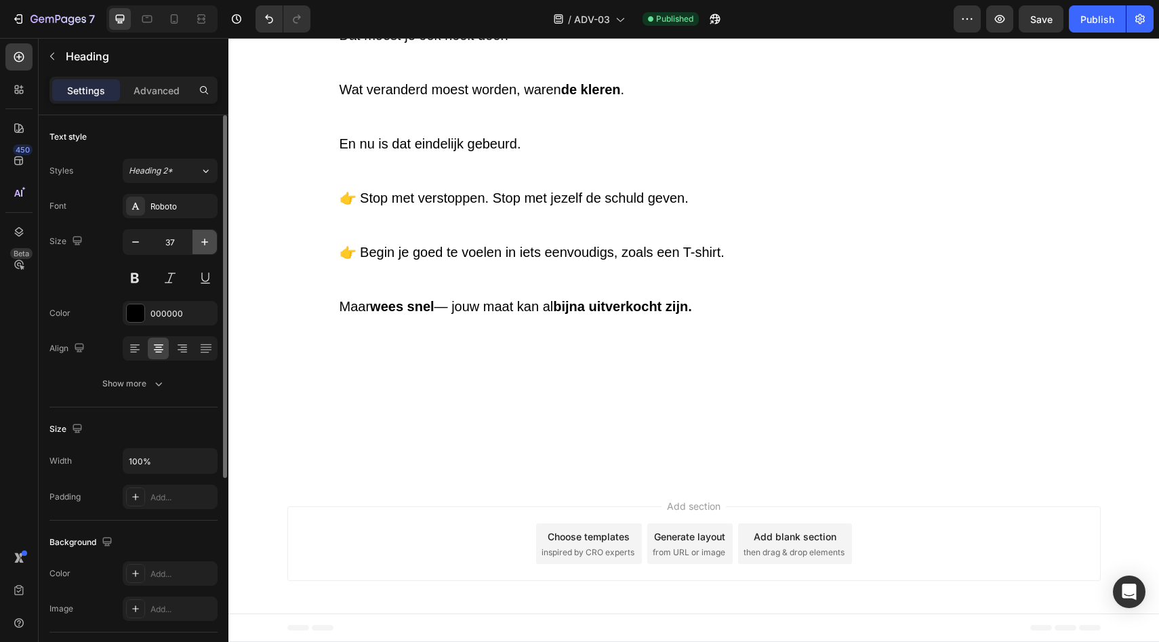
click at [199, 245] on icon "button" at bounding box center [205, 242] width 14 height 14
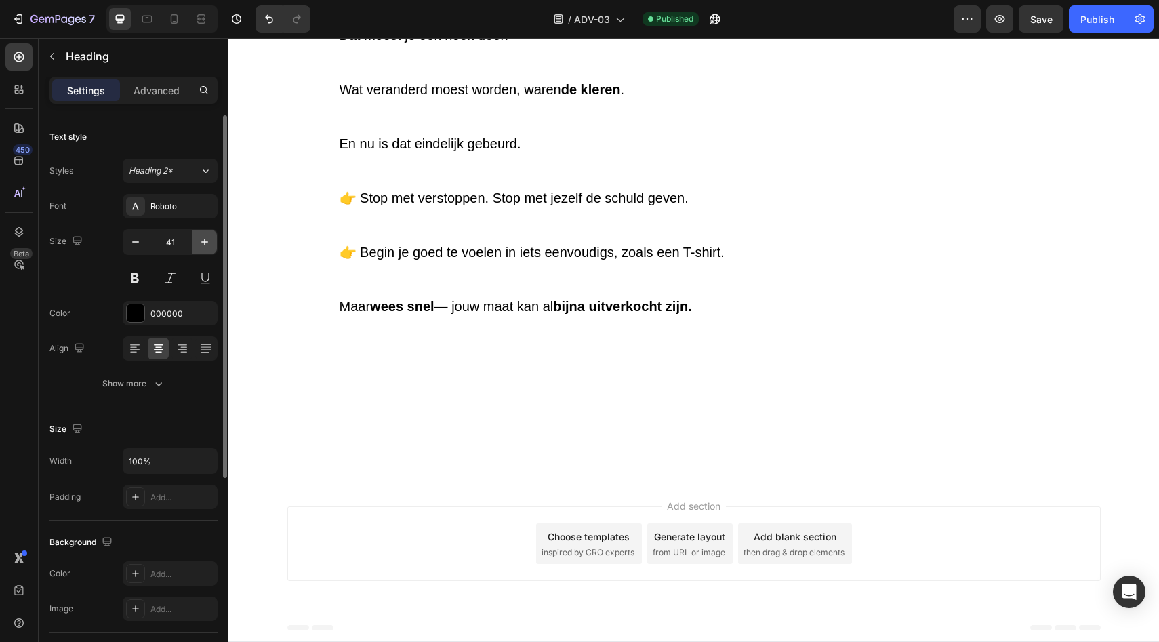
type input "42"
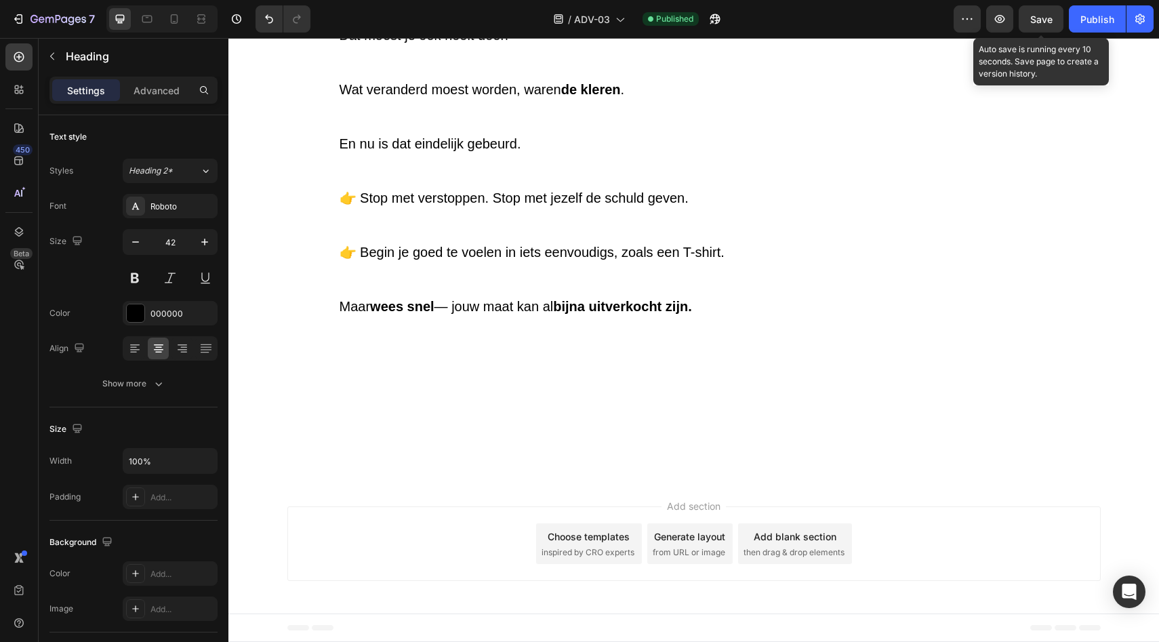
click at [1048, 25] on div "Save" at bounding box center [1041, 19] width 22 height 14
click at [1100, 14] on div "Publish" at bounding box center [1098, 19] width 34 height 14
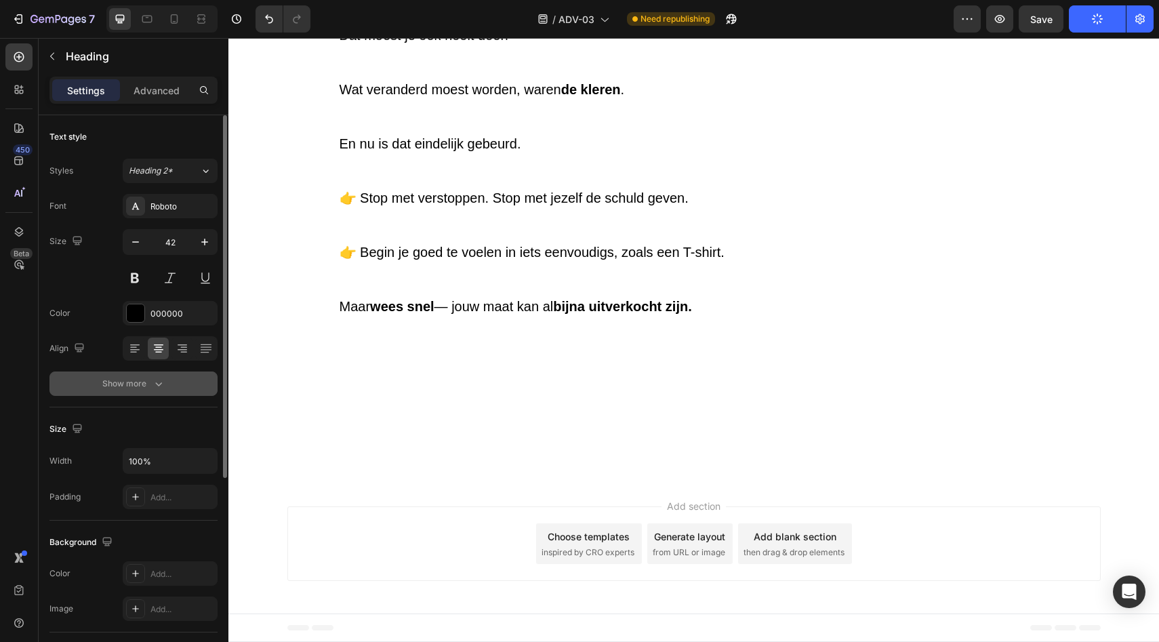
click at [131, 387] on div "Show more" at bounding box center [133, 384] width 63 height 14
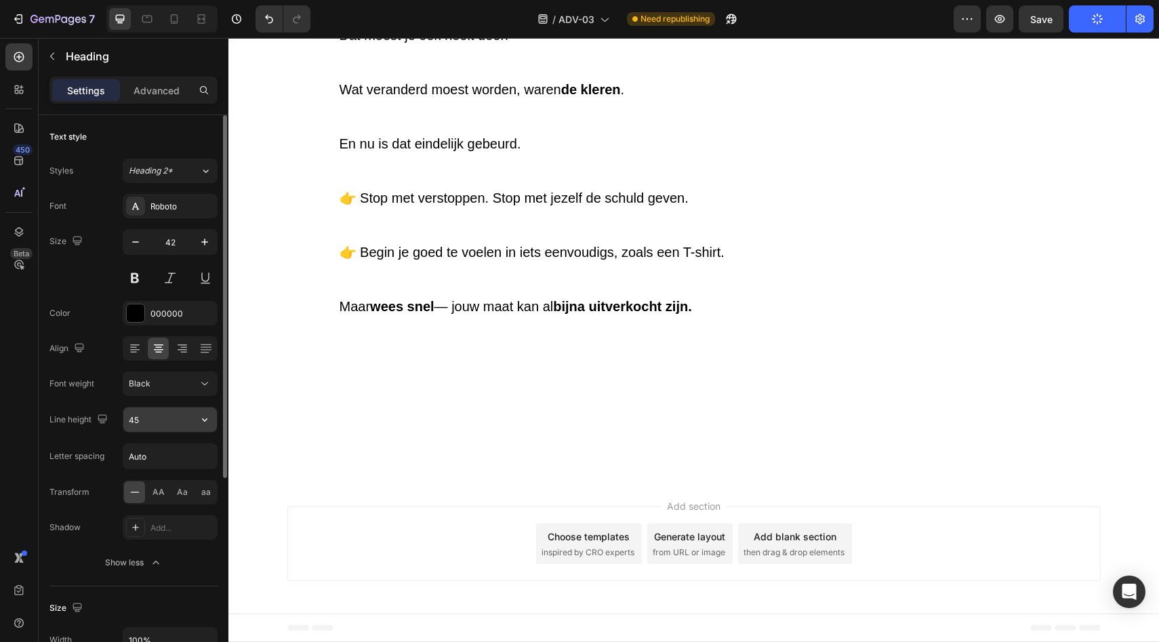
click at [166, 416] on input "45" at bounding box center [170, 419] width 94 height 24
click at [182, 419] on input "45" at bounding box center [170, 419] width 94 height 24
click at [186, 420] on input "45" at bounding box center [170, 419] width 94 height 24
click at [195, 419] on button "button" at bounding box center [205, 419] width 24 height 24
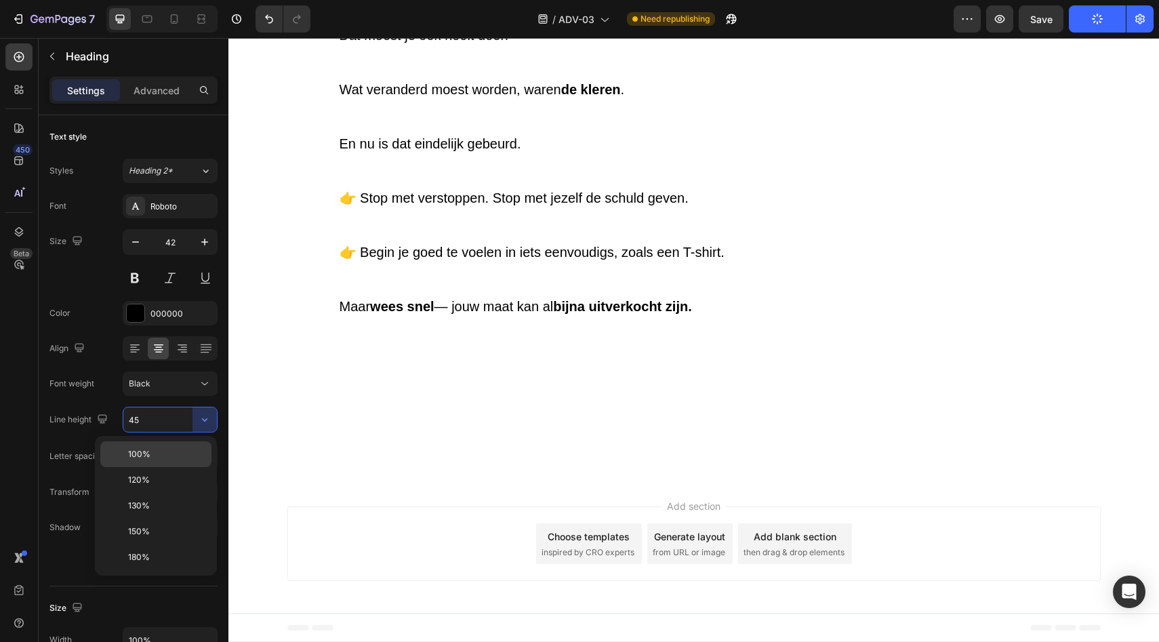
click at [180, 467] on div "100%" at bounding box center [155, 480] width 111 height 26
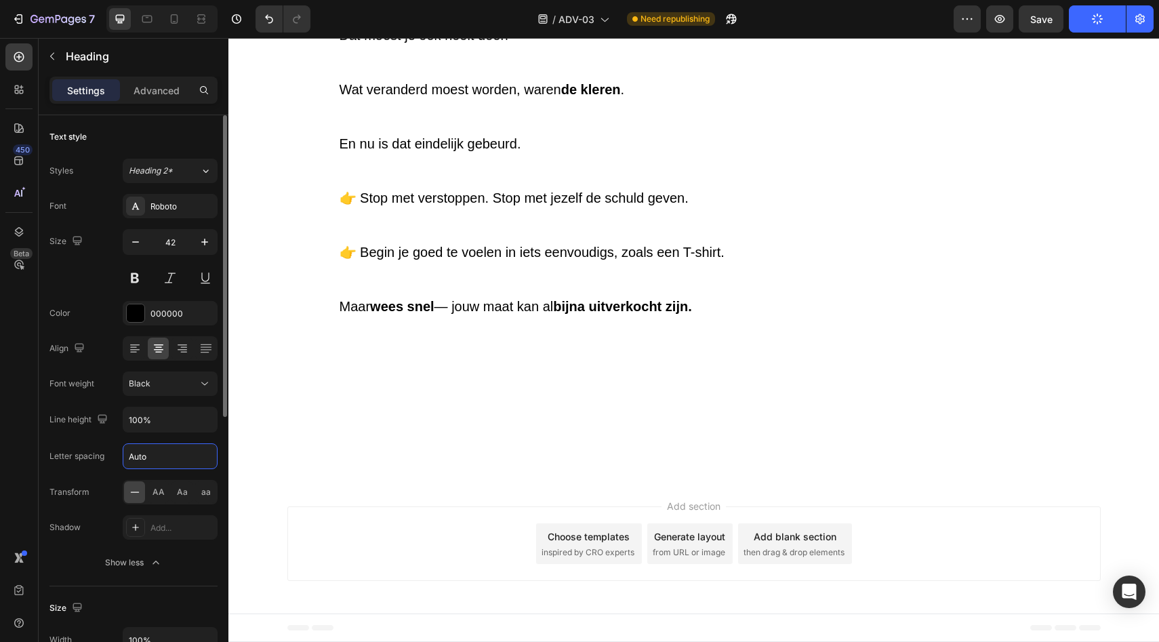
click at [195, 452] on input "Auto" at bounding box center [170, 456] width 94 height 24
click at [197, 439] on div "Font Roboto Size 42 Color 000000 Align Font weight Black Line height 100% Lette…" at bounding box center [133, 384] width 168 height 381
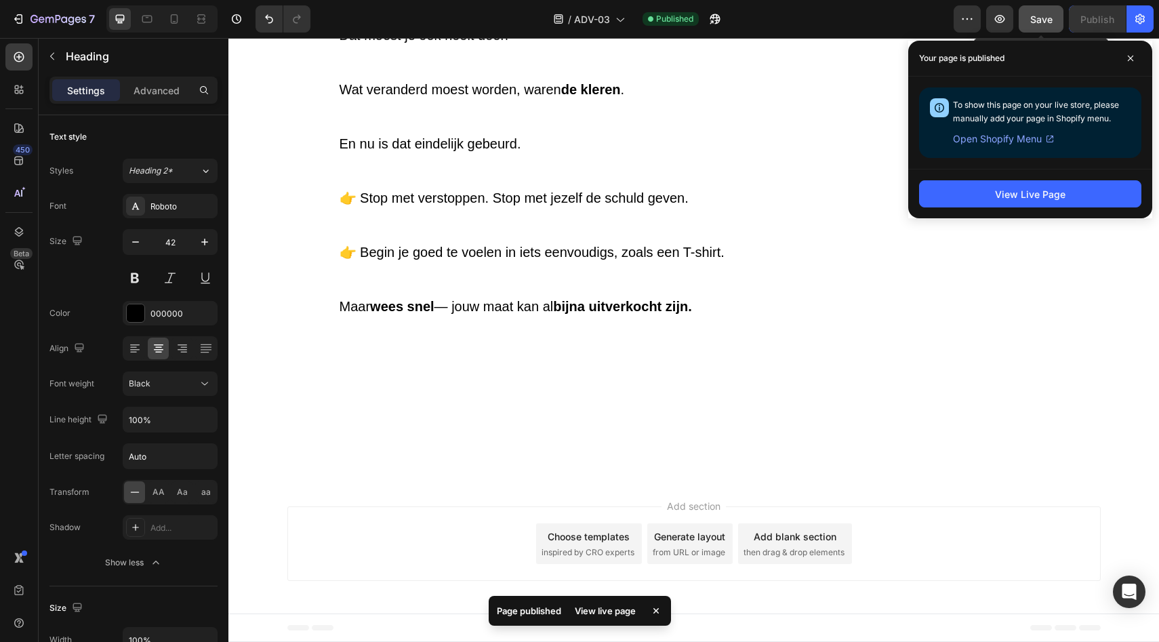
click at [1049, 11] on button "Save" at bounding box center [1041, 18] width 45 height 27
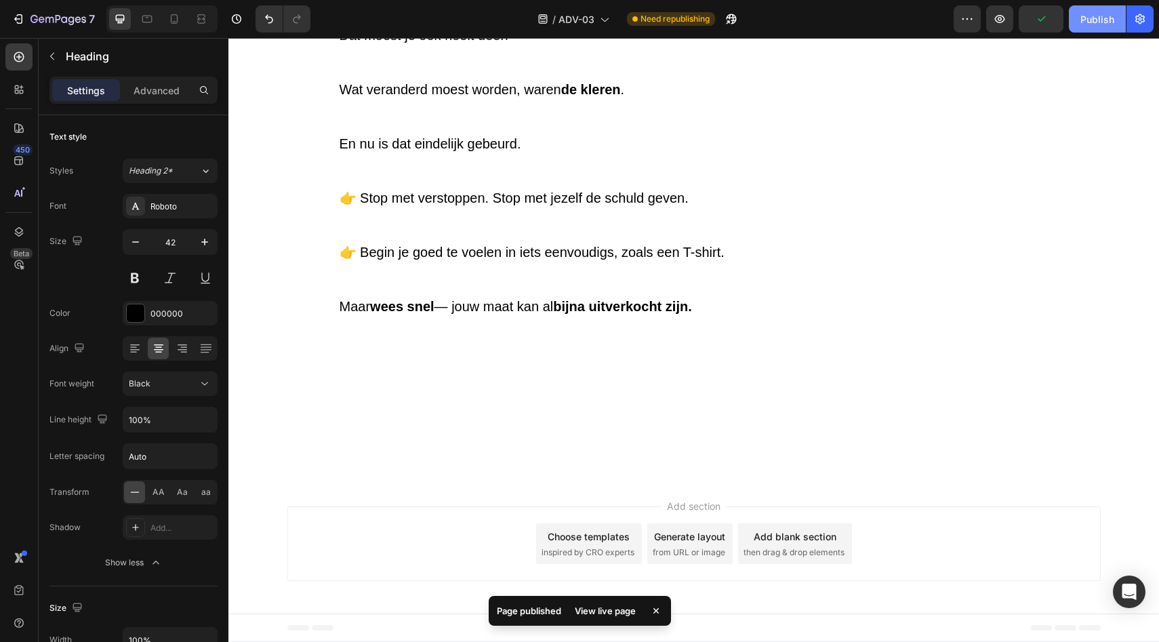
click at [1072, 14] on button "Publish" at bounding box center [1097, 18] width 57 height 27
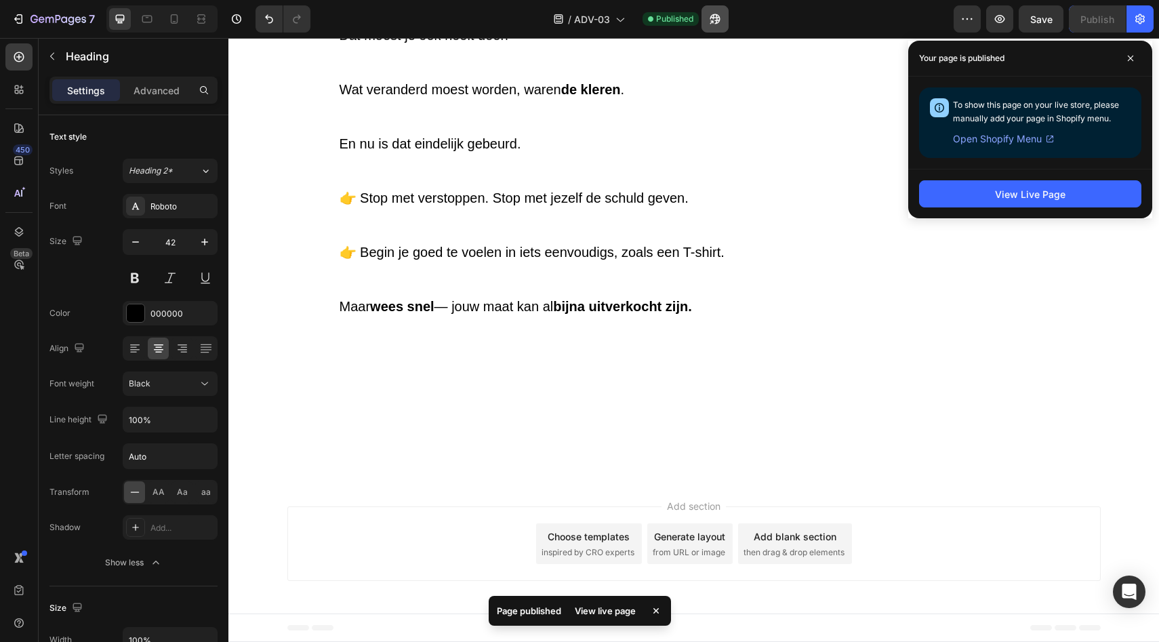
click at [708, 18] on button "button" at bounding box center [715, 18] width 27 height 27
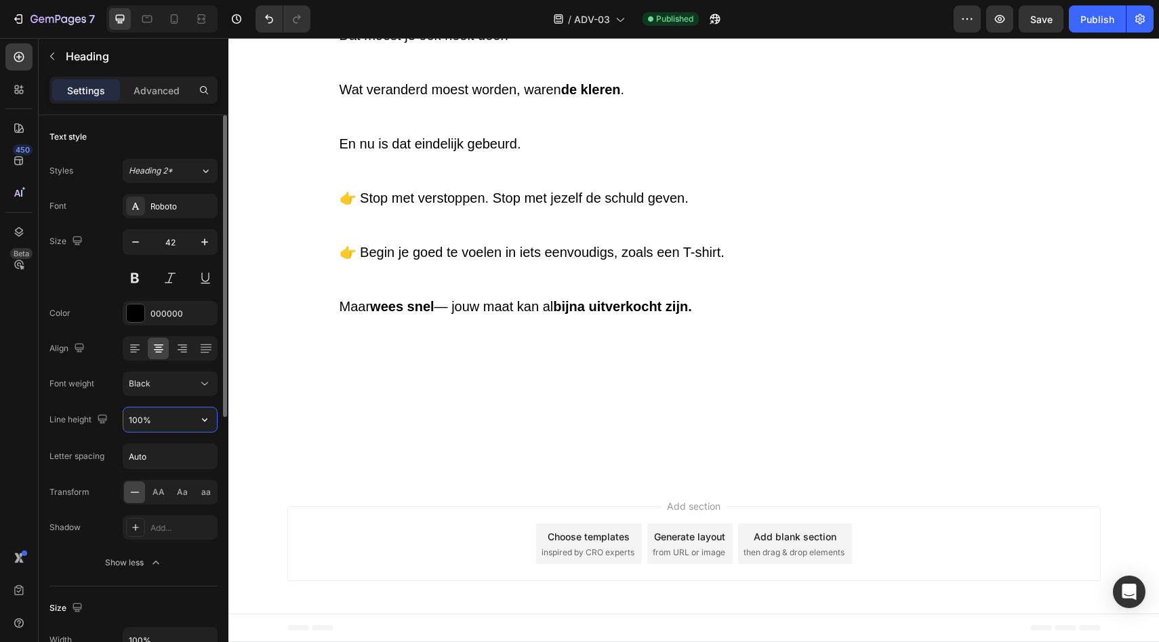
click at [187, 425] on input "100%" at bounding box center [170, 419] width 94 height 24
click at [206, 424] on icon "button" at bounding box center [205, 420] width 14 height 14
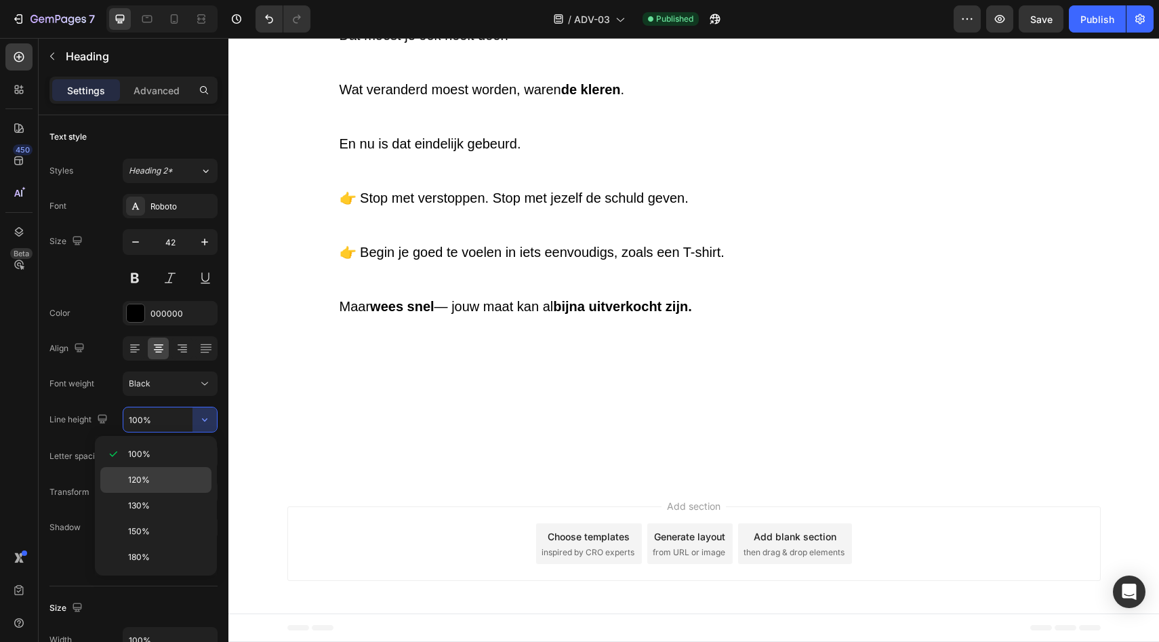
click at [180, 476] on p "120%" at bounding box center [166, 480] width 77 height 12
type input "120%"
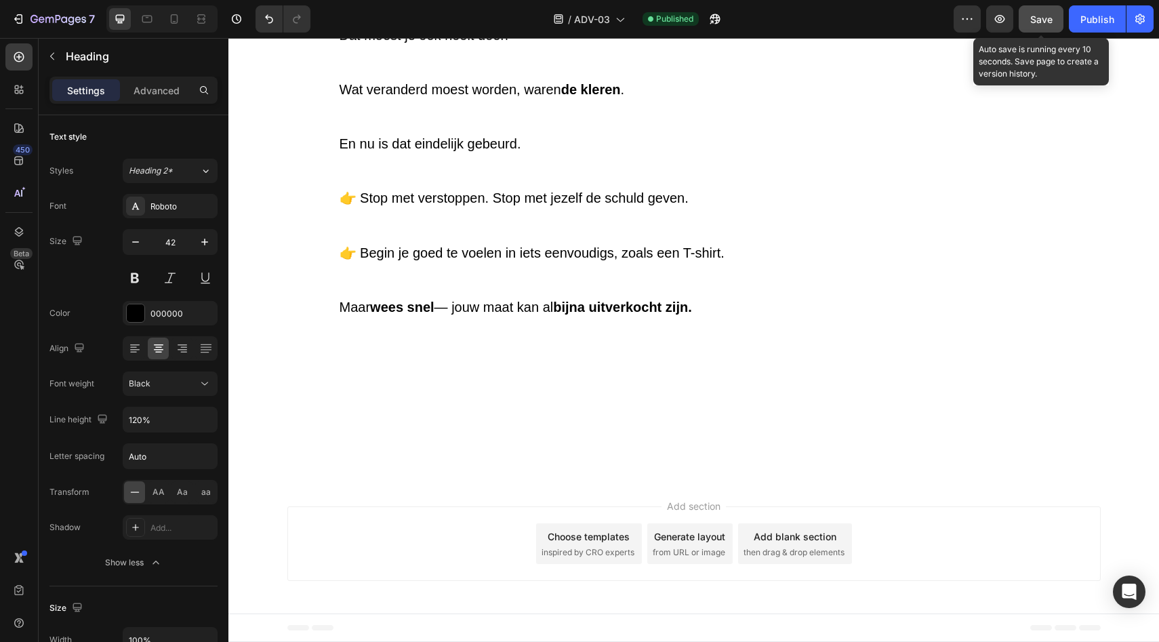
click at [1047, 27] on button "Save" at bounding box center [1041, 18] width 45 height 27
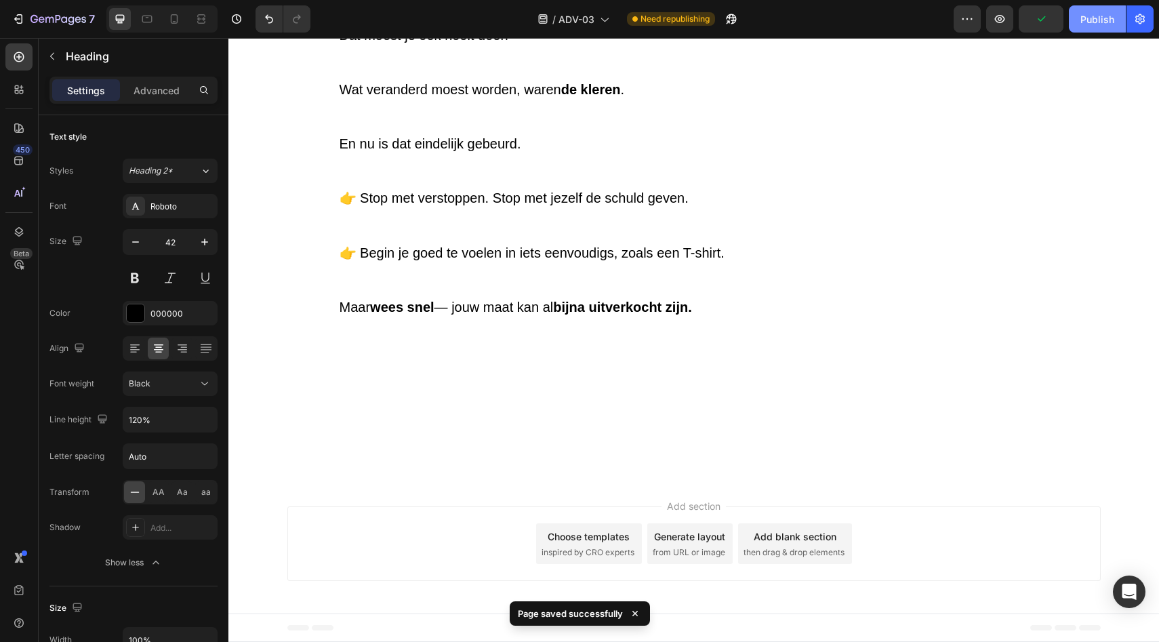
click at [1085, 26] on button "Publish" at bounding box center [1097, 18] width 57 height 27
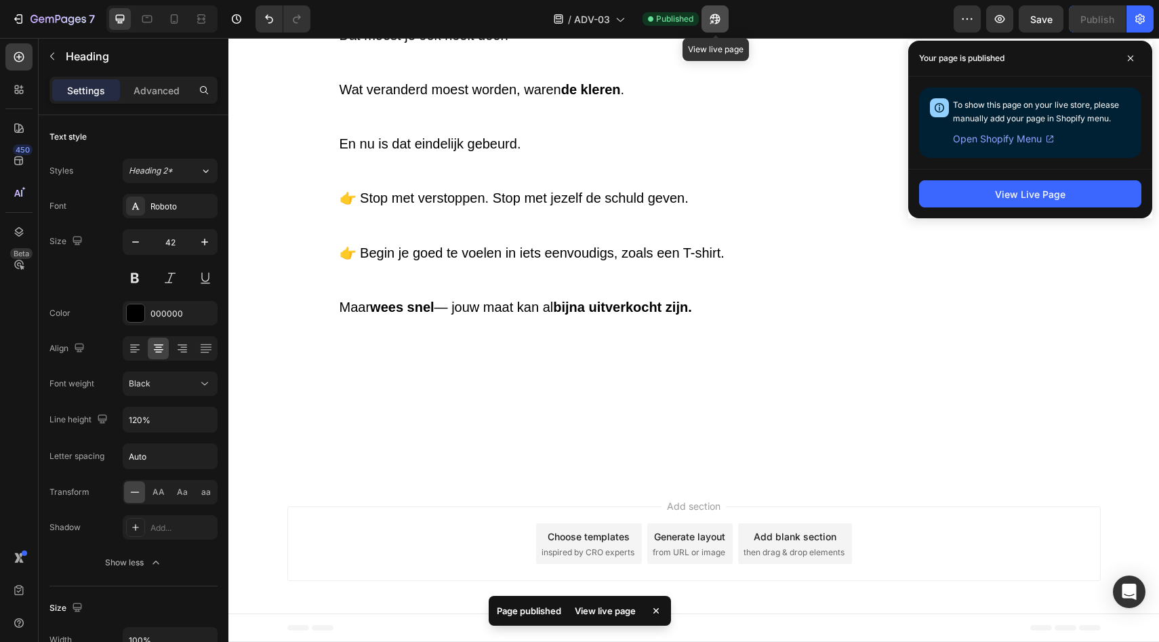
click at [713, 12] on icon "button" at bounding box center [715, 19] width 14 height 14
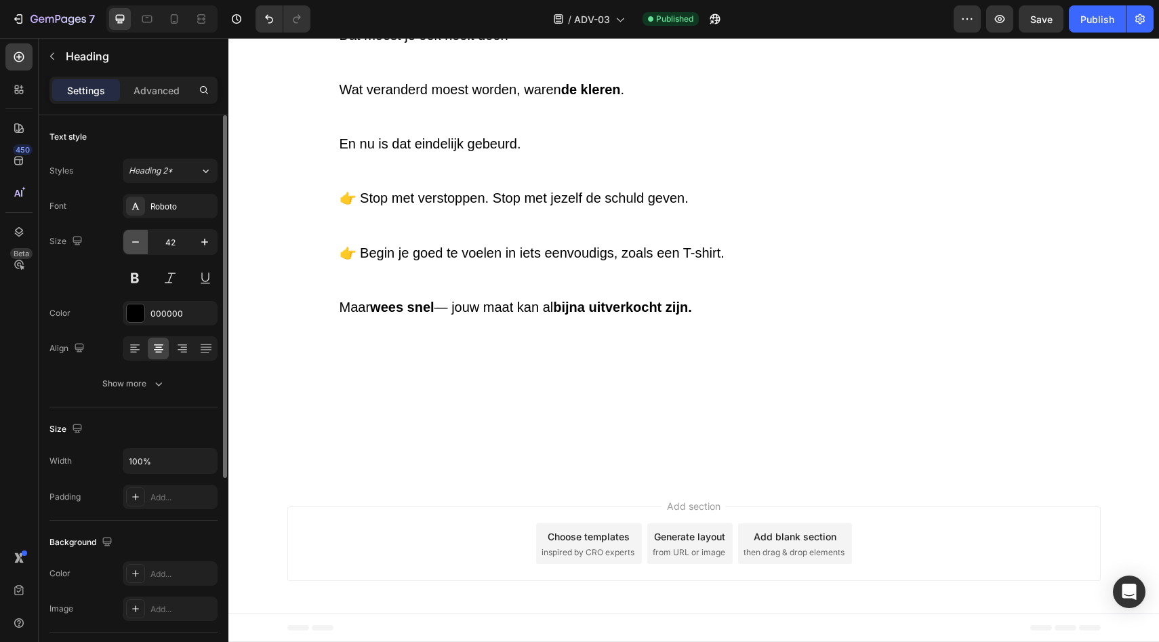
click at [143, 240] on button "button" at bounding box center [135, 242] width 24 height 24
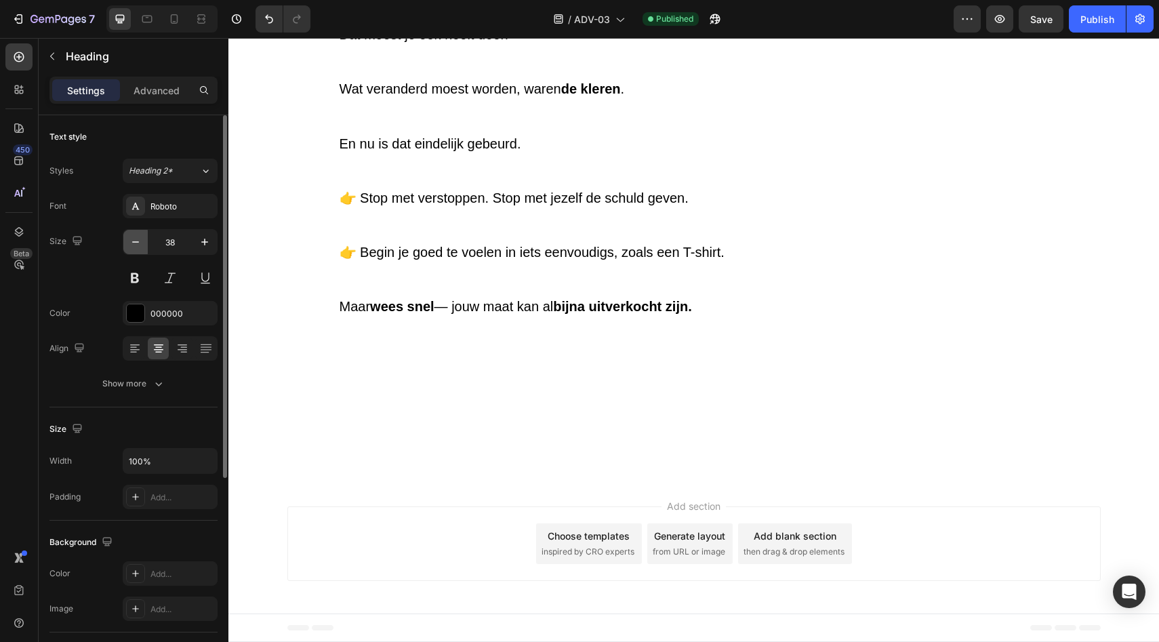
click at [143, 240] on button "button" at bounding box center [135, 242] width 24 height 24
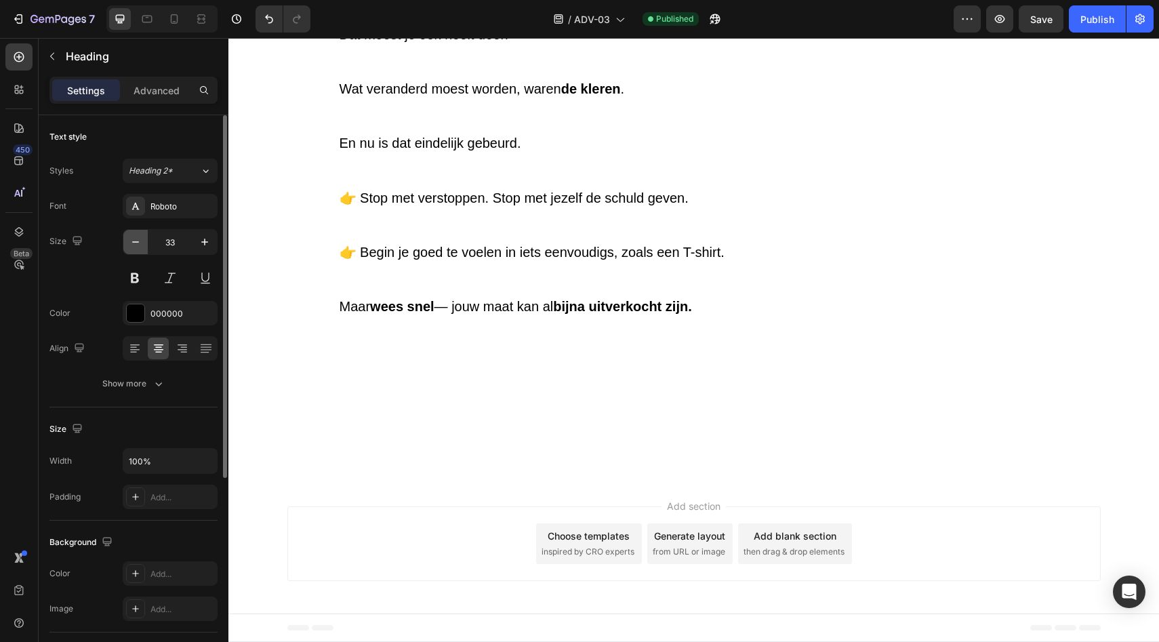
click at [143, 240] on button "button" at bounding box center [135, 242] width 24 height 24
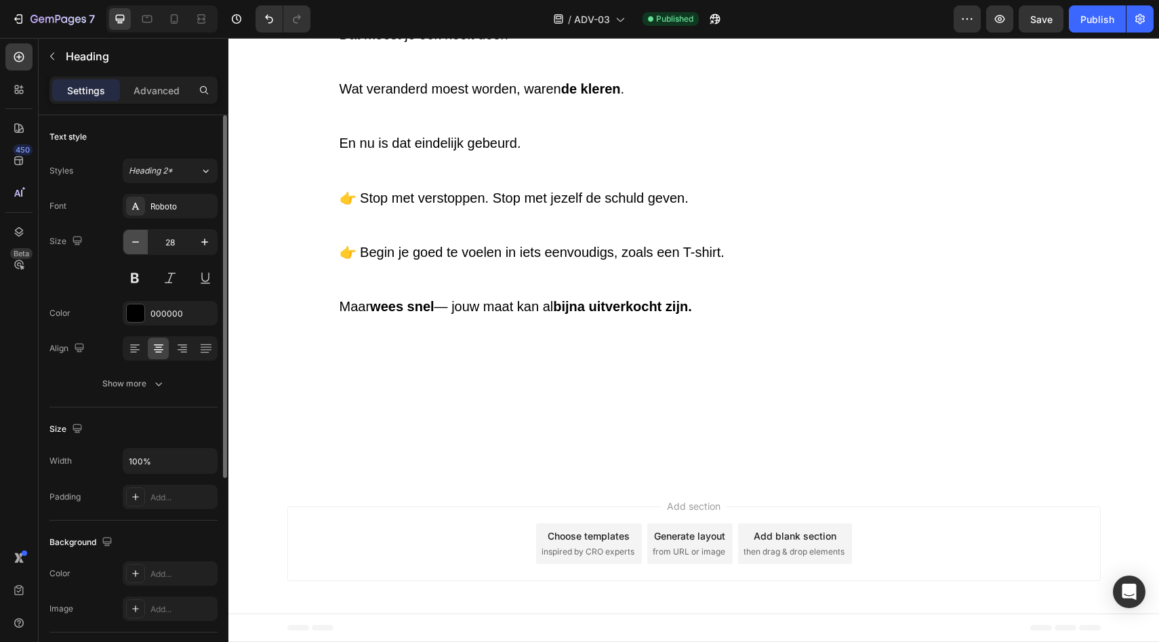
click at [143, 240] on button "button" at bounding box center [135, 242] width 24 height 24
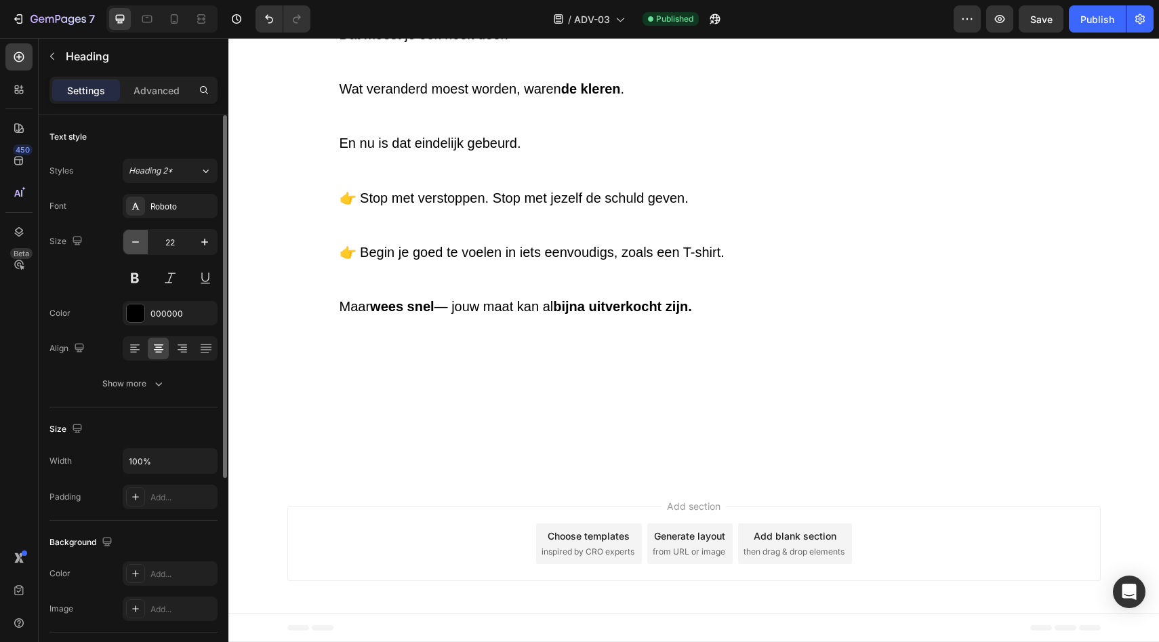
click at [143, 240] on button "button" at bounding box center [135, 242] width 24 height 24
click at [210, 237] on icon "button" at bounding box center [205, 242] width 14 height 14
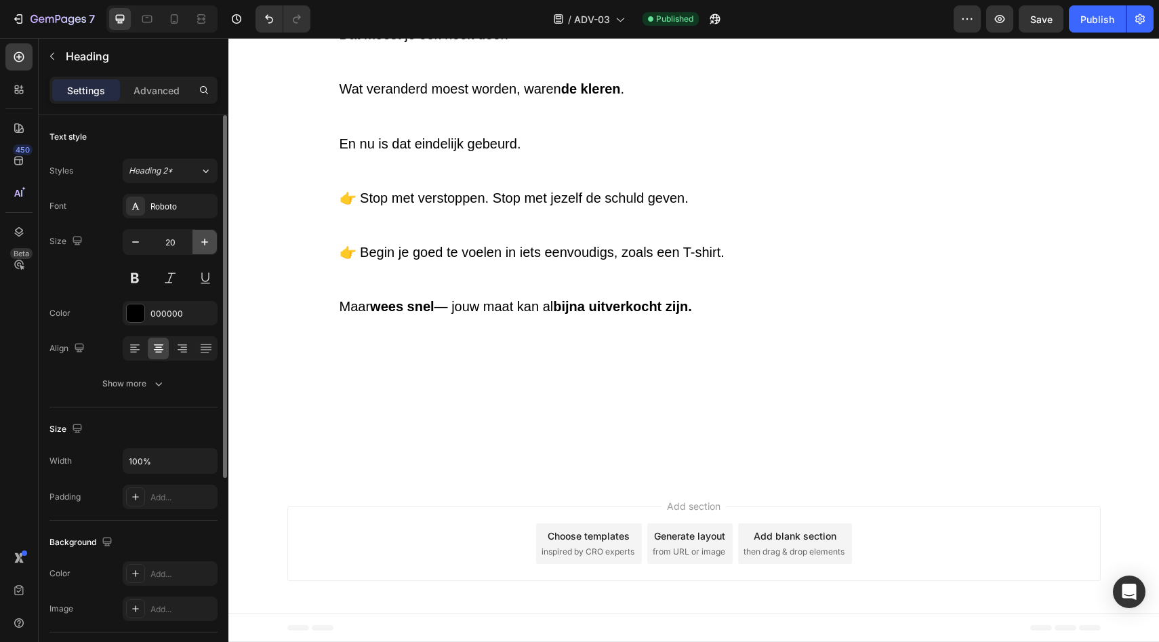
click at [210, 237] on icon "button" at bounding box center [205, 242] width 14 height 14
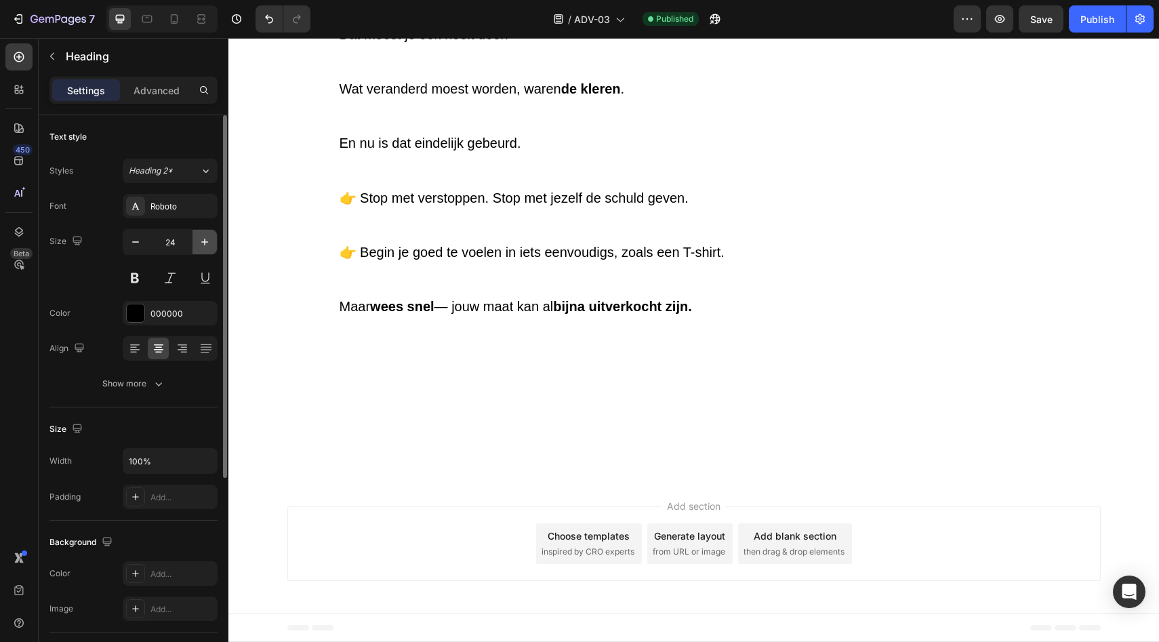
click at [210, 237] on icon "button" at bounding box center [205, 242] width 14 height 14
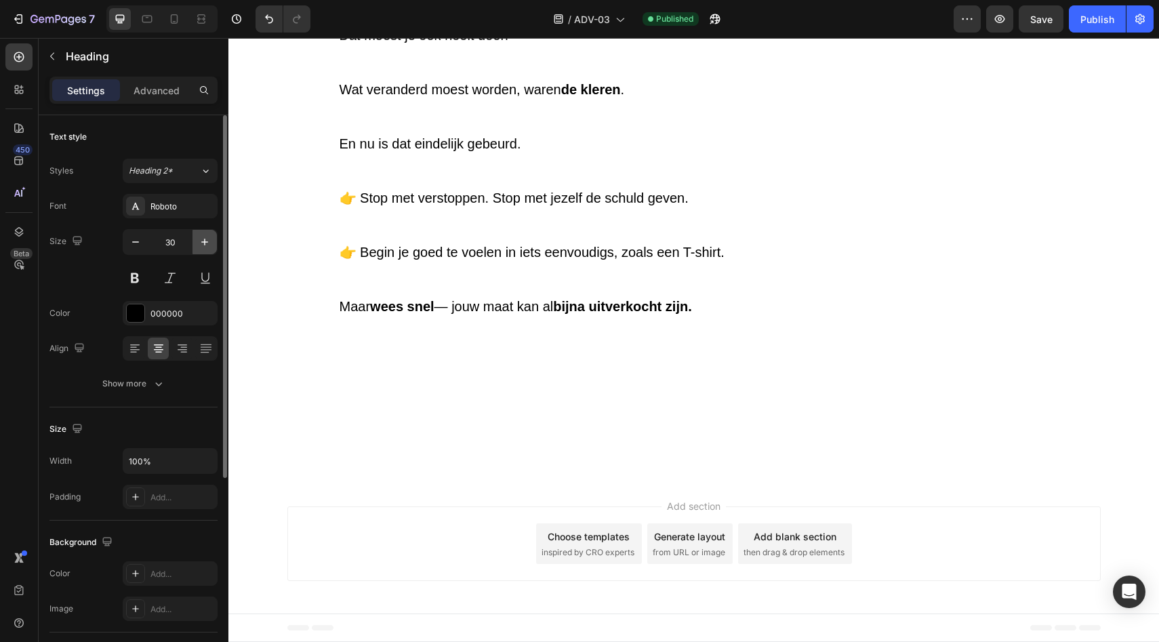
click at [210, 237] on icon "button" at bounding box center [205, 242] width 14 height 14
type input "31"
click at [161, 98] on div "Advanced" at bounding box center [157, 90] width 68 height 22
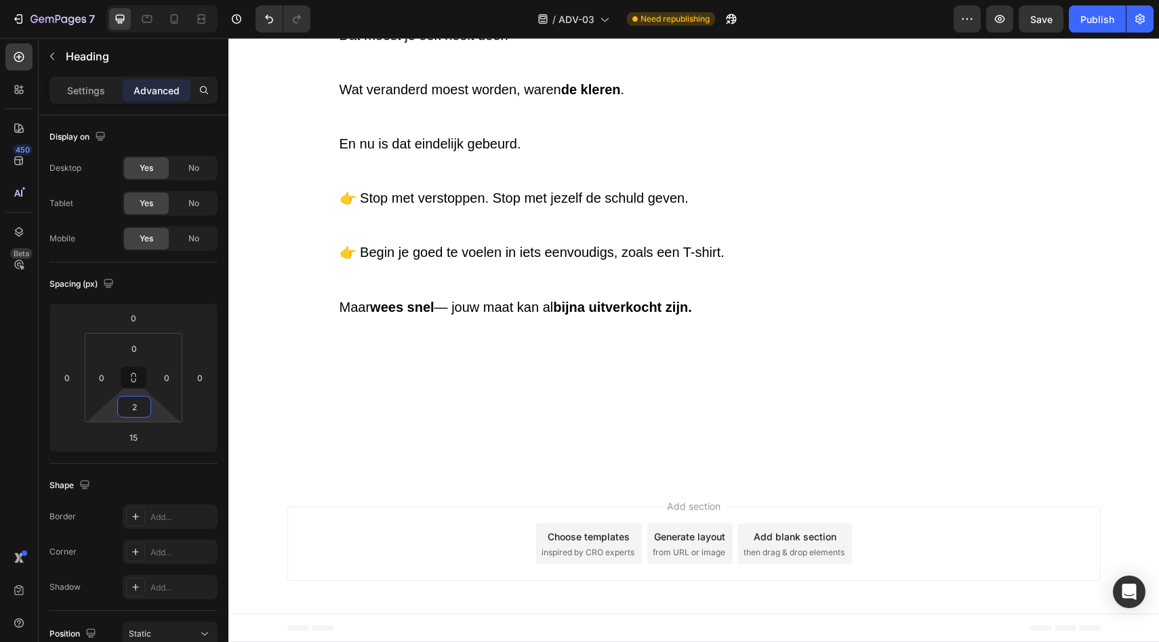
type input "4"
click at [155, 0] on html "7 Version history / ADV-03 Need republishing Preview Save Publish 450 Beta Sect…" at bounding box center [579, 0] width 1159 height 0
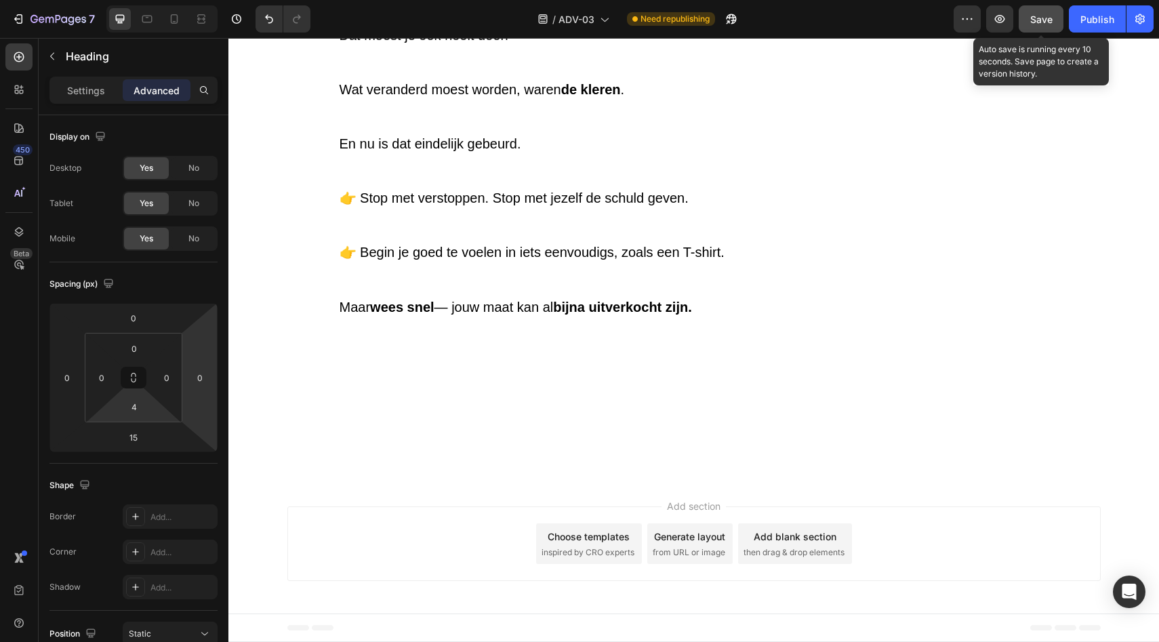
click at [1037, 10] on button "Save" at bounding box center [1041, 18] width 45 height 27
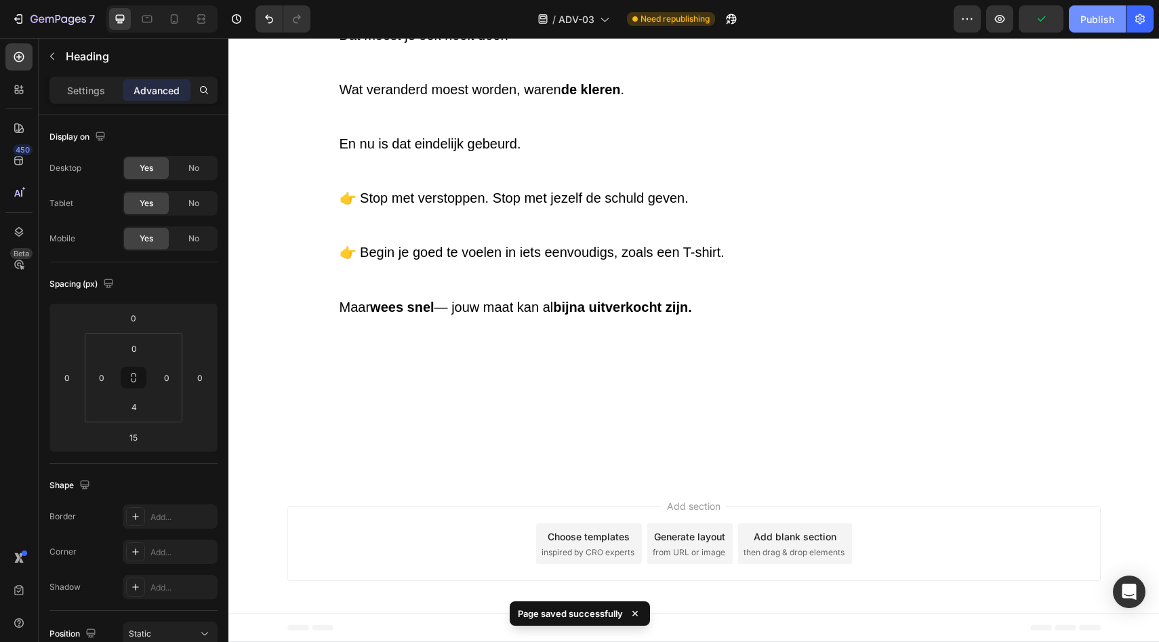
click at [1110, 22] on div "Publish" at bounding box center [1098, 19] width 34 height 14
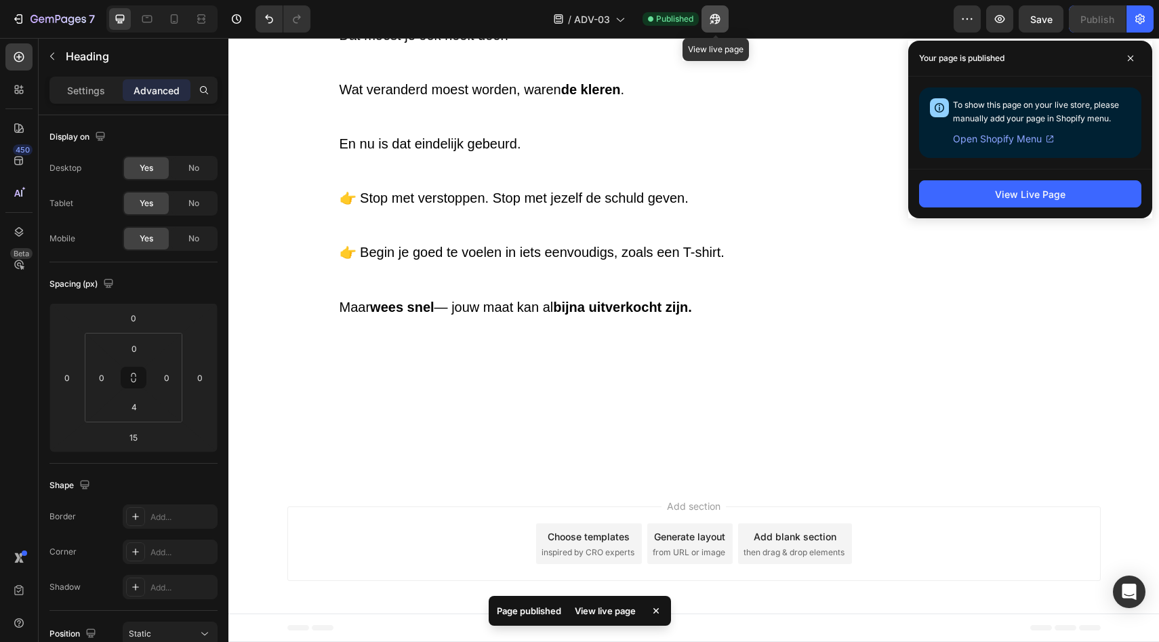
click at [721, 24] on icon "button" at bounding box center [715, 19] width 14 height 14
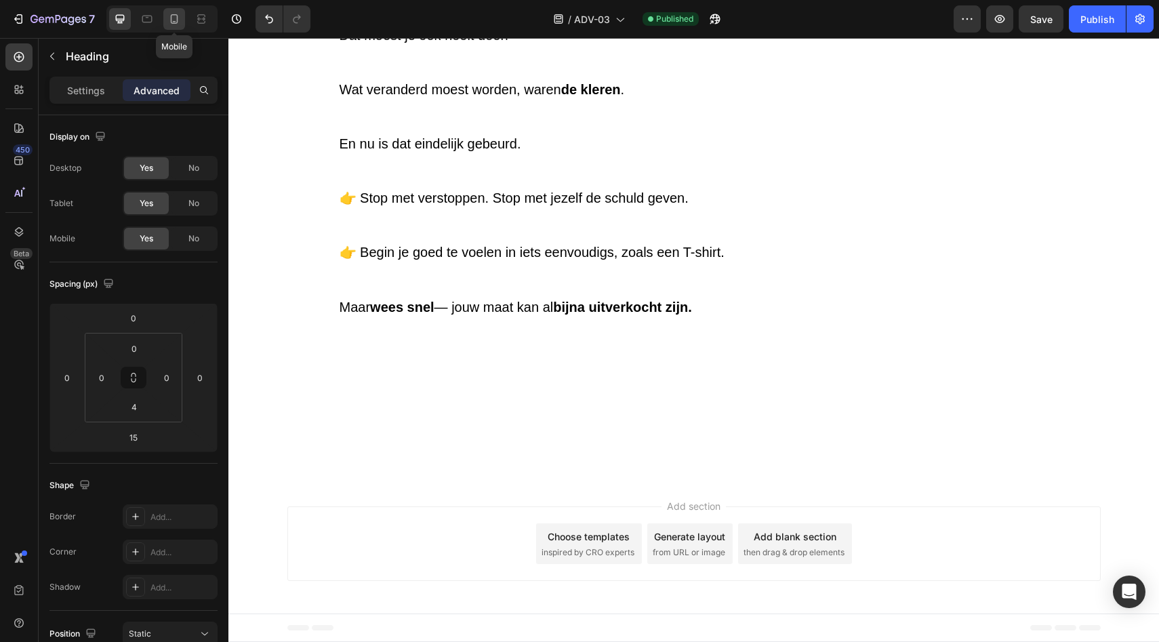
click at [173, 23] on icon at bounding box center [174, 18] width 7 height 9
type input "20"
type input "0"
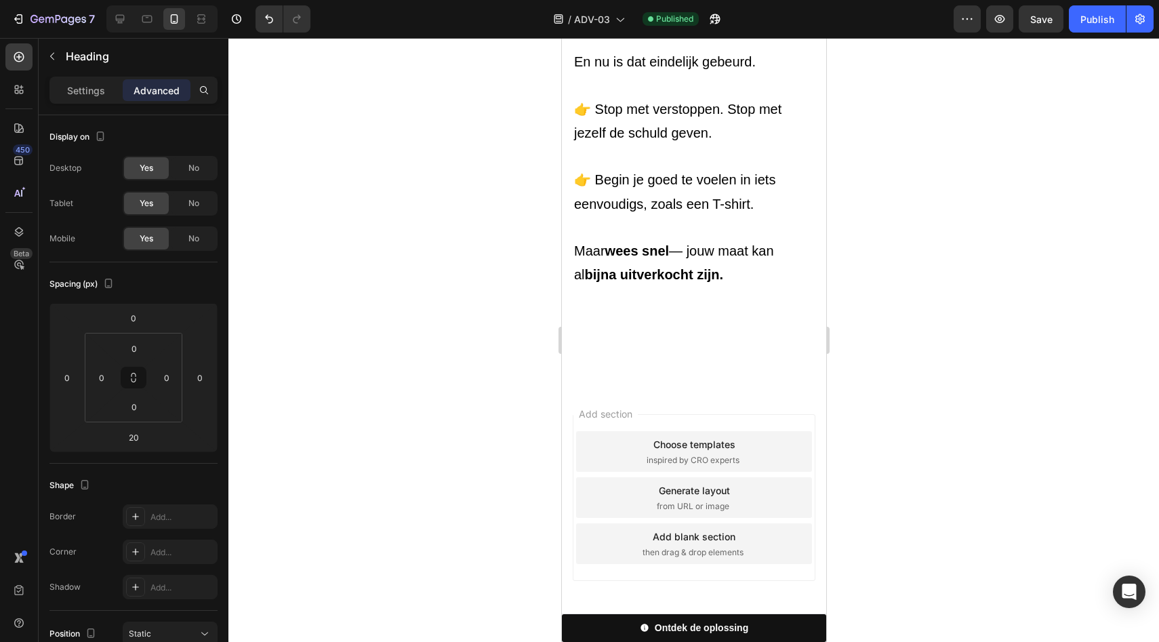
scroll to position [5289, 0]
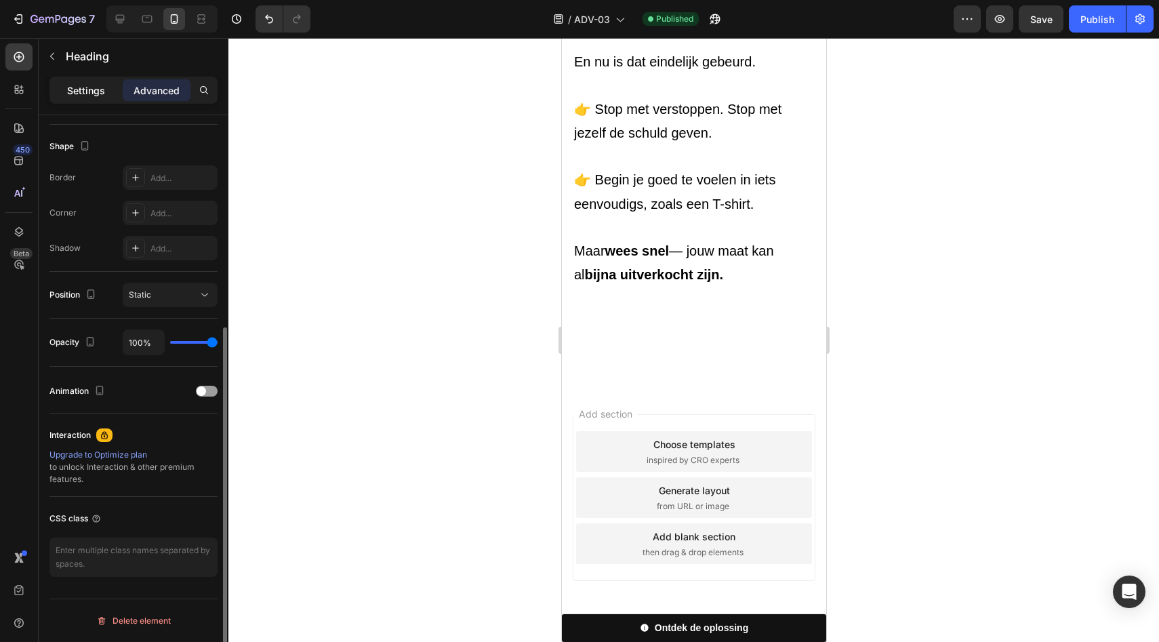
click at [91, 93] on p "Settings" at bounding box center [86, 90] width 38 height 14
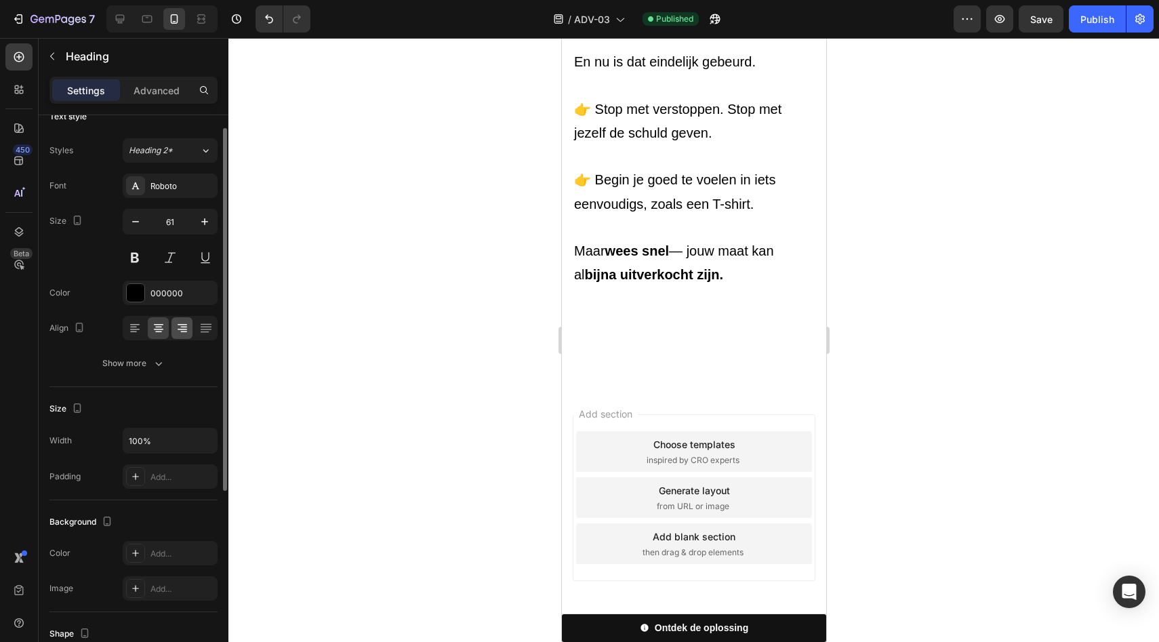
scroll to position [0, 0]
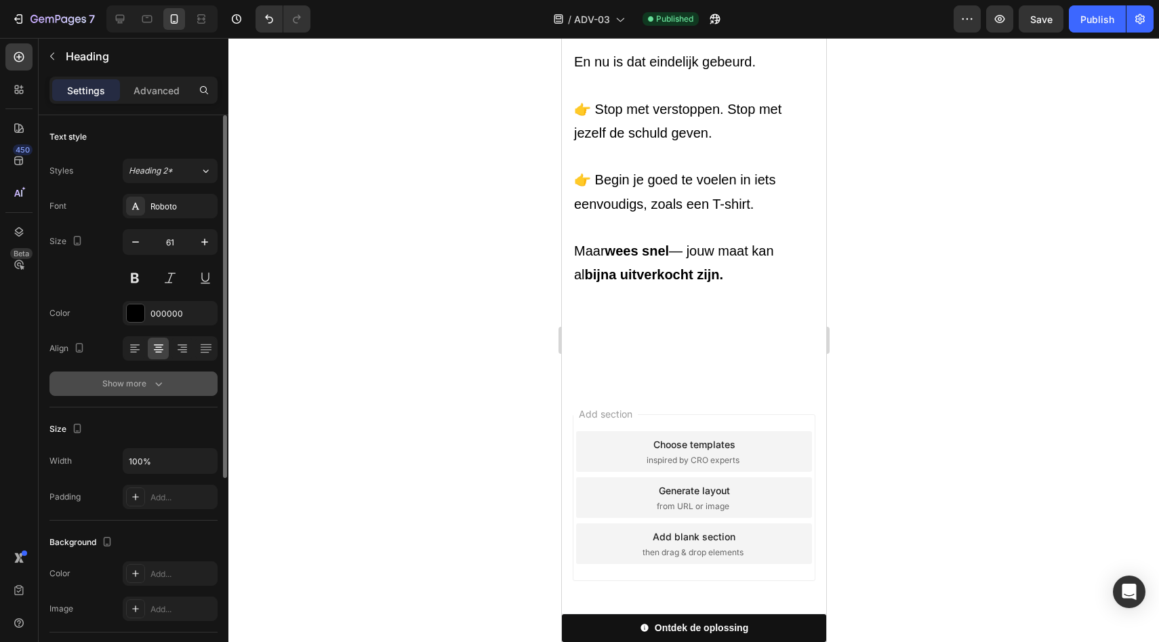
click at [148, 386] on div "Show more" at bounding box center [133, 384] width 63 height 14
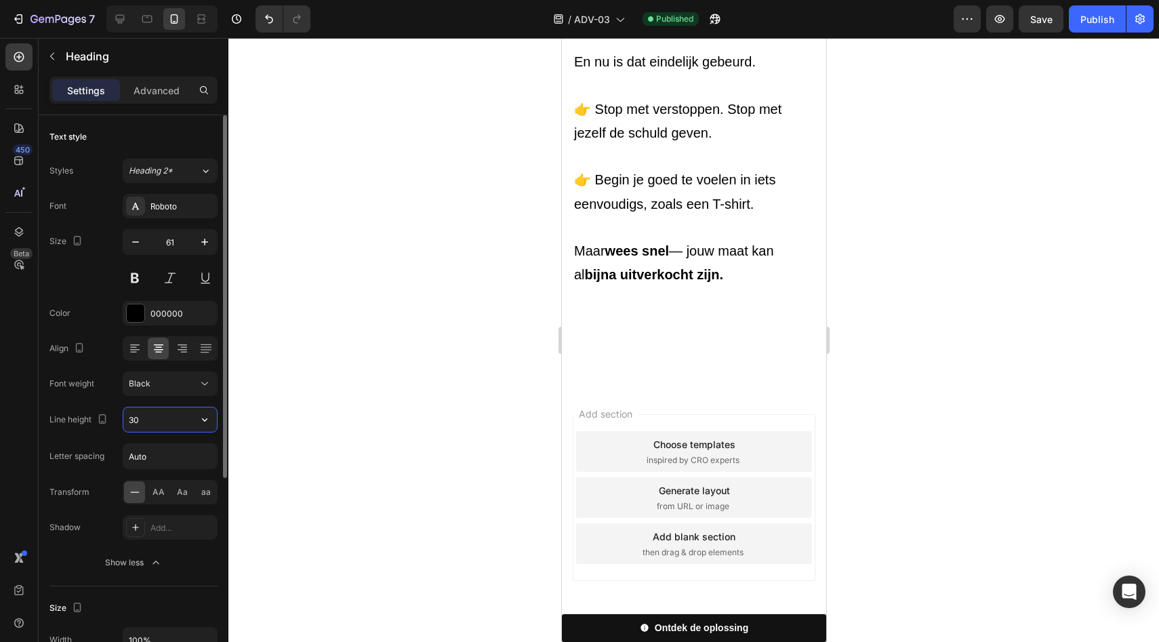
click at [184, 422] on input "30" at bounding box center [170, 419] width 94 height 24
click at [197, 423] on button "button" at bounding box center [205, 419] width 24 height 24
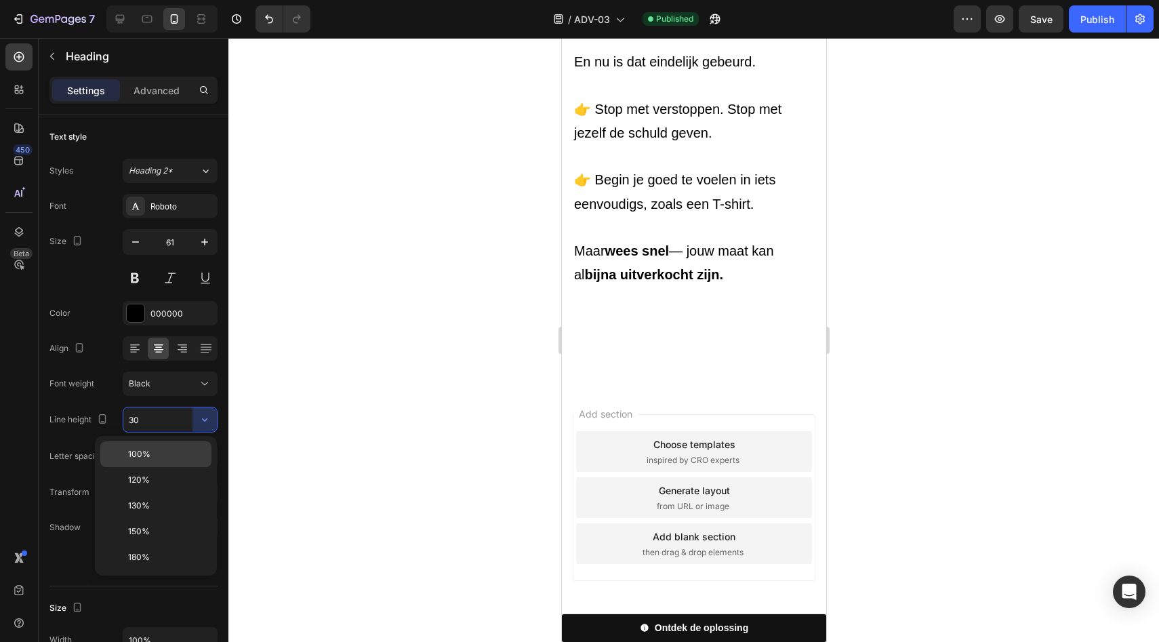
click at [172, 455] on p "100%" at bounding box center [166, 454] width 77 height 12
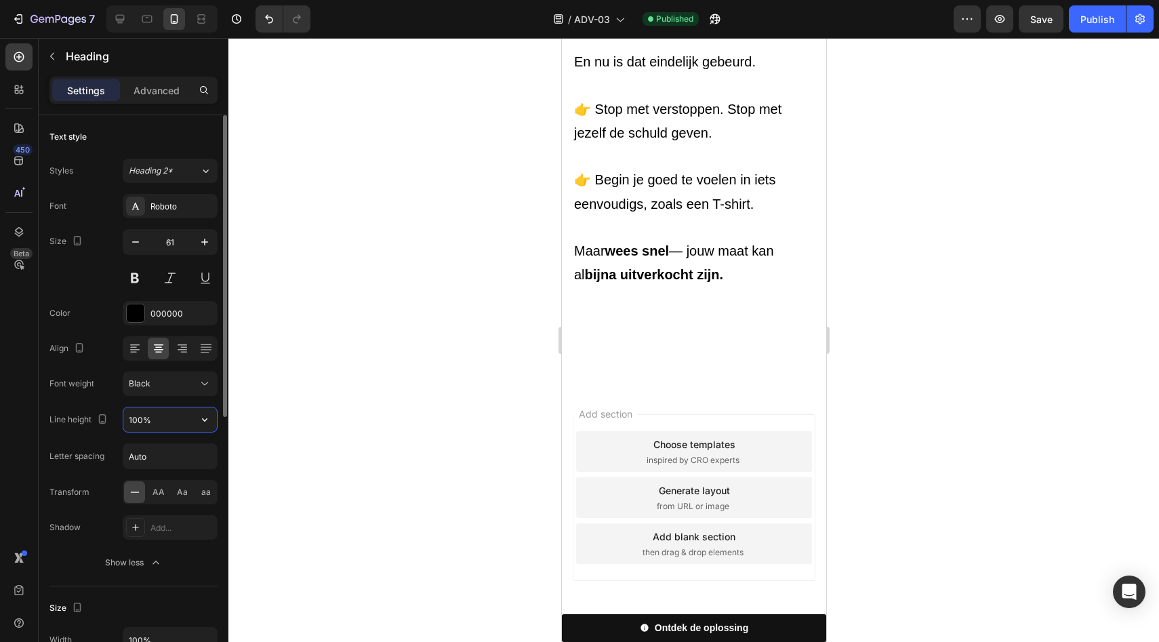
click at [147, 422] on input "100%" at bounding box center [170, 419] width 94 height 24
type input "45%"
click at [148, 405] on div "Font Roboto Size 61 Color 000000 Align Font weight Black Line height 45% Letter…" at bounding box center [133, 384] width 168 height 381
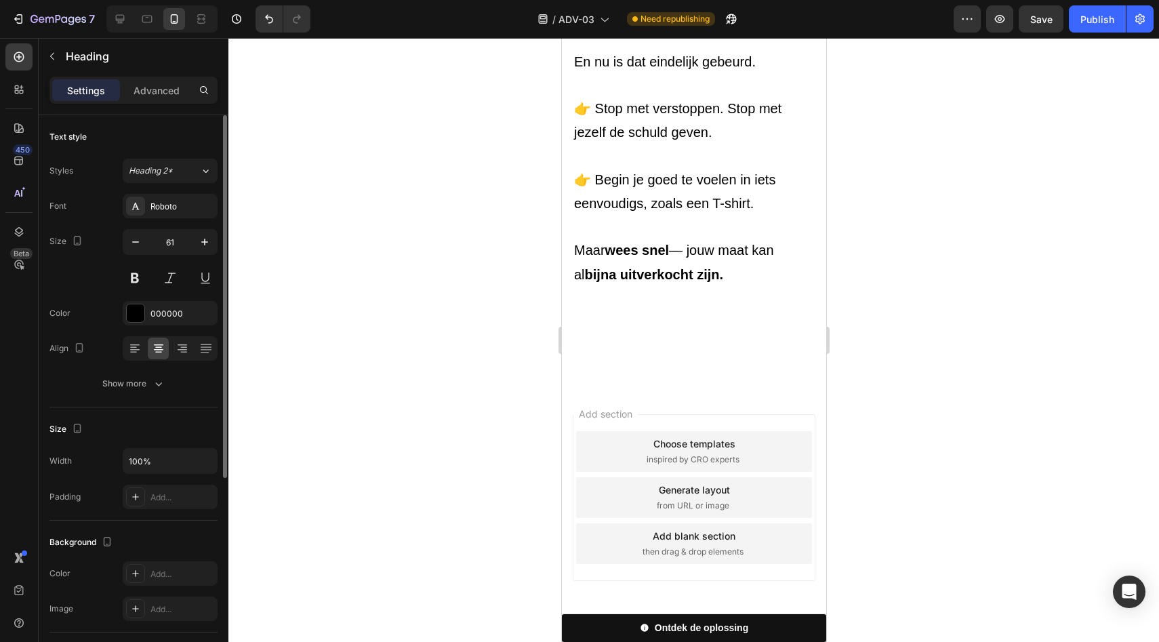
click at [153, 94] on p "Advanced" at bounding box center [157, 90] width 46 height 14
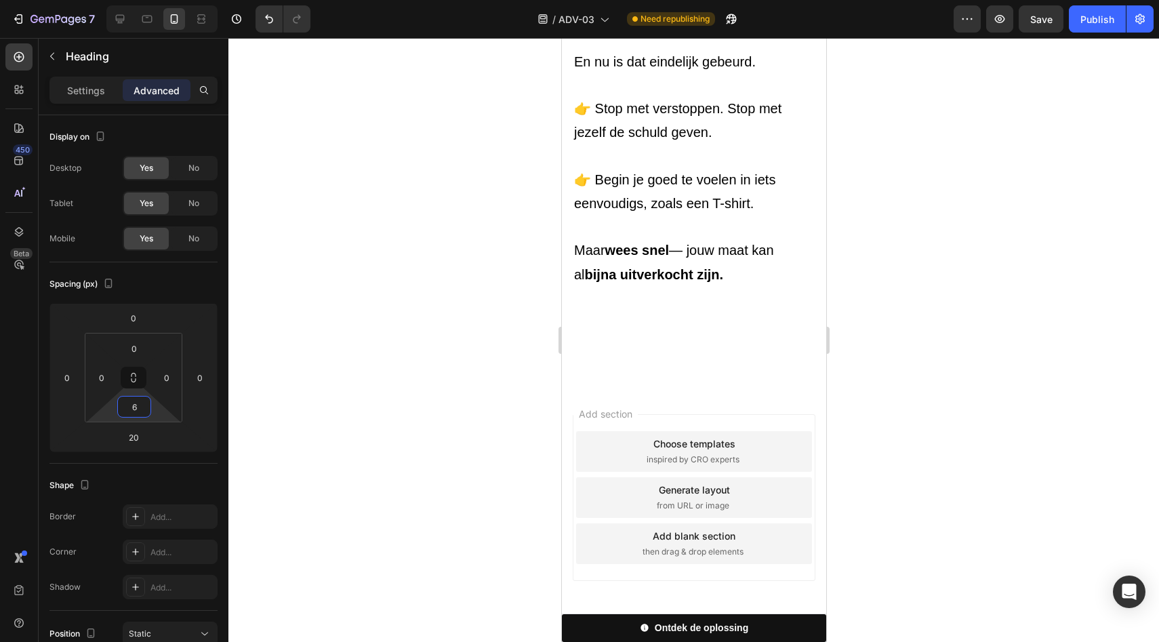
type input "8"
click at [153, 0] on html "7 Version history / ADV-03 Need republishing Preview Save Publish 450 Beta Sect…" at bounding box center [579, 0] width 1159 height 0
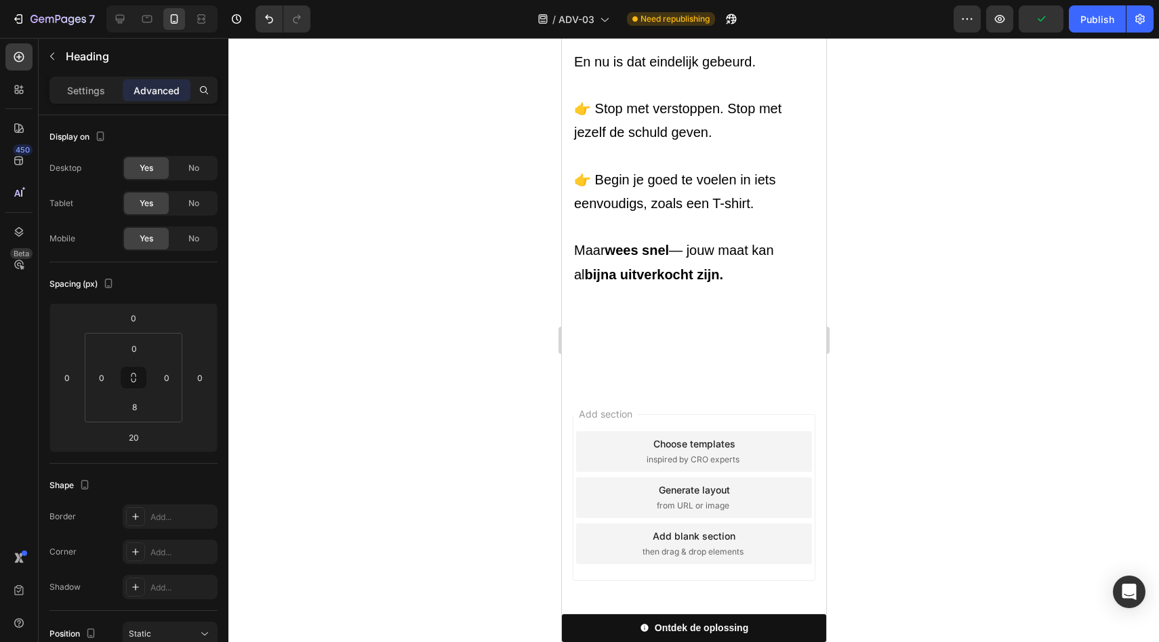
drag, startPoint x: 689, startPoint y: 132, endPoint x: 689, endPoint y: 124, distance: 8.1
type input "8"
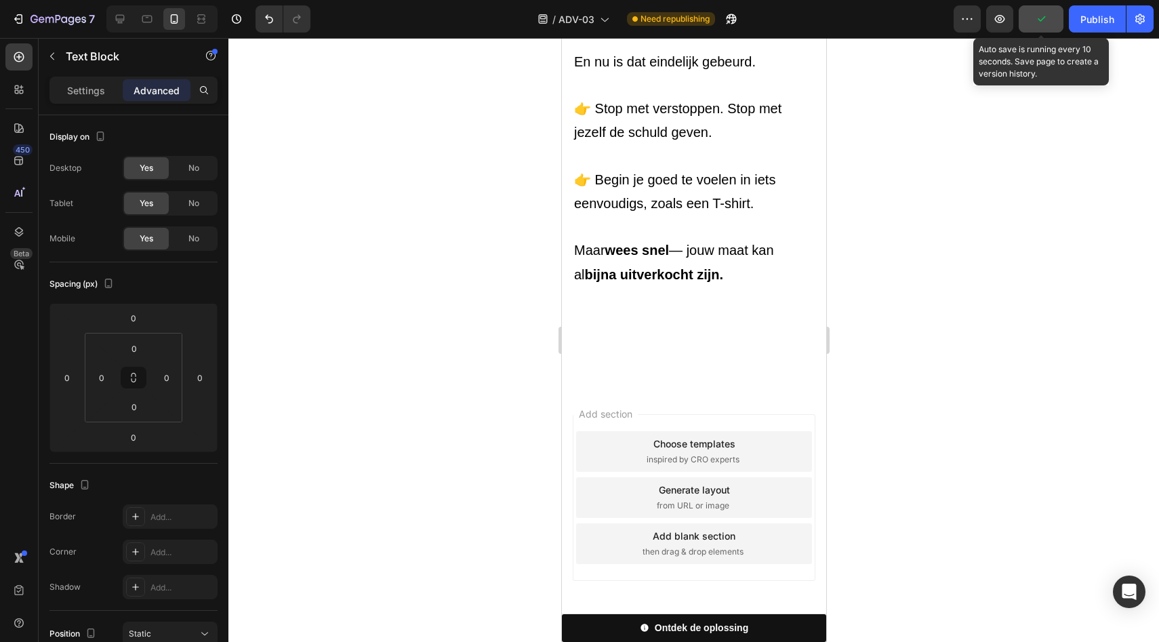
click at [1044, 26] on button "button" at bounding box center [1041, 18] width 45 height 27
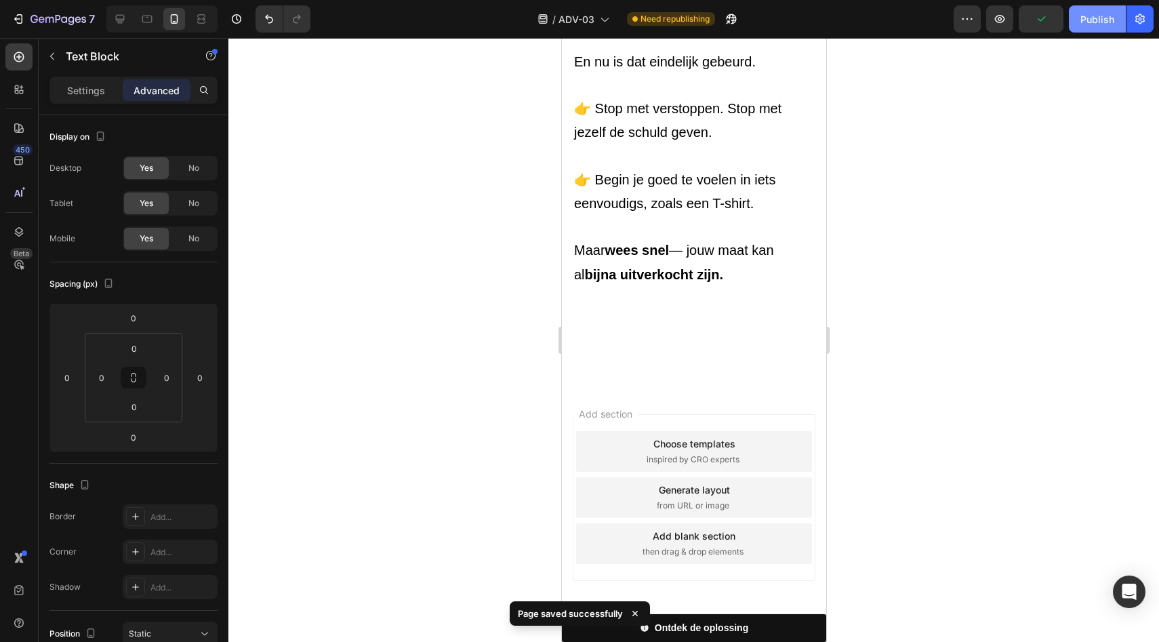
click at [1079, 16] on button "Publish" at bounding box center [1097, 18] width 57 height 27
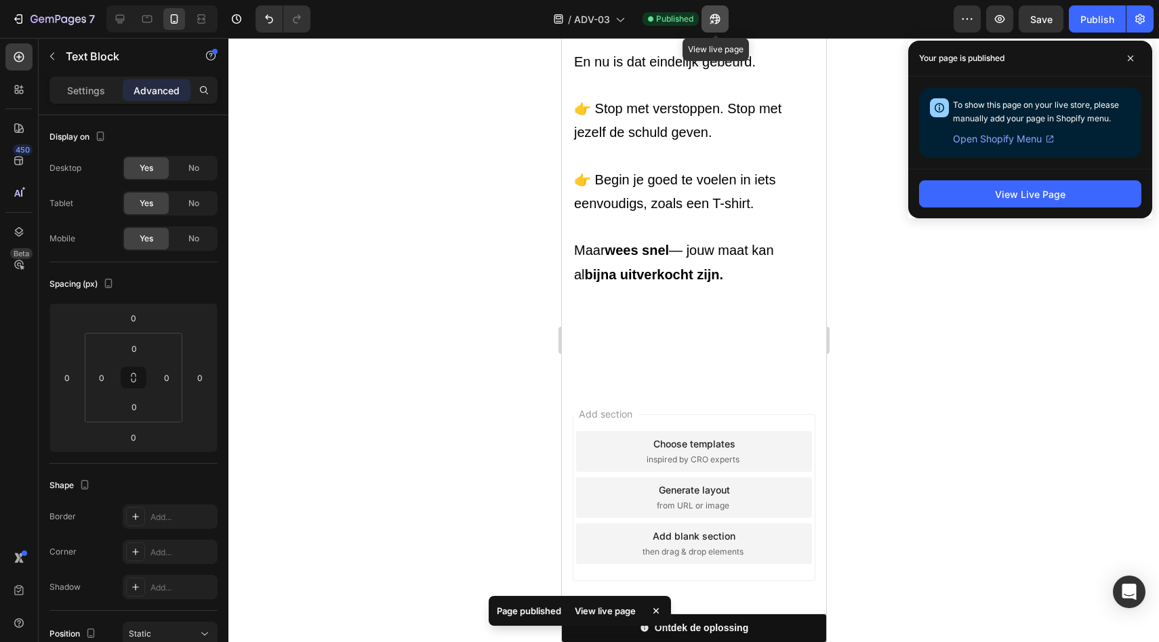
click at [722, 20] on icon "button" at bounding box center [715, 19] width 14 height 14
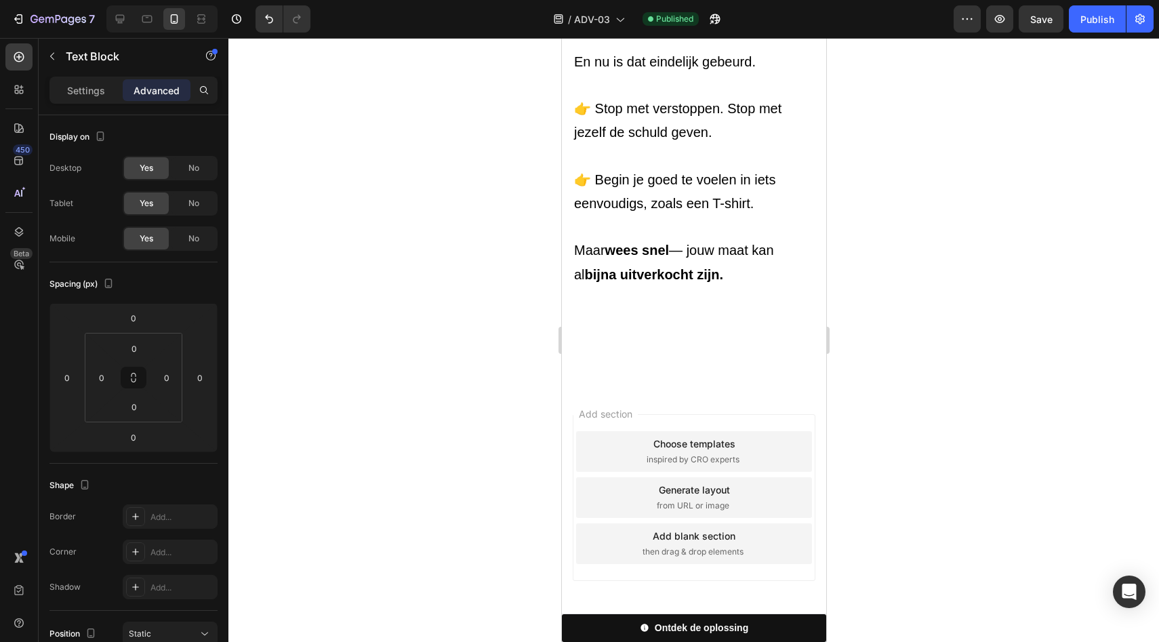
click at [92, 93] on p "Settings" at bounding box center [86, 90] width 38 height 14
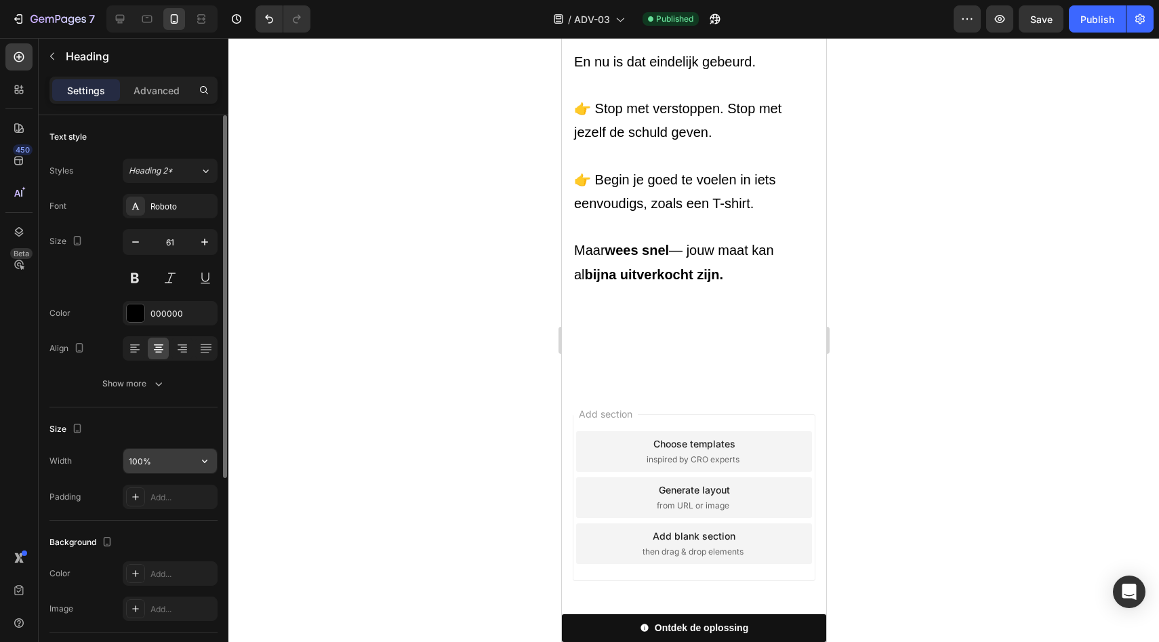
click at [160, 464] on input "100%" at bounding box center [170, 461] width 94 height 24
click at [180, 433] on div "Size" at bounding box center [133, 429] width 168 height 22
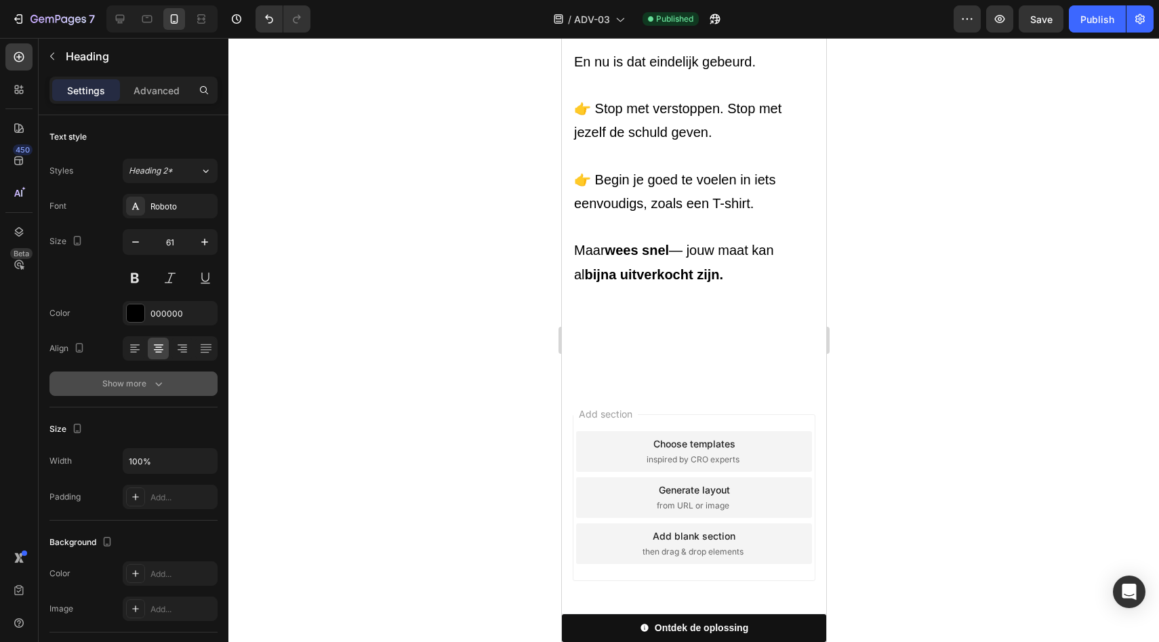
click at [152, 380] on icon "button" at bounding box center [159, 384] width 14 height 14
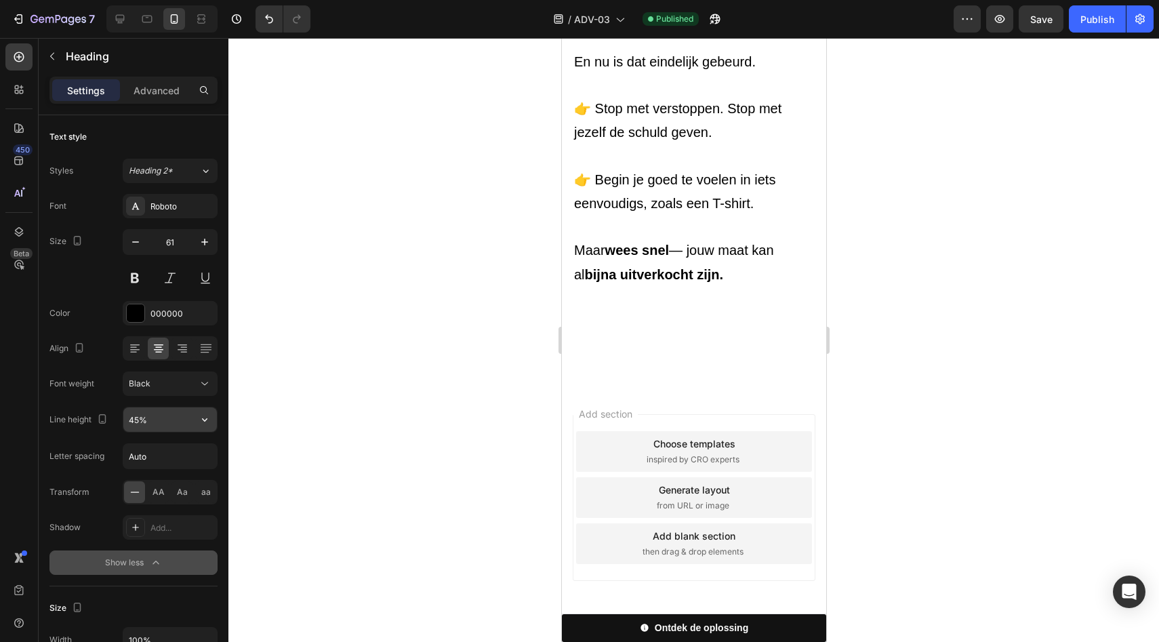
click at [161, 423] on input "45%" at bounding box center [170, 419] width 94 height 24
click at [205, 424] on icon "button" at bounding box center [205, 420] width 14 height 14
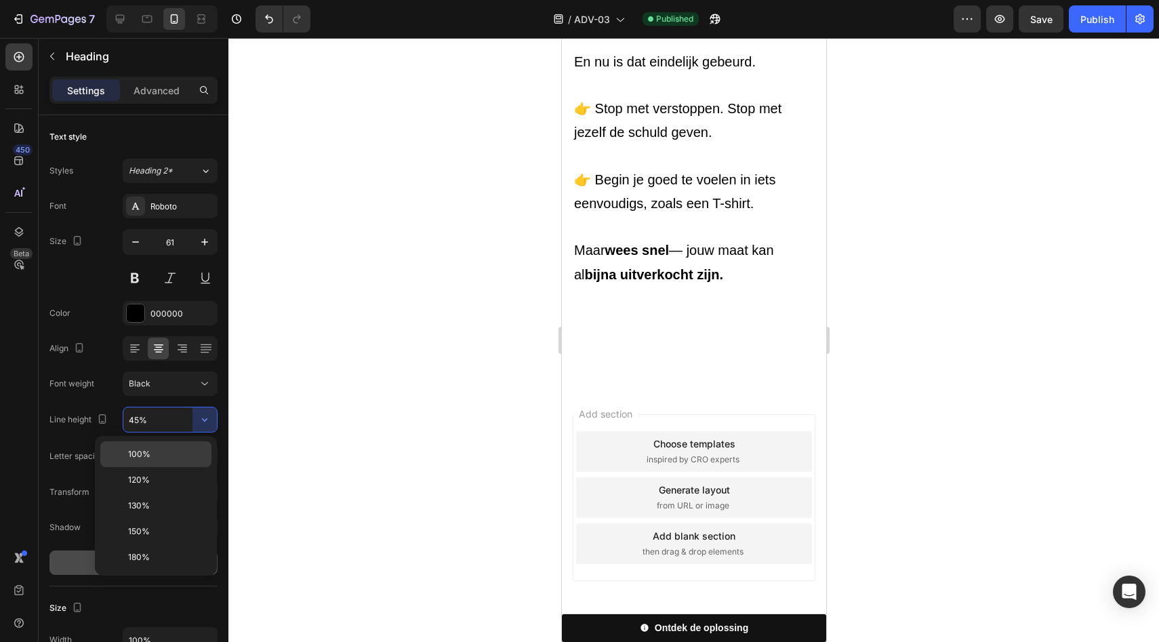
click at [168, 458] on p "100%" at bounding box center [166, 454] width 77 height 12
type input "100%"
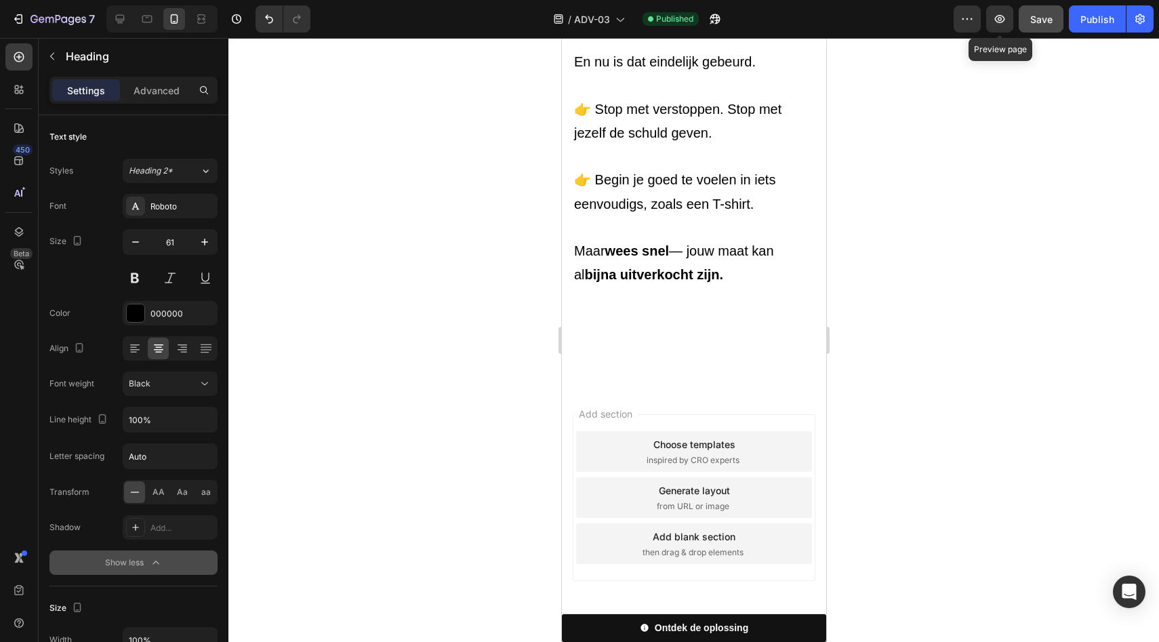
click at [1030, 19] on button "Save" at bounding box center [1041, 18] width 45 height 27
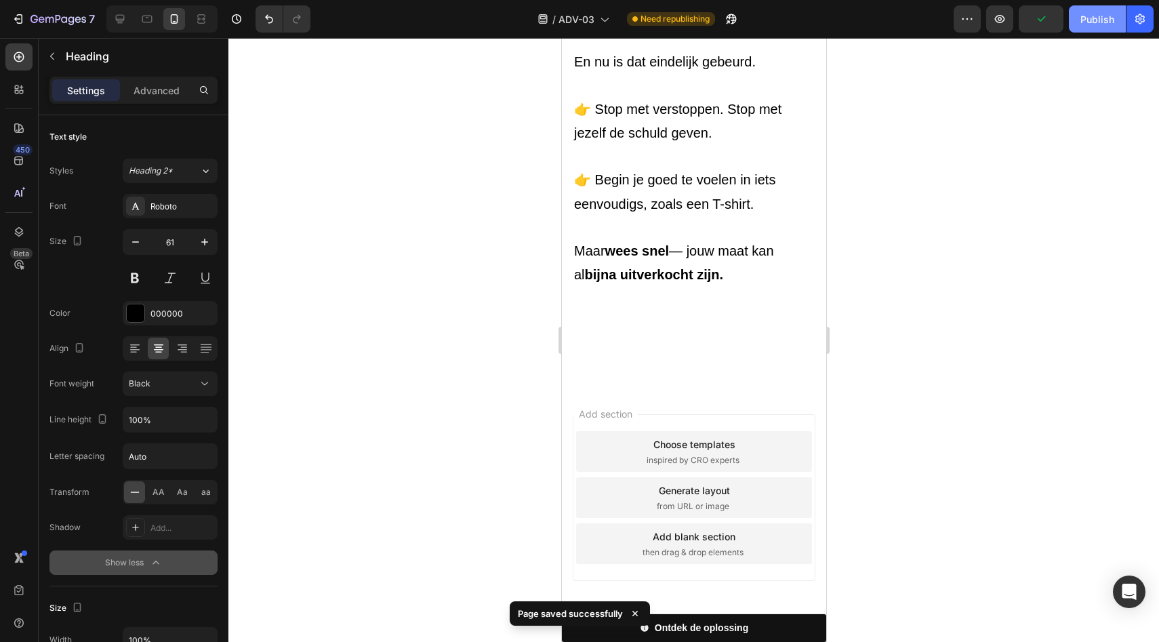
click at [1080, 22] on button "Publish" at bounding box center [1097, 18] width 57 height 27
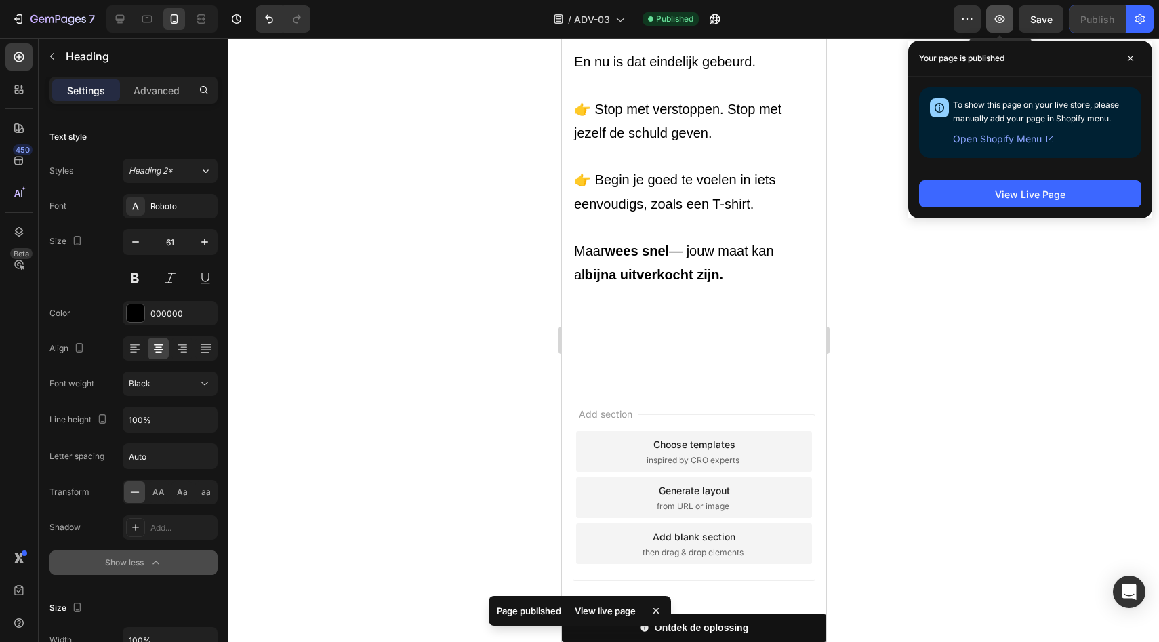
click at [1003, 20] on icon "button" at bounding box center [1000, 19] width 14 height 14
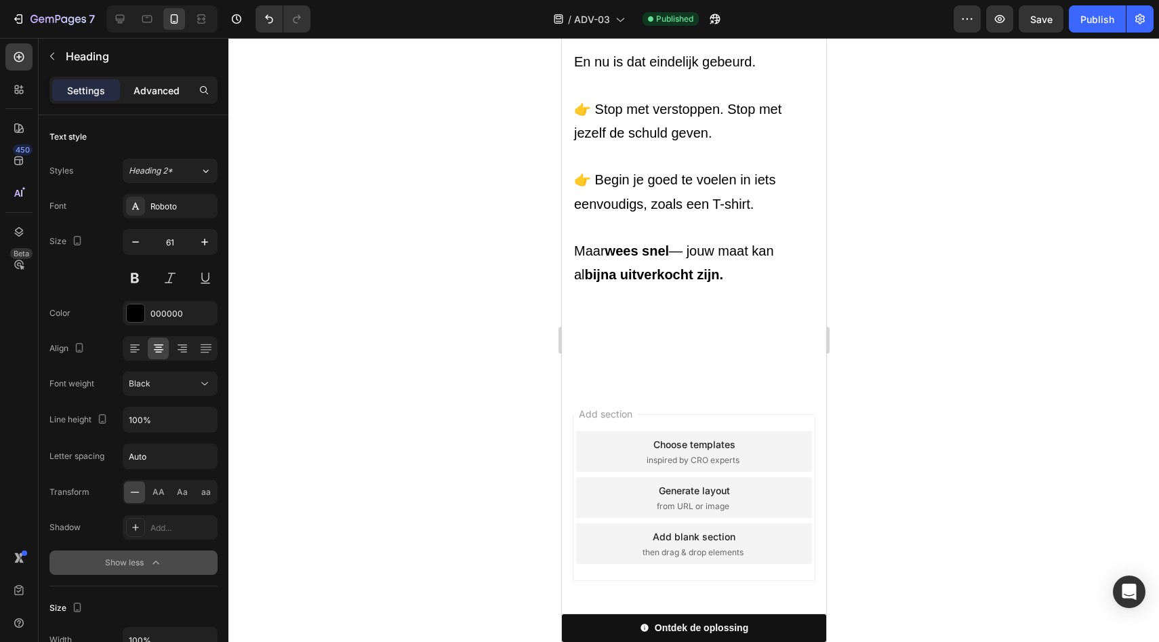
click at [167, 87] on p "Advanced" at bounding box center [157, 90] width 46 height 14
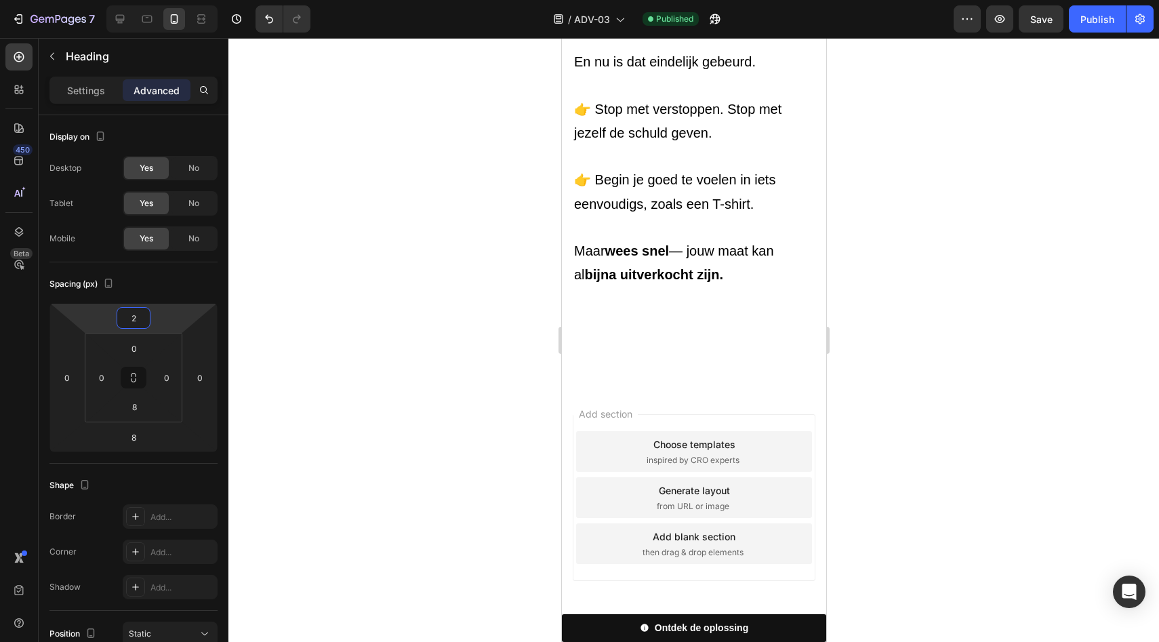
type input "0"
click at [165, 0] on html "7 Version history / ADV-03 Published Preview Save Publish 450 Beta Sections(18)…" at bounding box center [579, 0] width 1159 height 0
click at [103, 89] on p "Settings" at bounding box center [86, 90] width 38 height 14
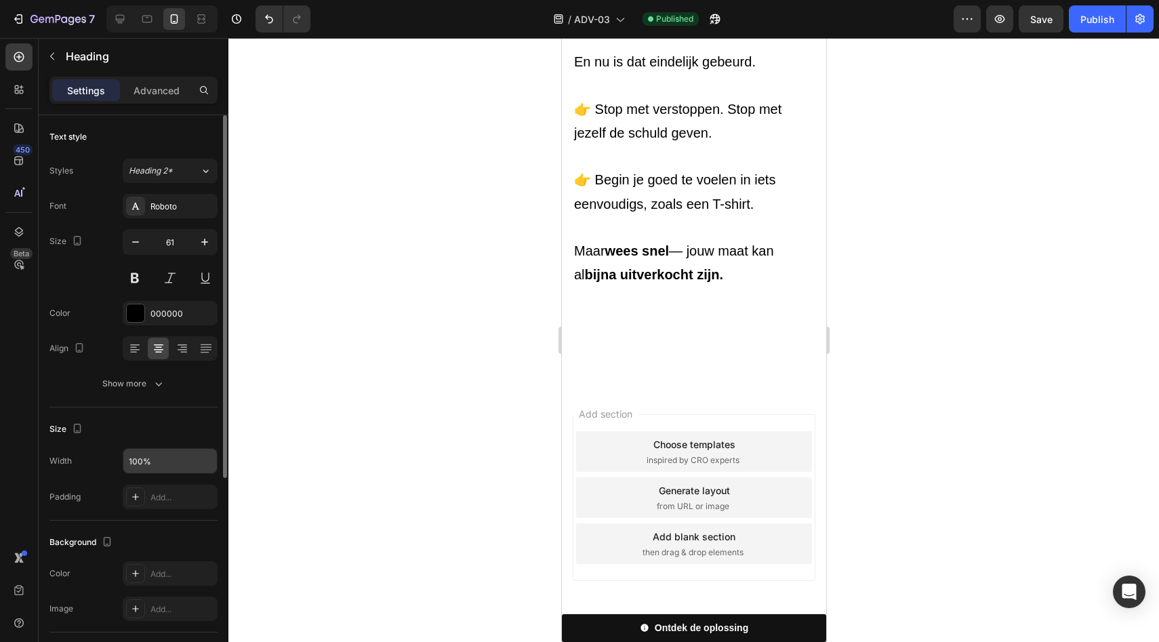
click at [152, 466] on input "100%" at bounding box center [170, 461] width 94 height 24
click at [168, 466] on input "100%" at bounding box center [170, 461] width 94 height 24
click at [176, 467] on input "100%" at bounding box center [170, 461] width 94 height 24
click at [197, 467] on button "button" at bounding box center [205, 461] width 24 height 24
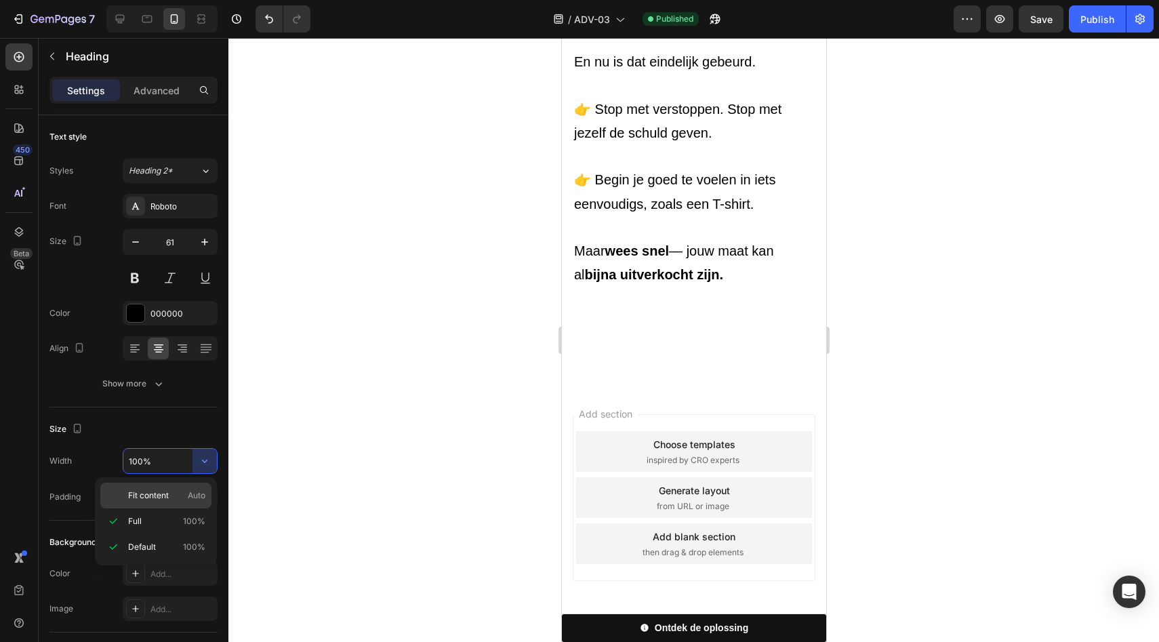
click at [157, 504] on div "Fit content Auto" at bounding box center [155, 496] width 111 height 26
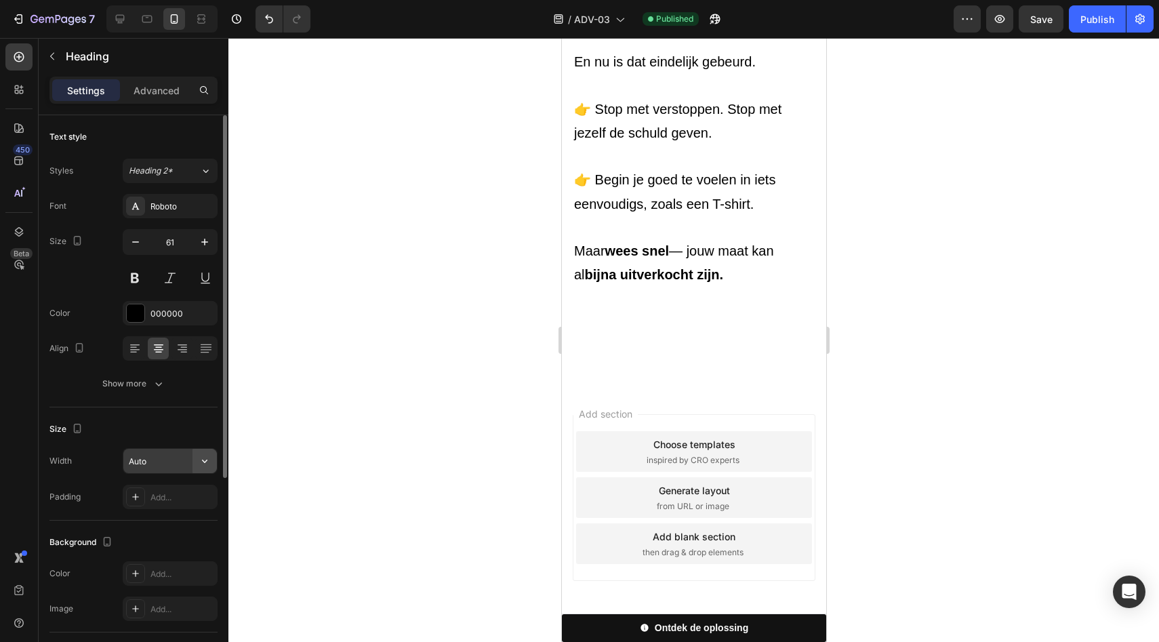
click at [194, 464] on button "button" at bounding box center [205, 461] width 24 height 24
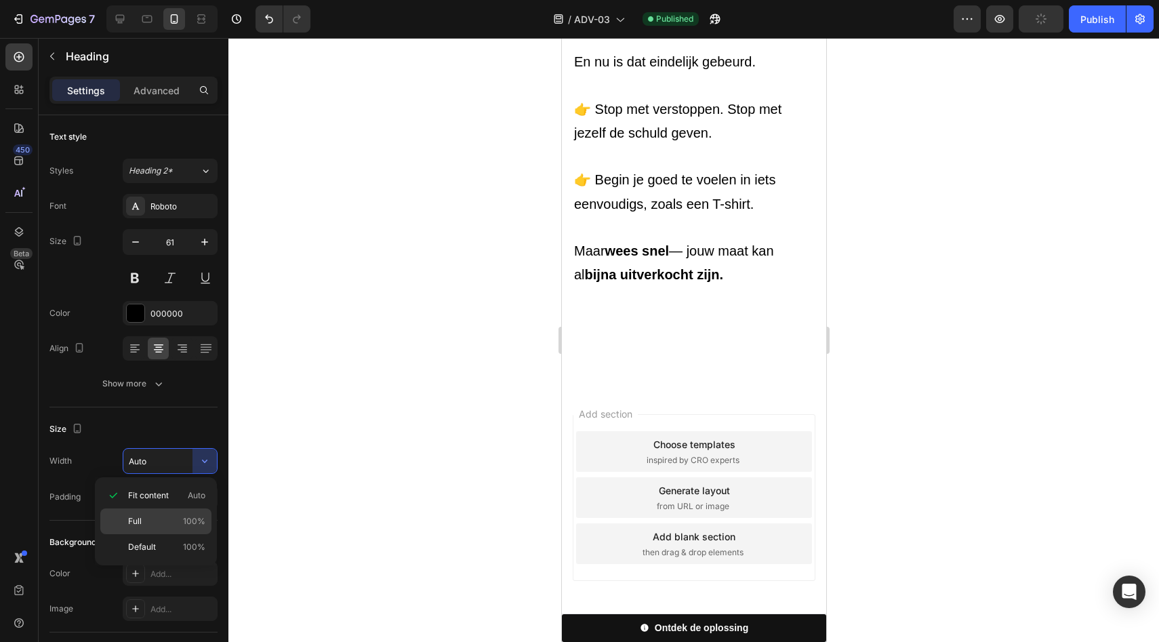
click at [179, 534] on div "Full 100%" at bounding box center [155, 547] width 111 height 26
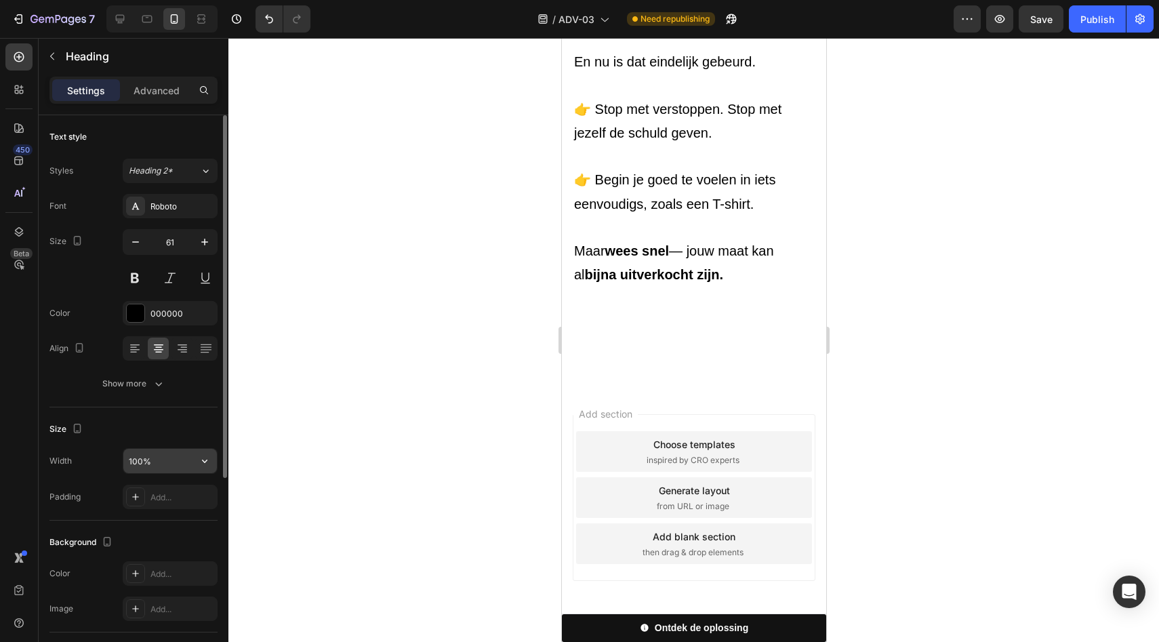
click at [140, 461] on input "100%" at bounding box center [170, 461] width 94 height 24
click at [182, 462] on input "50%" at bounding box center [170, 461] width 94 height 24
click at [207, 465] on icon "button" at bounding box center [205, 461] width 14 height 14
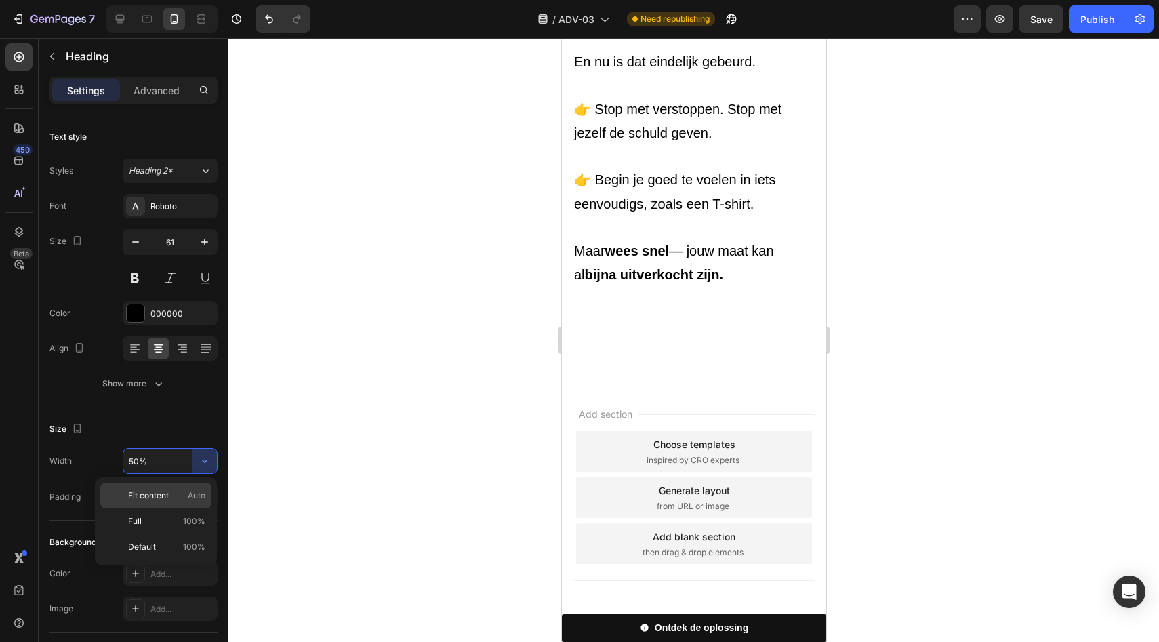
click at [190, 490] on span "Auto" at bounding box center [197, 495] width 18 height 12
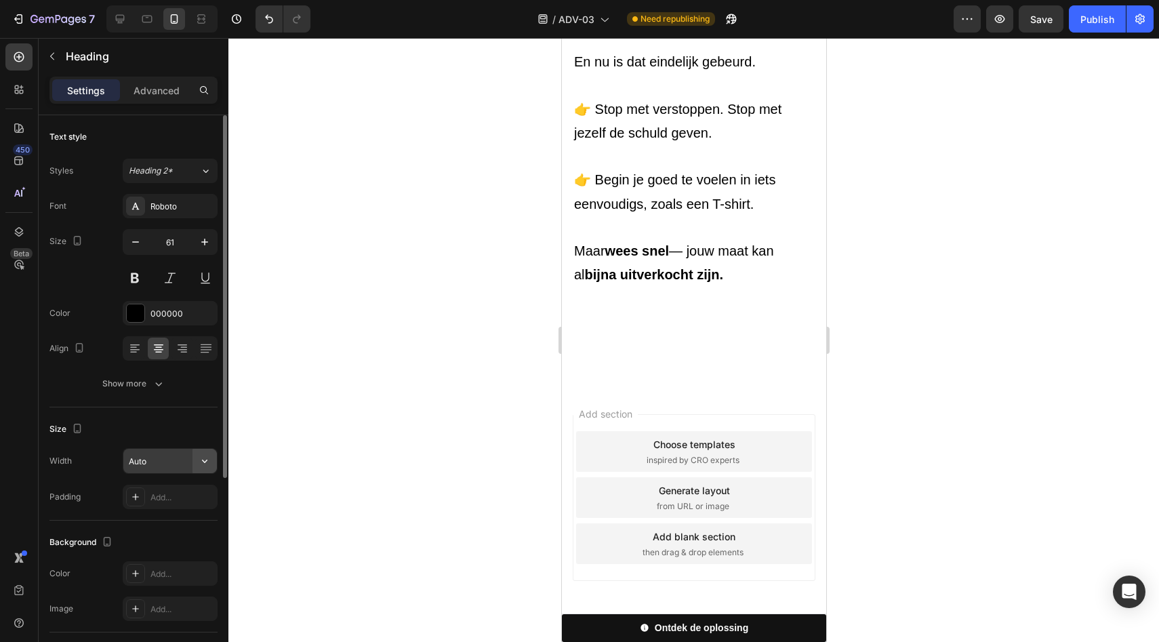
click at [198, 456] on icon "button" at bounding box center [205, 461] width 14 height 14
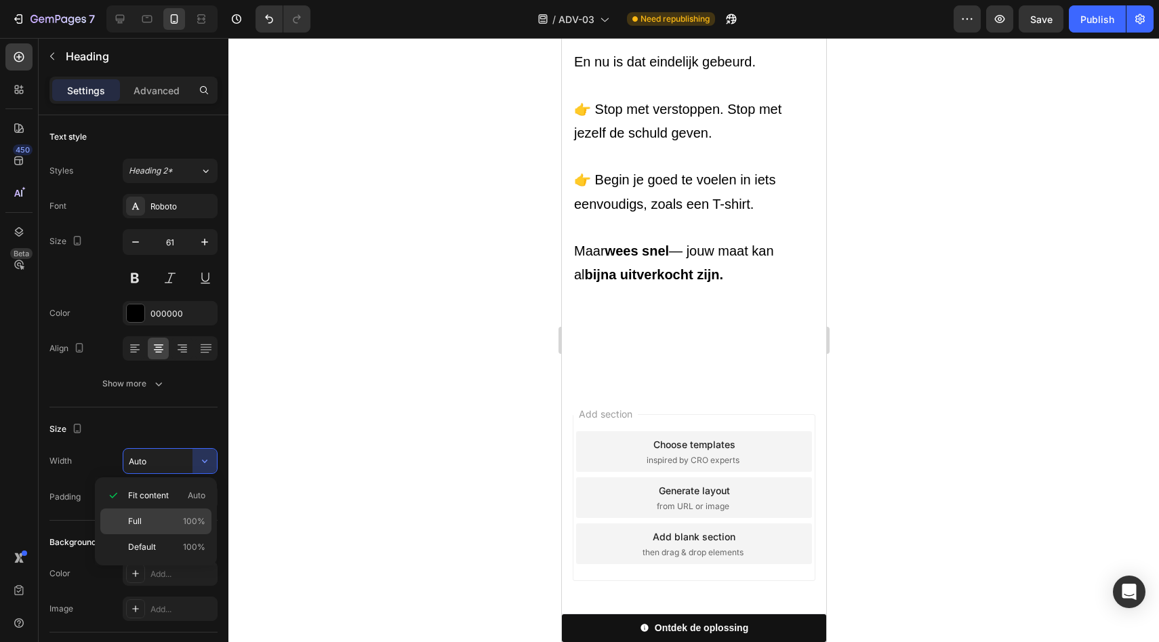
click at [181, 519] on p "Full 100%" at bounding box center [166, 521] width 77 height 12
type input "100%"
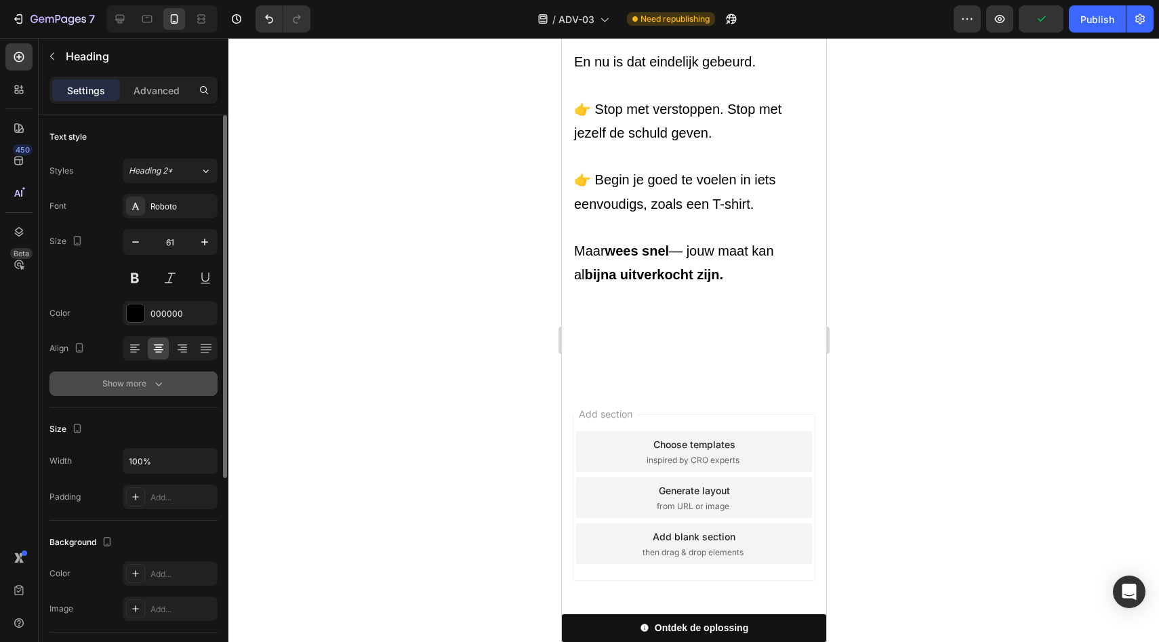
click at [148, 388] on div "Show more" at bounding box center [133, 384] width 63 height 14
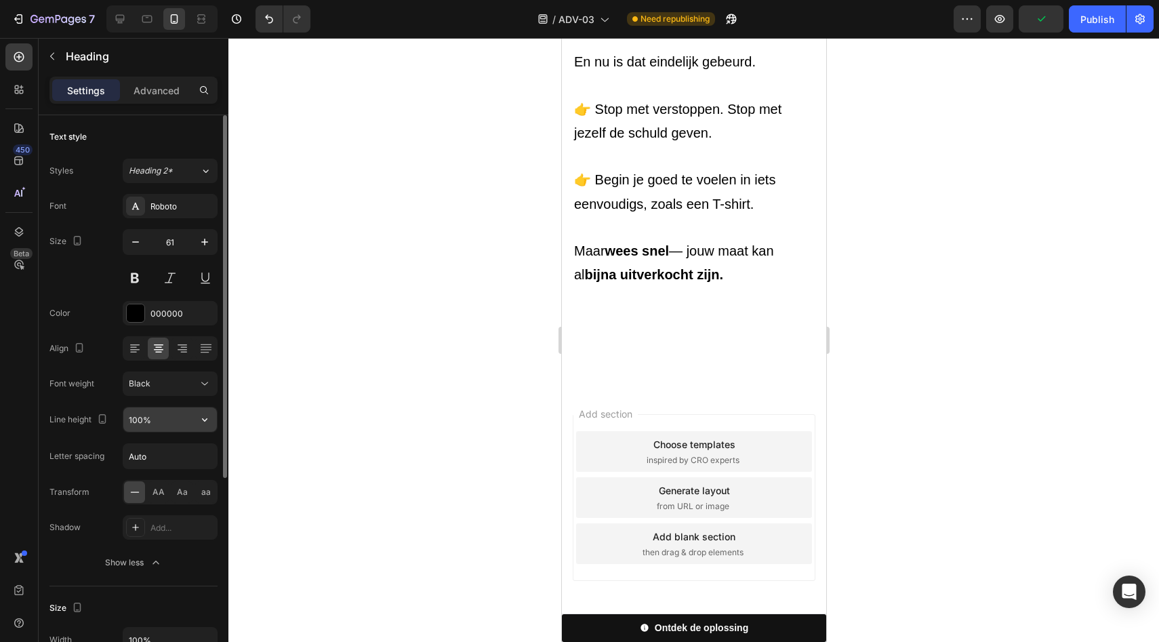
click at [188, 419] on input "100%" at bounding box center [170, 419] width 94 height 24
type input "50%"
click at [191, 403] on div "Font Roboto Size 61 Color 000000 Align Font weight Black Line height 50% Letter…" at bounding box center [133, 384] width 168 height 381
click at [1045, 25] on div "Save" at bounding box center [1041, 19] width 22 height 14
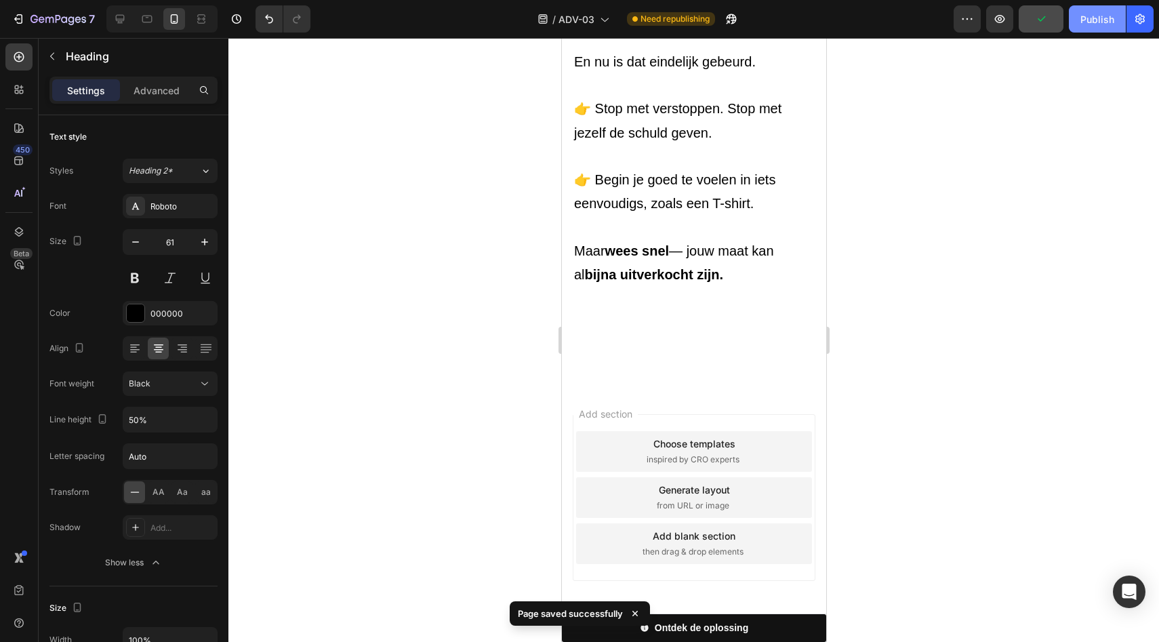
click at [1083, 20] on div "Publish" at bounding box center [1098, 19] width 34 height 14
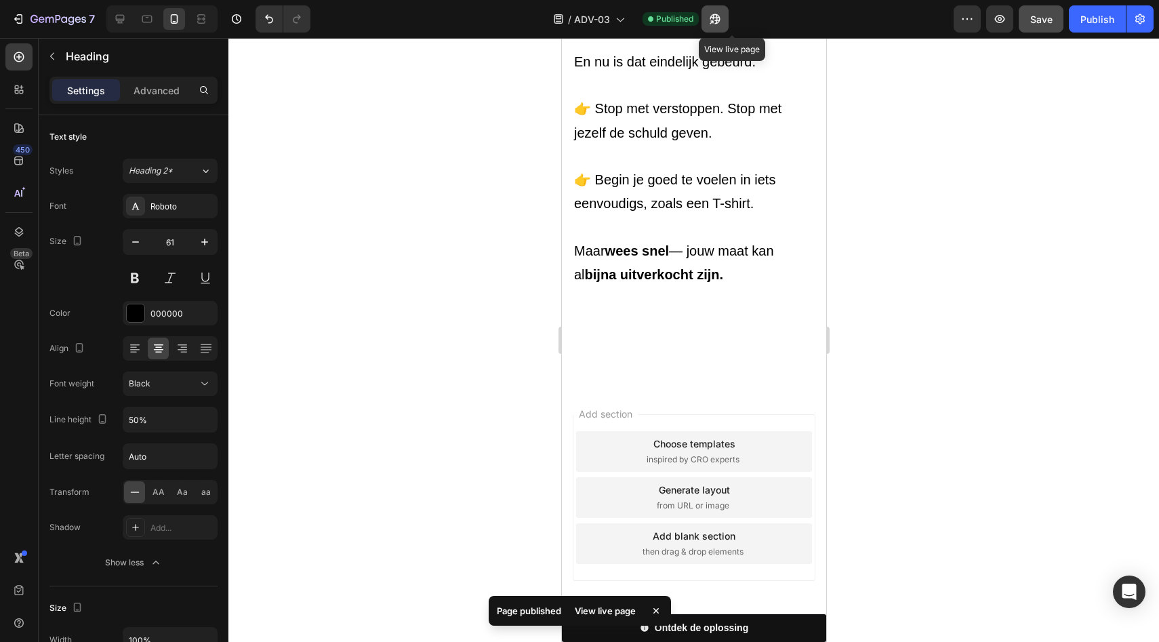
click at [728, 24] on button "button" at bounding box center [715, 18] width 27 height 27
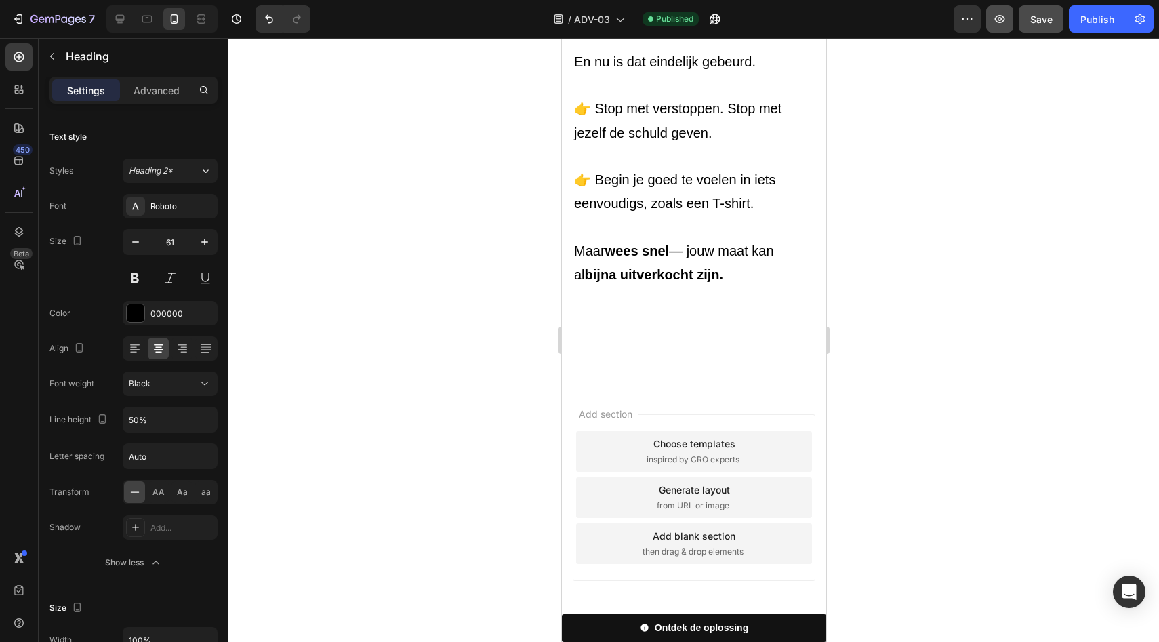
click at [1008, 18] on button "button" at bounding box center [999, 18] width 27 height 27
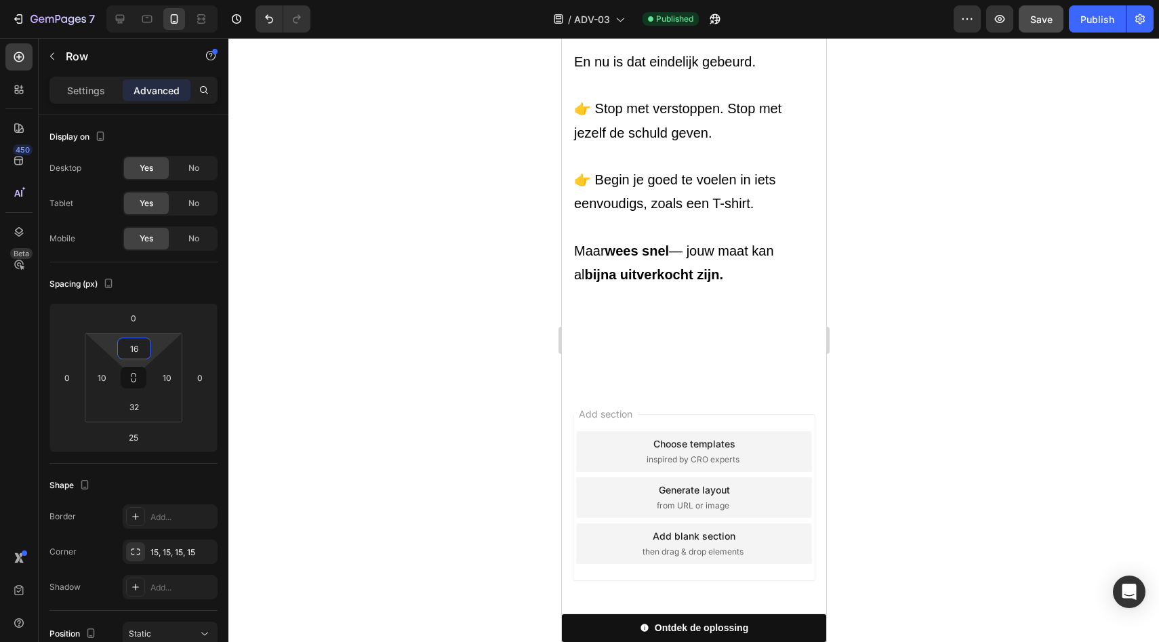
type input "14"
click at [160, 0] on html "7 Version history / ADV-03 Published Preview Save Publish 450 Beta Sections(18)…" at bounding box center [579, 0] width 1159 height 0
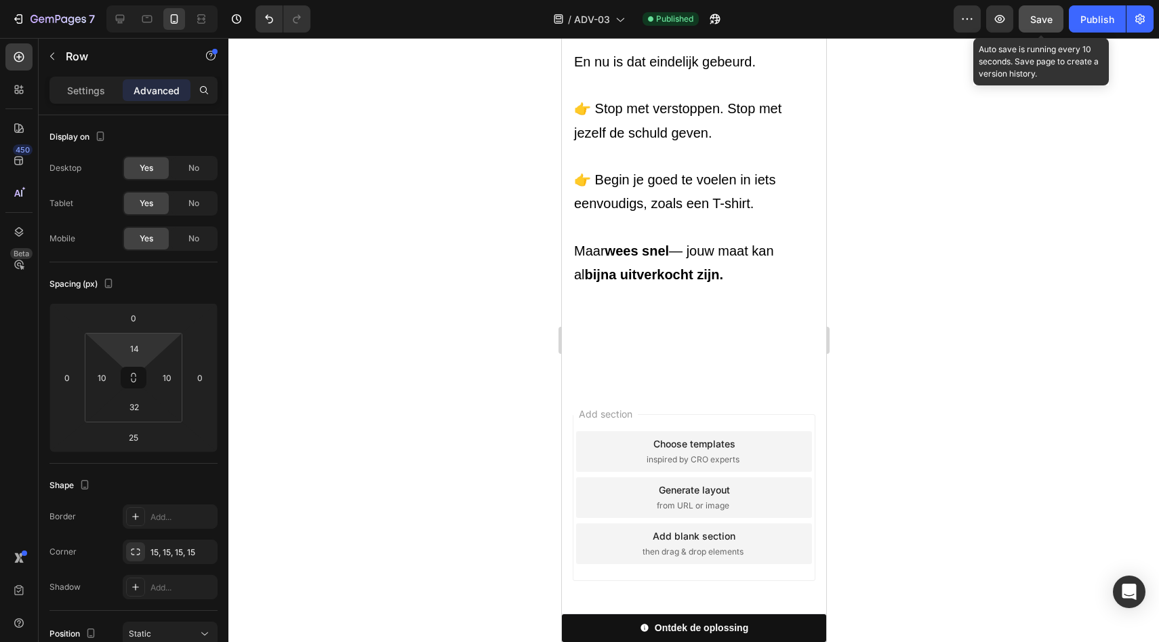
click at [1031, 26] on button "Save" at bounding box center [1041, 18] width 45 height 27
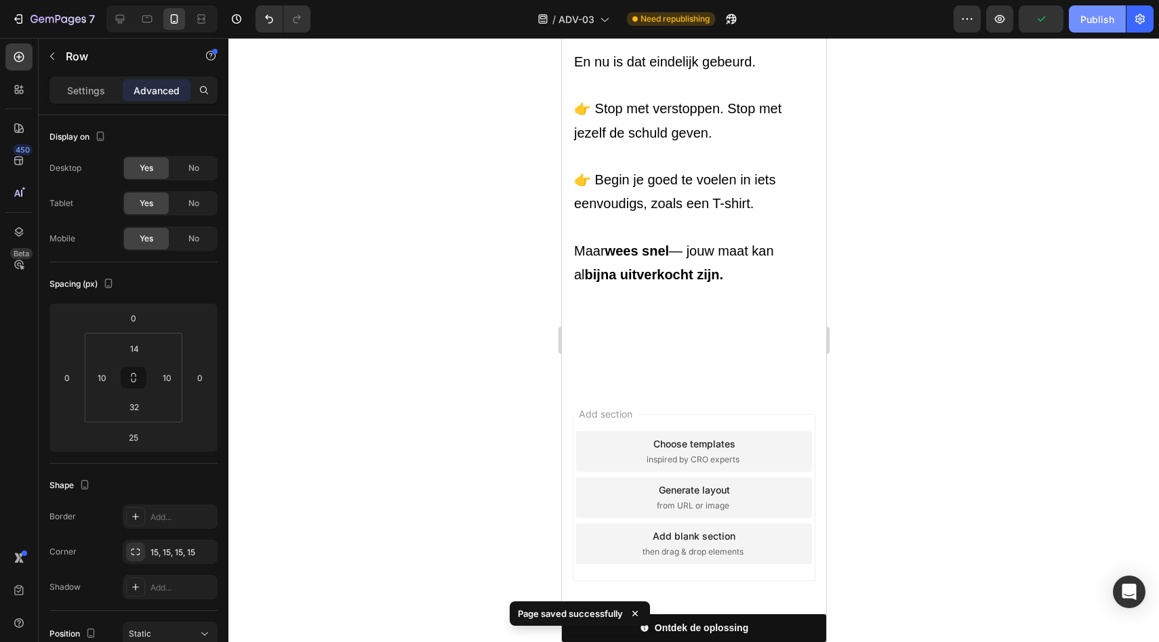
click at [1084, 22] on div "Publish" at bounding box center [1098, 19] width 34 height 14
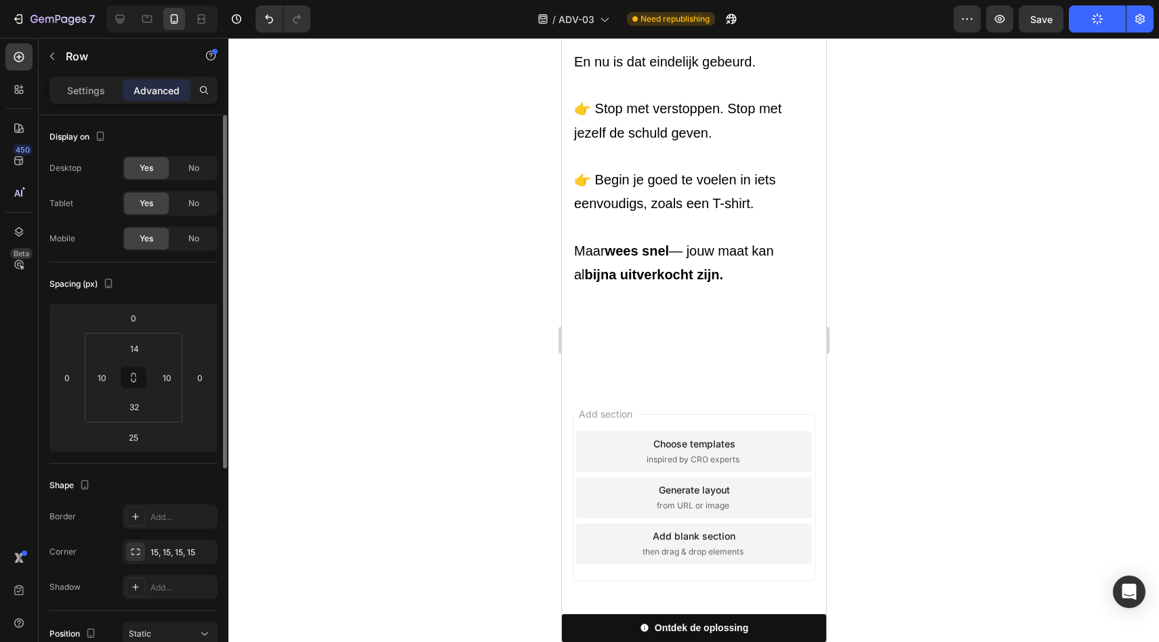
click at [0, 0] on div "Spacing (px) 0 0 25 0 14 10 32 10" at bounding box center [0, 0] width 0 height 0
click at [96, 79] on div "Settings" at bounding box center [86, 90] width 68 height 22
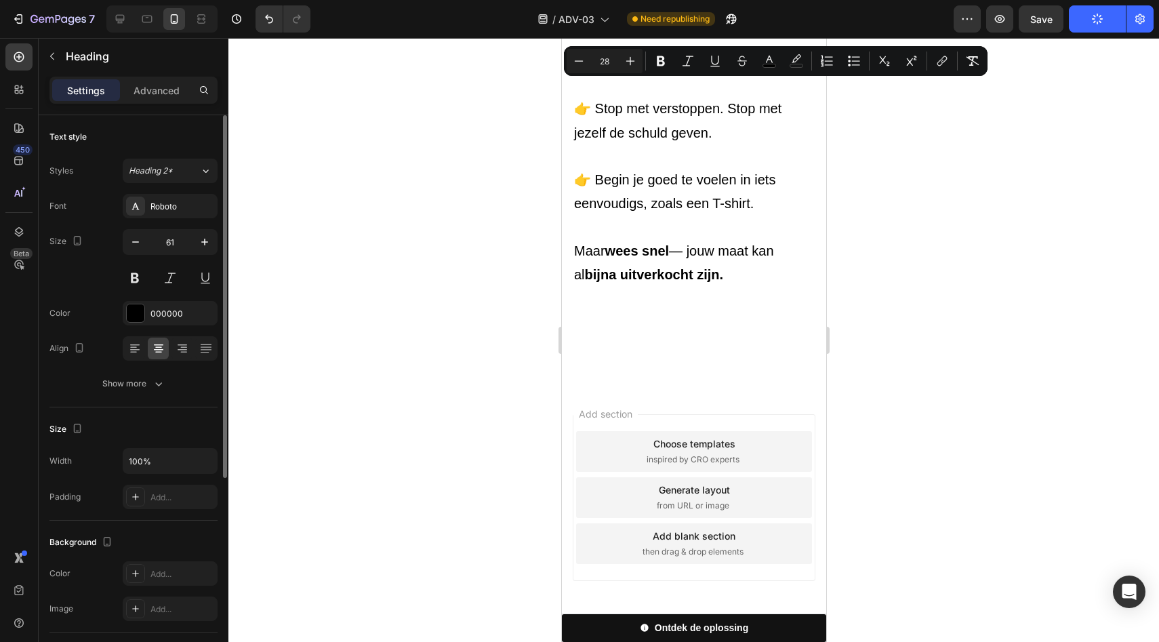
click at [188, 268] on div at bounding box center [170, 278] width 95 height 24
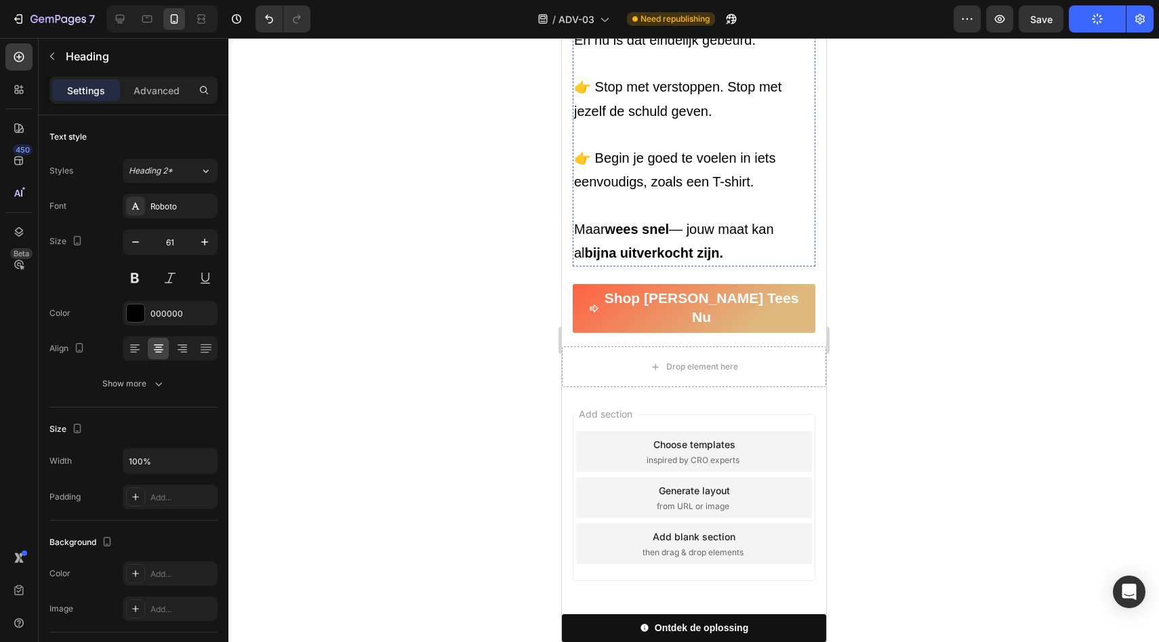
scroll to position [6246, 0]
click at [890, 137] on div at bounding box center [693, 340] width 931 height 604
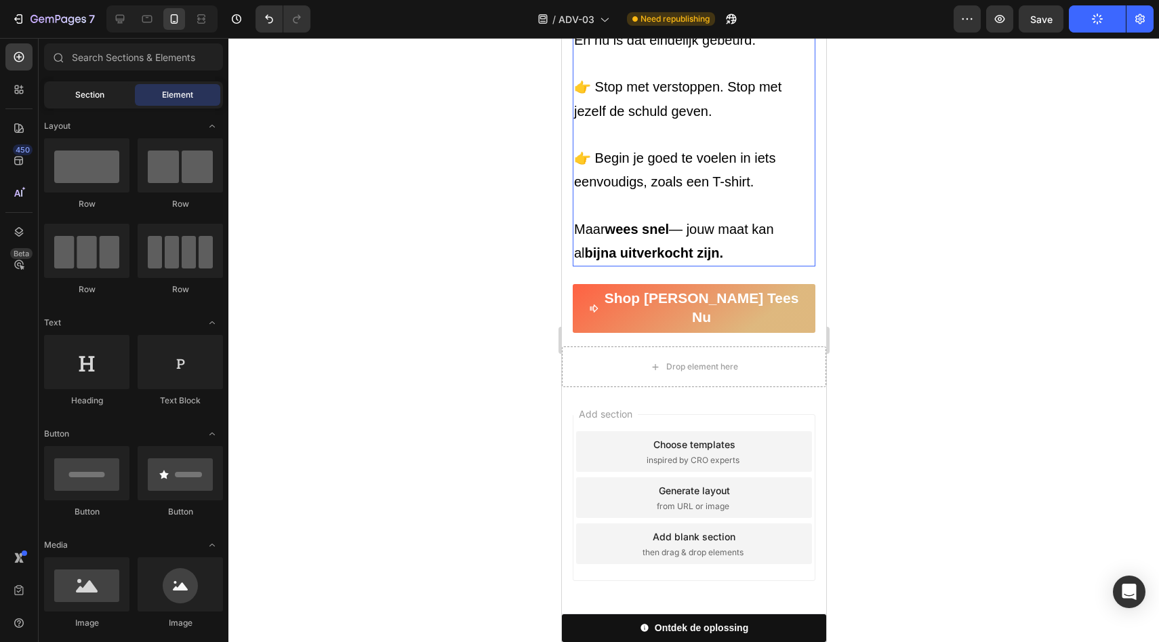
click at [83, 92] on span "Section" at bounding box center [89, 95] width 29 height 12
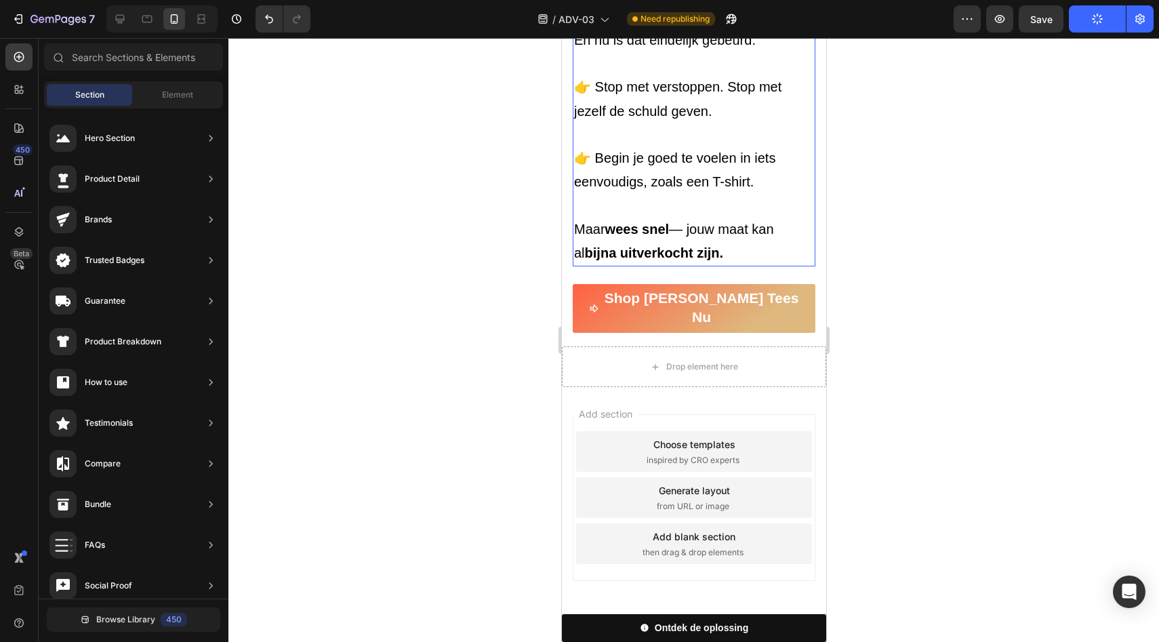
click at [358, 110] on div at bounding box center [693, 340] width 931 height 604
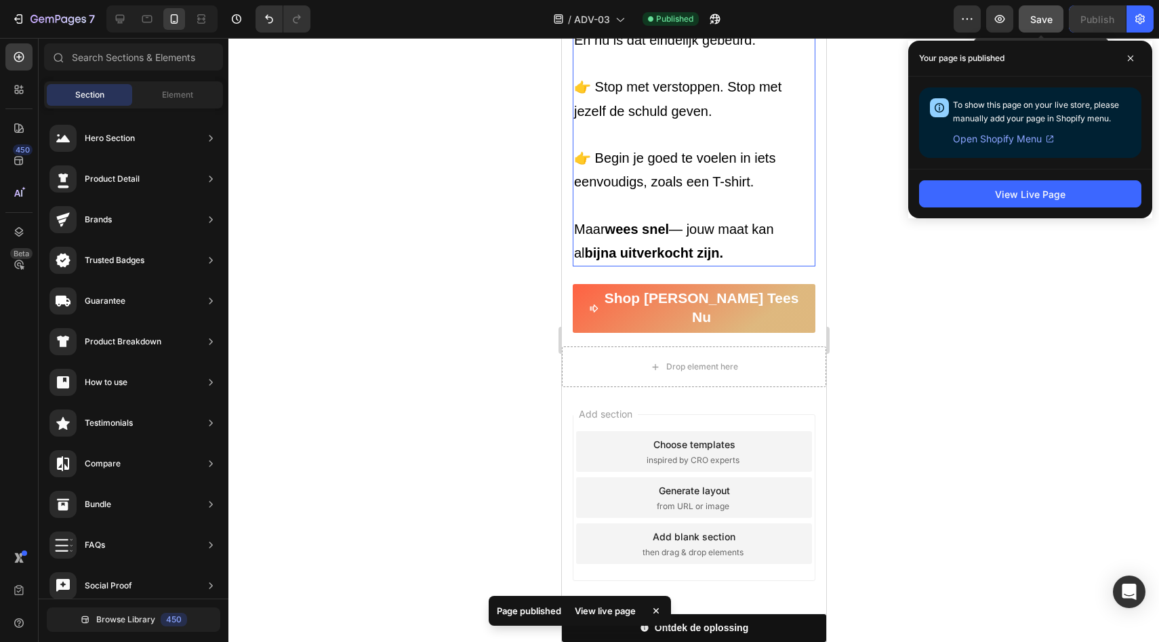
click at [1055, 17] on button "Save" at bounding box center [1041, 18] width 45 height 27
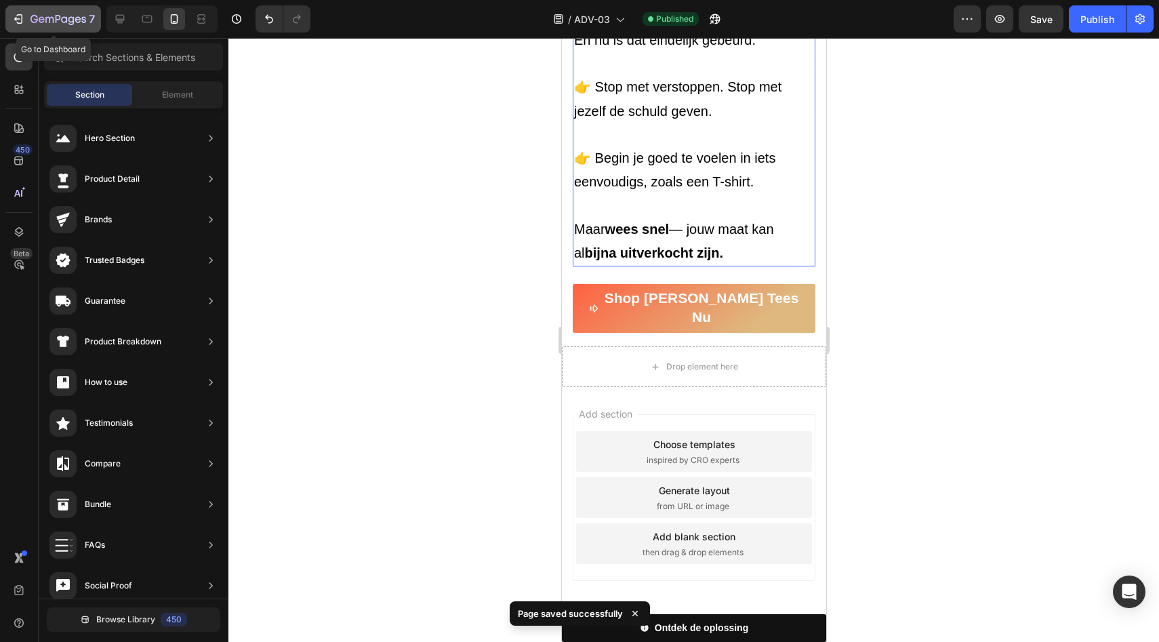
click at [47, 12] on div "7" at bounding box center [63, 19] width 64 height 16
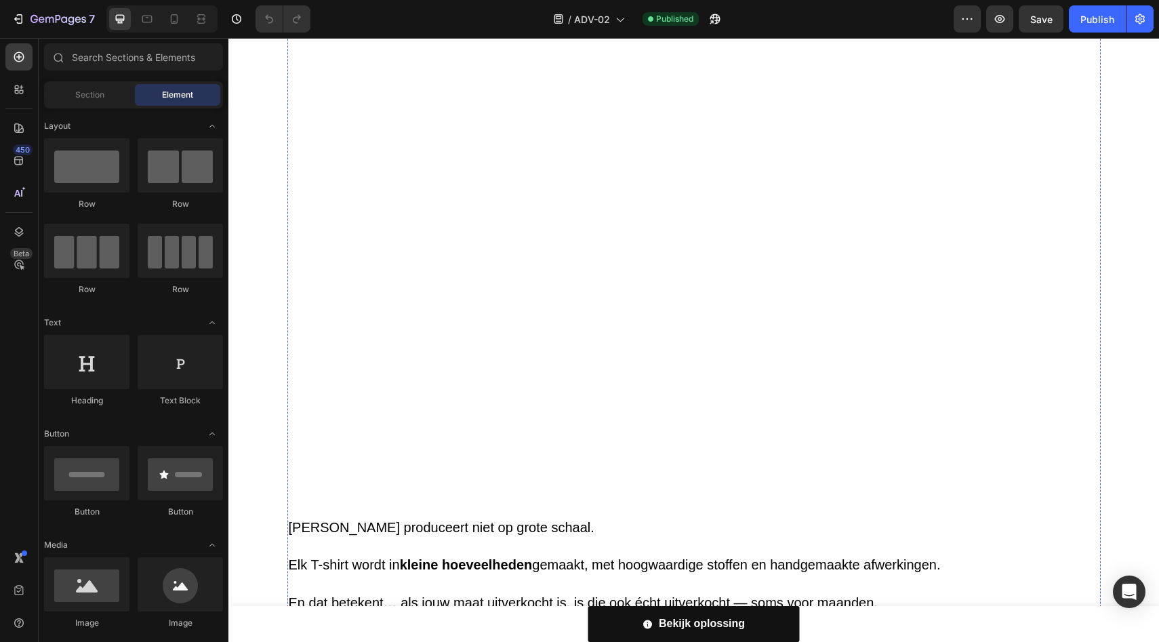
scroll to position [3445, 0]
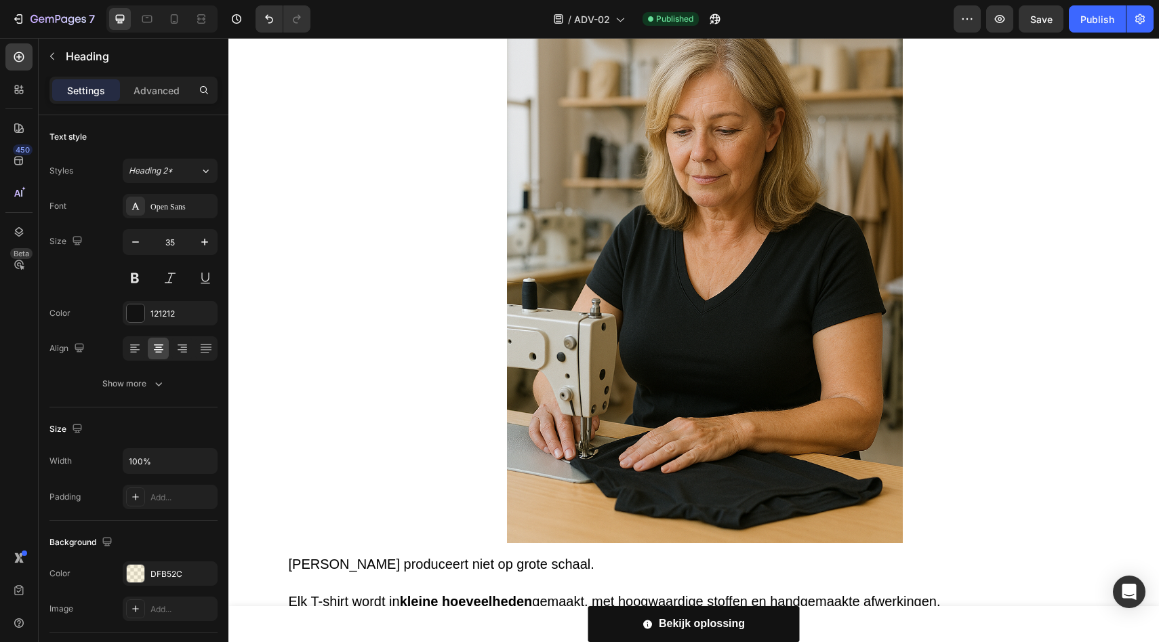
drag, startPoint x: 666, startPoint y: 256, endPoint x: 717, endPoint y: 254, distance: 50.9
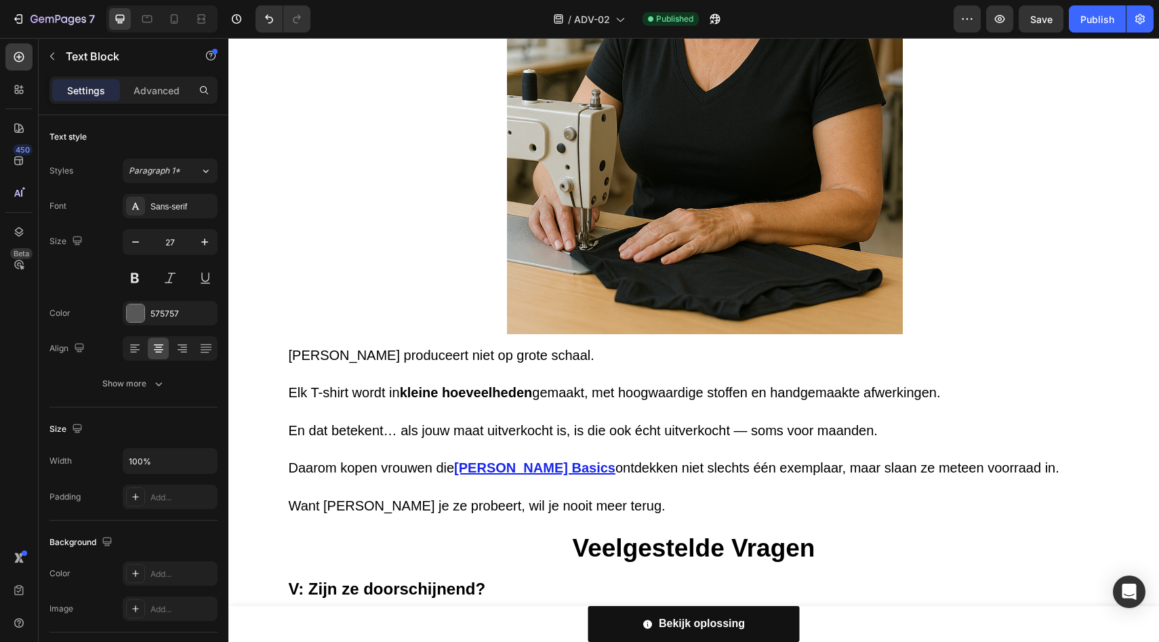
scroll to position [3656, 0]
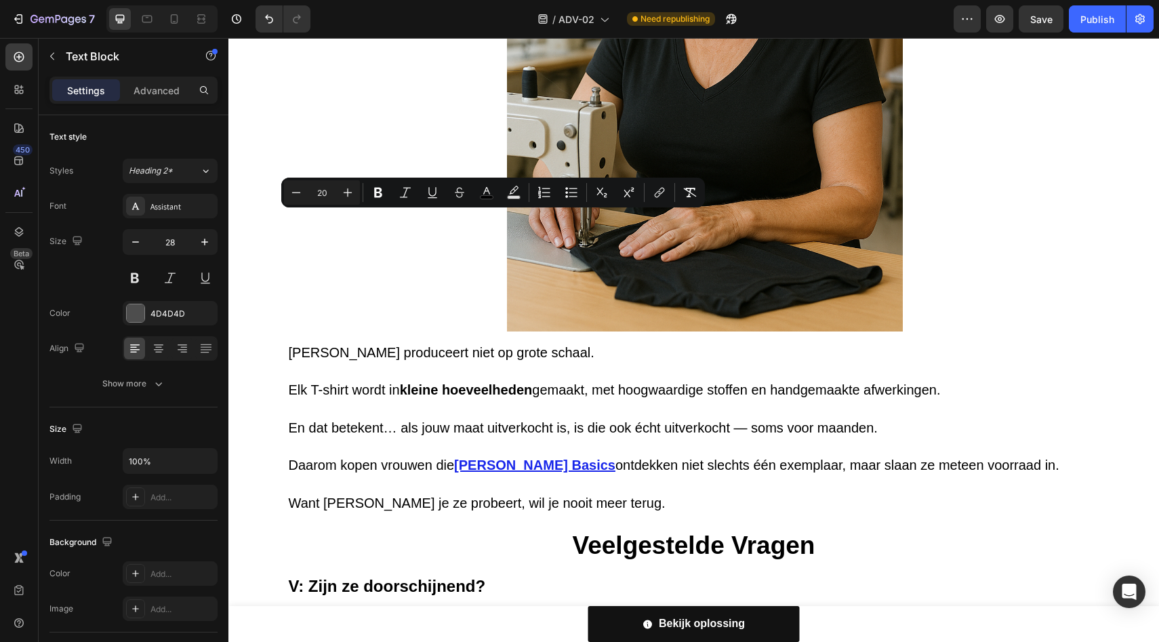
copy p "With over 25,000 satisfied customers, [PERSON_NAME] Basics has changed lives."
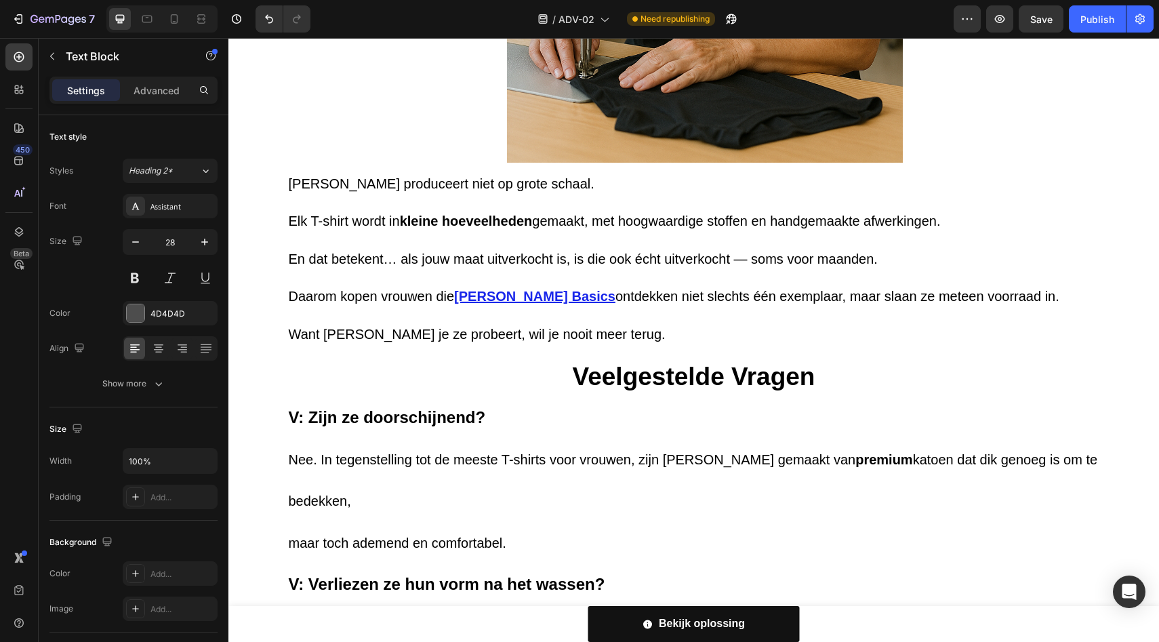
scroll to position [3786, 0]
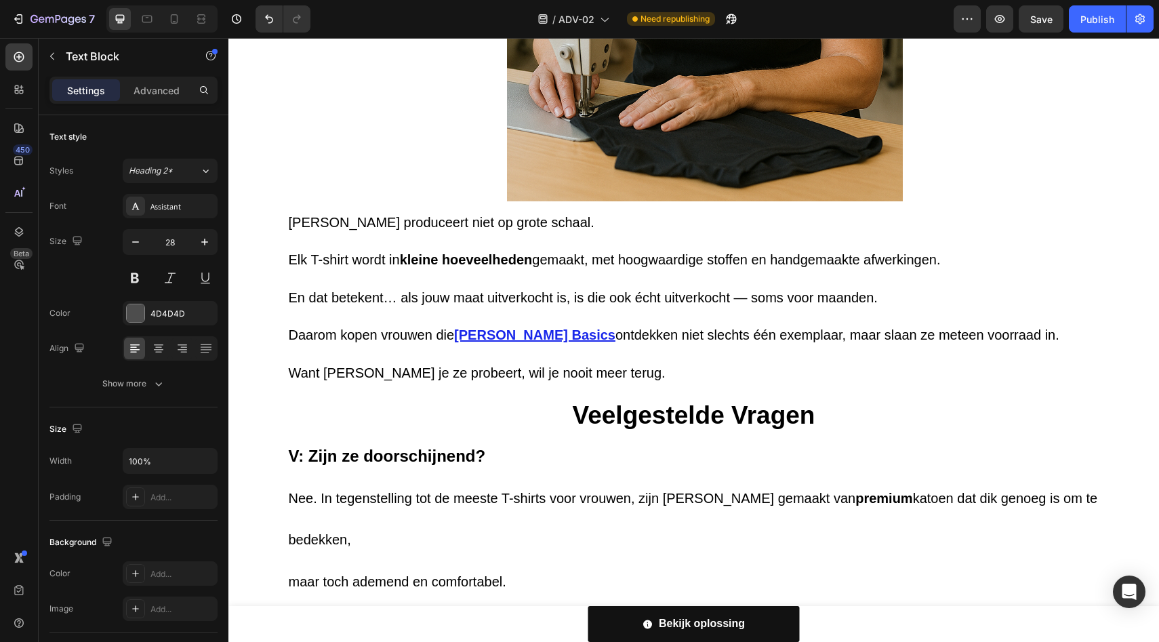
drag, startPoint x: 397, startPoint y: 101, endPoint x: 426, endPoint y: 98, distance: 29.3
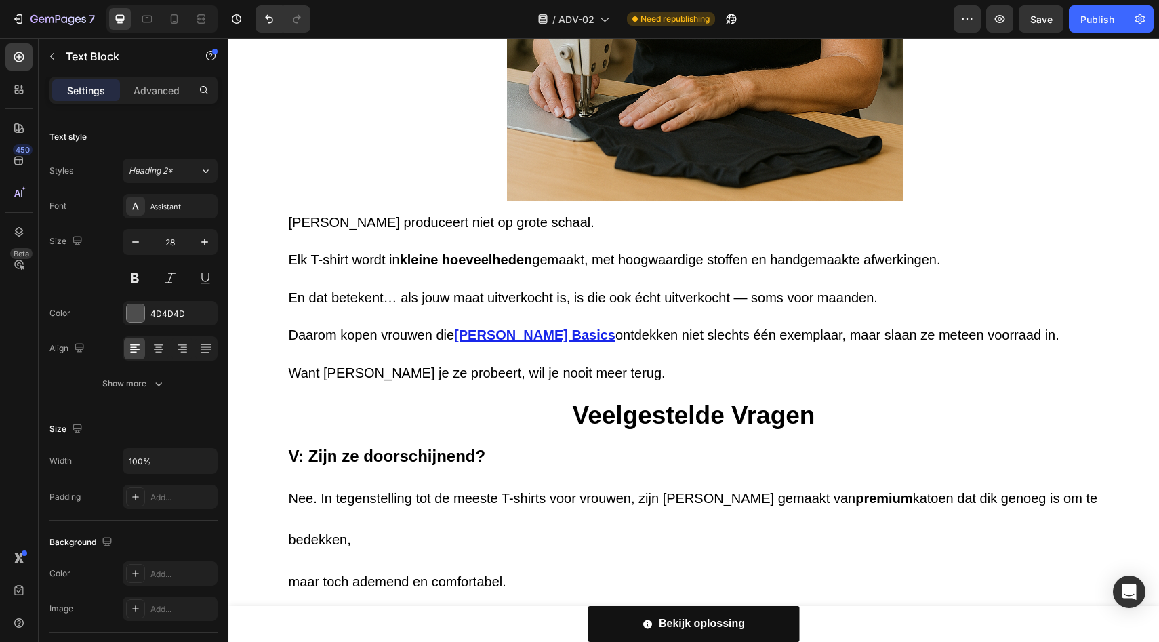
drag, startPoint x: 486, startPoint y: 96, endPoint x: 432, endPoint y: 95, distance: 54.2
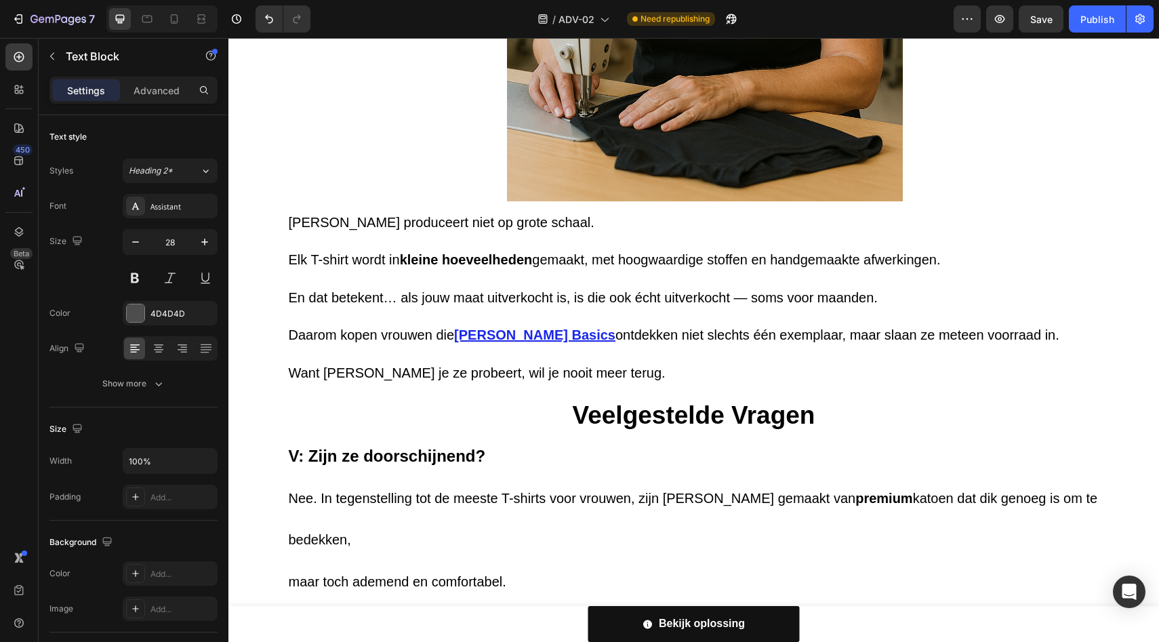
drag, startPoint x: 425, startPoint y: 96, endPoint x: 374, endPoint y: 97, distance: 50.8
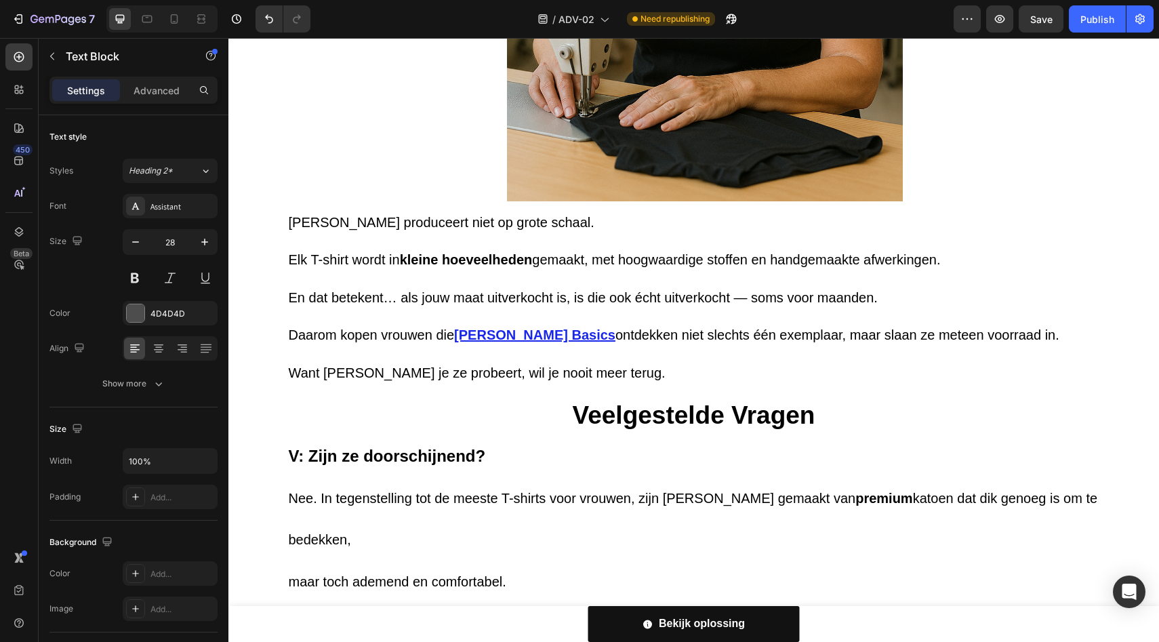
drag, startPoint x: 375, startPoint y: 97, endPoint x: 482, endPoint y: 102, distance: 107.3
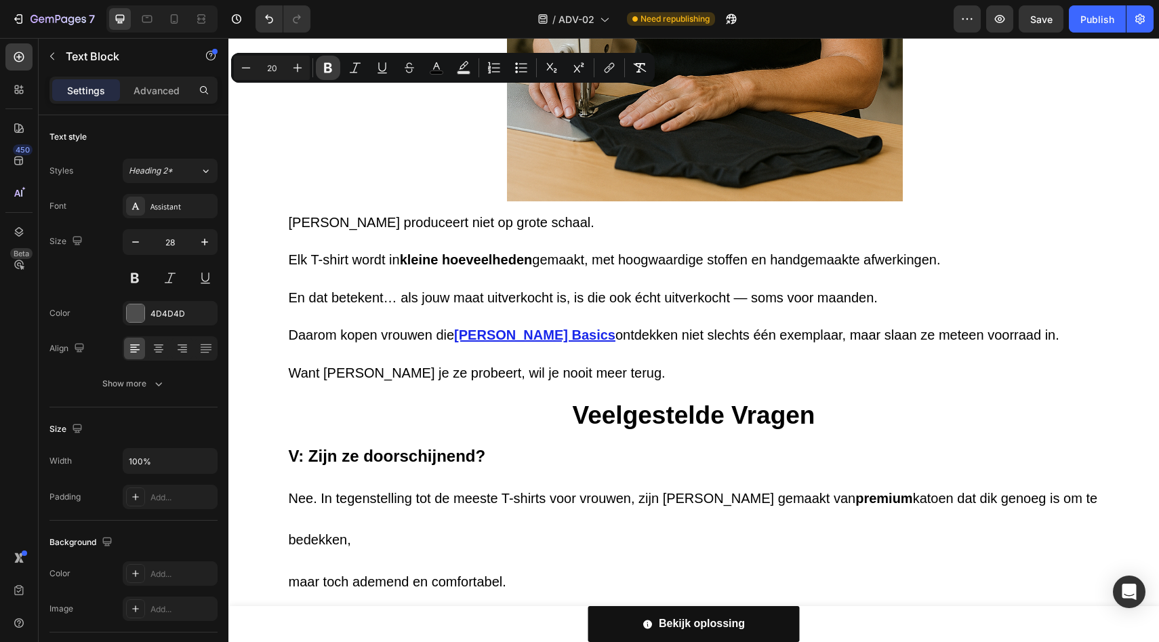
click at [330, 68] on icon "Editor contextual toolbar" at bounding box center [328, 68] width 8 height 10
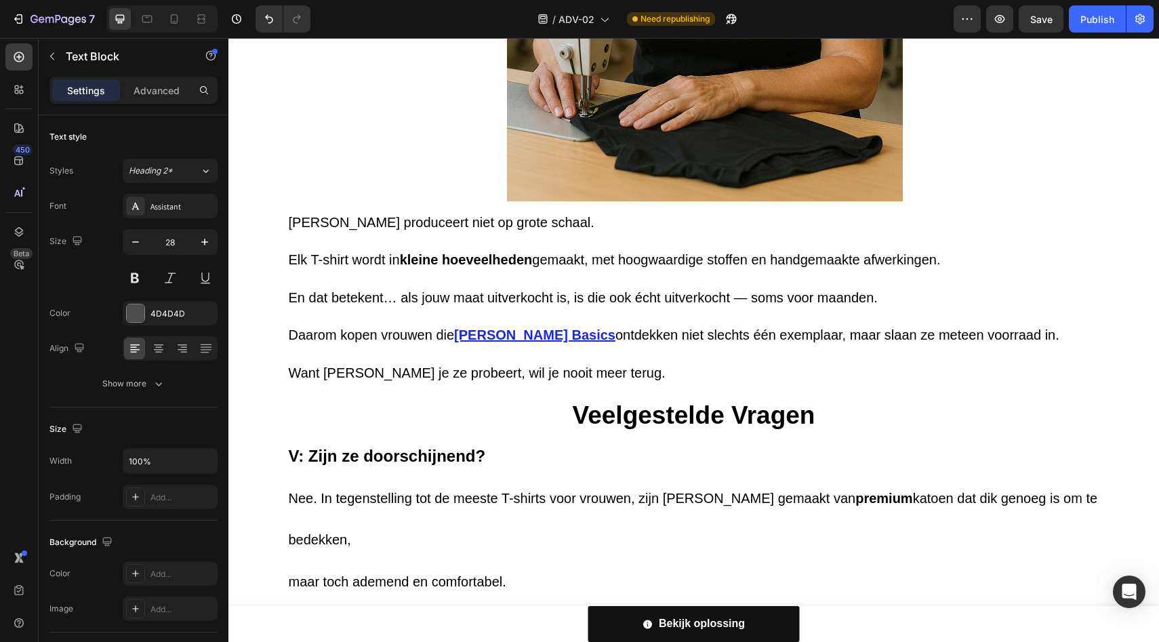
drag, startPoint x: 572, startPoint y: 98, endPoint x: 599, endPoint y: 98, distance: 27.1
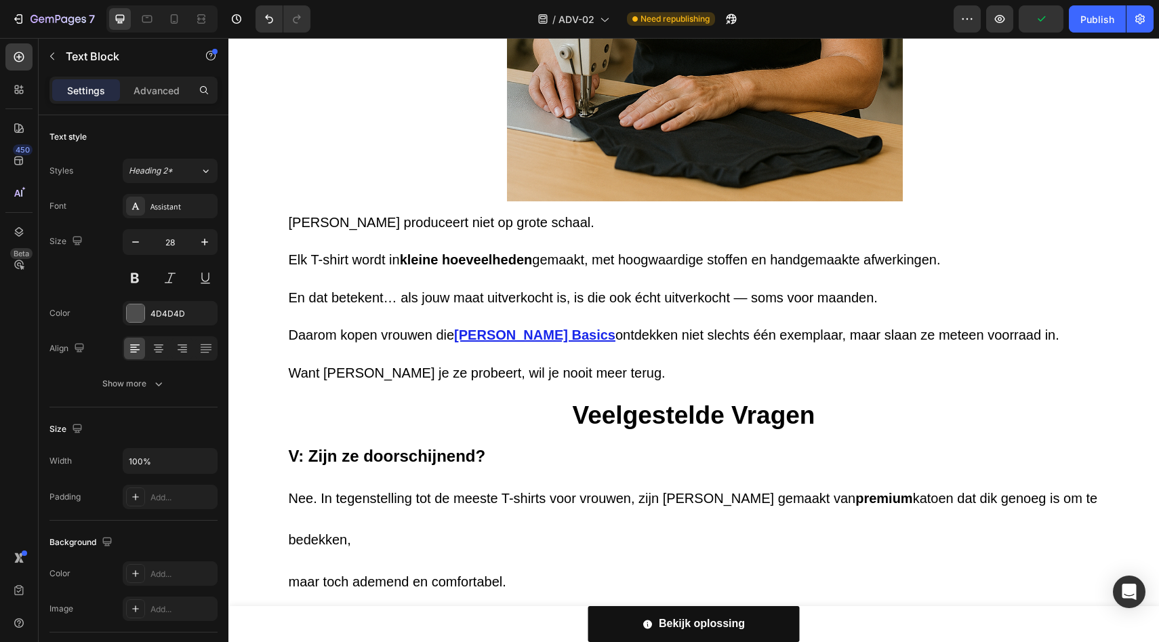
drag, startPoint x: 561, startPoint y: 98, endPoint x: 599, endPoint y: 98, distance: 38.6
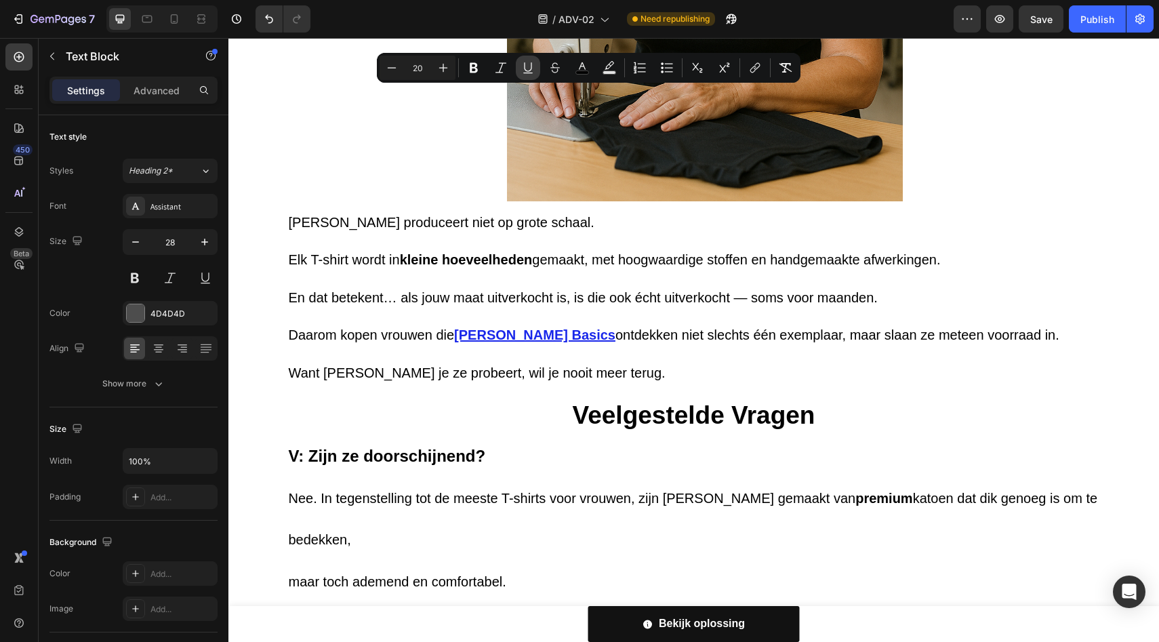
click at [525, 70] on icon "Editor contextual toolbar" at bounding box center [527, 66] width 7 height 9
click at [475, 68] on icon "Editor contextual toolbar" at bounding box center [474, 68] width 8 height 10
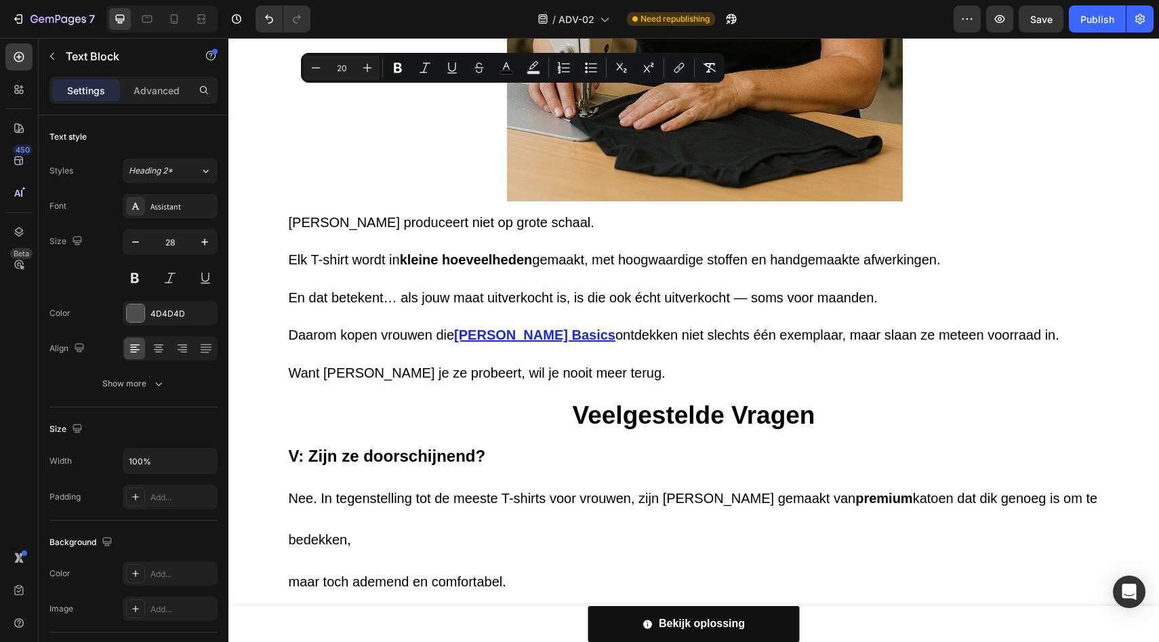
drag, startPoint x: 576, startPoint y: 98, endPoint x: 597, endPoint y: 98, distance: 21.0
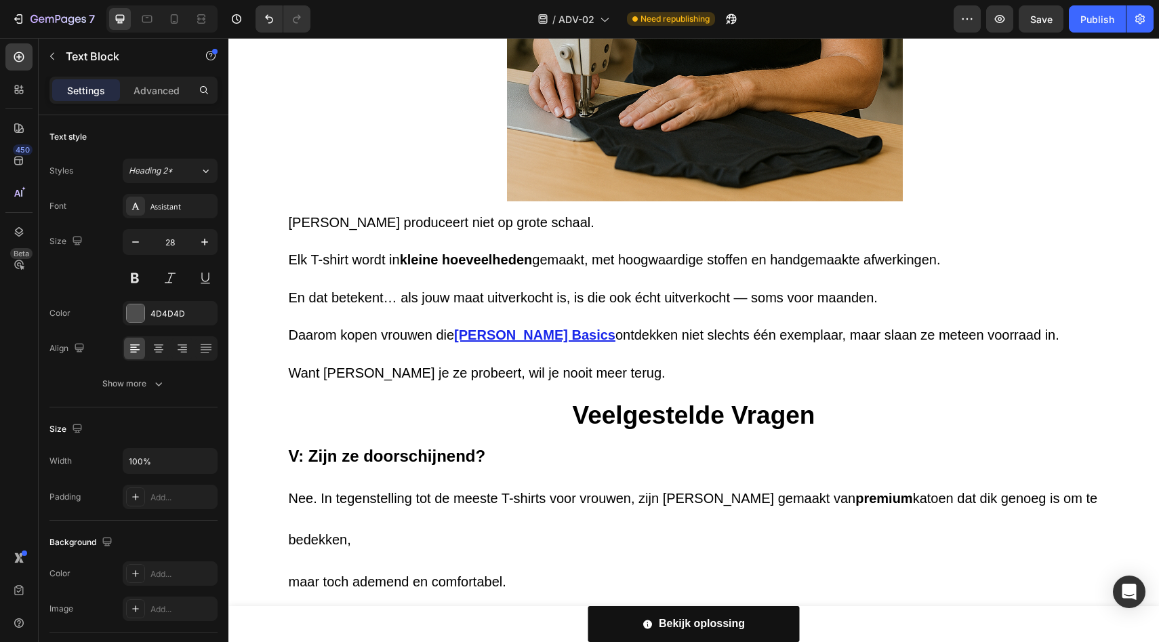
drag, startPoint x: 568, startPoint y: 95, endPoint x: 593, endPoint y: 97, distance: 25.2
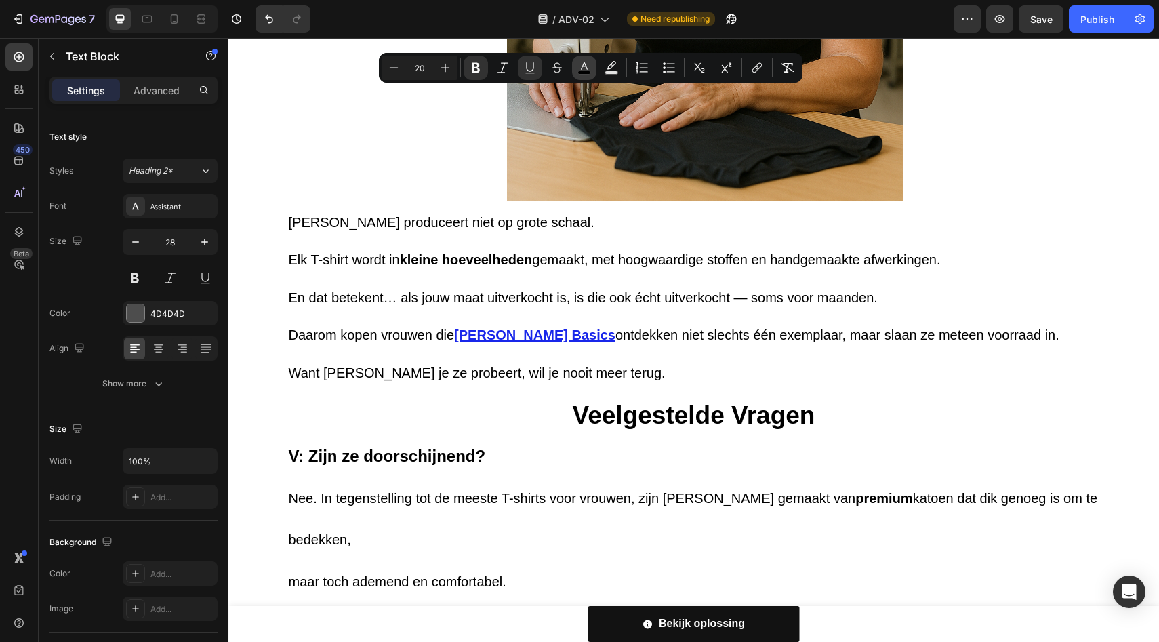
click at [593, 66] on button "color" at bounding box center [584, 68] width 24 height 24
type input "000000"
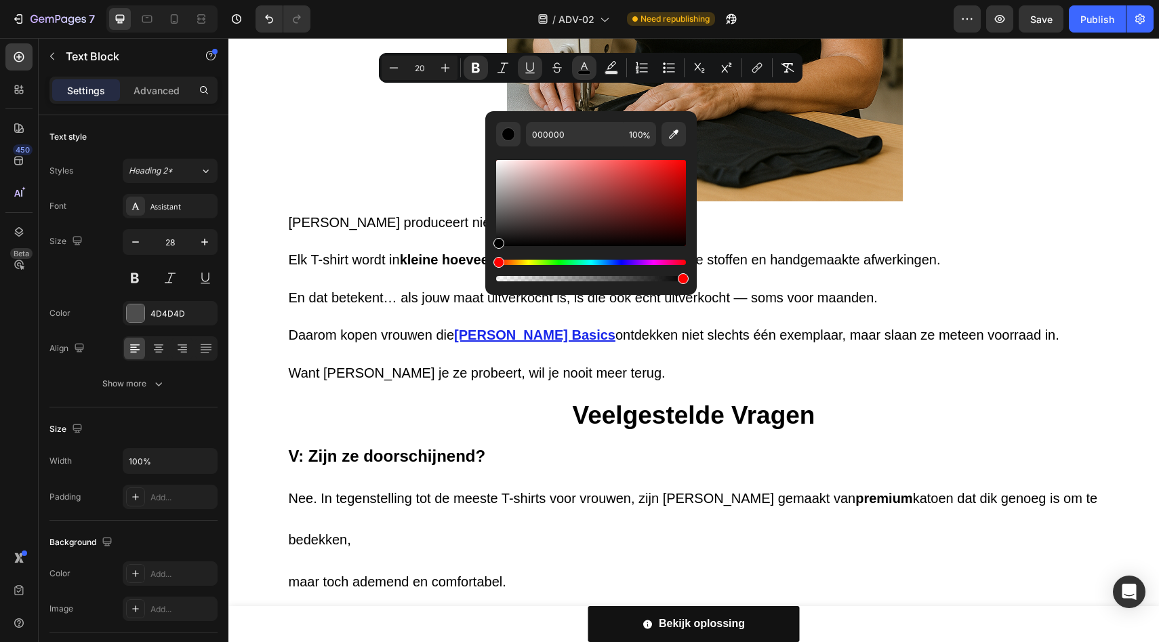
click at [623, 258] on div "Editor contextual toolbar" at bounding box center [591, 220] width 190 height 127
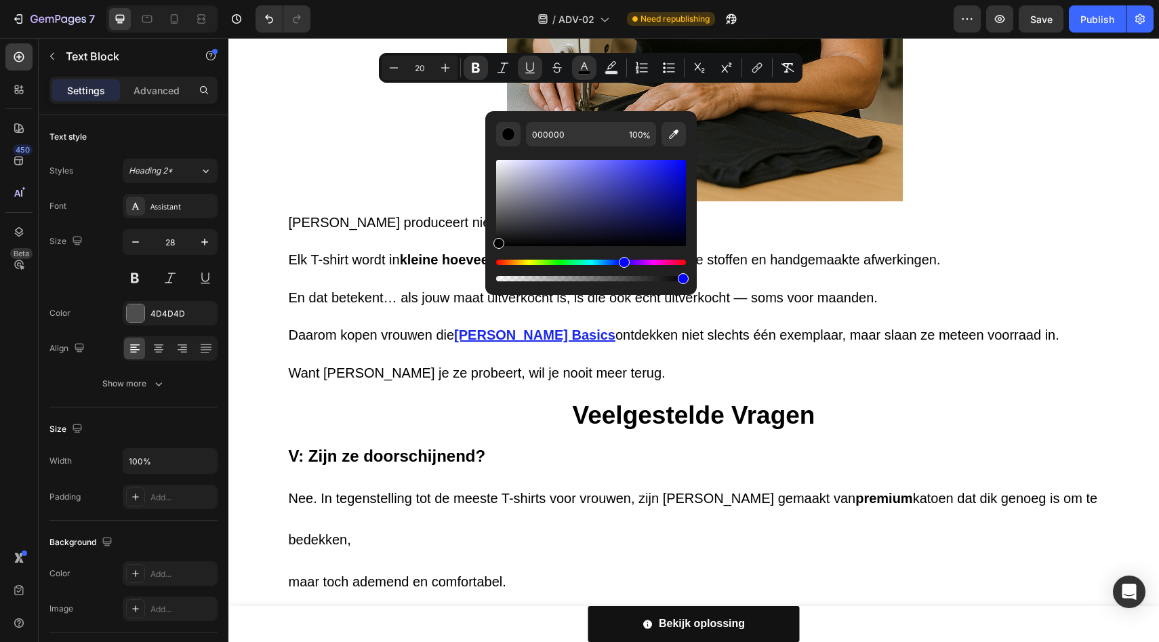
click at [622, 260] on div "Hue" at bounding box center [591, 262] width 190 height 5
drag, startPoint x: 644, startPoint y: 164, endPoint x: 677, endPoint y: 149, distance: 36.4
click at [677, 149] on div "Editor contextual toolbar" at bounding box center [591, 215] width 190 height 138
type input "0C10FF"
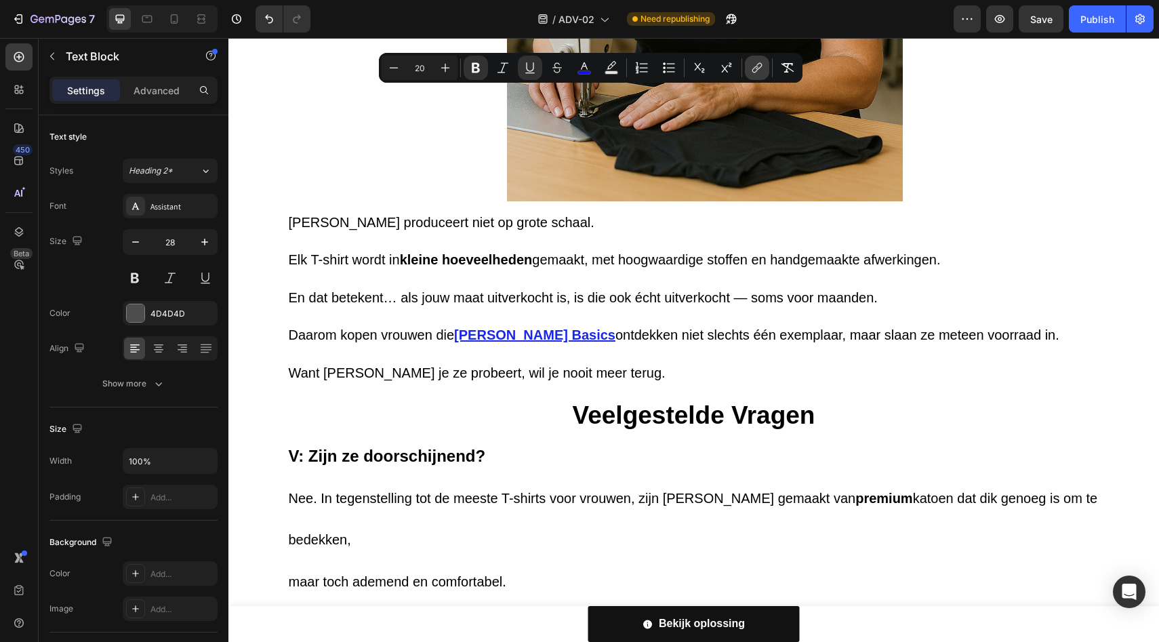
click at [753, 64] on icon "Editor contextual toolbar" at bounding box center [757, 68] width 14 height 14
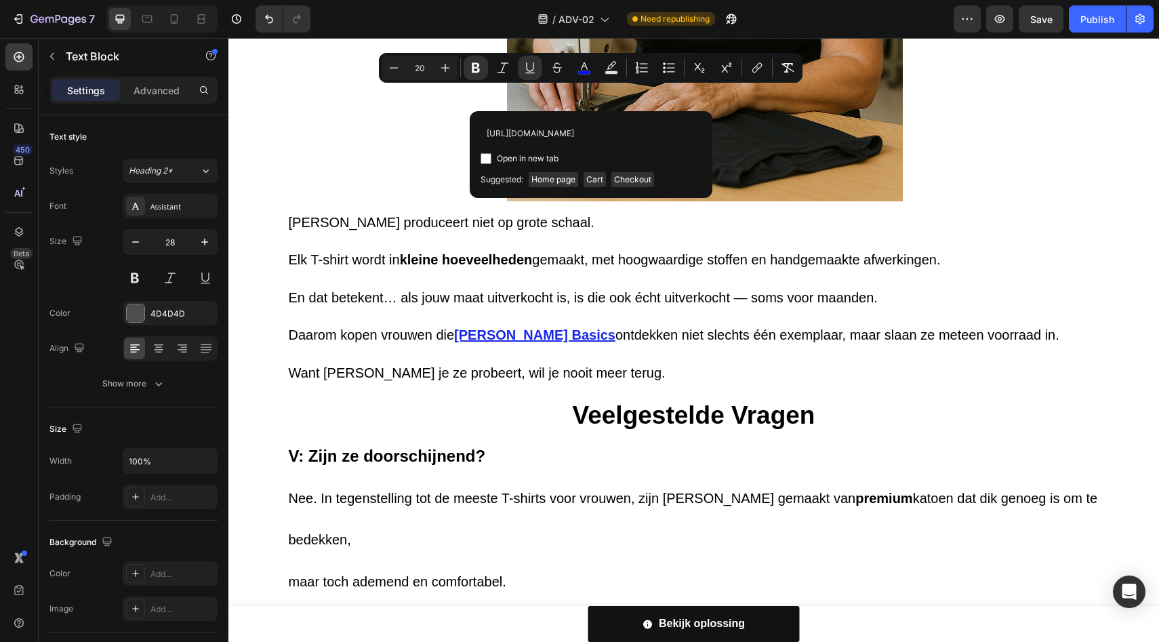
scroll to position [0, 182]
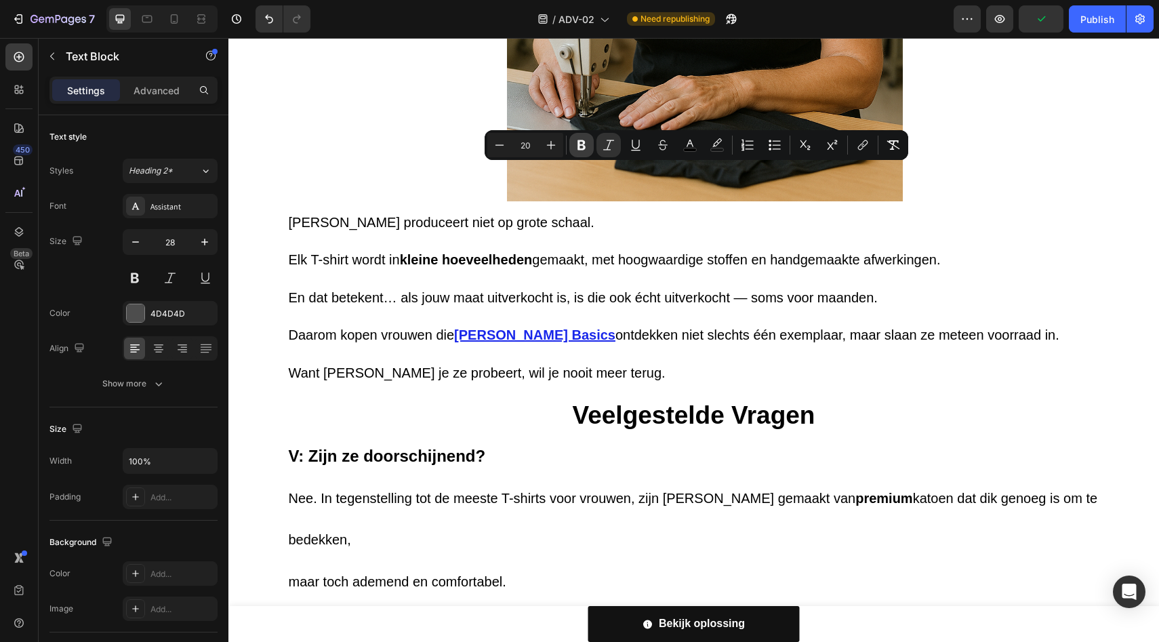
click at [583, 143] on icon "Editor contextual toolbar" at bounding box center [582, 145] width 8 height 10
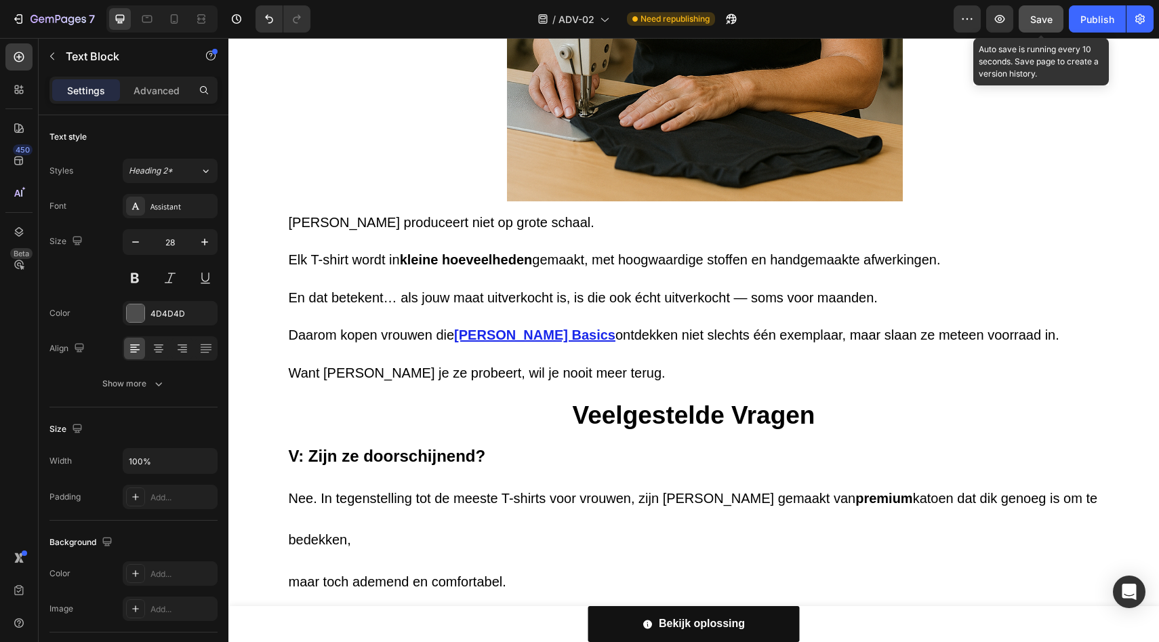
click at [1046, 26] on button "Save" at bounding box center [1041, 18] width 45 height 27
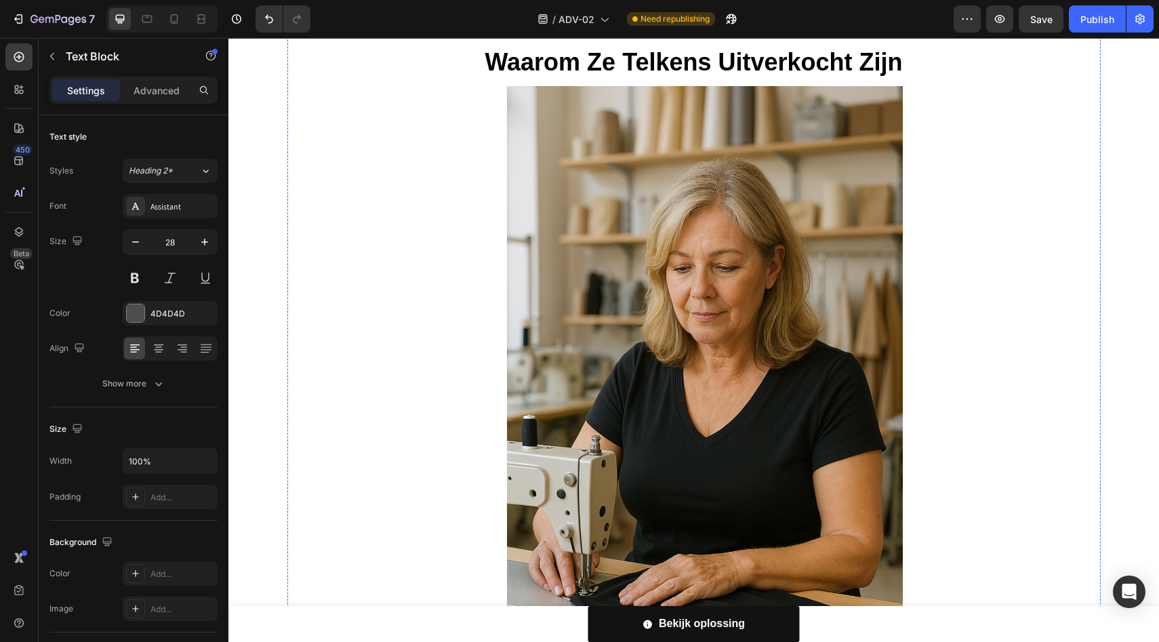
scroll to position [3291, 0]
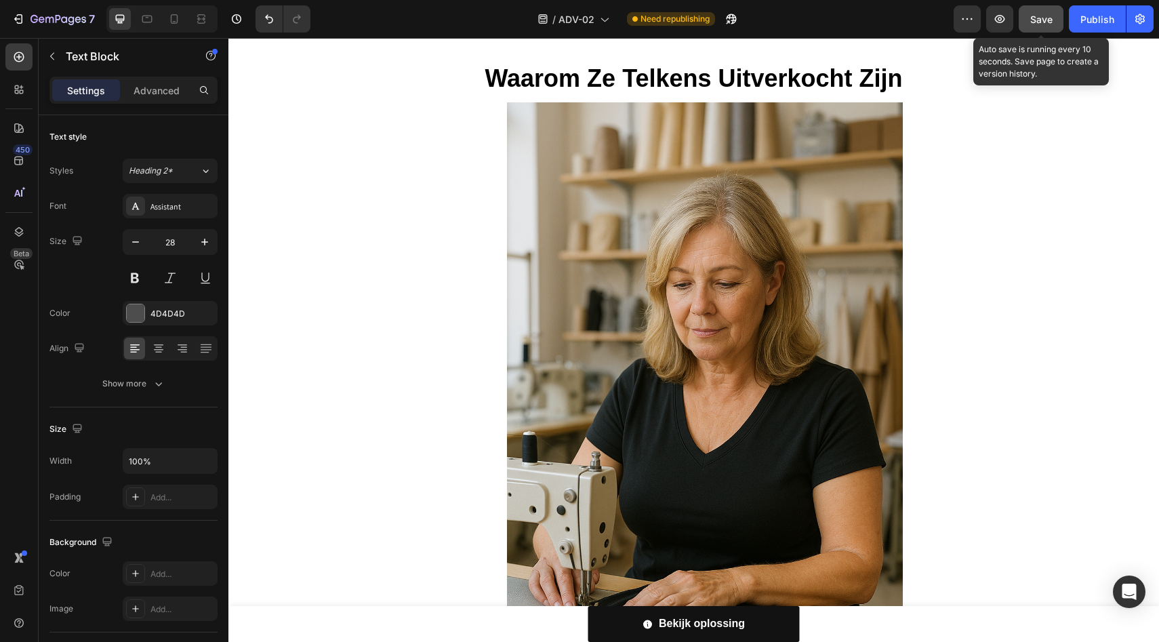
click at [1031, 28] on button "Save" at bounding box center [1041, 18] width 45 height 27
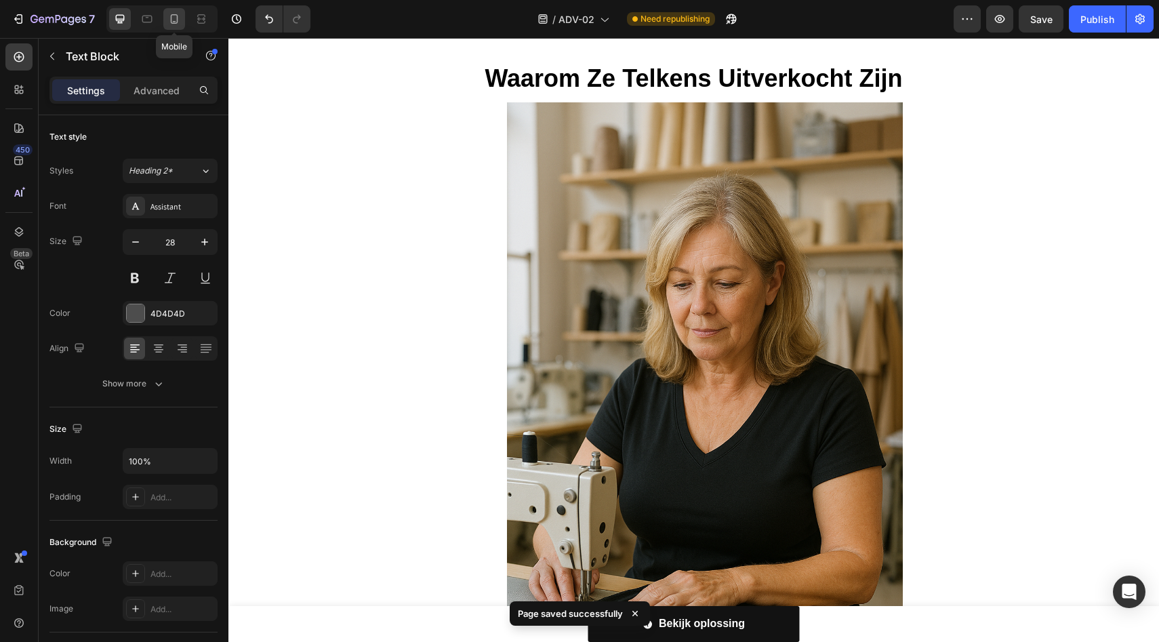
click at [180, 15] on icon at bounding box center [174, 19] width 14 height 14
type input "24"
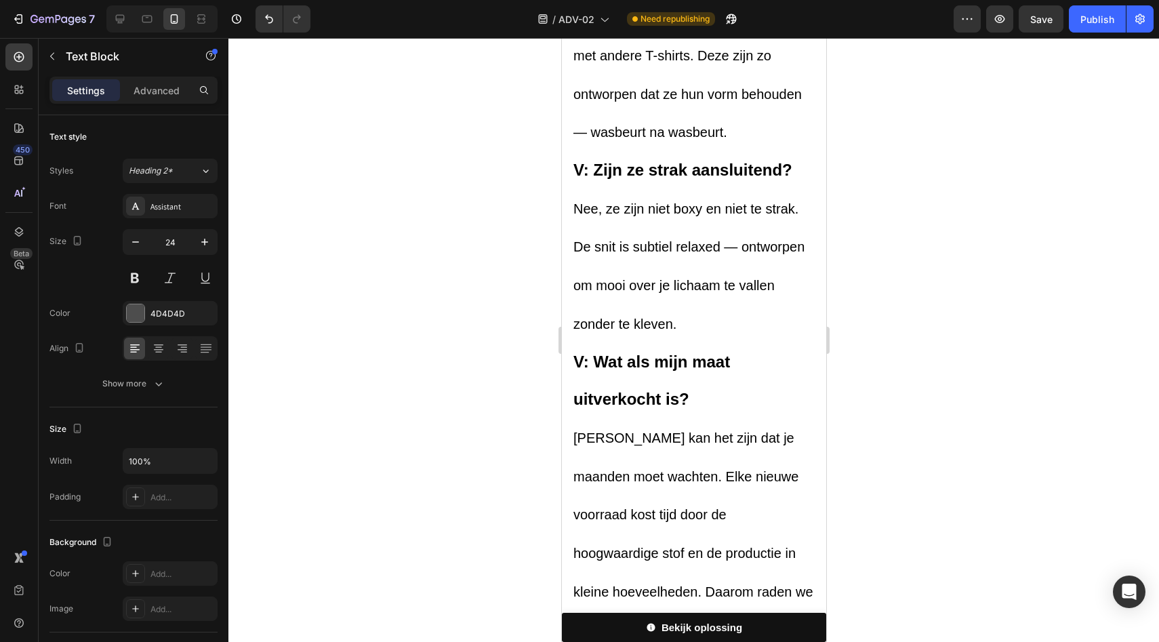
scroll to position [4911, 0]
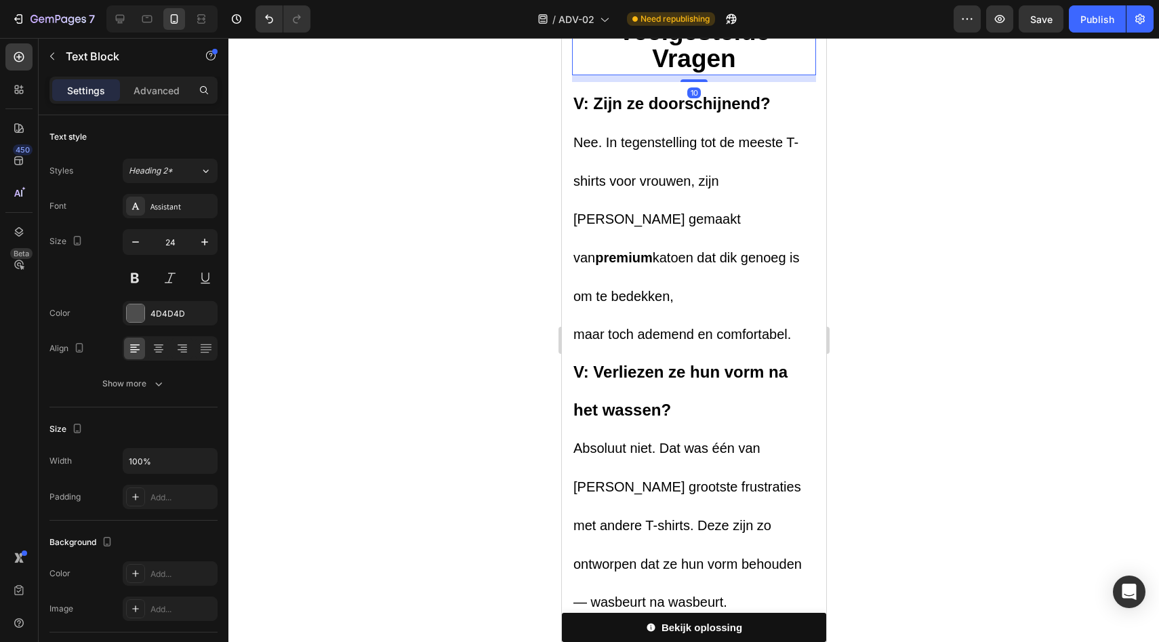
click at [704, 73] on strong "Veelgestelde Vragen" at bounding box center [694, 46] width 152 height 56
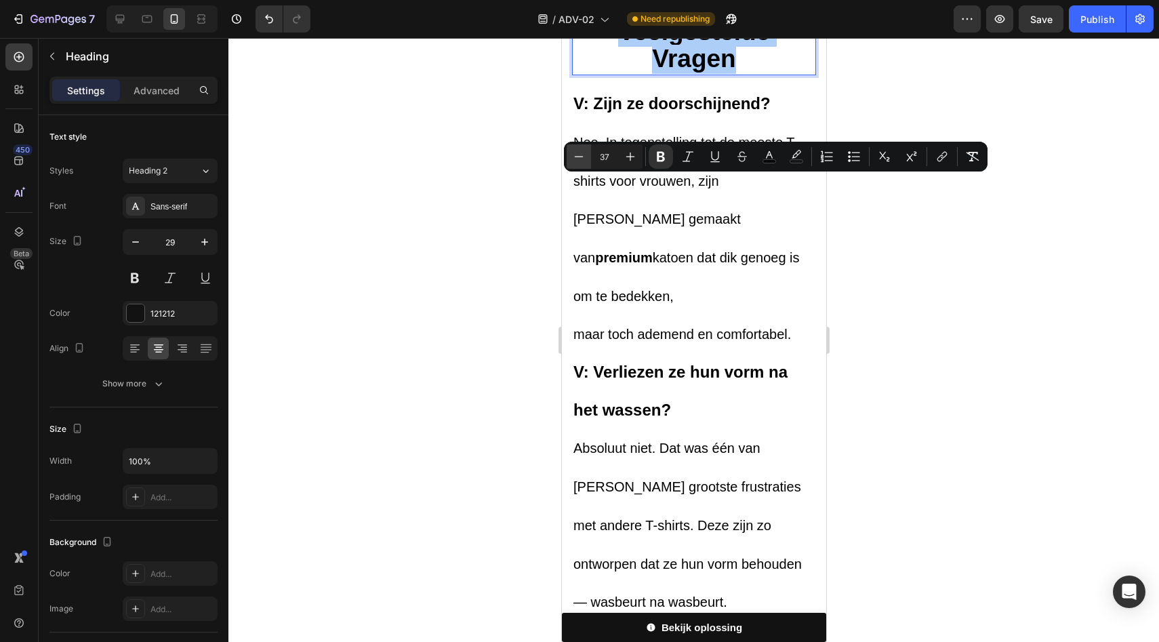
click at [570, 157] on button "Minus" at bounding box center [579, 156] width 24 height 24
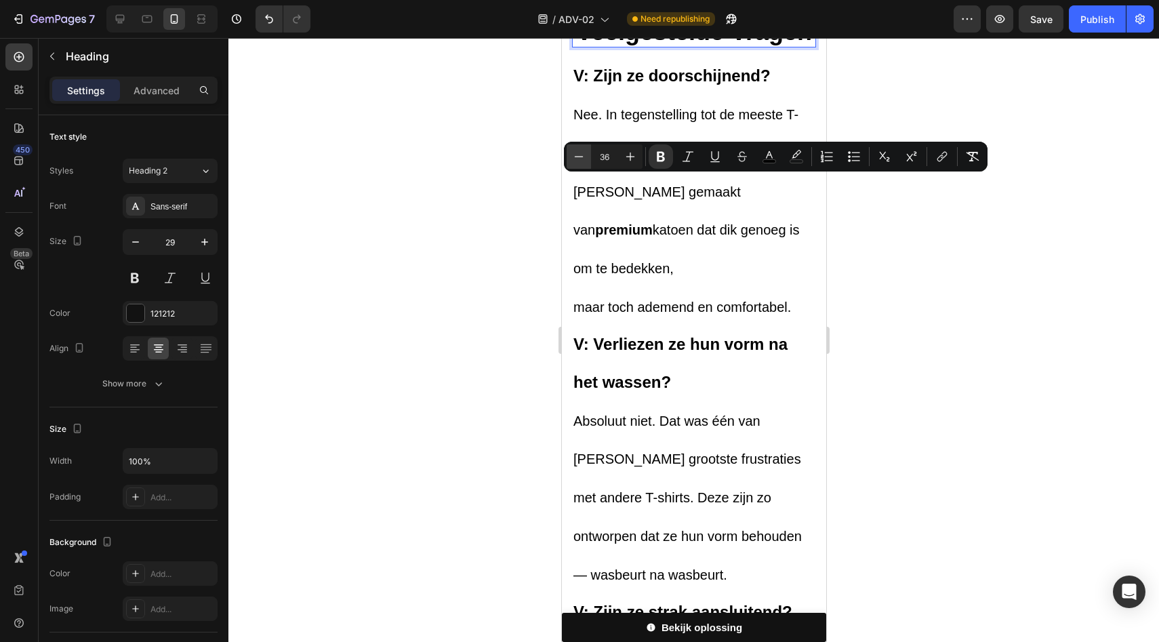
click at [570, 157] on button "Minus" at bounding box center [579, 156] width 24 height 24
click at [576, 166] on button "Minus" at bounding box center [579, 156] width 24 height 24
type input "34"
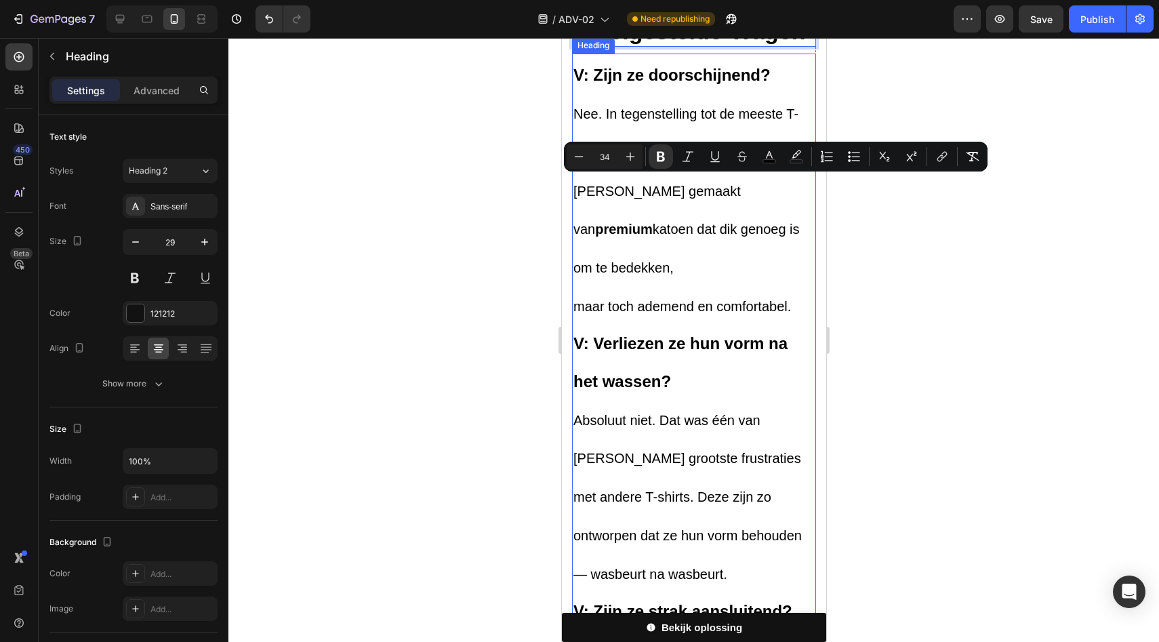
click at [696, 260] on h2 "V: Zijn ze doorschijnend? Nee. In tegenstelling tot de meeste T-shirts voor vro…" at bounding box center [693, 591] width 244 height 1075
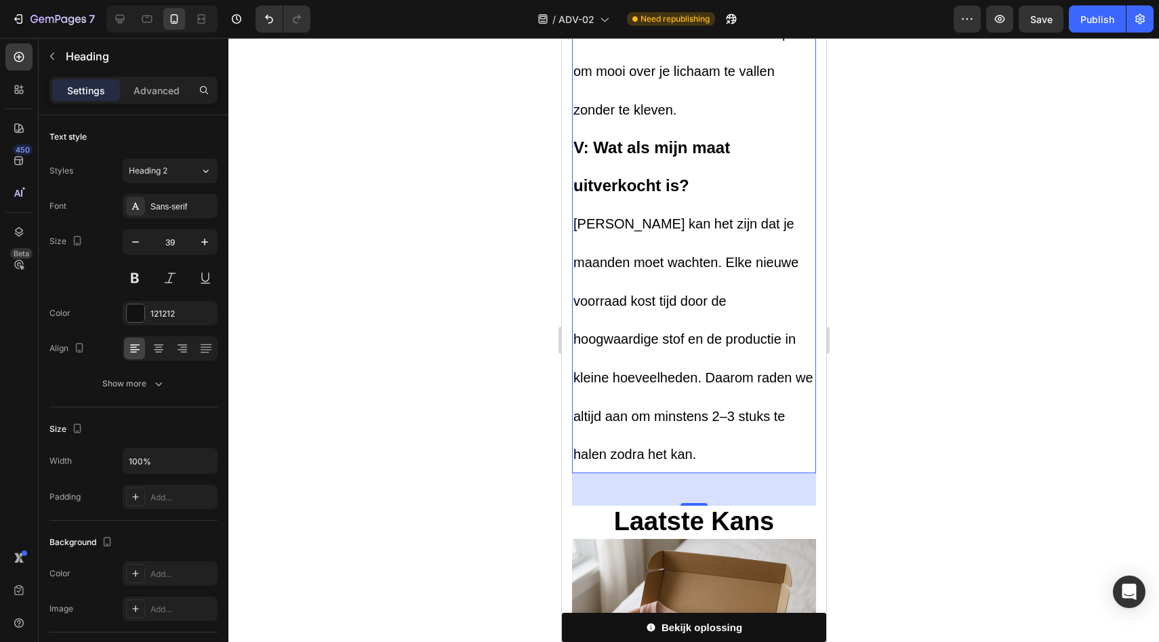
scroll to position [5562, 0]
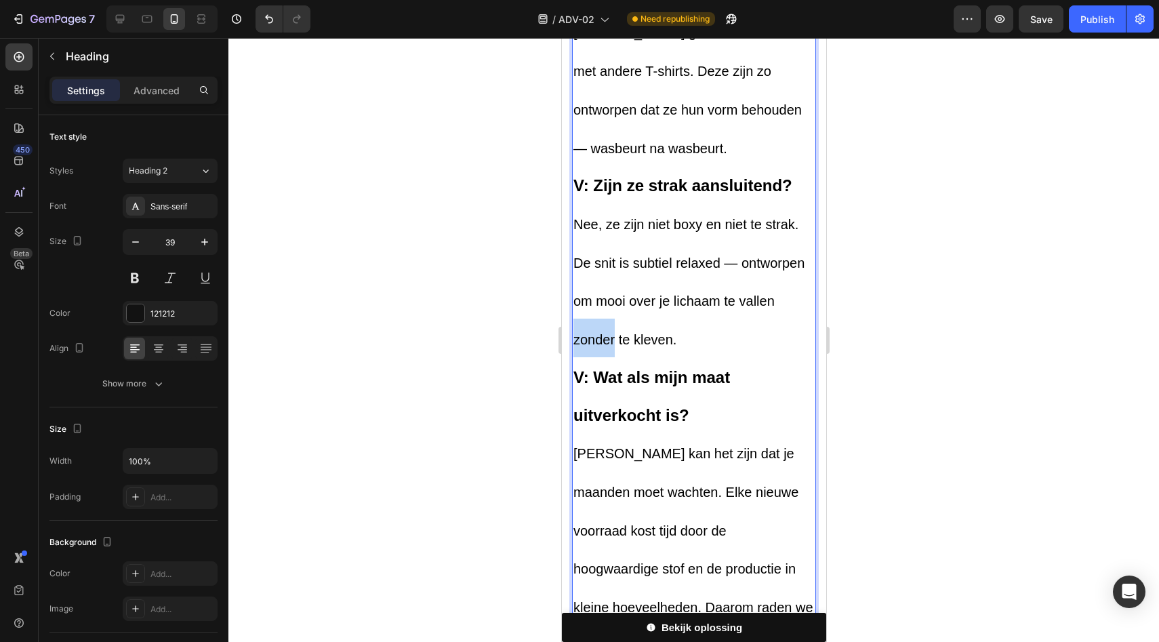
click at [649, 310] on p "V: Zijn ze doorschijnend? Nee. In tegenstelling tot de meeste T-shirts voor vro…" at bounding box center [693, 165] width 241 height 1072
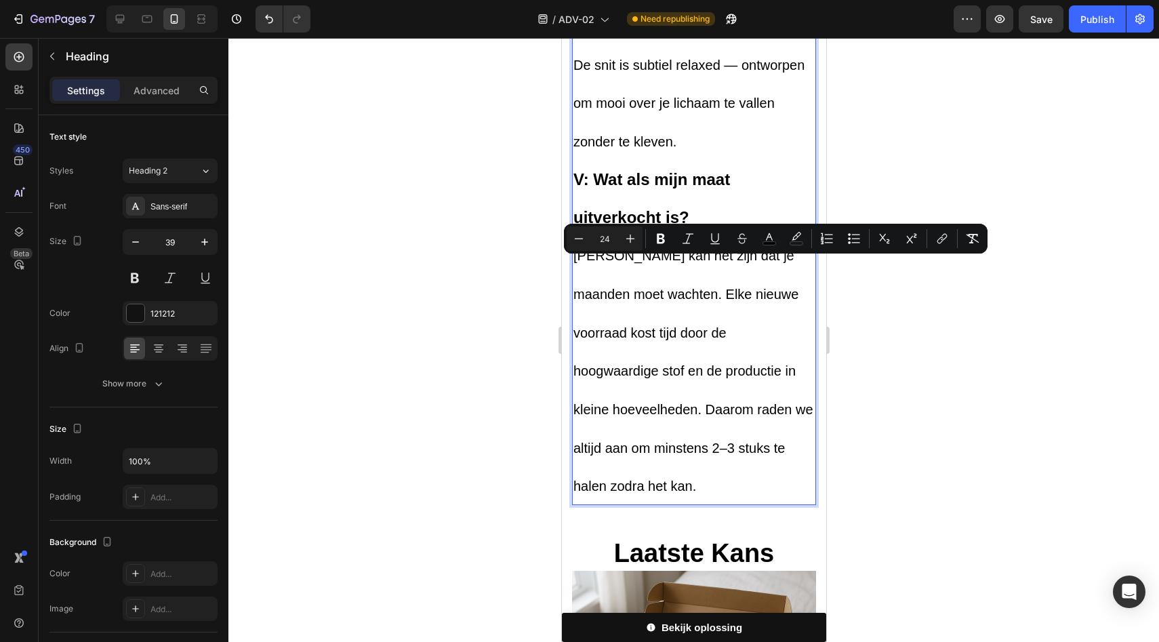
click at [658, 226] on strong "V: Wat als mijn maat uitverkocht is?" at bounding box center [651, 198] width 157 height 56
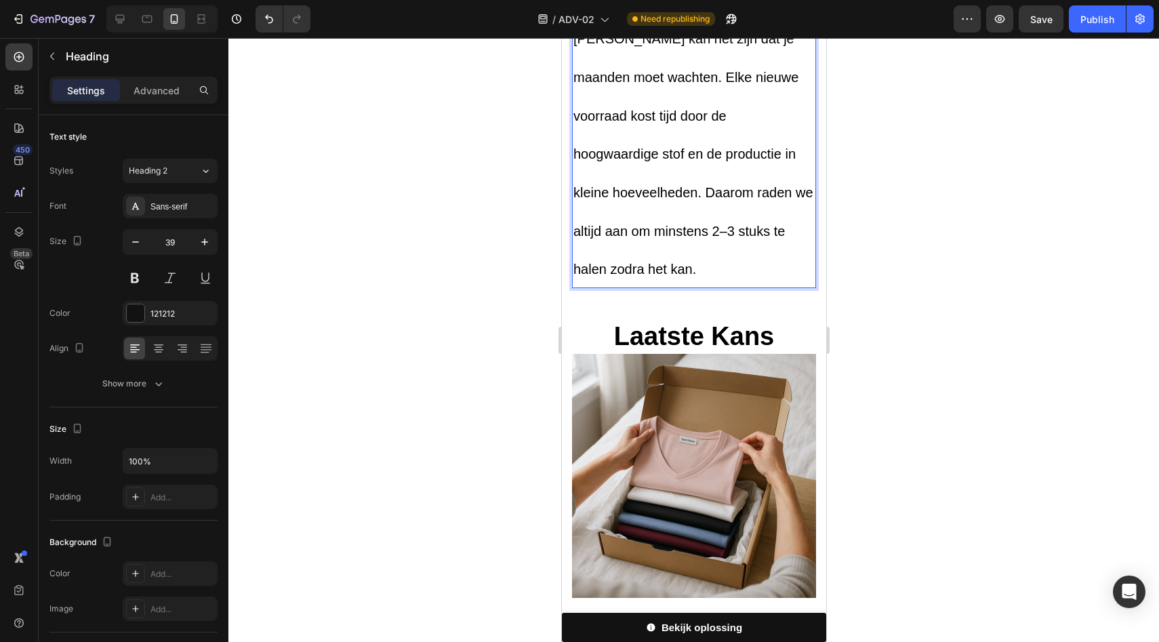
scroll to position [5947, 0]
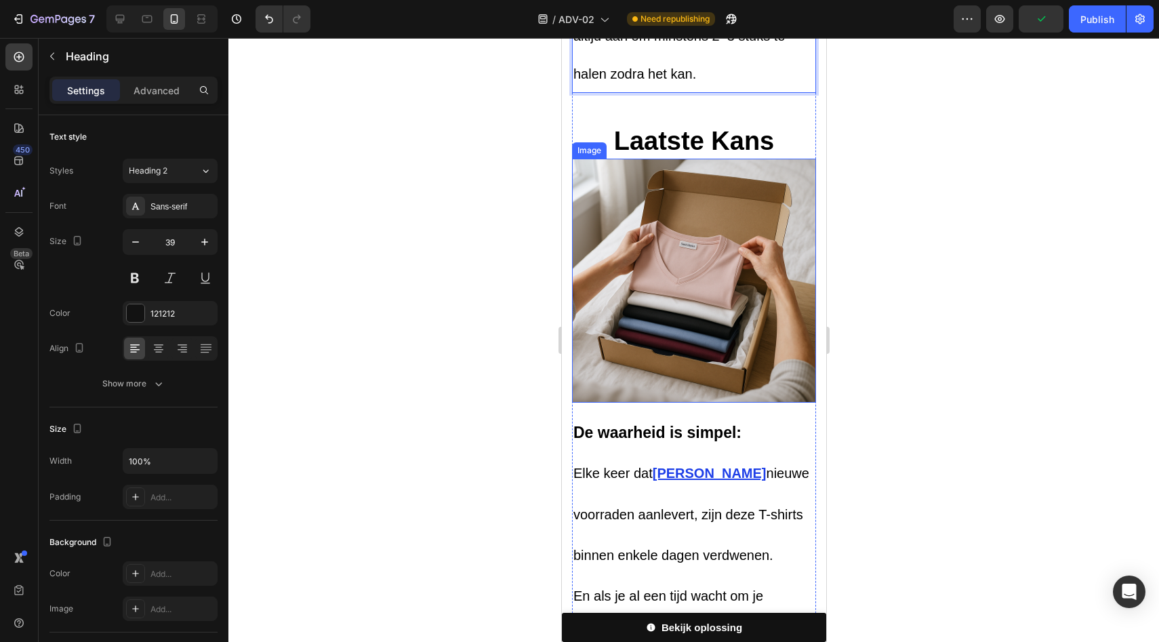
click at [662, 326] on img at bounding box center [693, 281] width 244 height 244
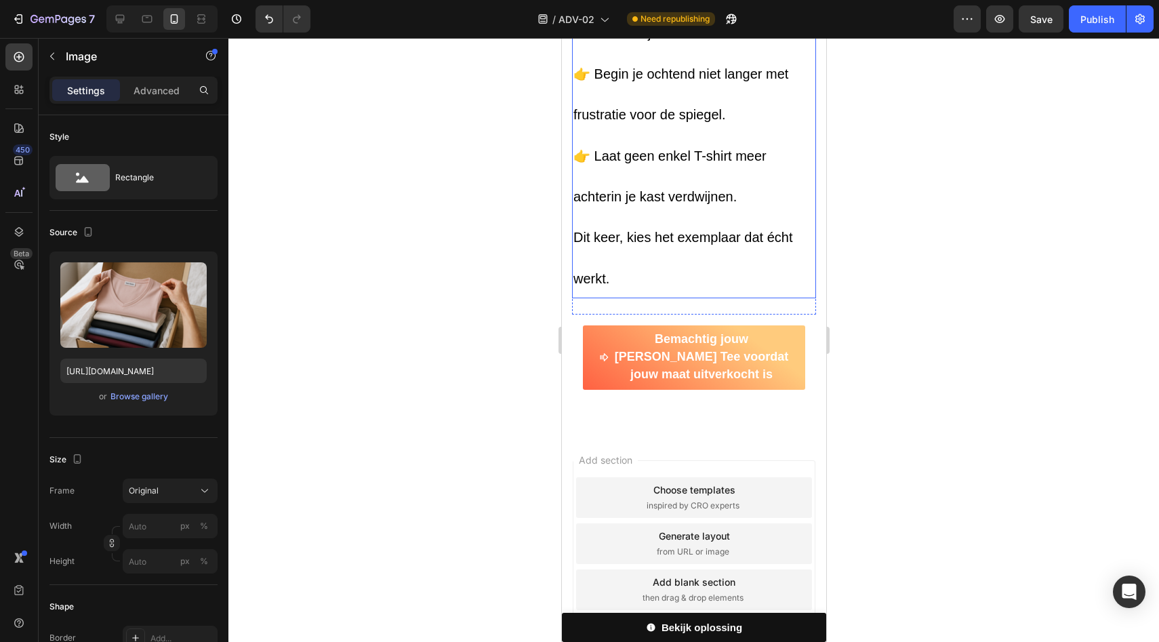
scroll to position [6756, 0]
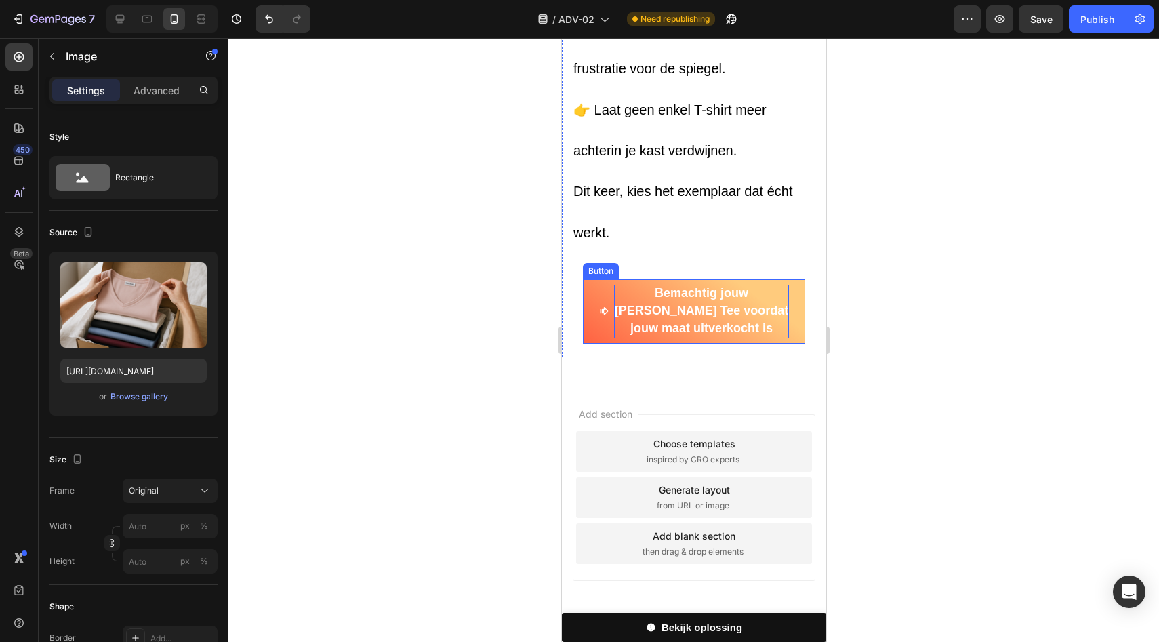
click at [656, 295] on strong "Bemachtig jouw [PERSON_NAME] Tee voordat jouw maat uitverkocht is" at bounding box center [701, 310] width 174 height 49
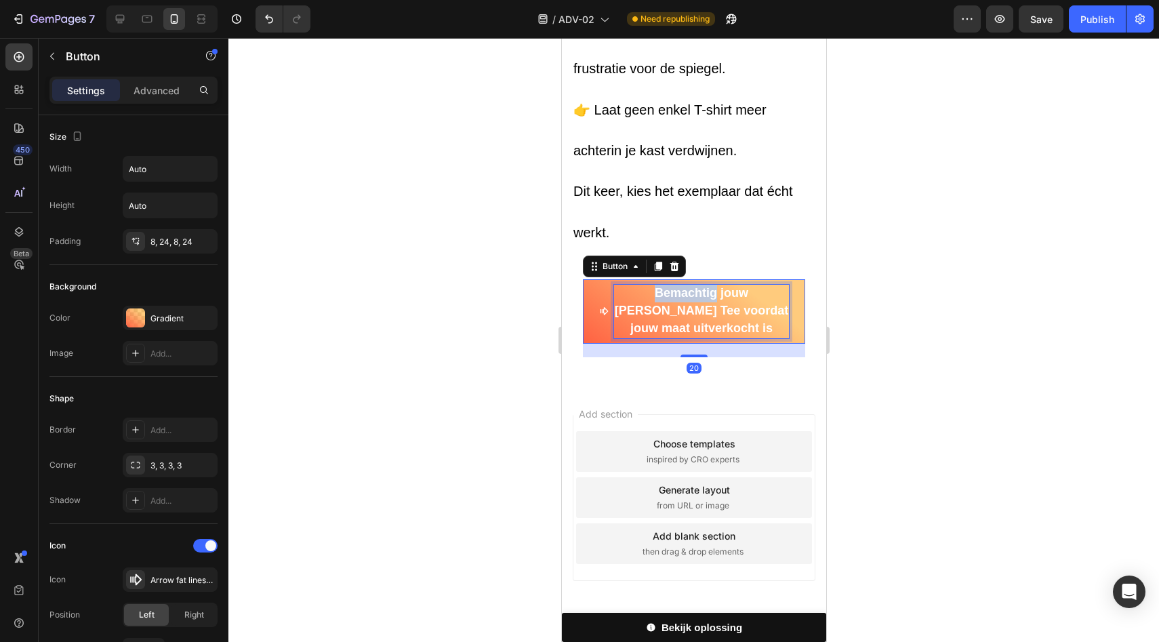
click at [656, 295] on strong "Bemachtig jouw [PERSON_NAME] Tee voordat jouw maat uitverkocht is" at bounding box center [701, 310] width 174 height 49
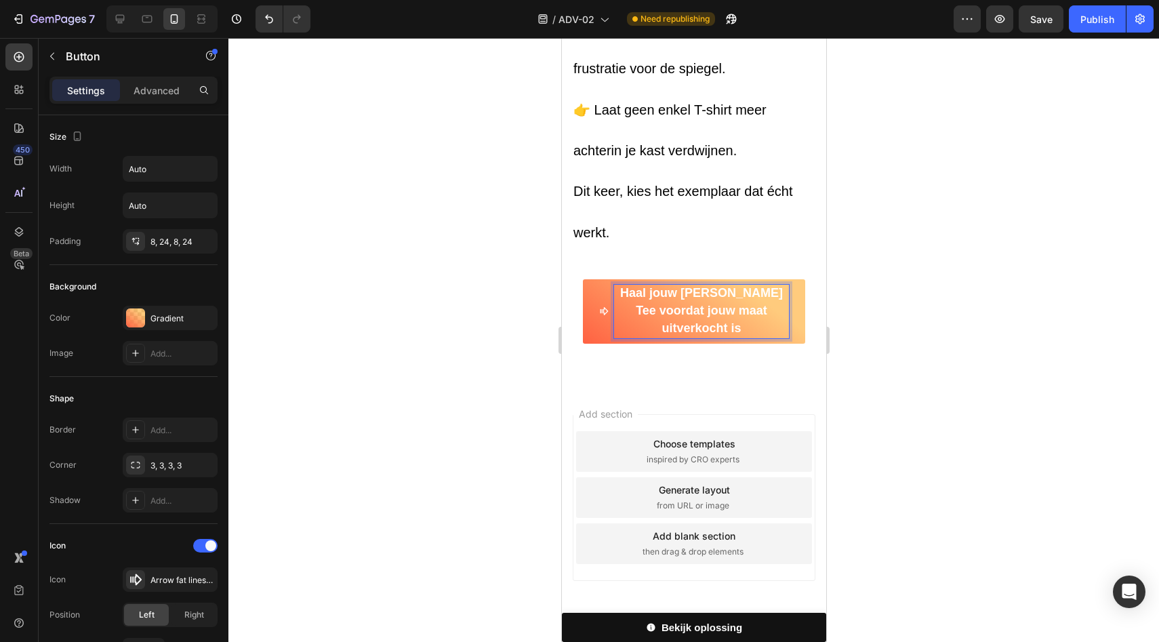
click at [709, 388] on div "Add section Choose templates inspired by CRO experts Generate layout from URL o…" at bounding box center [693, 500] width 264 height 226
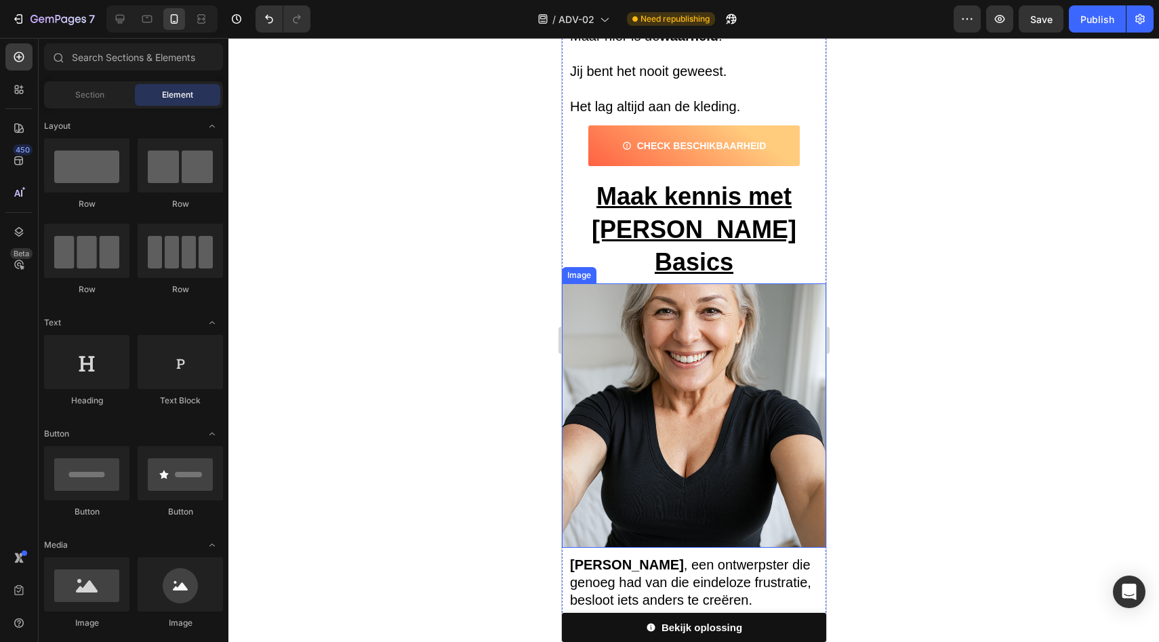
scroll to position [1055, 0]
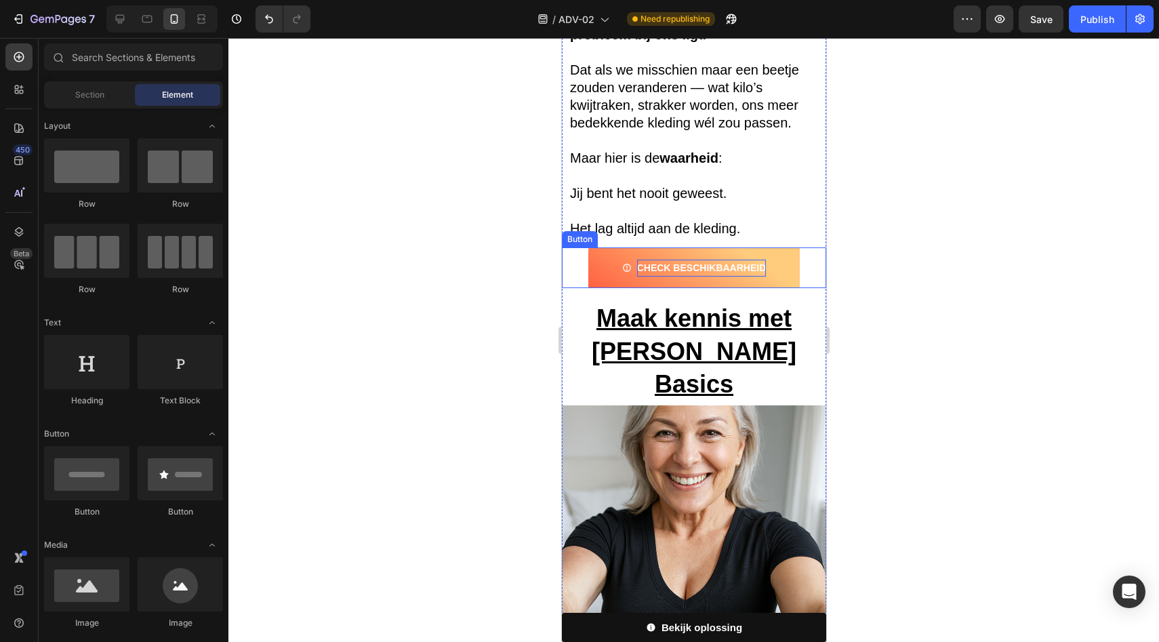
click at [652, 273] on strong "CHECK BESCHIKBAARHEID" at bounding box center [701, 267] width 129 height 11
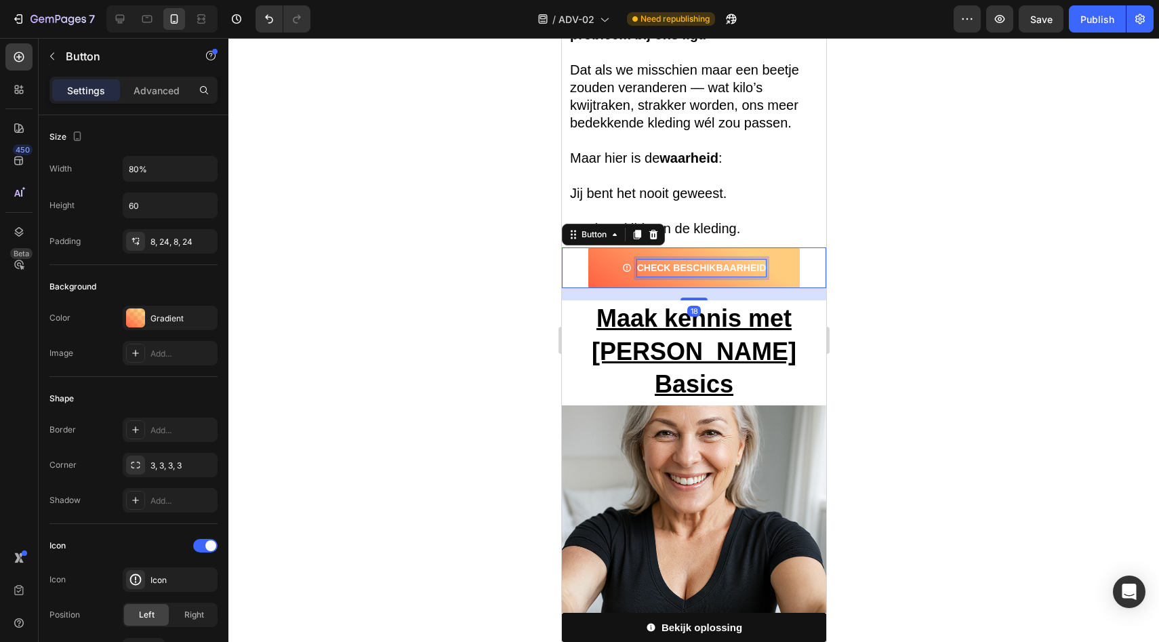
click at [652, 273] on strong "CHECK BESCHIKBAARHEID" at bounding box center [701, 267] width 129 height 11
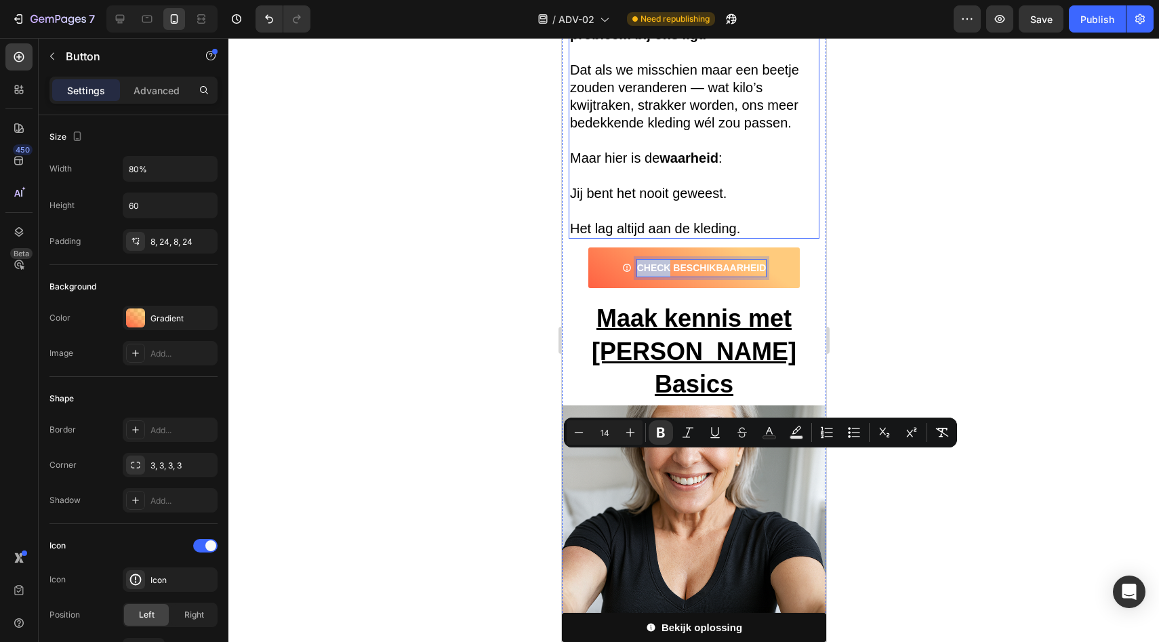
click at [694, 201] on span "Jij bent het nooit geweest." at bounding box center [647, 193] width 157 height 15
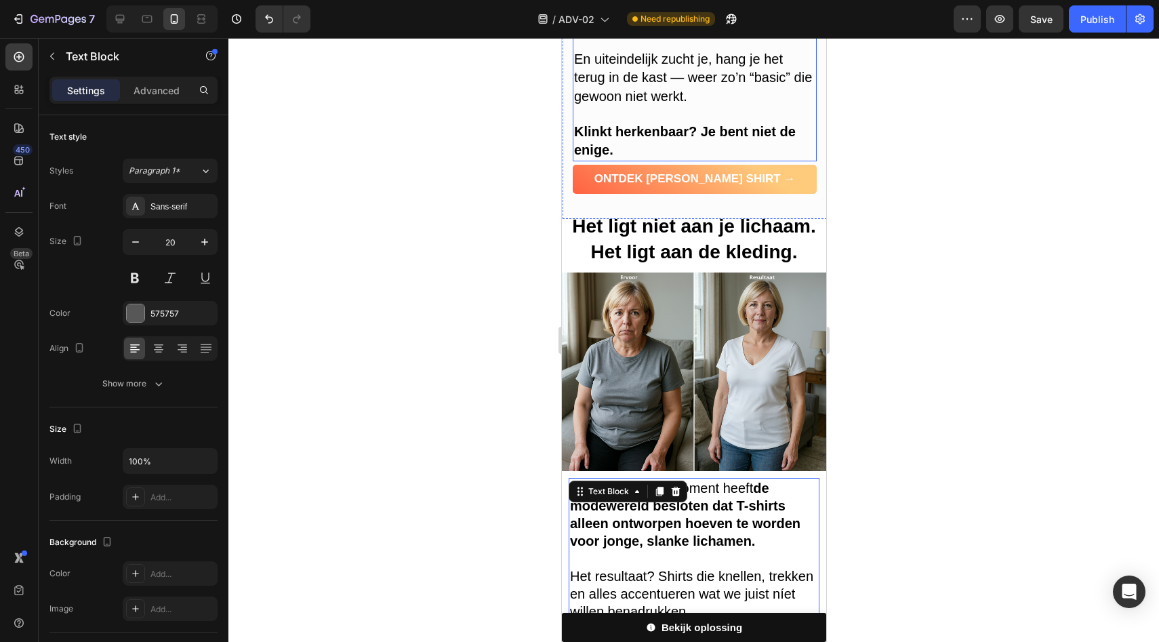
scroll to position [714, 0]
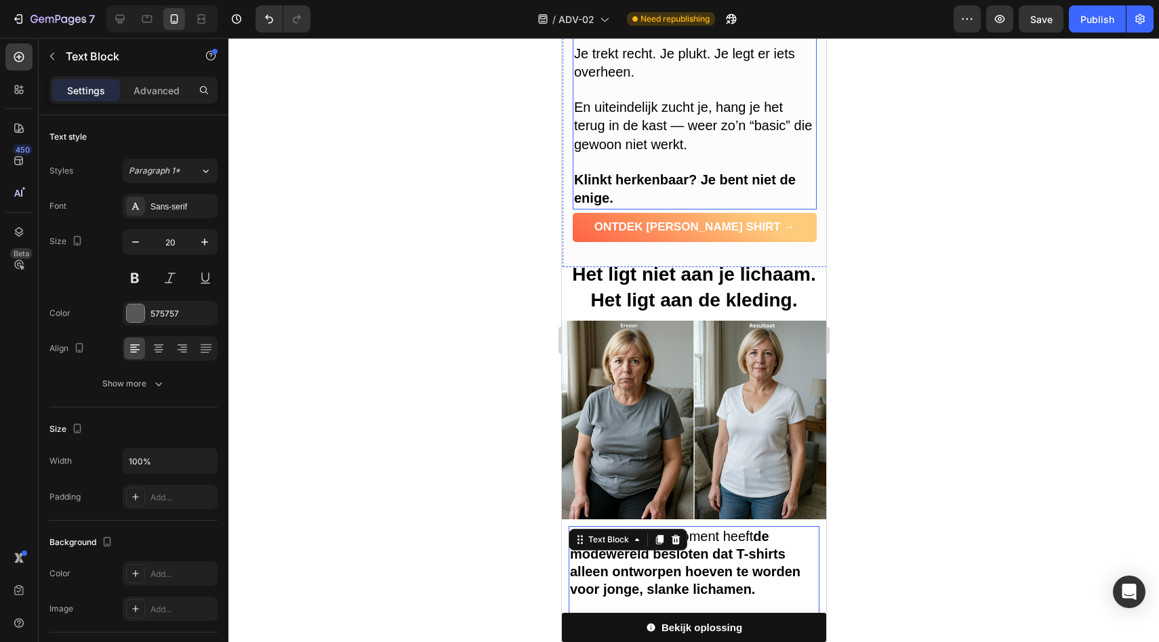
click at [677, 205] on strong "Klinkt herkenbaar? Je bent niet de enige." at bounding box center [685, 188] width 222 height 33
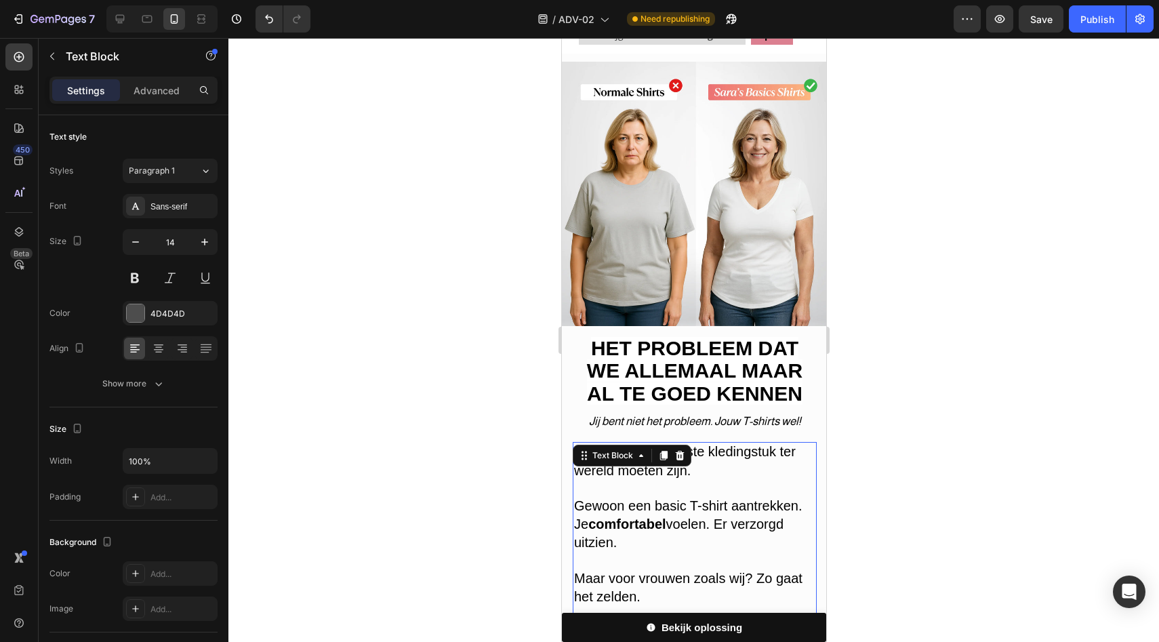
scroll to position [279, 0]
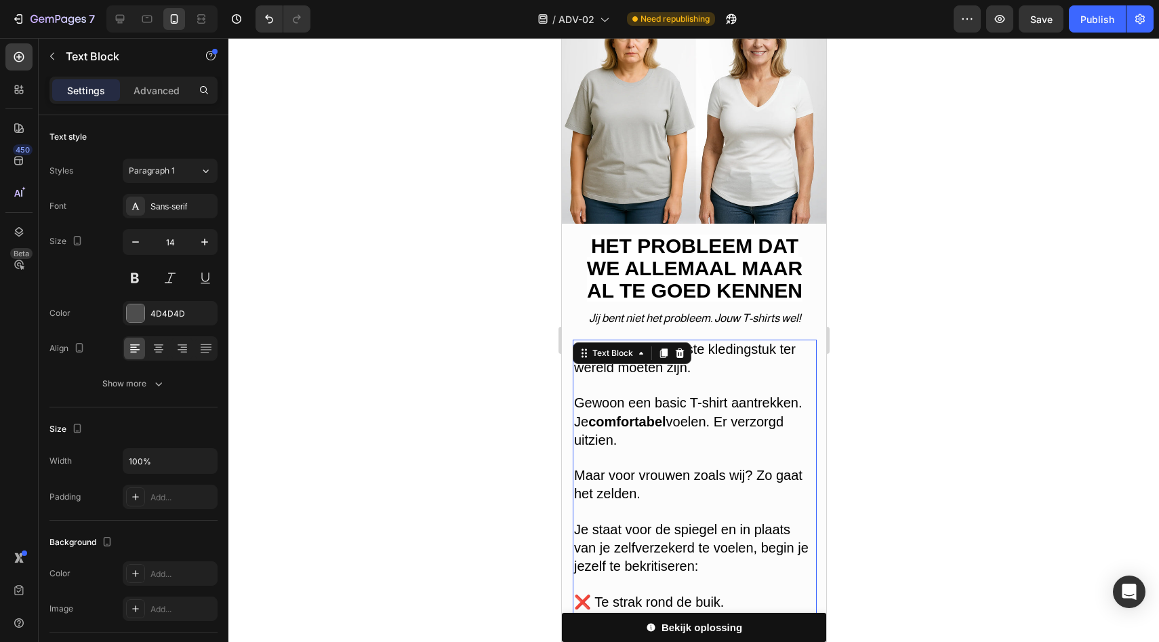
click at [691, 414] on span "Gewoon een basic T-shirt aantrekken. Je comfortabel voelen. Er verzorgd uitzien." at bounding box center [688, 421] width 228 height 52
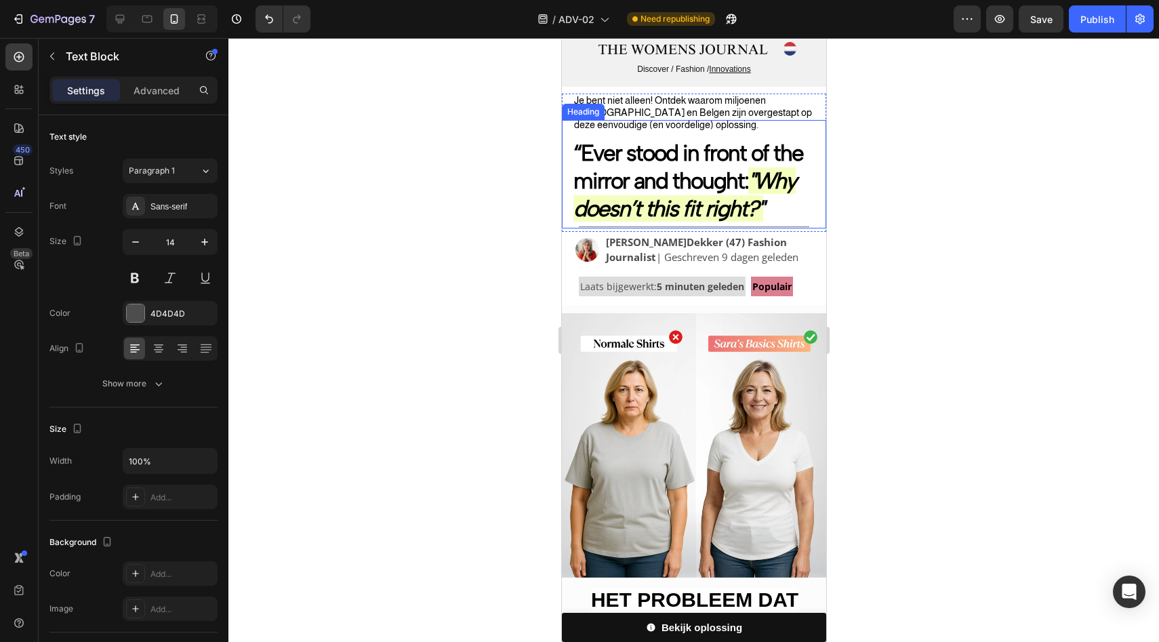
scroll to position [0, 0]
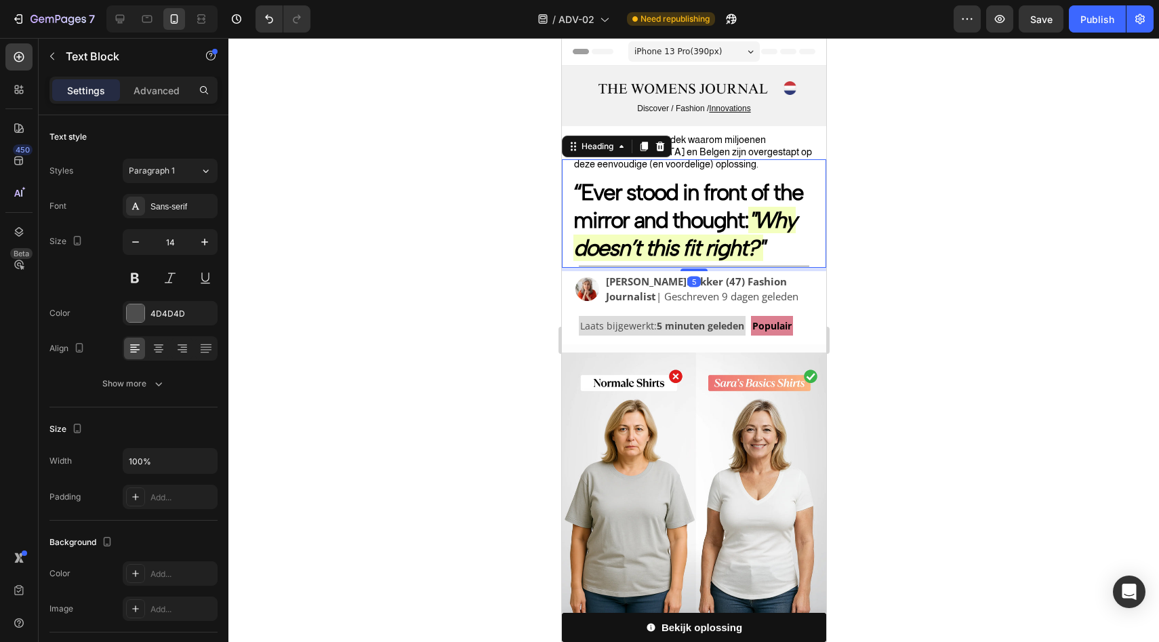
click at [687, 224] on strong "“Ever stood in front of the mirror and thought:" at bounding box center [688, 206] width 230 height 54
click at [722, 298] on span "Dekker (47) Fashion Journalist | Geschreven 9 dagen geleden" at bounding box center [701, 289] width 193 height 29
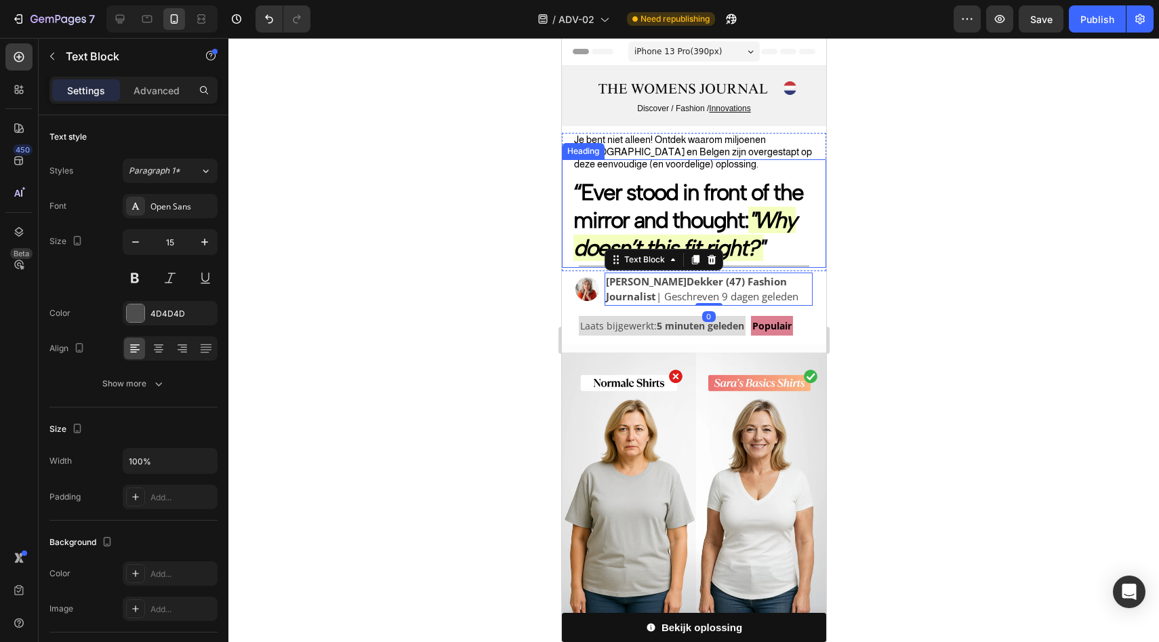
click at [704, 208] on strong "“Ever stood in front of the mirror and thought:" at bounding box center [688, 206] width 230 height 54
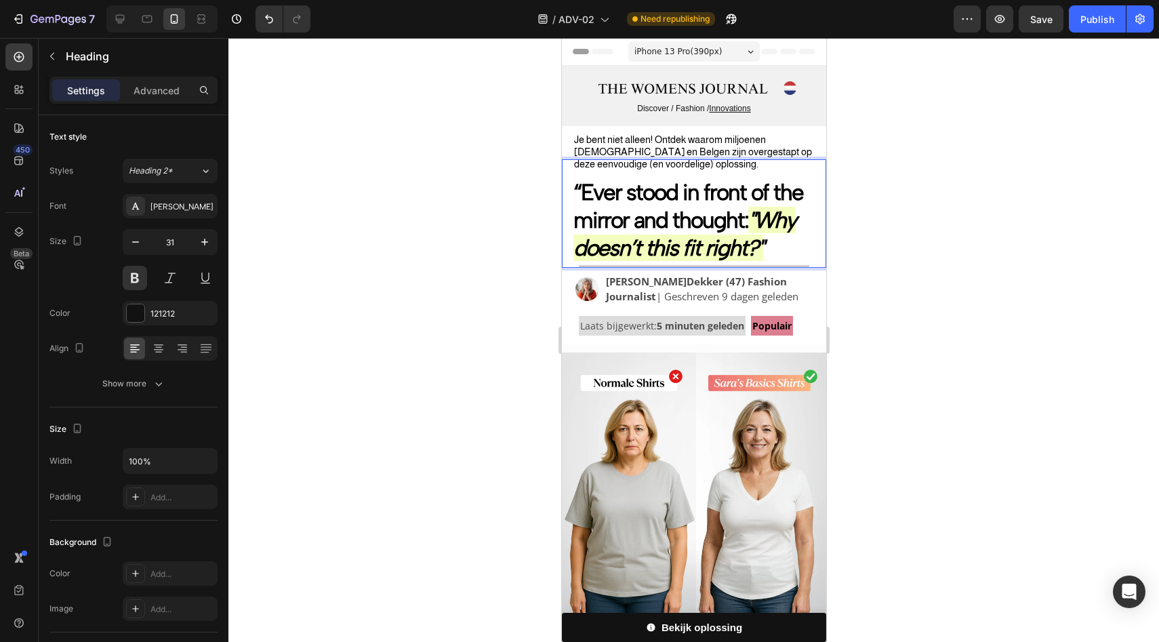
click at [599, 195] on strong "“Ever stood in front of the mirror and thought:" at bounding box center [688, 206] width 230 height 54
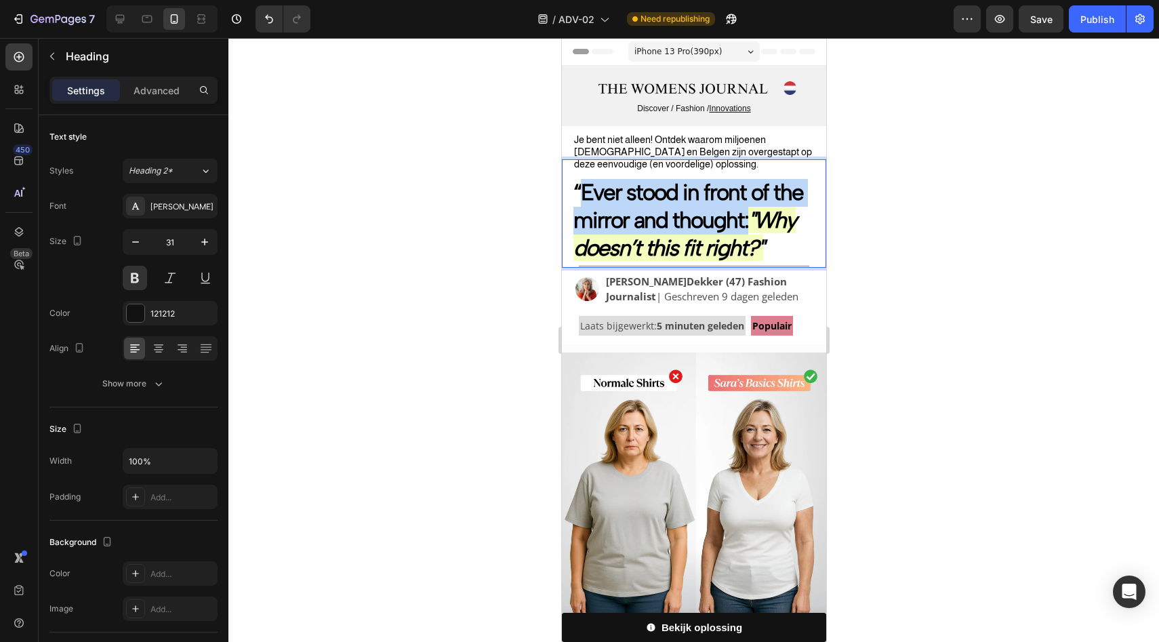
drag, startPoint x: 599, startPoint y: 195, endPoint x: 742, endPoint y: 217, distance: 144.0
click at [742, 217] on strong "“Ever stood in front of the mirror and thought:" at bounding box center [688, 206] width 230 height 54
drag, startPoint x: 758, startPoint y: 248, endPoint x: 585, endPoint y: 195, distance: 180.8
click at [585, 195] on p "“Ever stood in front of the mirror and thought: "Why doesn’t this fit right?"" at bounding box center [699, 221] width 252 height 84
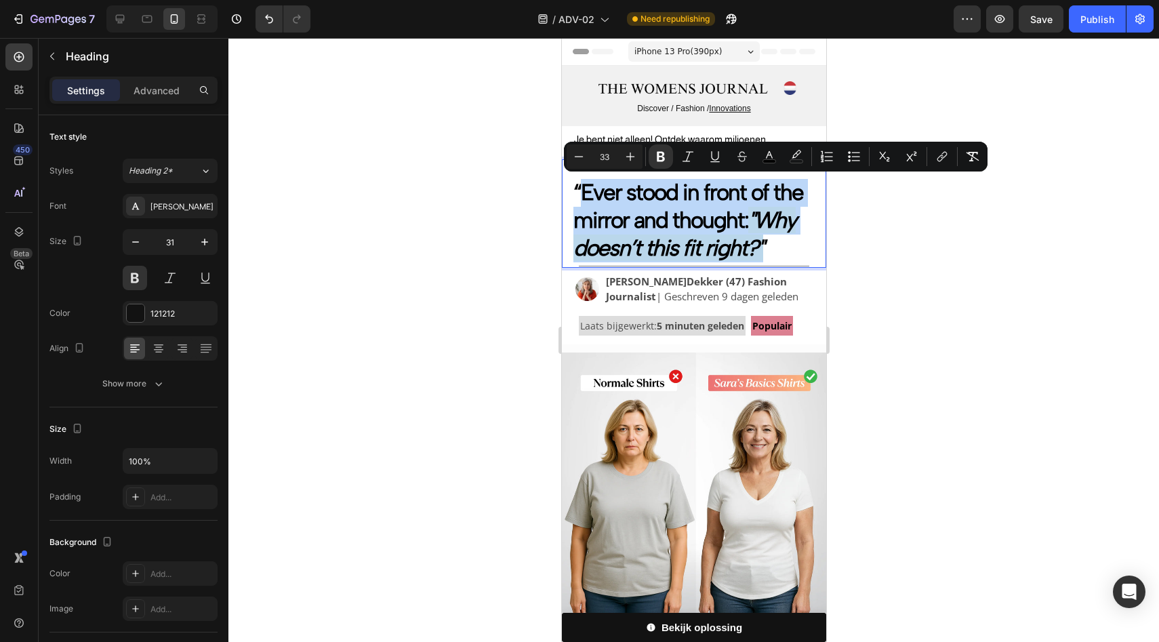
copy p "Ever stood in front of the mirror and thought: "Why doesn’t this fit right?""
click at [708, 224] on strong "“Ever stood in front of the mirror and thought:" at bounding box center [688, 206] width 230 height 54
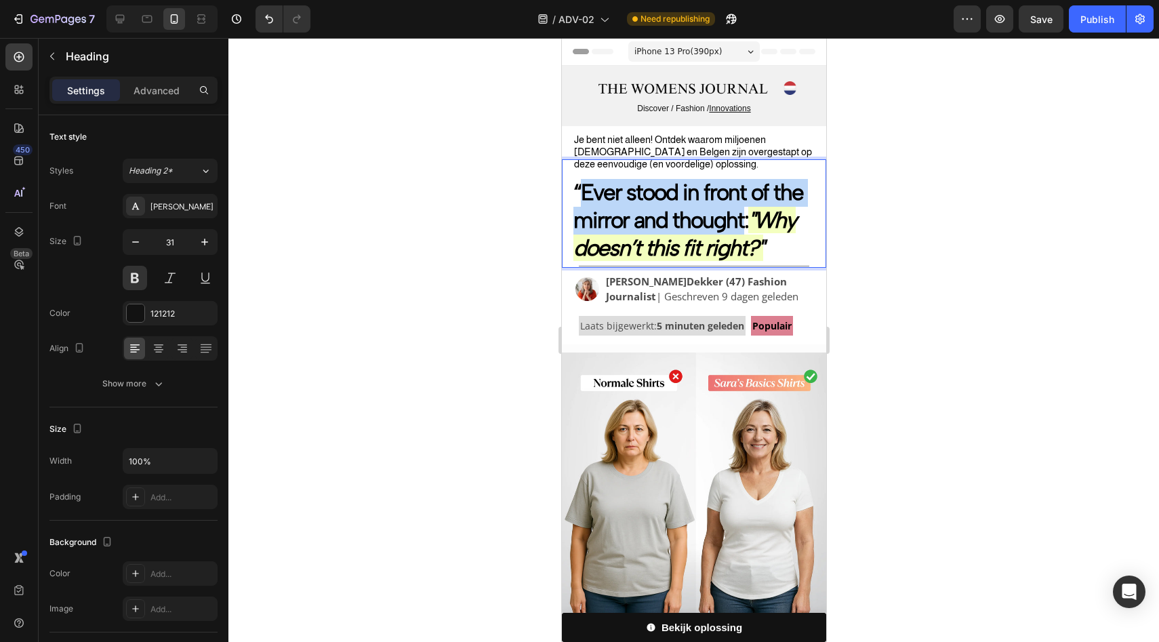
drag, startPoint x: 742, startPoint y: 220, endPoint x: 584, endPoint y: 196, distance: 159.8
click at [584, 196] on strong "“Ever stood in front of the mirror and thought:" at bounding box center [688, 206] width 230 height 54
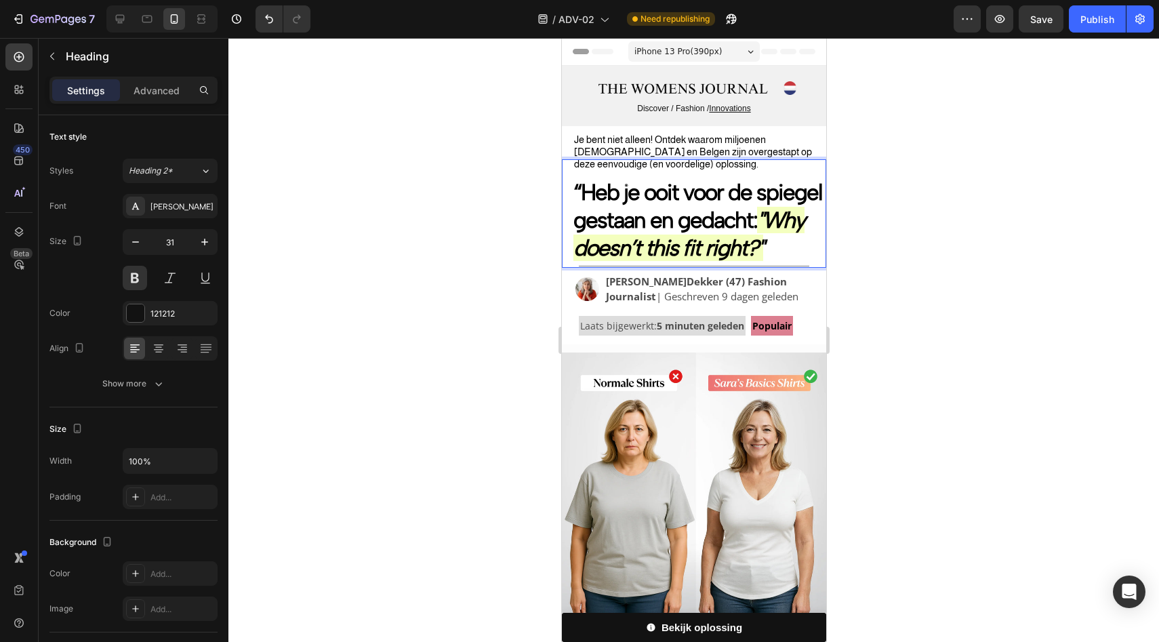
click at [680, 246] on icon ""Why doesn’t this fit right?"" at bounding box center [688, 234] width 231 height 54
drag, startPoint x: 680, startPoint y: 246, endPoint x: 686, endPoint y: 262, distance: 17.4
click at [686, 262] on p "“Heb je ooit voor de spiegel gestaan en gedacht: "Why doesn’t this fit right?"" at bounding box center [699, 221] width 252 height 84
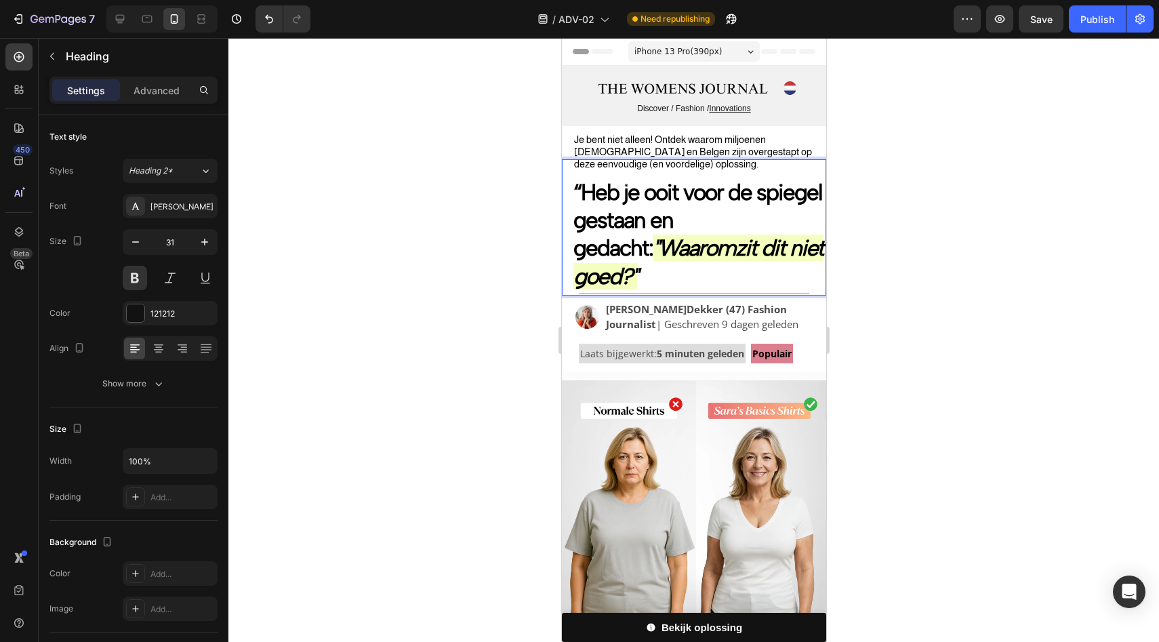
click at [687, 262] on p "“Heb je ooit voor de spiegel gestaan en gedacht: "Waaromzit dit niet goed?"" at bounding box center [699, 235] width 252 height 112
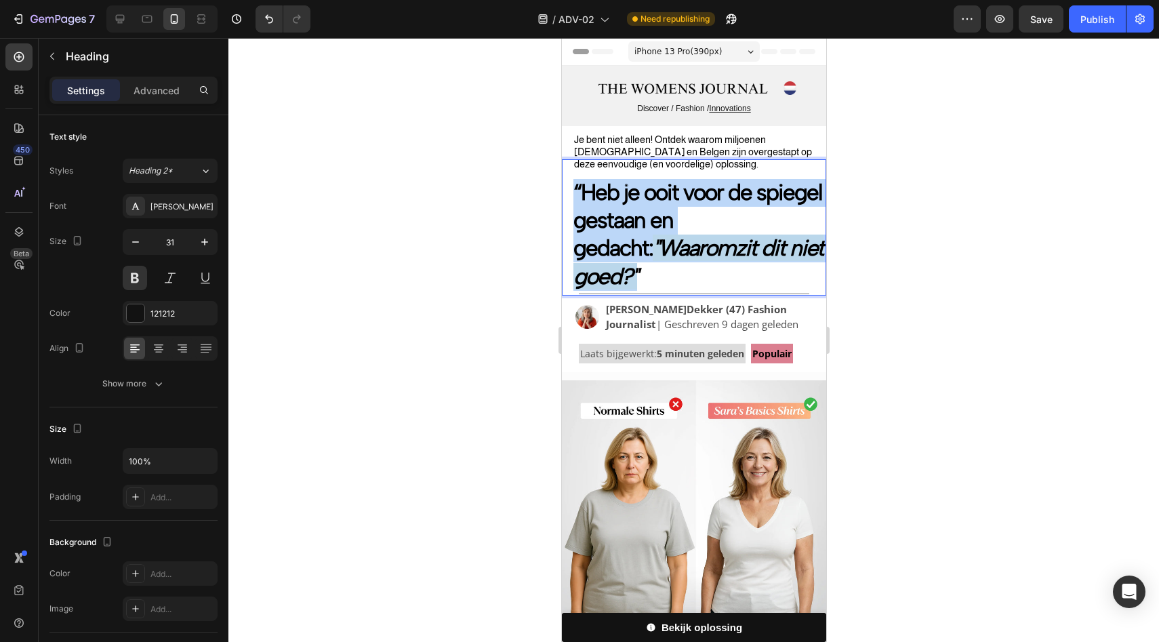
click at [687, 262] on p "“Heb je ooit voor de spiegel gestaan en gedacht: "Waaromzit dit niet goed?"" at bounding box center [699, 235] width 252 height 112
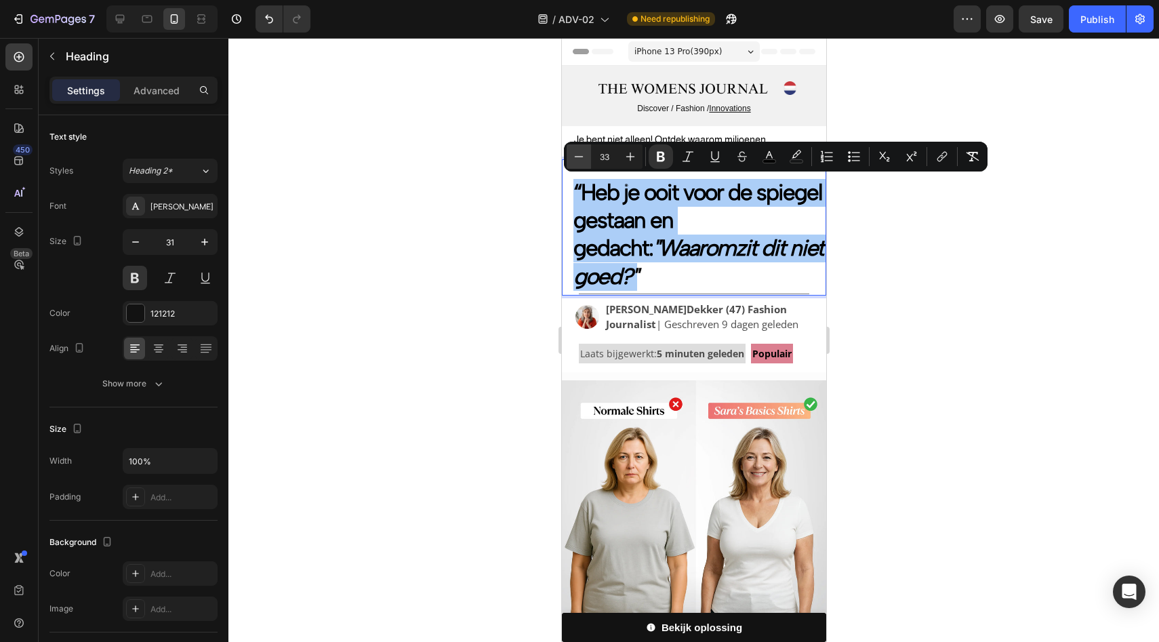
click at [583, 155] on icon "Editor contextual toolbar" at bounding box center [579, 157] width 14 height 14
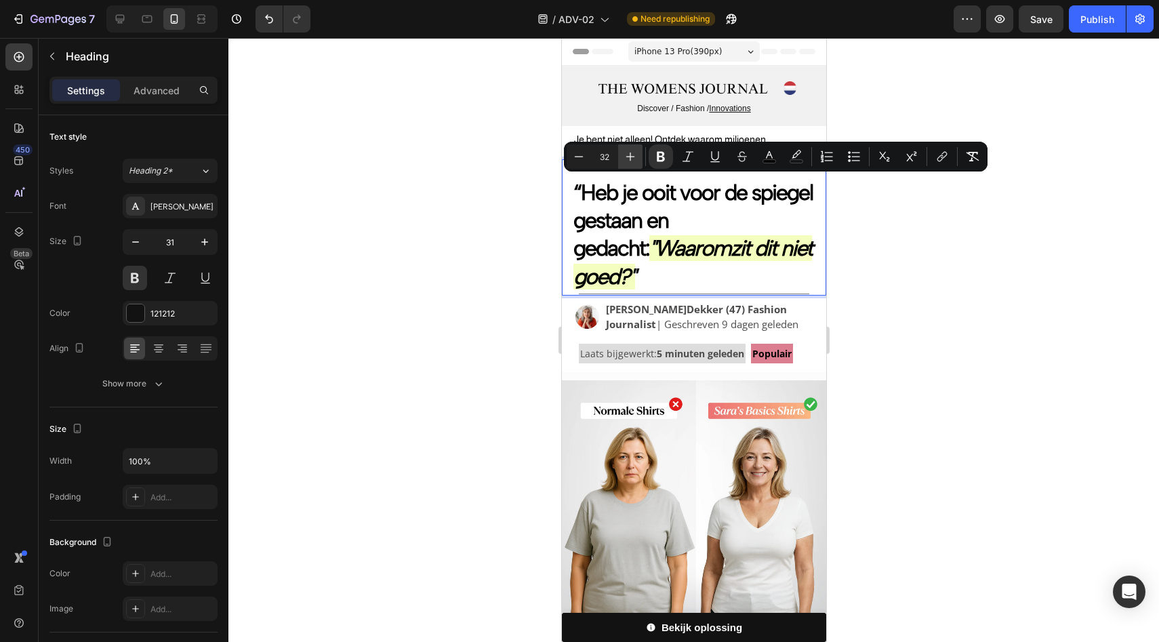
click at [625, 159] on icon "Editor contextual toolbar" at bounding box center [631, 157] width 14 height 14
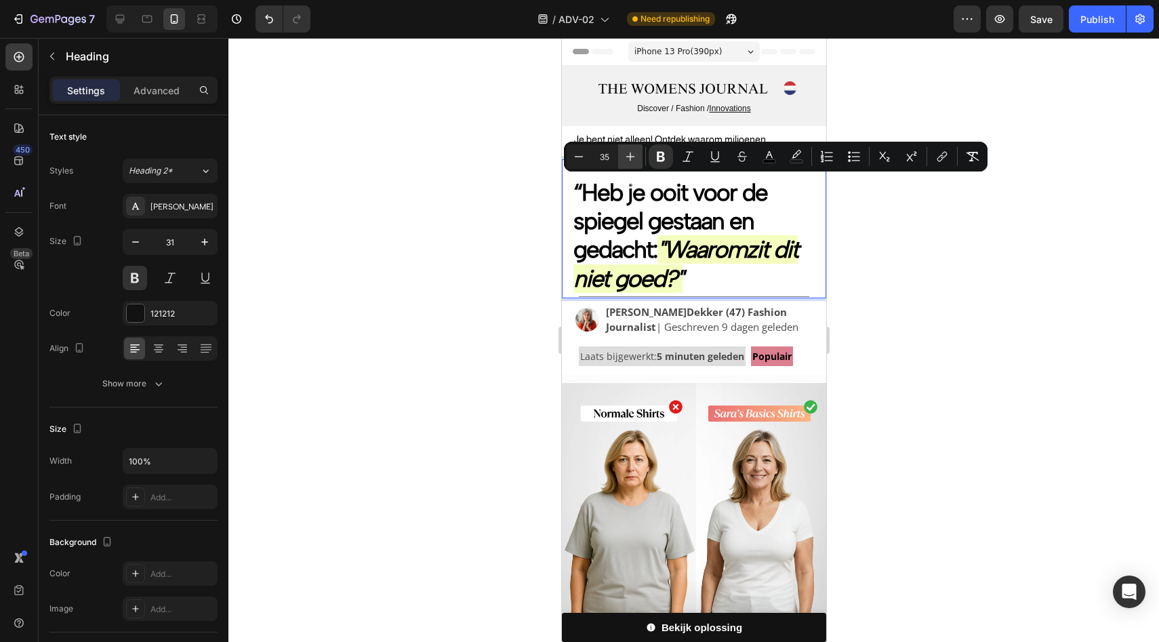
click at [625, 159] on icon "Editor contextual toolbar" at bounding box center [631, 157] width 14 height 14
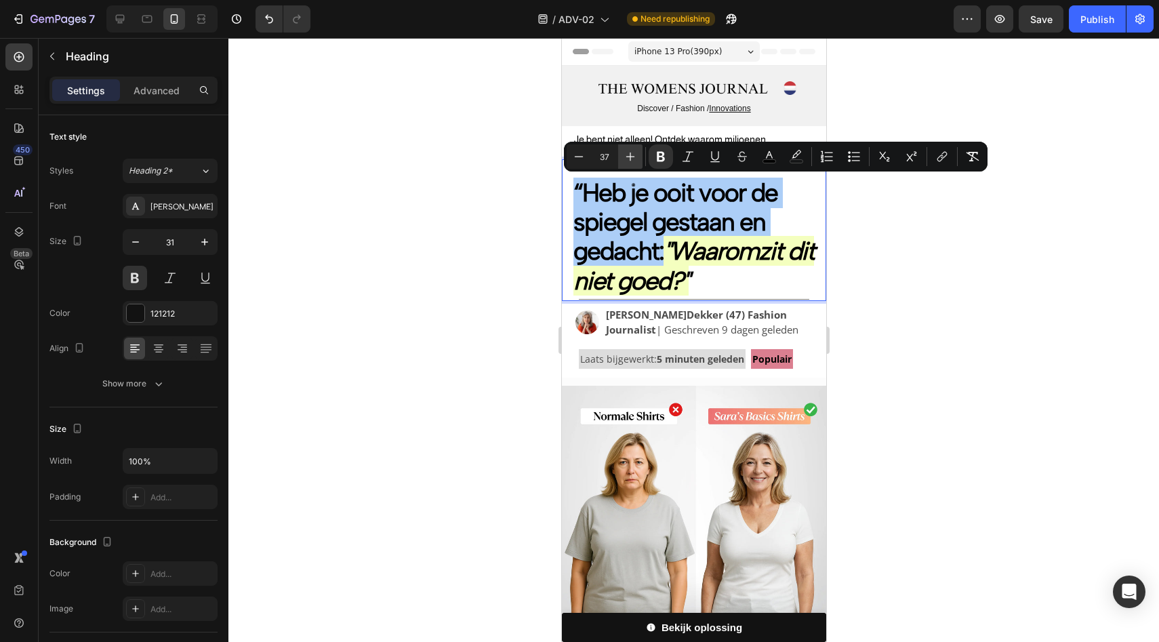
click at [625, 159] on icon "Editor contextual toolbar" at bounding box center [631, 157] width 14 height 14
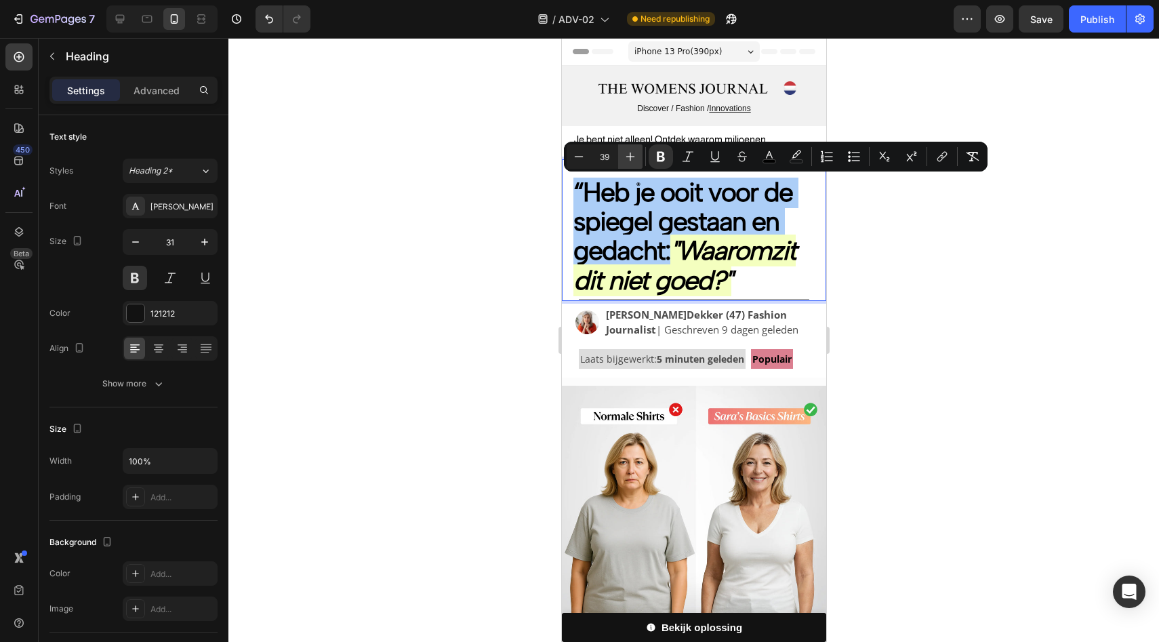
click at [625, 159] on icon "Editor contextual toolbar" at bounding box center [631, 157] width 14 height 14
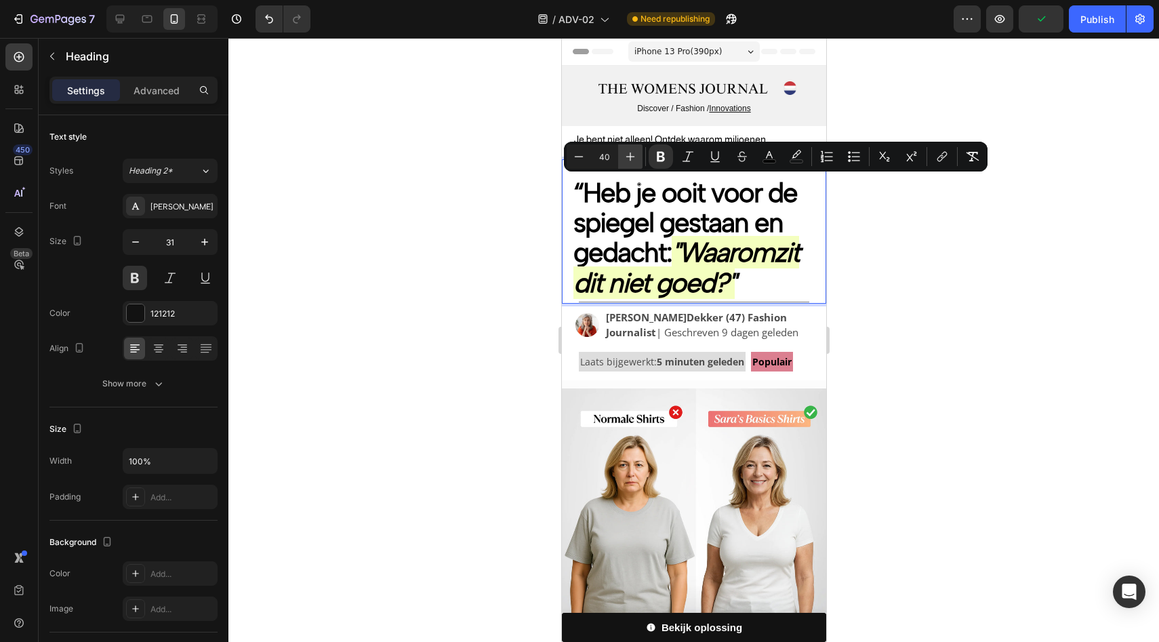
click at [625, 159] on icon "Editor contextual toolbar" at bounding box center [631, 157] width 14 height 14
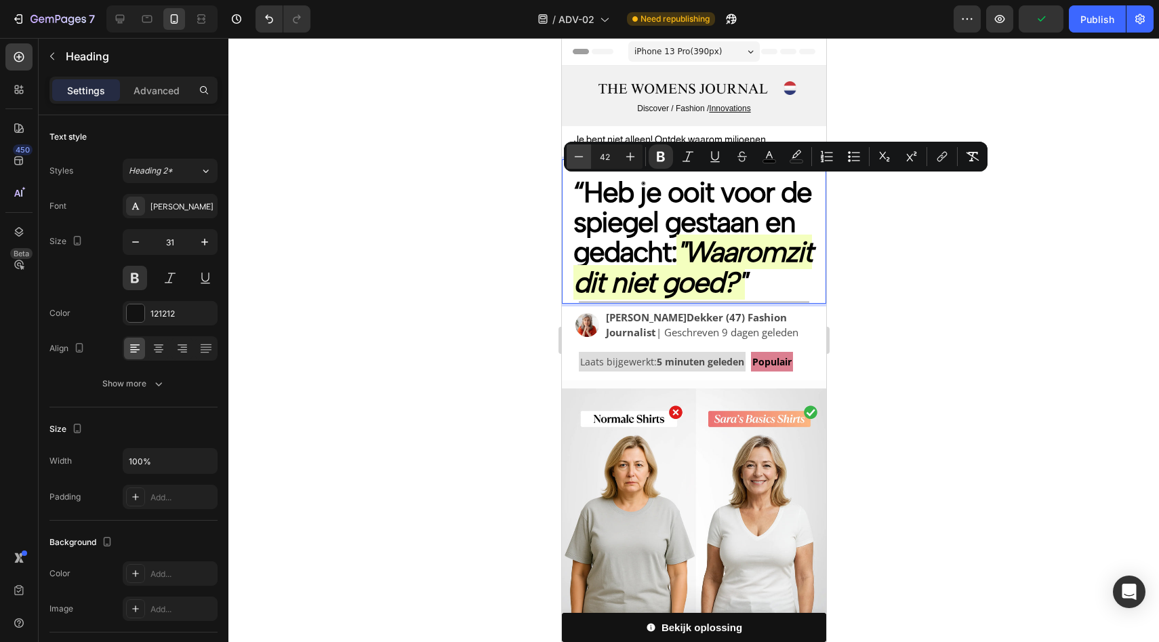
click at [586, 157] on button "Minus" at bounding box center [579, 156] width 24 height 24
type input "41"
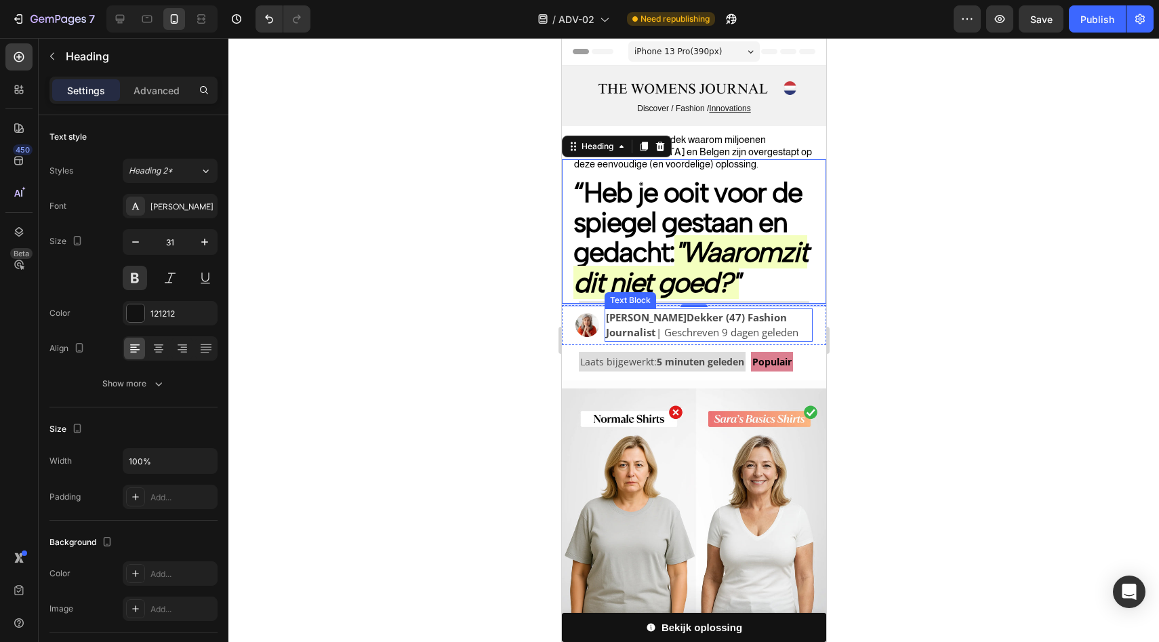
click at [702, 323] on span "Dekker (47) Fashion Journalist | Geschreven 9 dagen geleden" at bounding box center [701, 324] width 193 height 29
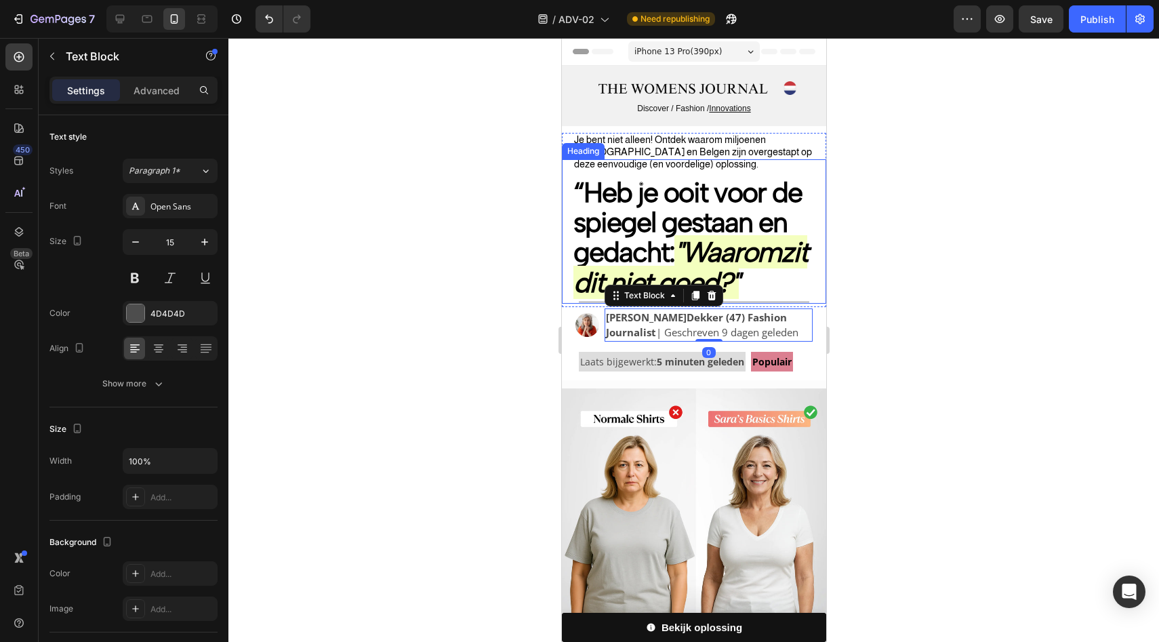
click at [757, 263] on icon ""Waaromzit dit niet goed?"" at bounding box center [690, 266] width 234 height 63
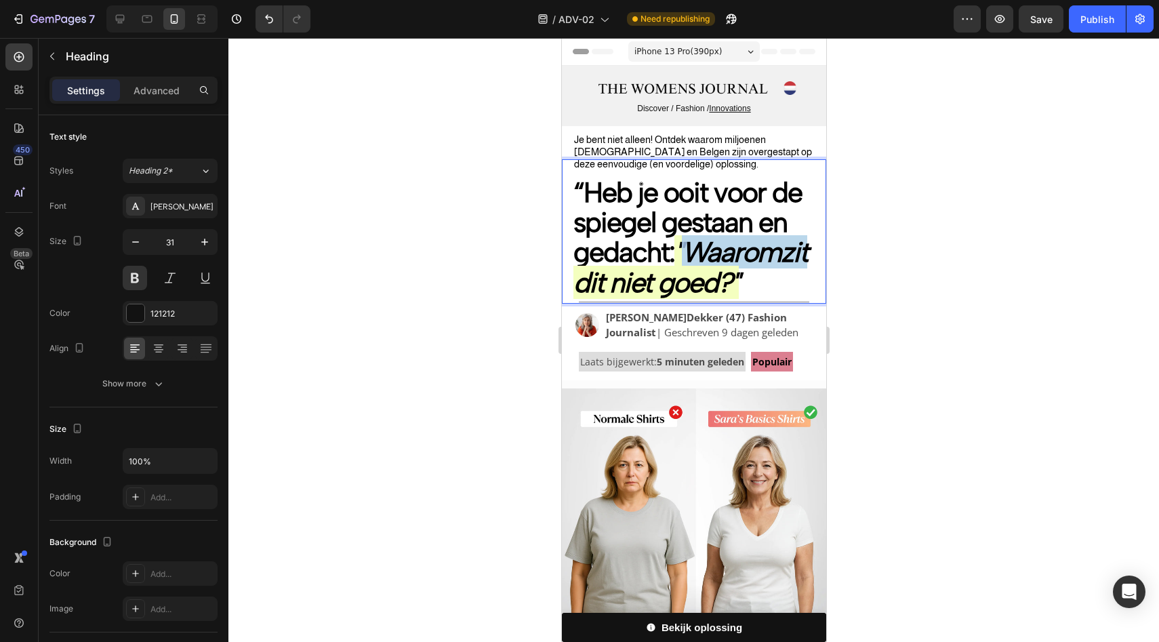
click at [694, 252] on icon ""Waaromzit dit niet goed?"" at bounding box center [690, 266] width 234 height 63
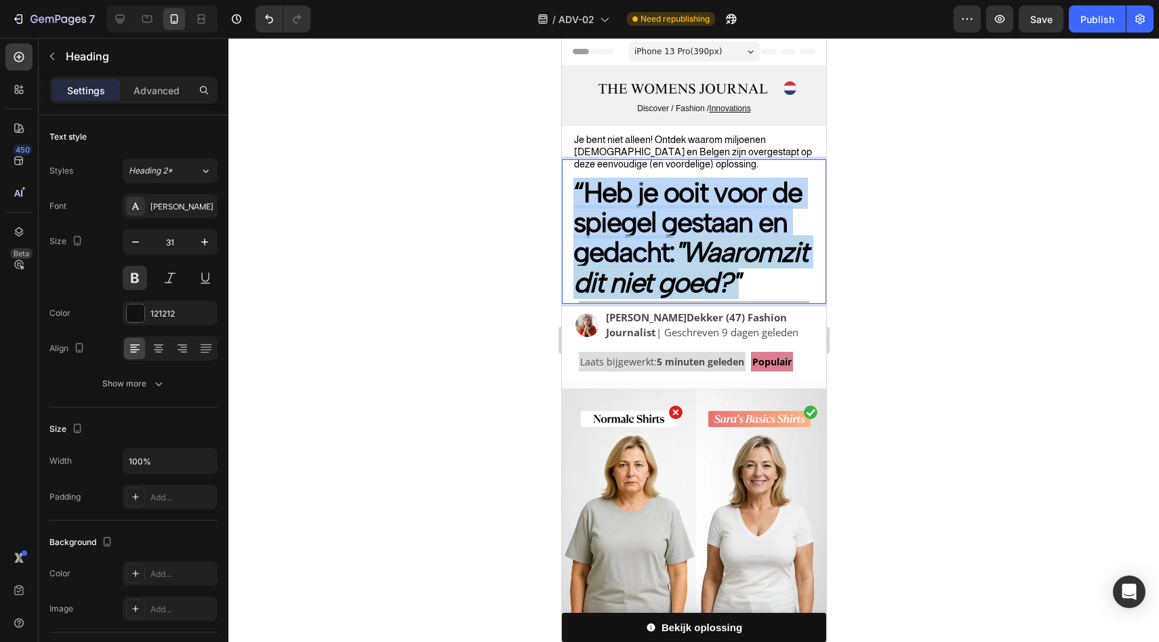
click at [694, 252] on icon ""Waaromzit dit niet goed?"" at bounding box center [690, 266] width 234 height 63
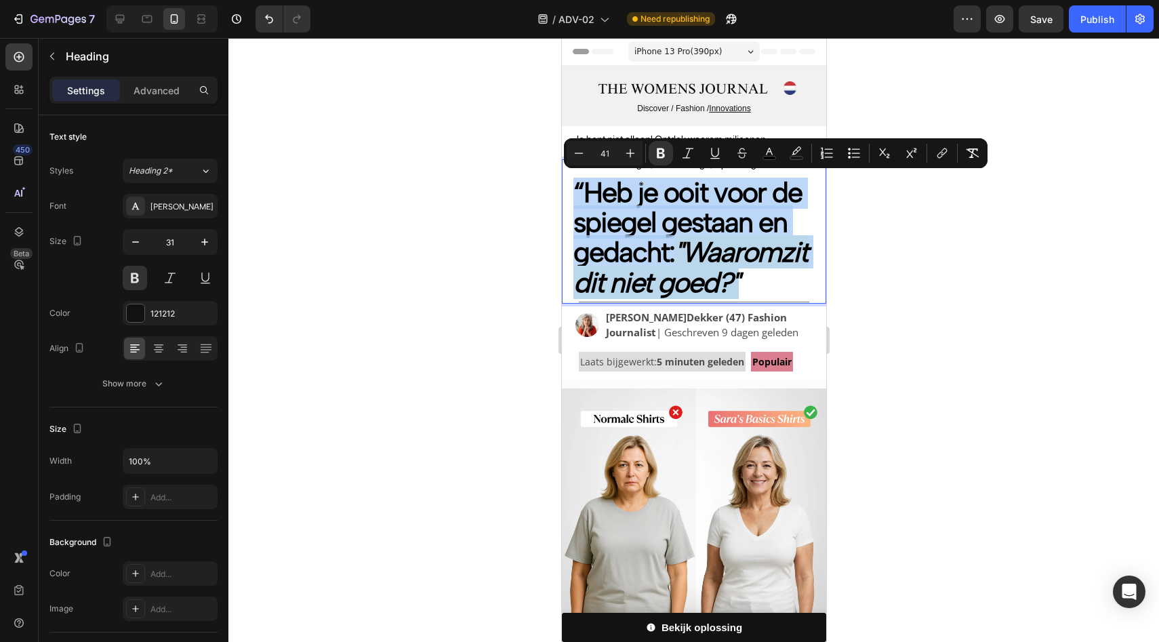
click at [786, 263] on icon ""Waaromzit dit niet goed?"" at bounding box center [690, 266] width 234 height 63
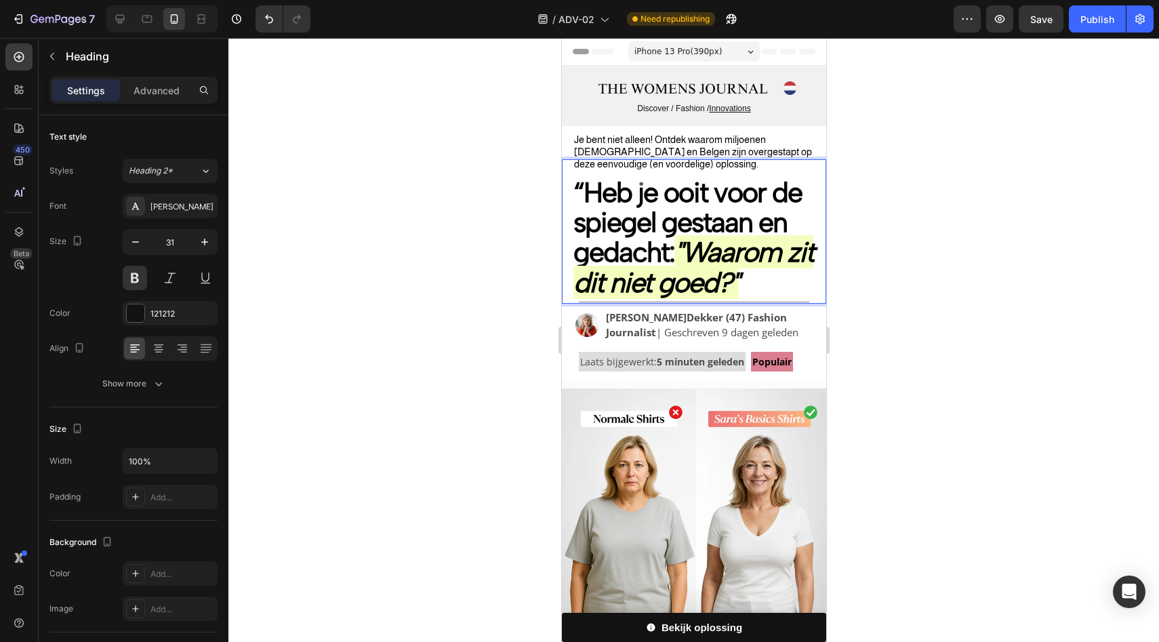
click at [678, 276] on icon ""Waarom zit dit niet goed?"" at bounding box center [693, 266] width 240 height 63
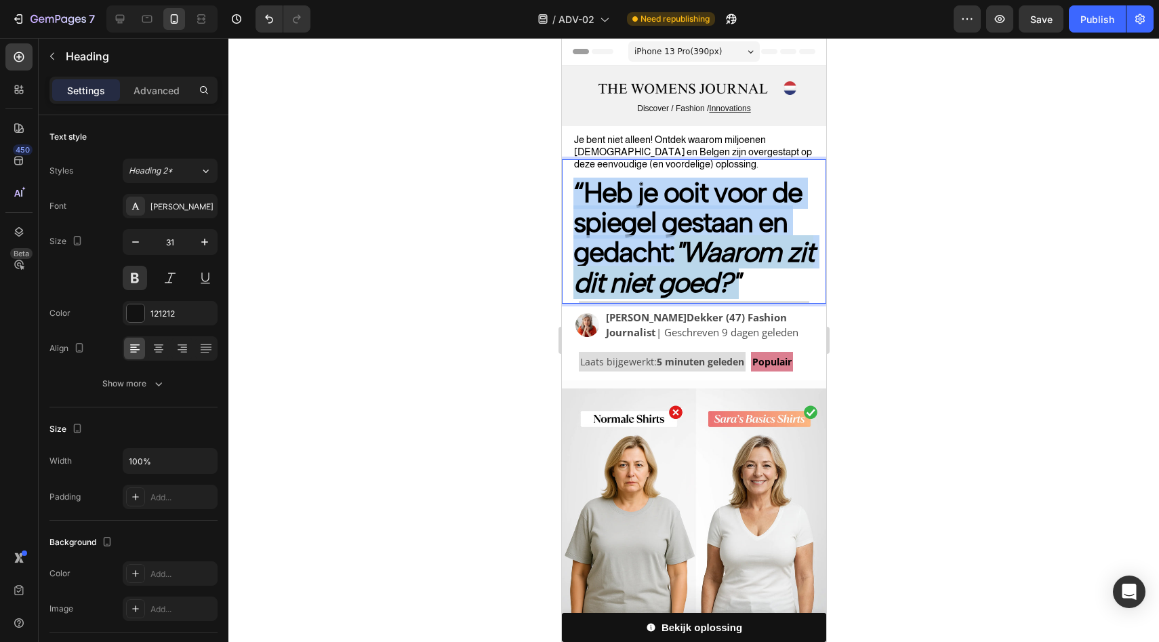
click at [678, 276] on icon ""Waarom zit dit niet goed?"" at bounding box center [693, 266] width 240 height 63
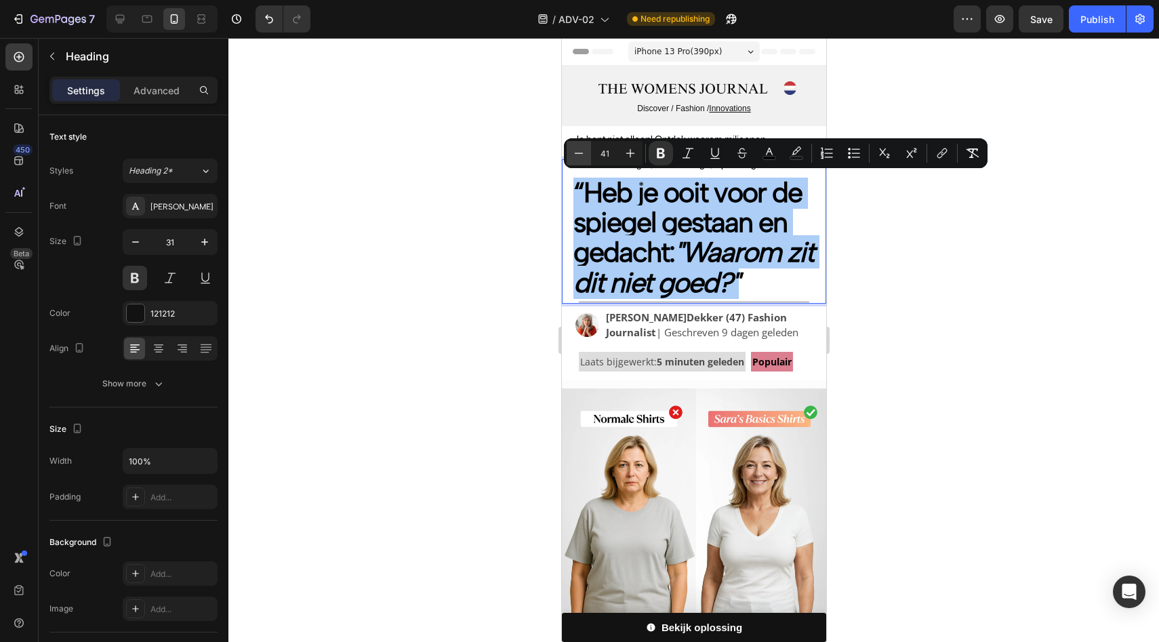
click at [584, 157] on icon "Editor contextual toolbar" at bounding box center [579, 153] width 14 height 14
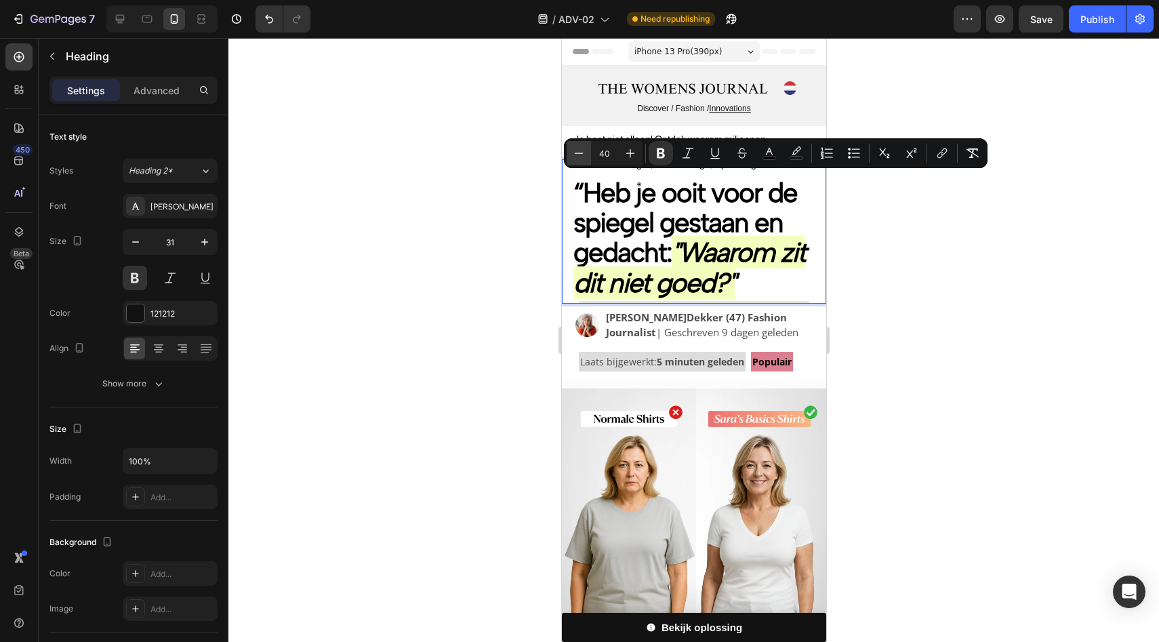
click at [584, 157] on icon "Editor contextual toolbar" at bounding box center [579, 153] width 14 height 14
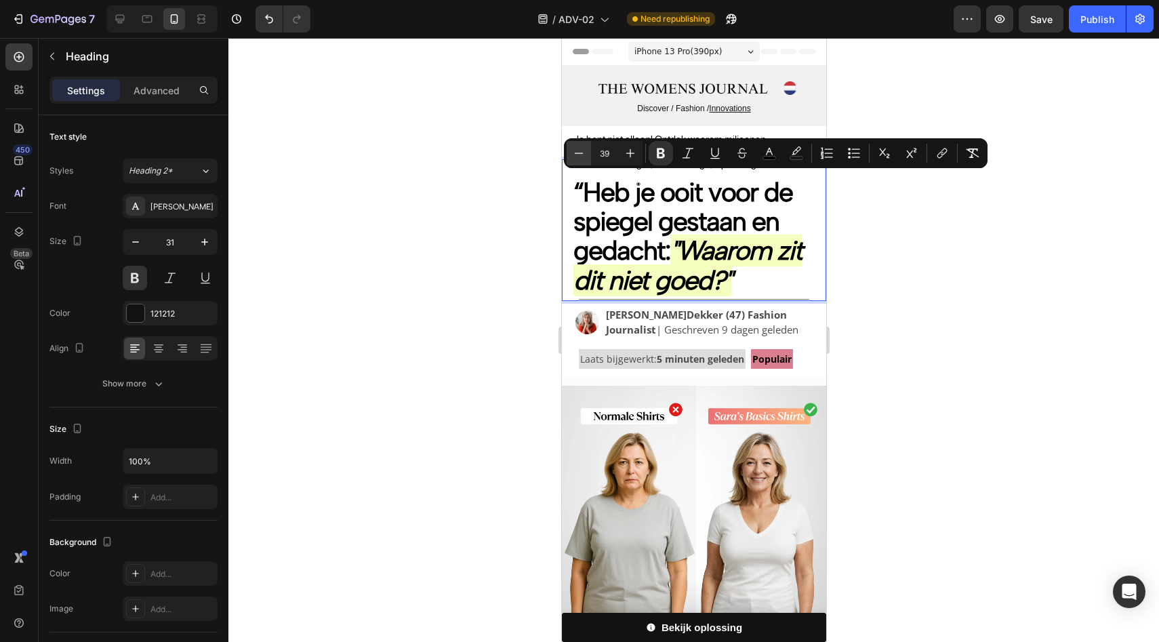
click at [584, 157] on icon "Editor contextual toolbar" at bounding box center [579, 153] width 14 height 14
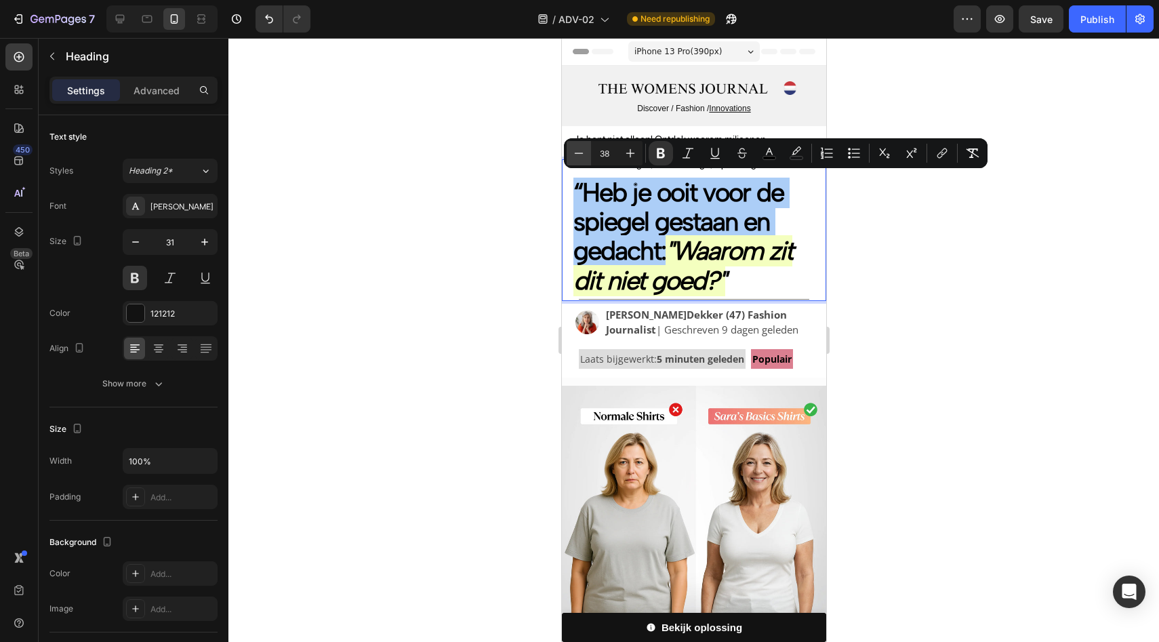
click at [584, 157] on icon "Editor contextual toolbar" at bounding box center [579, 153] width 14 height 14
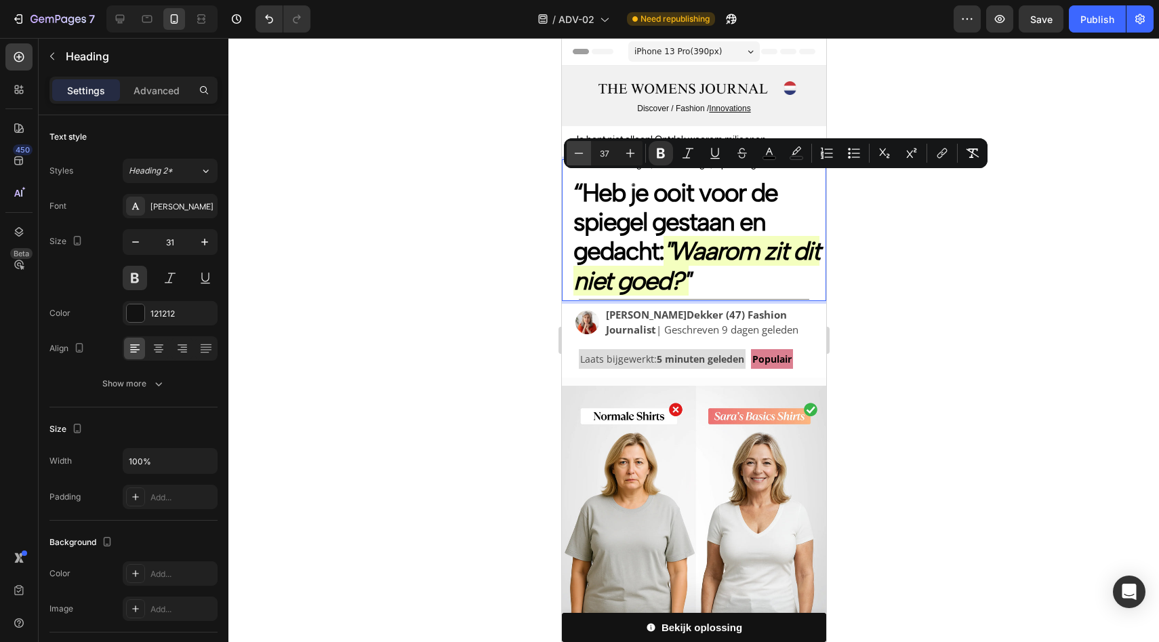
click at [584, 157] on icon "Editor contextual toolbar" at bounding box center [579, 153] width 14 height 14
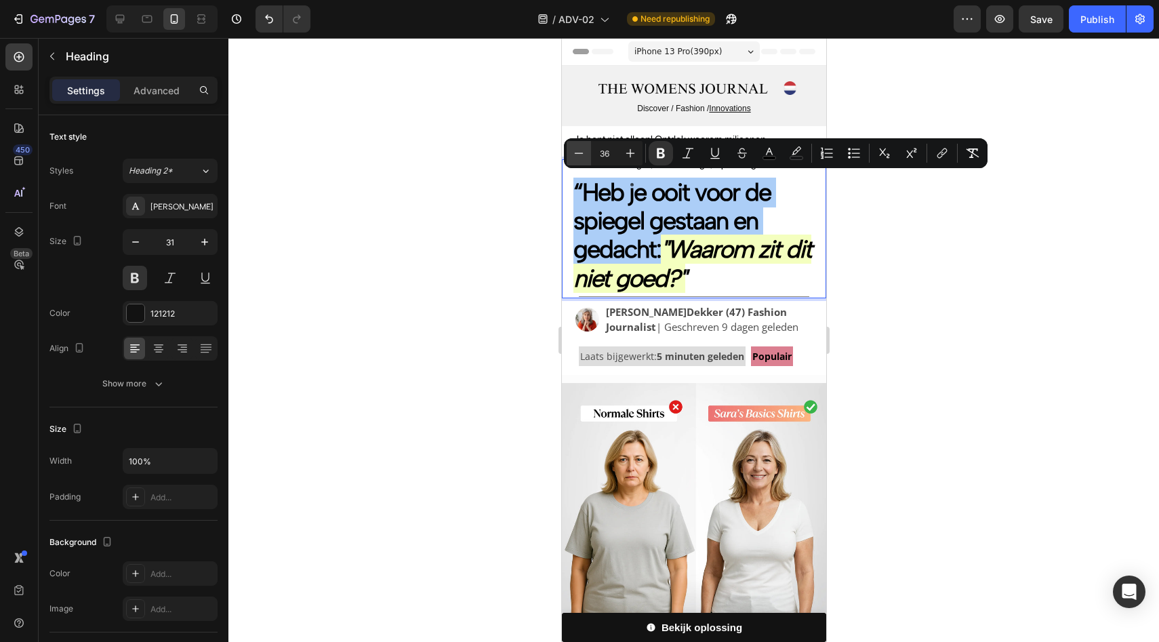
click at [584, 157] on icon "Editor contextual toolbar" at bounding box center [579, 153] width 14 height 14
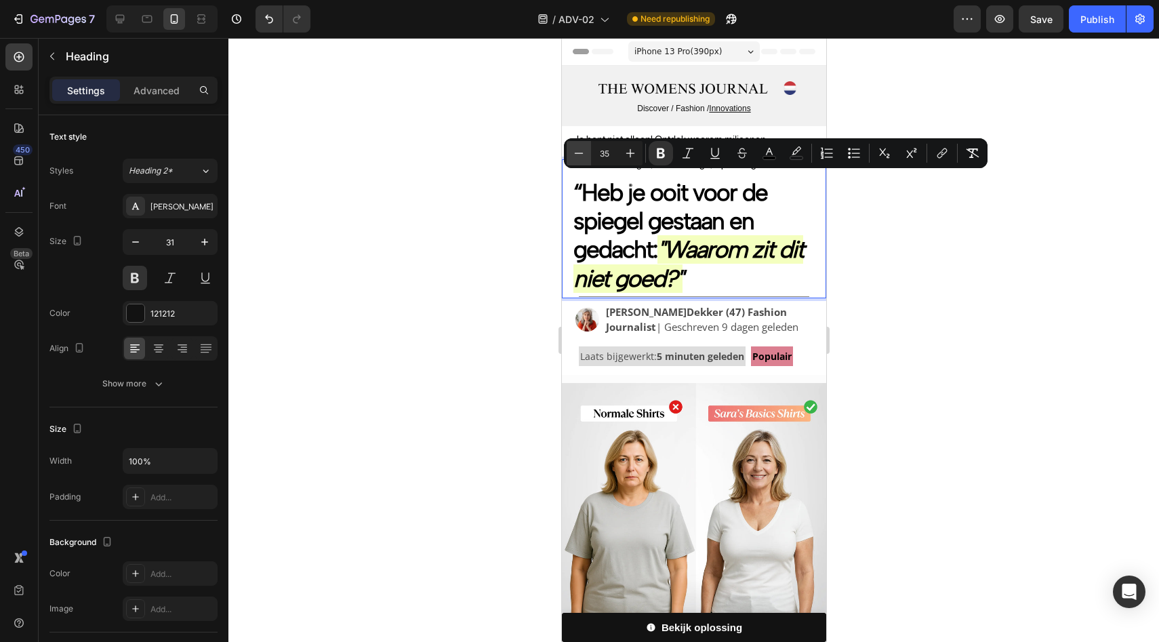
click at [584, 157] on icon "Editor contextual toolbar" at bounding box center [579, 153] width 14 height 14
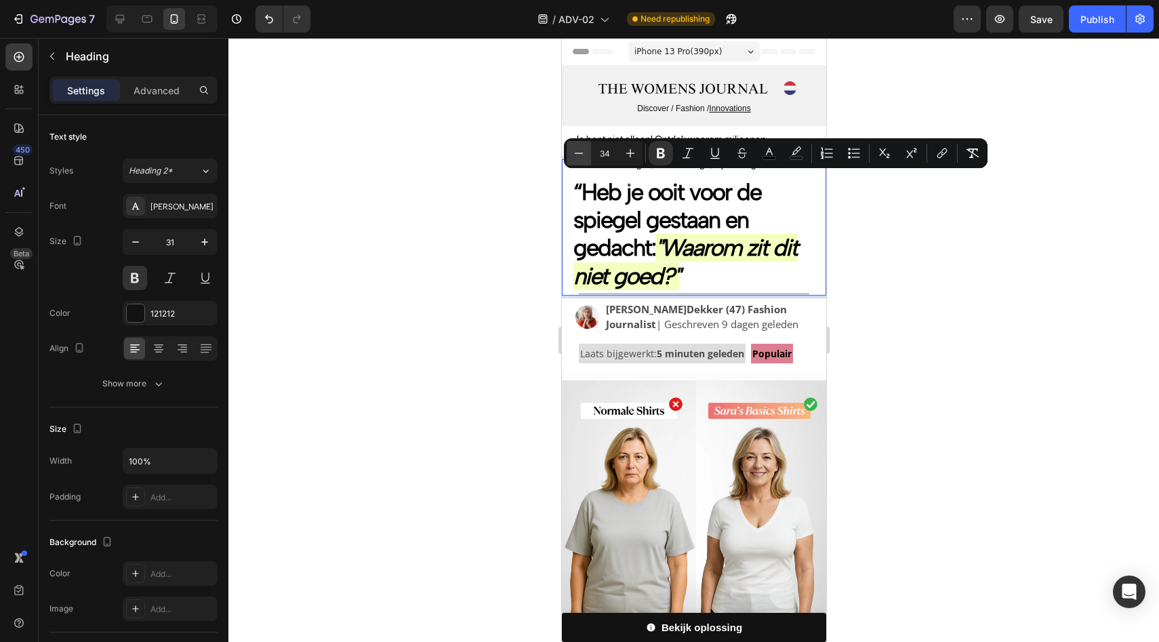
click at [584, 157] on icon "Editor contextual toolbar" at bounding box center [579, 153] width 14 height 14
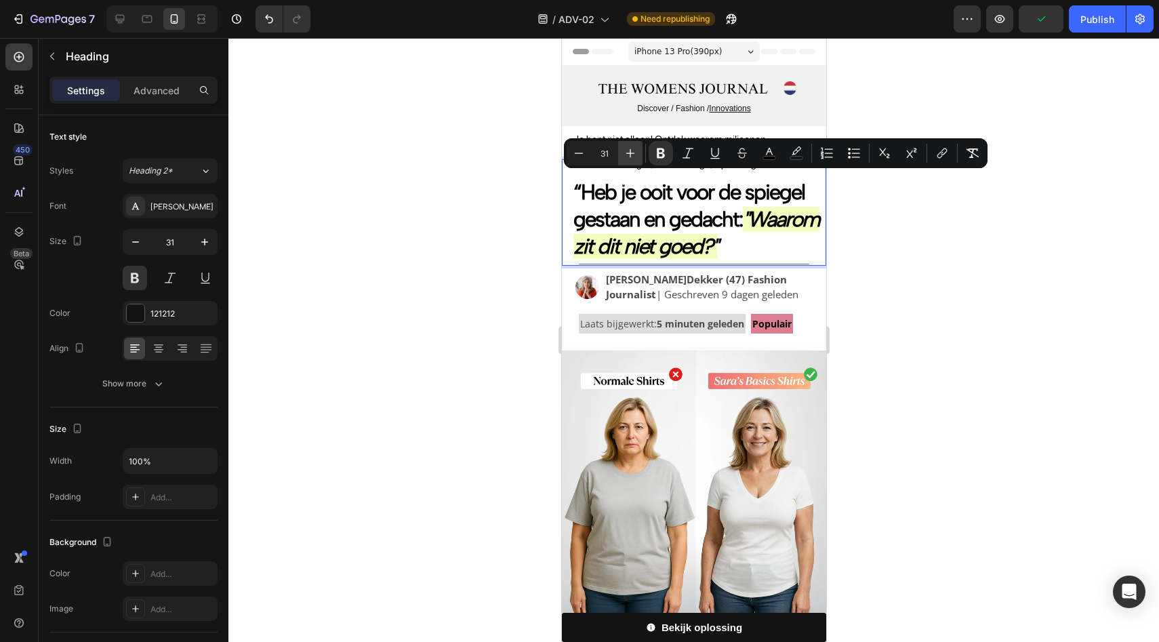
click at [624, 154] on icon "Editor contextual toolbar" at bounding box center [631, 153] width 14 height 14
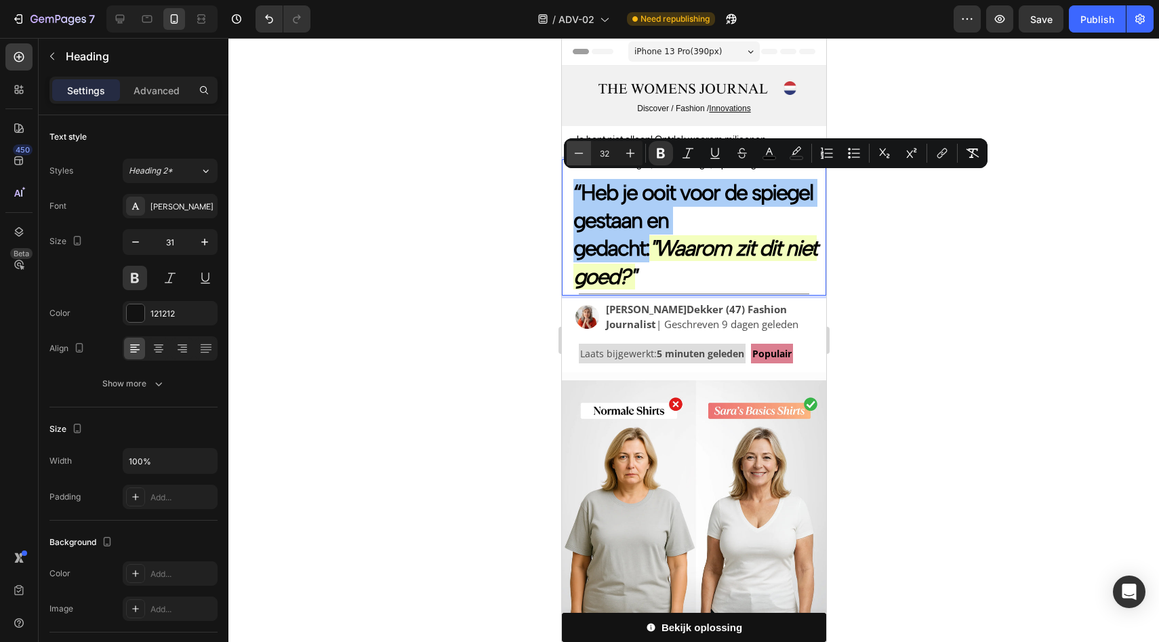
click at [588, 154] on button "Minus" at bounding box center [579, 153] width 24 height 24
type input "31"
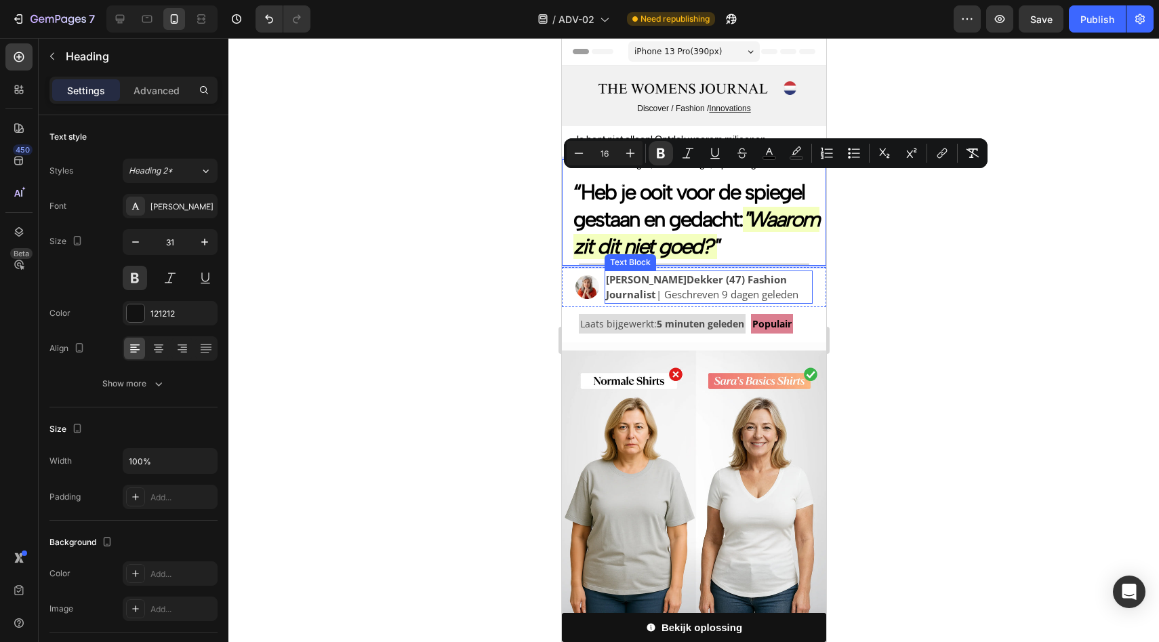
click at [691, 270] on div "Sandra Dekker (47) Fashion Journalist | Geschreven 9 dagen geleden" at bounding box center [708, 286] width 208 height 33
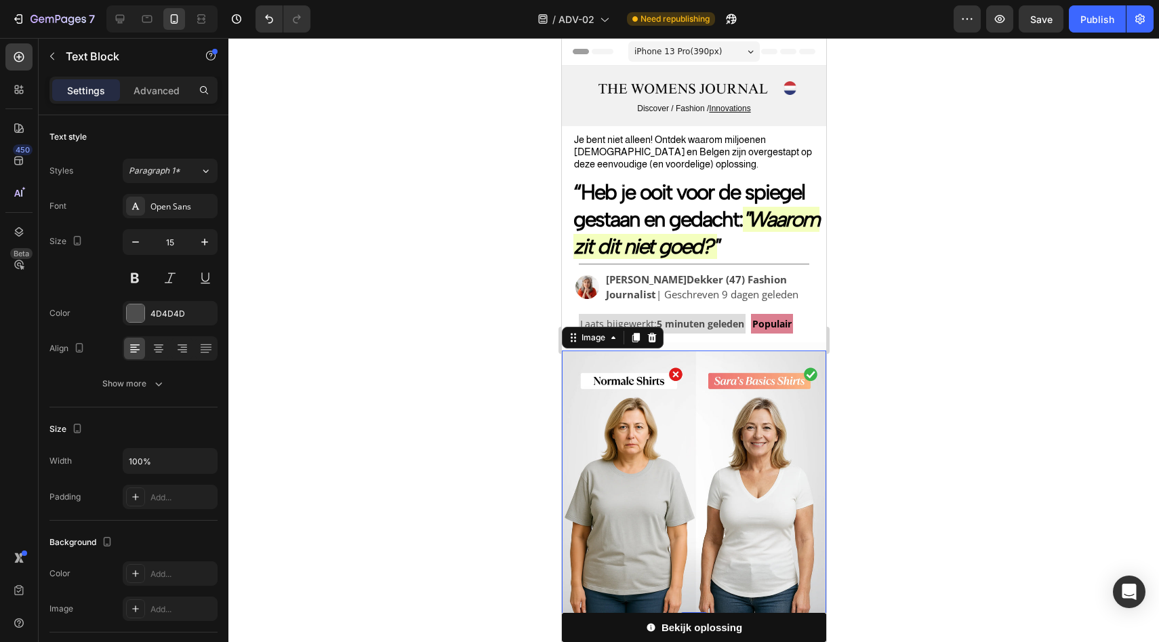
click at [725, 380] on img at bounding box center [693, 482] width 264 height 264
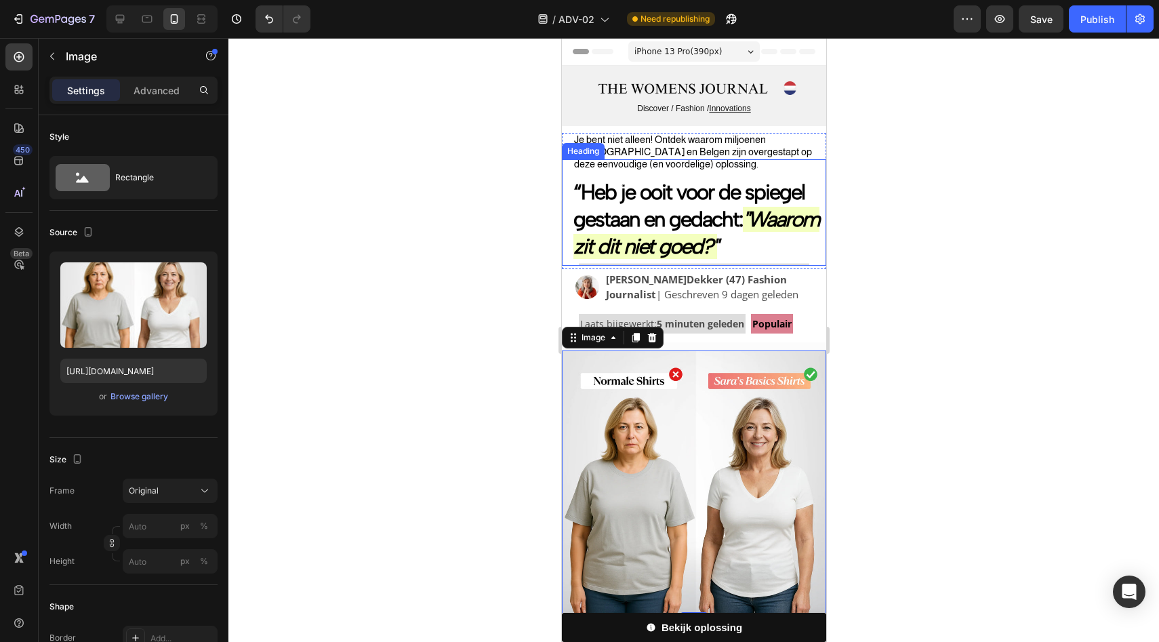
click at [672, 159] on div "⁠⁠⁠⁠⁠⁠⁠ “Heb je ooit voor de spiegel gestaan en gedacht: "Waarom zit dit niet g…" at bounding box center [693, 212] width 264 height 106
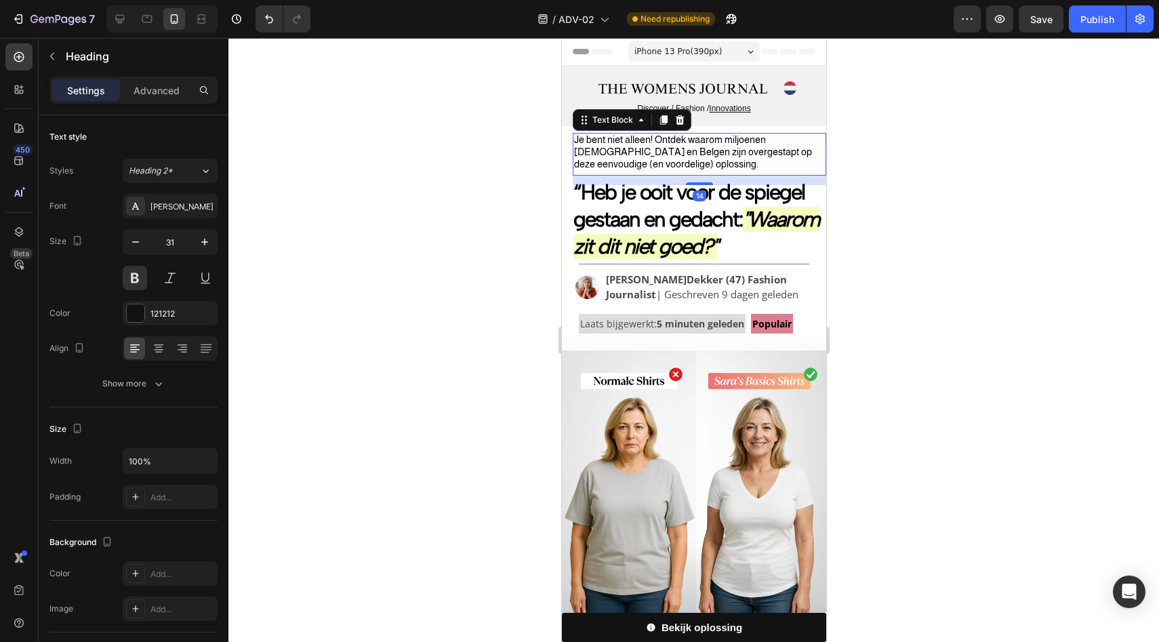
click at [740, 139] on span "Je bent niet alleen! Ontdek waarom miljoenen Nederlanders en Belgen zijn overge…" at bounding box center [693, 151] width 238 height 35
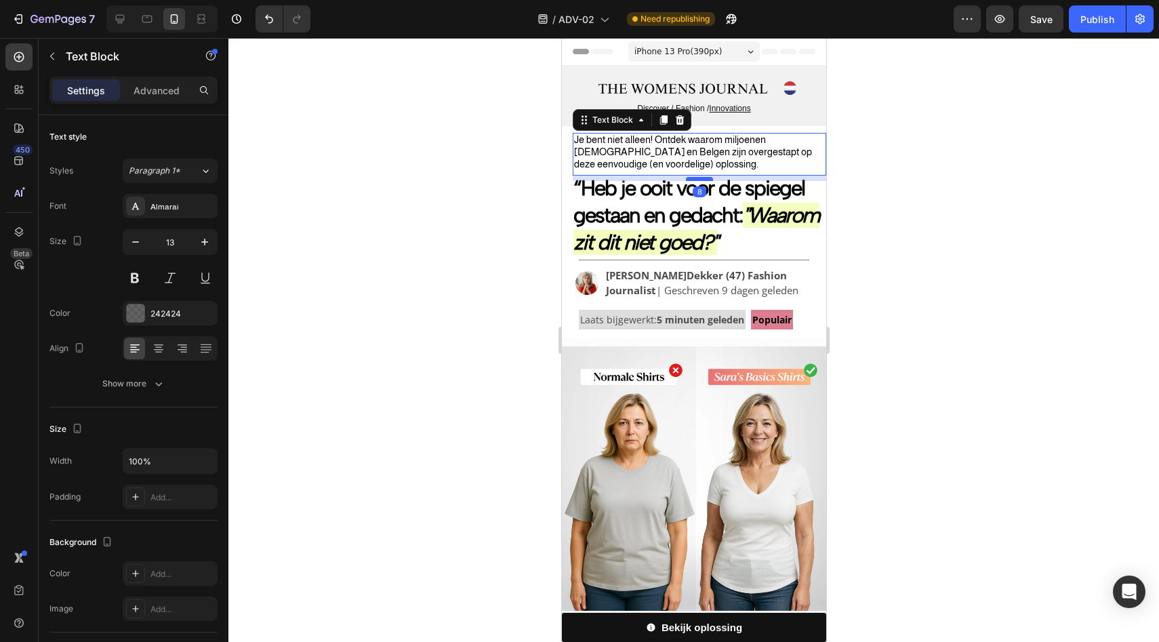
click at [695, 177] on div at bounding box center [698, 179] width 27 height 4
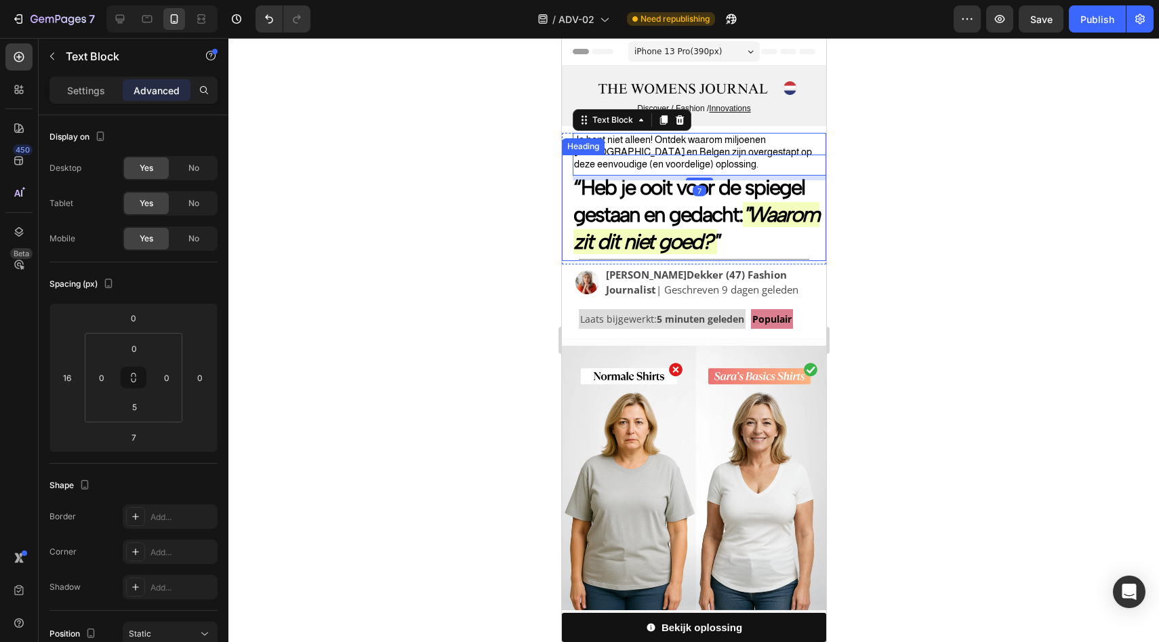
click at [692, 152] on span "Je bent niet alleen! Ontdek waarom miljoenen Nederlanders en Belgen zijn overge…" at bounding box center [693, 151] width 238 height 35
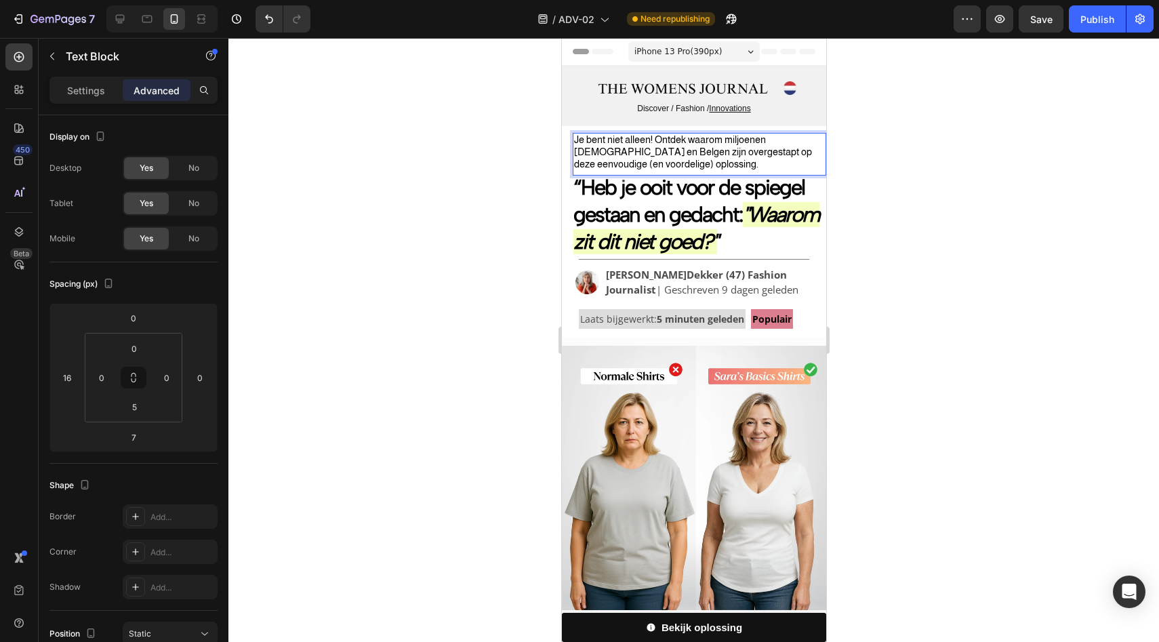
click at [696, 141] on span "Je bent niet alleen! Ontdek waarom miljoenen Nederlanders en Belgen zijn overge…" at bounding box center [693, 151] width 238 height 35
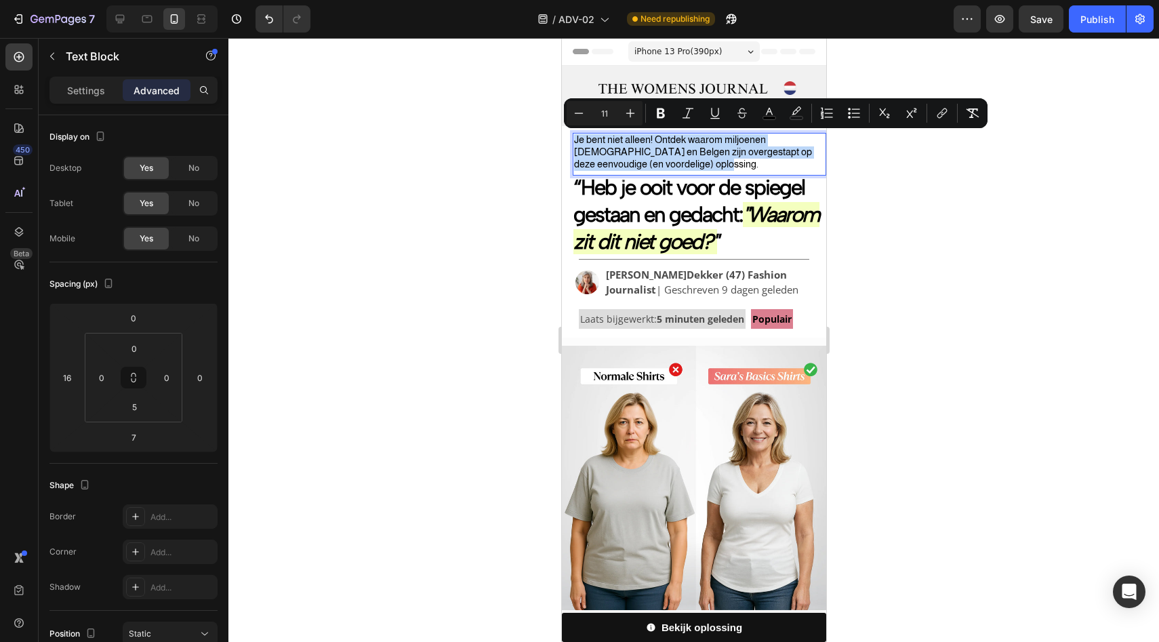
click at [696, 141] on span "Je bent niet alleen! Ontdek waarom miljoenen Nederlanders en Belgen zijn overge…" at bounding box center [693, 151] width 238 height 35
click at [689, 117] on icon "Editor contextual toolbar" at bounding box center [688, 113] width 11 height 10
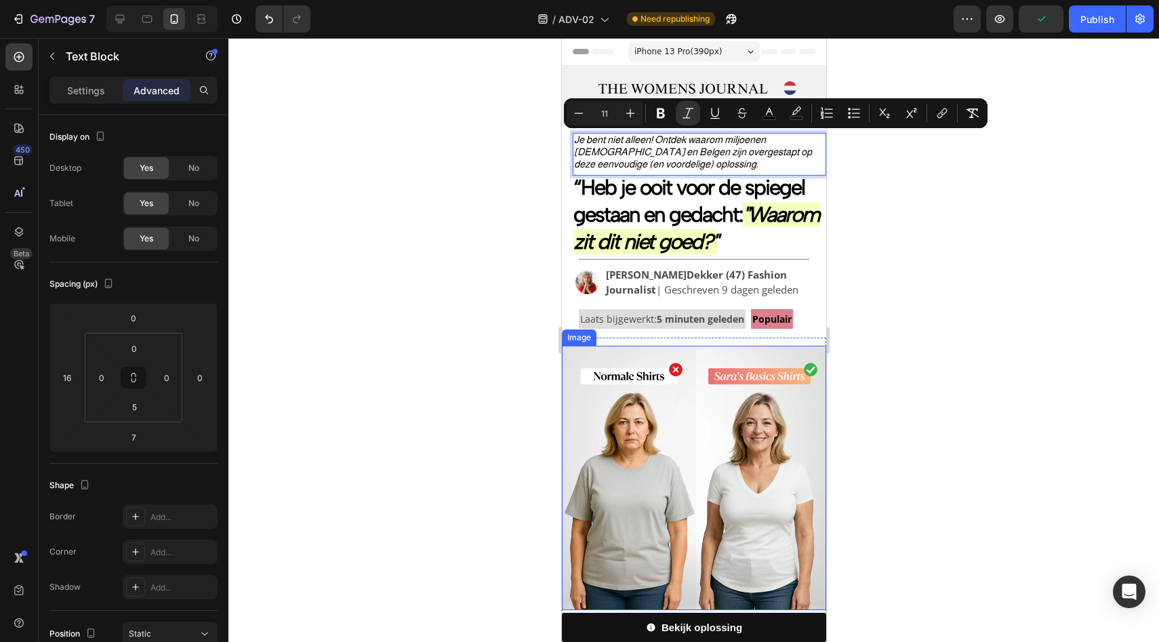
click at [706, 421] on img at bounding box center [693, 478] width 264 height 264
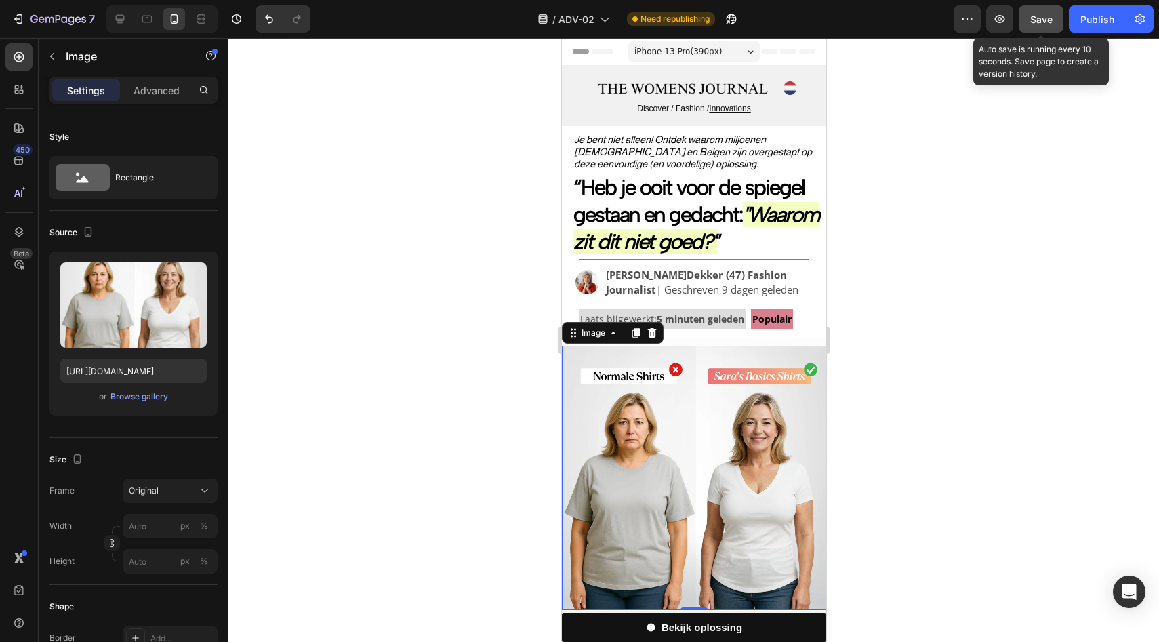
click at [1024, 22] on button "Save" at bounding box center [1041, 18] width 45 height 27
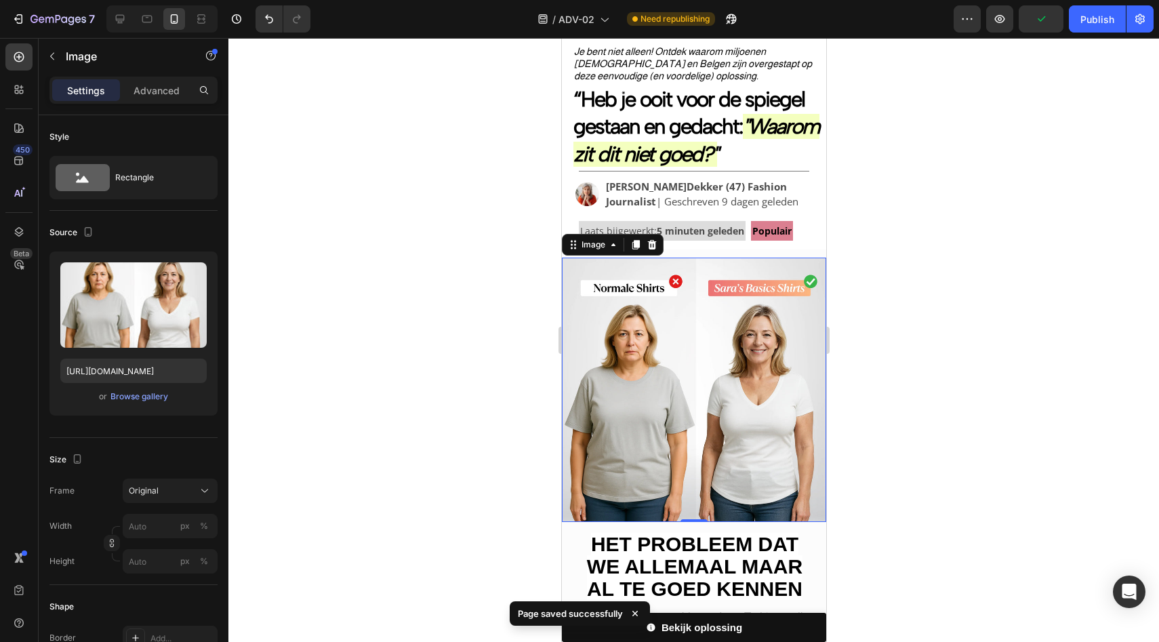
scroll to position [13, 0]
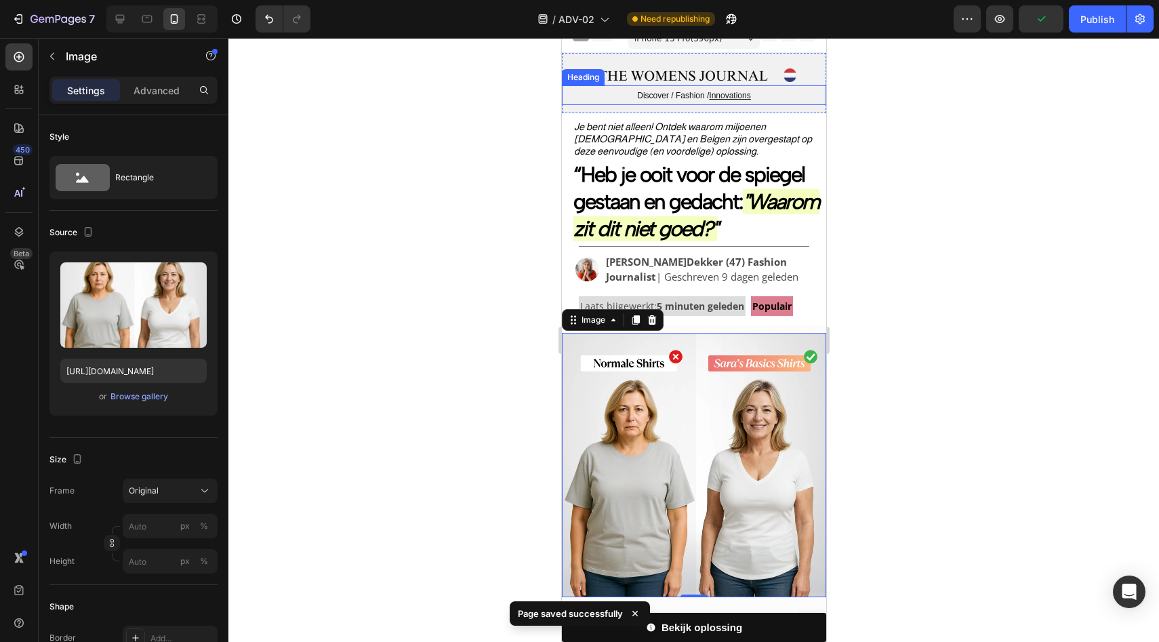
click at [722, 93] on u "Innovations" at bounding box center [728, 95] width 41 height 9
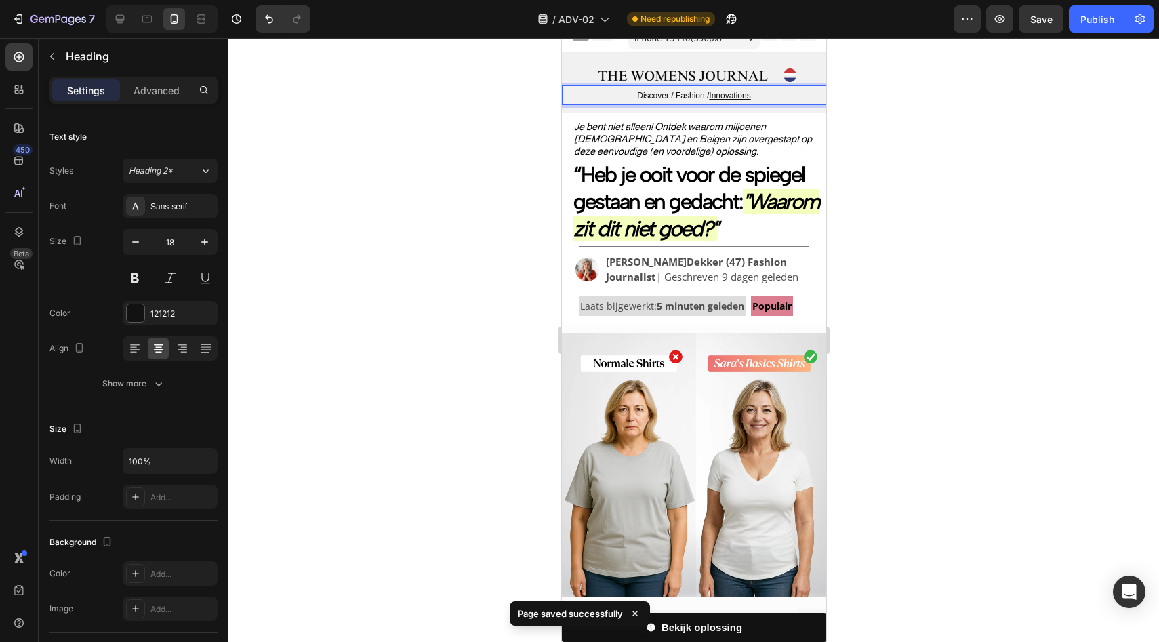
click at [720, 98] on u "Innovations" at bounding box center [728, 95] width 41 height 9
click at [660, 94] on span "Discover / Fashion / Inovatie" at bounding box center [693, 95] width 100 height 9
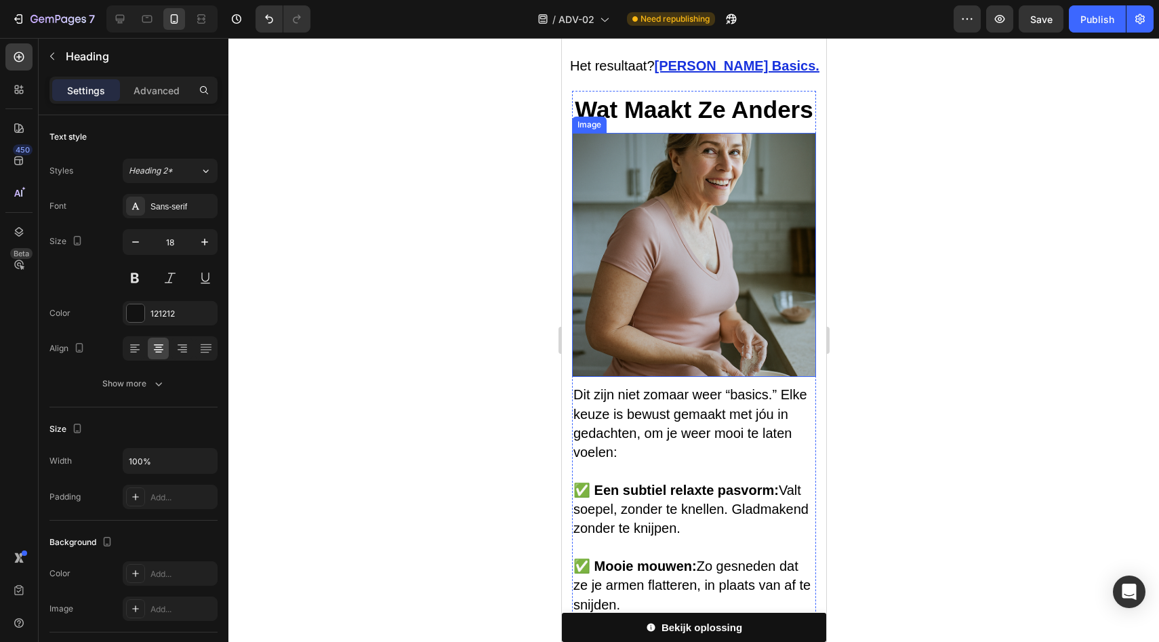
scroll to position [2498, 0]
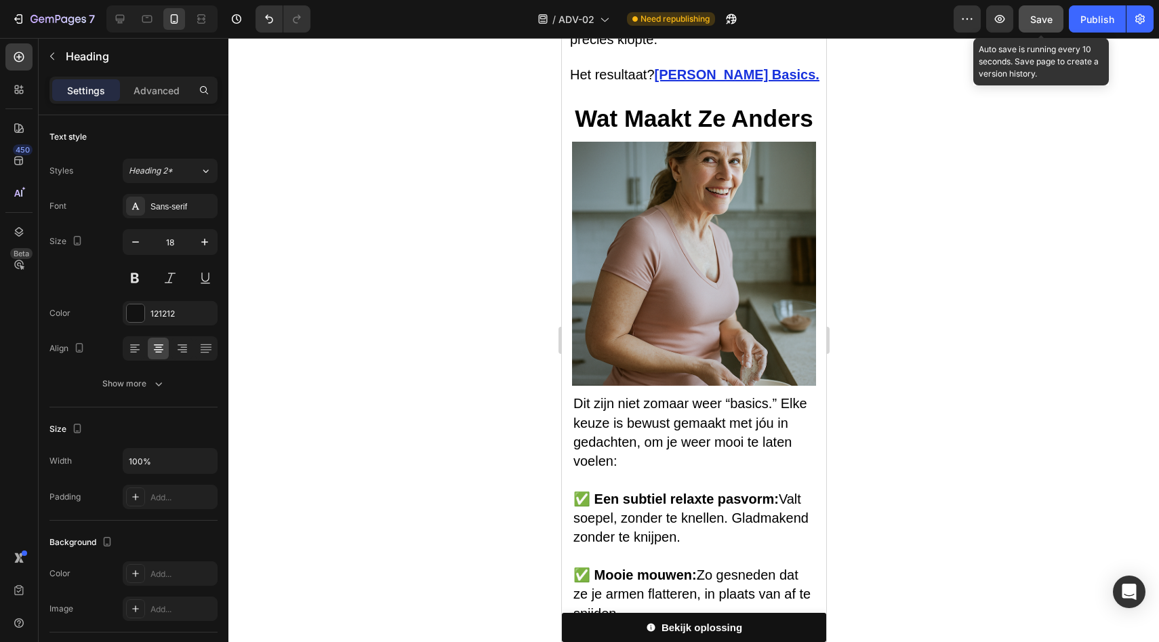
click at [1049, 22] on span "Save" at bounding box center [1041, 20] width 22 height 12
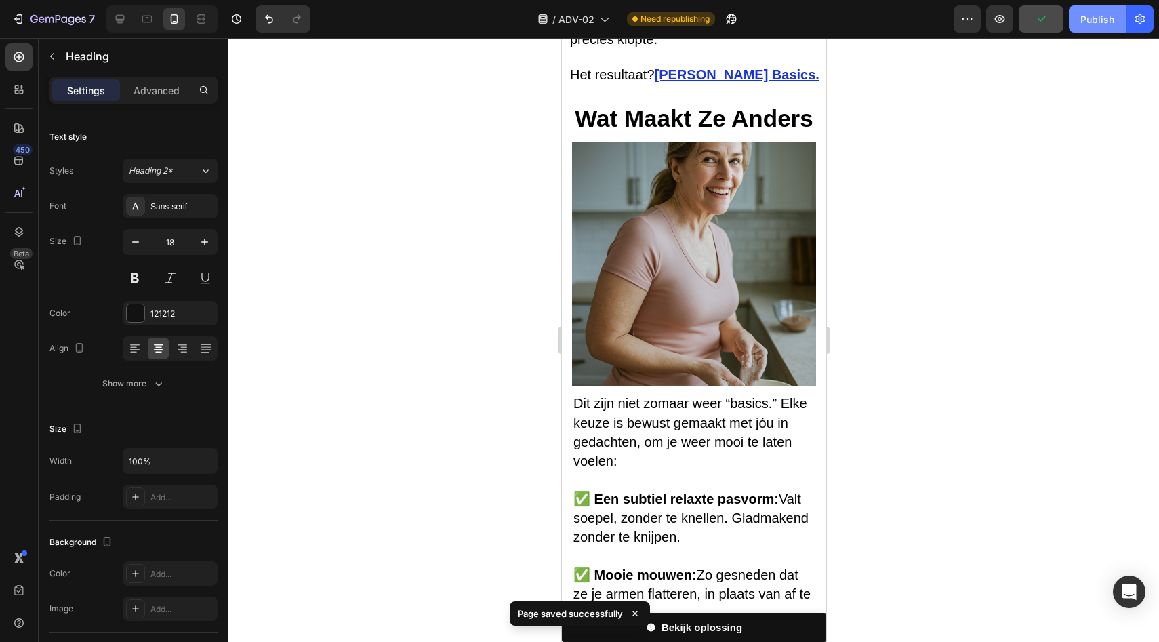
click at [1086, 23] on div "Publish" at bounding box center [1098, 19] width 34 height 14
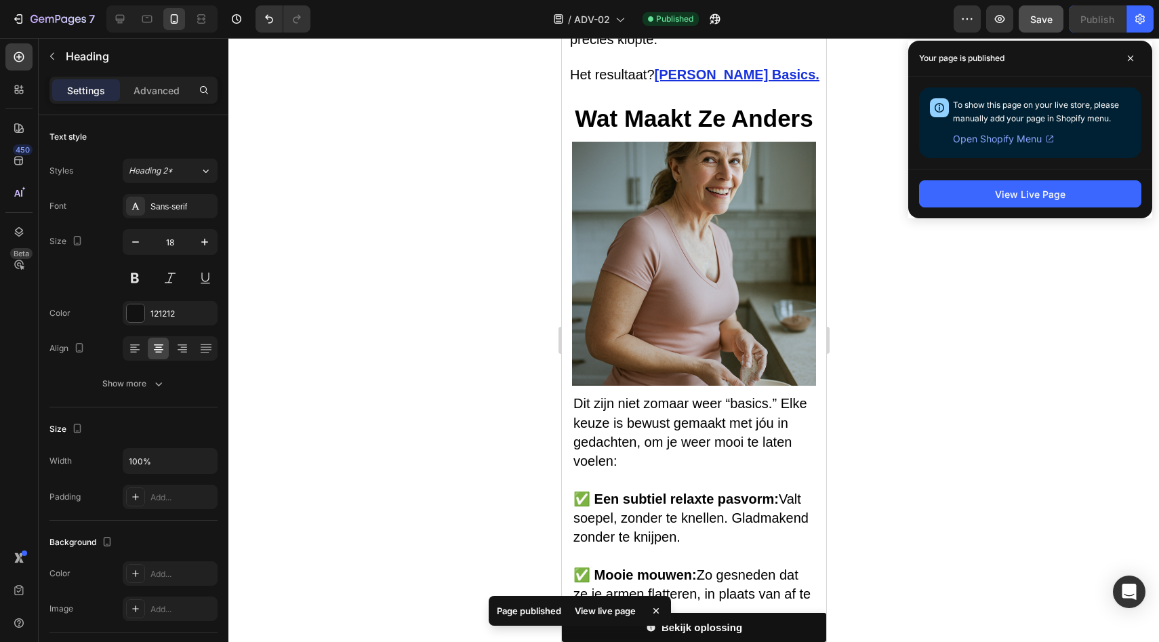
click at [820, 24] on div "/ ADV-02 Published" at bounding box center [637, 18] width 633 height 27
